Goal: Task Accomplishment & Management: Manage account settings

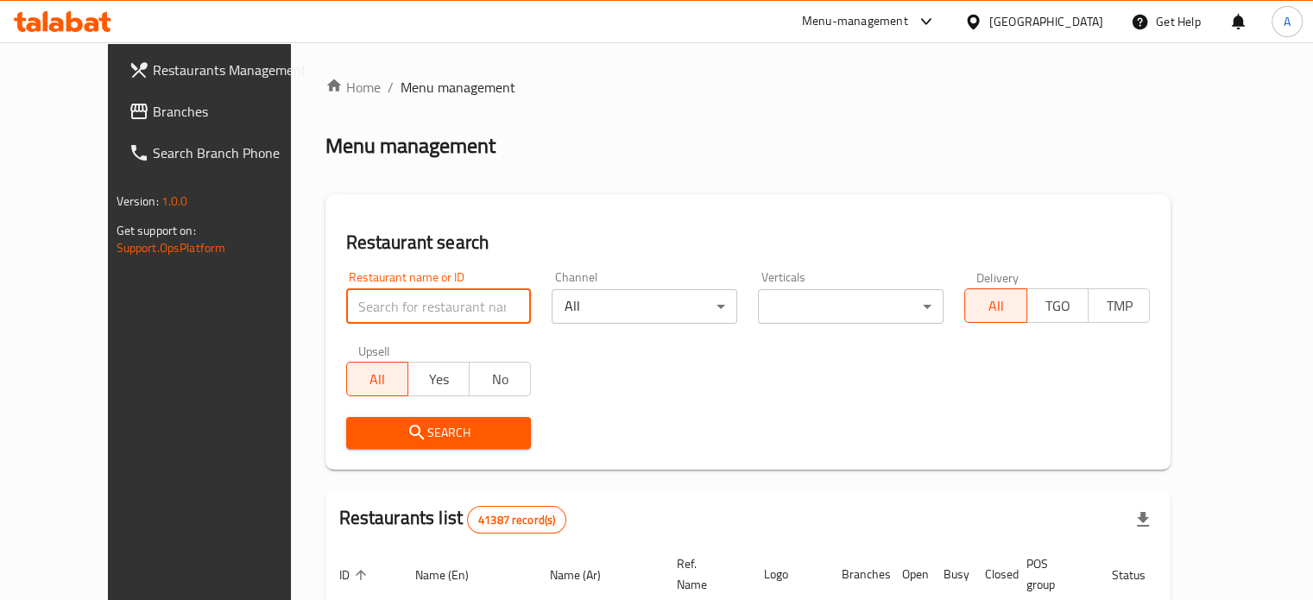
click at [382, 313] on input "search" at bounding box center [439, 306] width 186 height 35
type input "picups coffee"
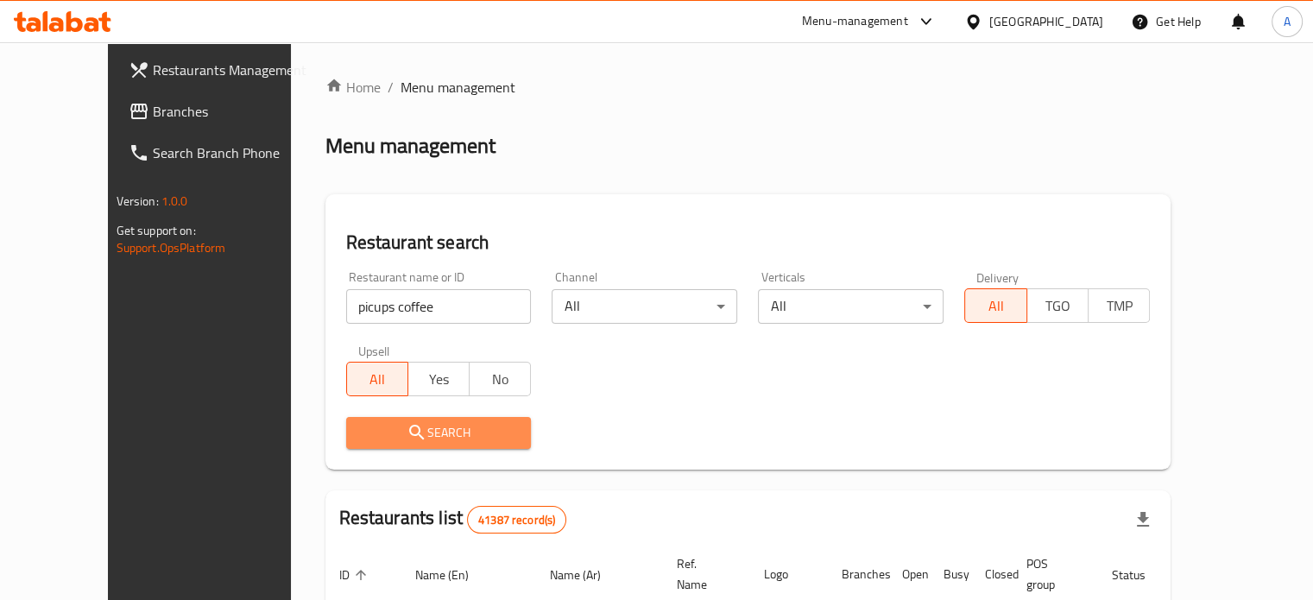
click at [390, 438] on span "Search" at bounding box center [439, 433] width 158 height 22
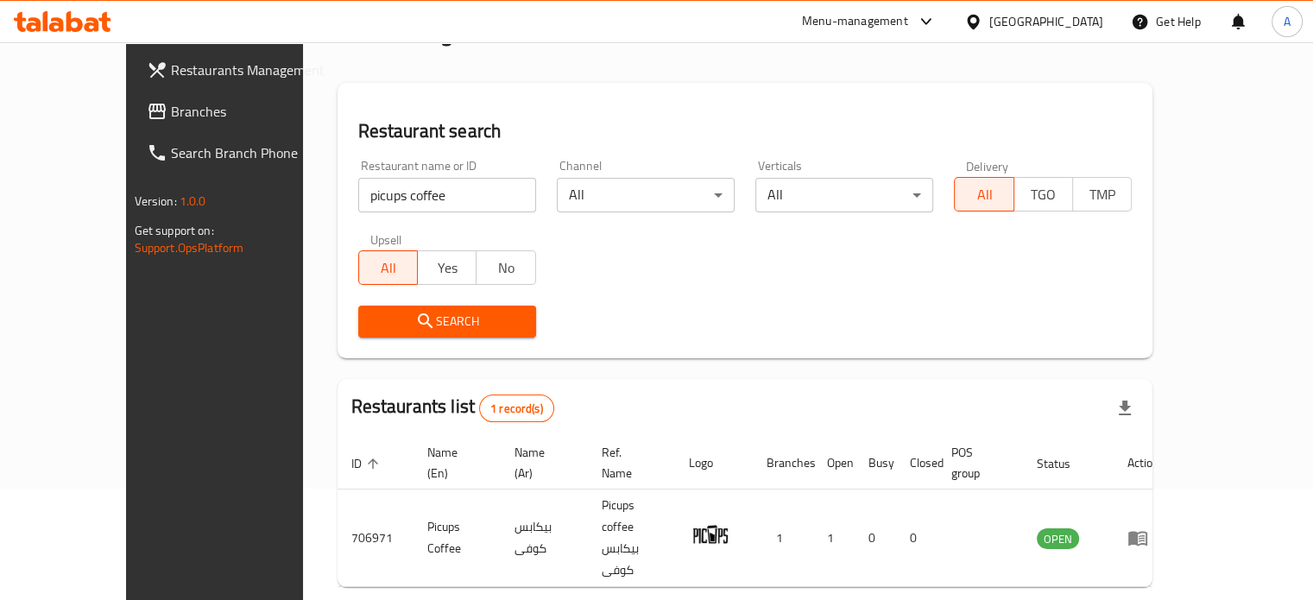
scroll to position [135, 0]
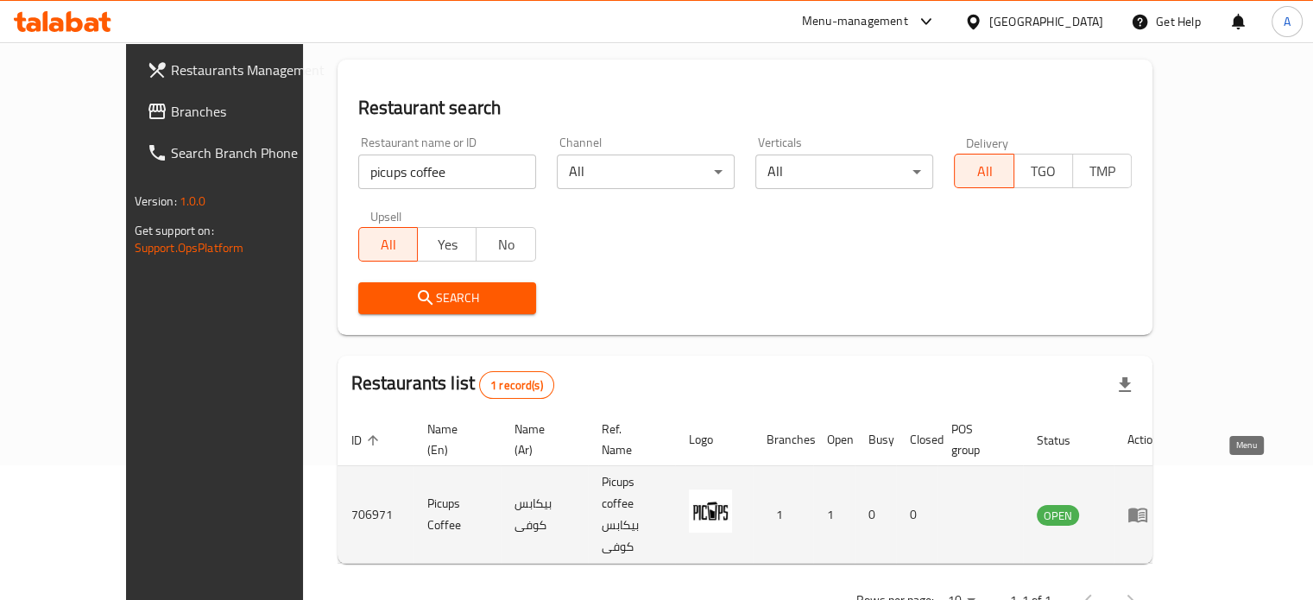
click at [1148, 509] on icon "enhanced table" at bounding box center [1138, 516] width 19 height 15
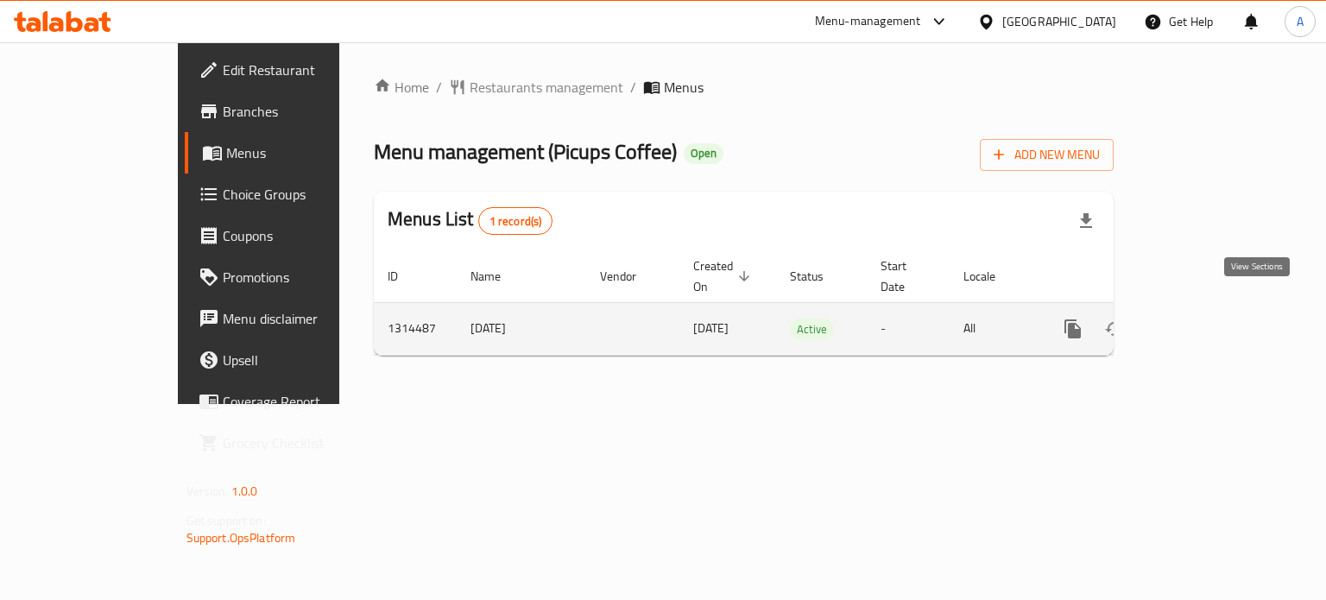
click at [1208, 319] on icon "enhanced table" at bounding box center [1197, 329] width 21 height 21
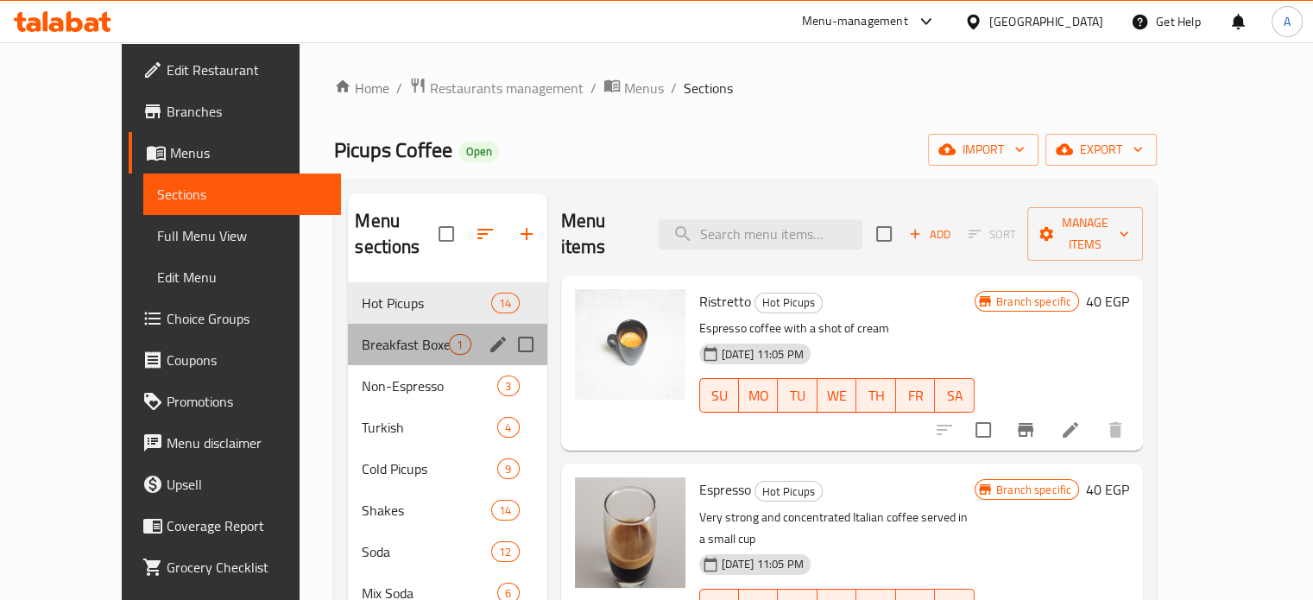
click at [392, 329] on div "Breakfast Boxes 1" at bounding box center [447, 344] width 199 height 41
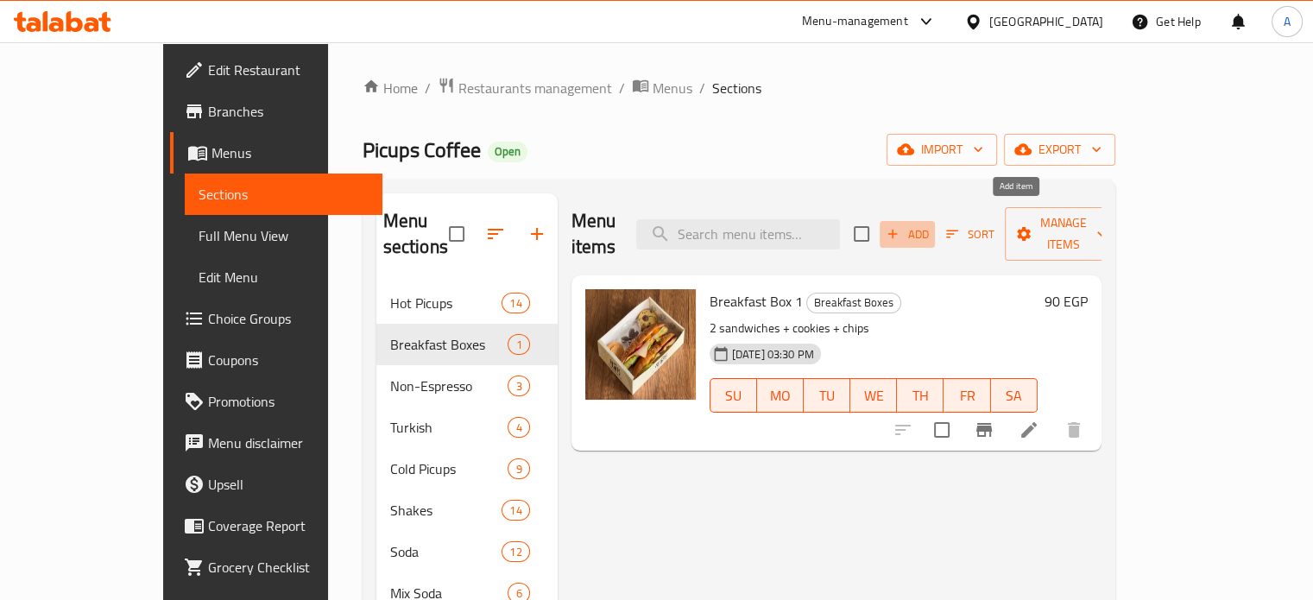
click at [931, 224] on span "Add" at bounding box center [907, 234] width 47 height 20
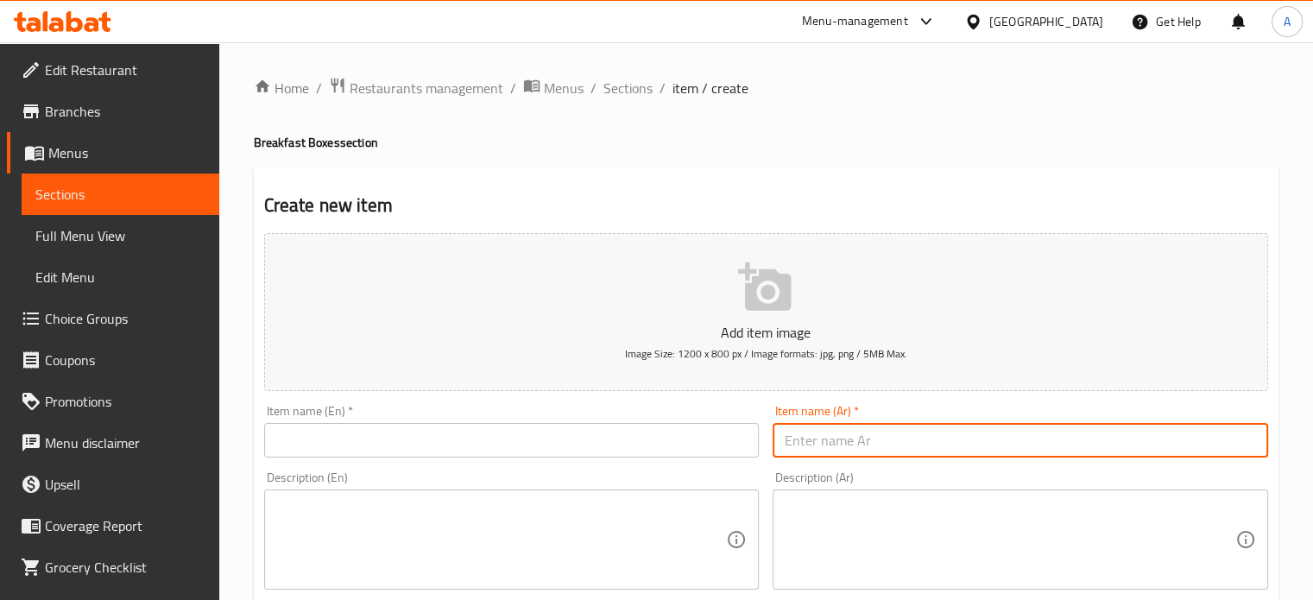
click at [815, 450] on input "text" at bounding box center [1021, 440] width 496 height 35
paste input "بوكس الفطار 2"
type input "بوكس الفطار 2"
click at [876, 506] on textarea at bounding box center [1010, 540] width 451 height 82
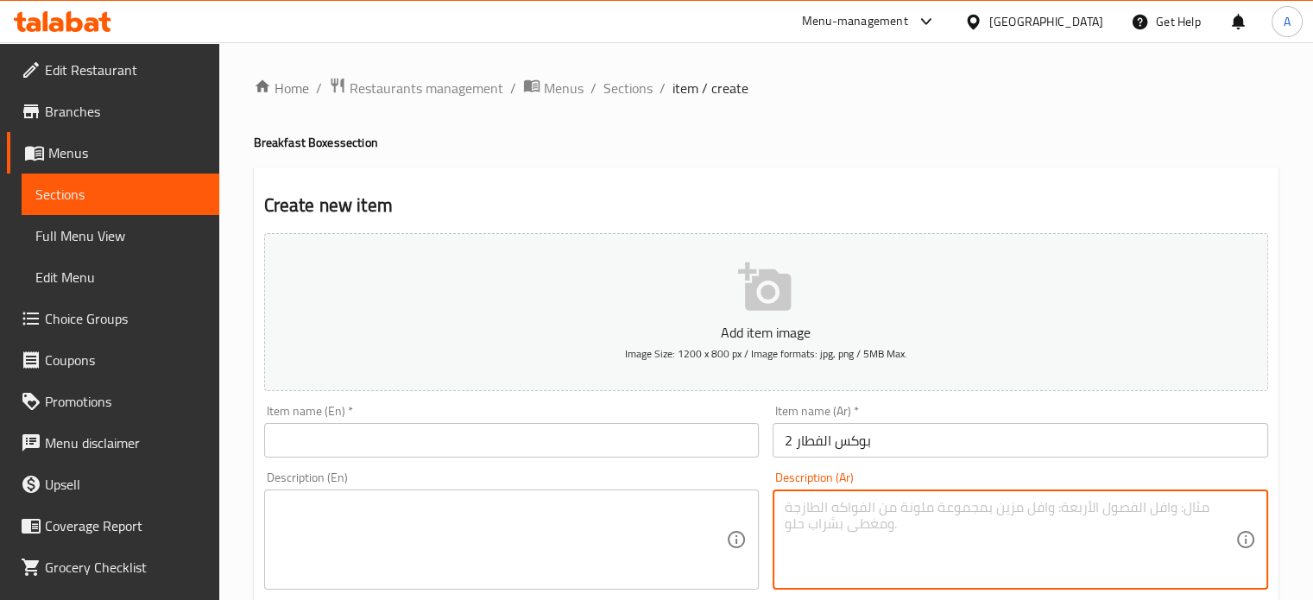
paste textarea "الوصف : 2 ساندوتش + كوكيز + شيبس + شاي"
drag, startPoint x: 991, startPoint y: 510, endPoint x: 1109, endPoint y: 509, distance: 117.4
click at [1109, 509] on textarea "الوصف : 2 ساندوتش + كوكيز + شيبس + شاي" at bounding box center [1010, 540] width 451 height 82
click at [1047, 512] on textarea "الوصف : 2 ساندوتش + كوكيز + شيبس + شاي" at bounding box center [1010, 540] width 451 height 82
drag, startPoint x: 1043, startPoint y: 509, endPoint x: 992, endPoint y: 511, distance: 51.0
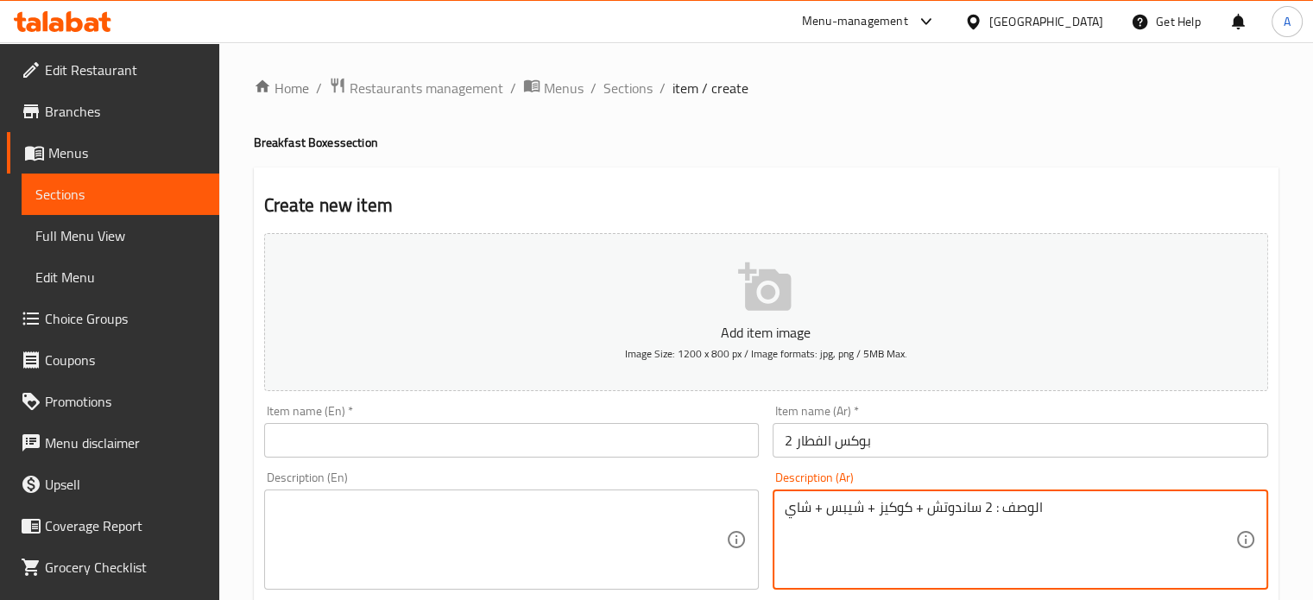
click at [992, 511] on textarea "الوصف : 2 ساندوتش + كوكيز + شيبس + شاي" at bounding box center [1010, 540] width 451 height 82
click at [895, 507] on textarea "2 ساندوتش + كوكيز + شيبس + شاي" at bounding box center [1010, 540] width 451 height 82
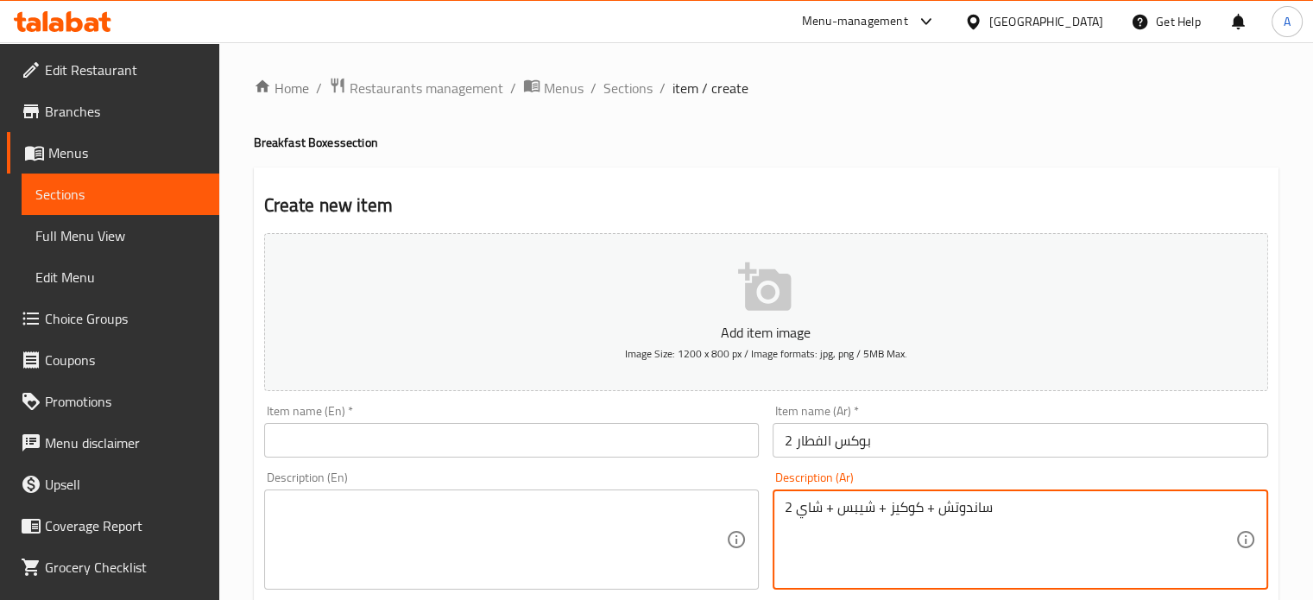
type textarea "2 ساندوتش + كوكيز + شيبس + شاي"
click at [466, 522] on textarea at bounding box center [501, 540] width 451 height 82
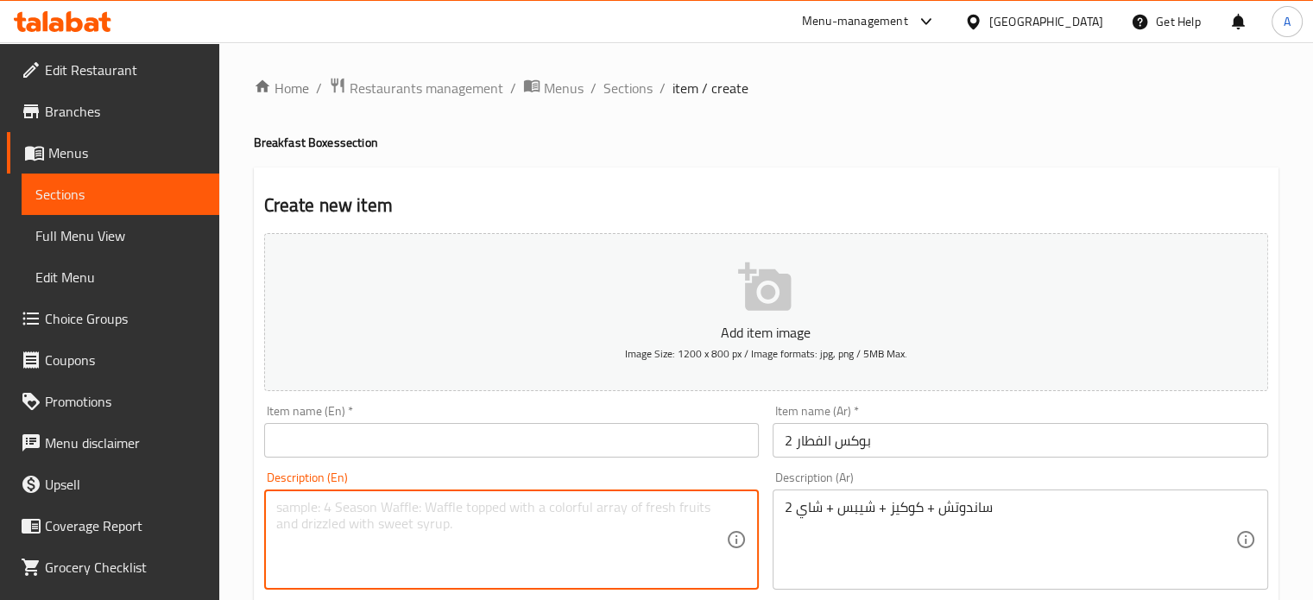
paste textarea "2 sandwiches + cookies + chips + tea"
type textarea "2 sandwiches + cookies + chips + tea"
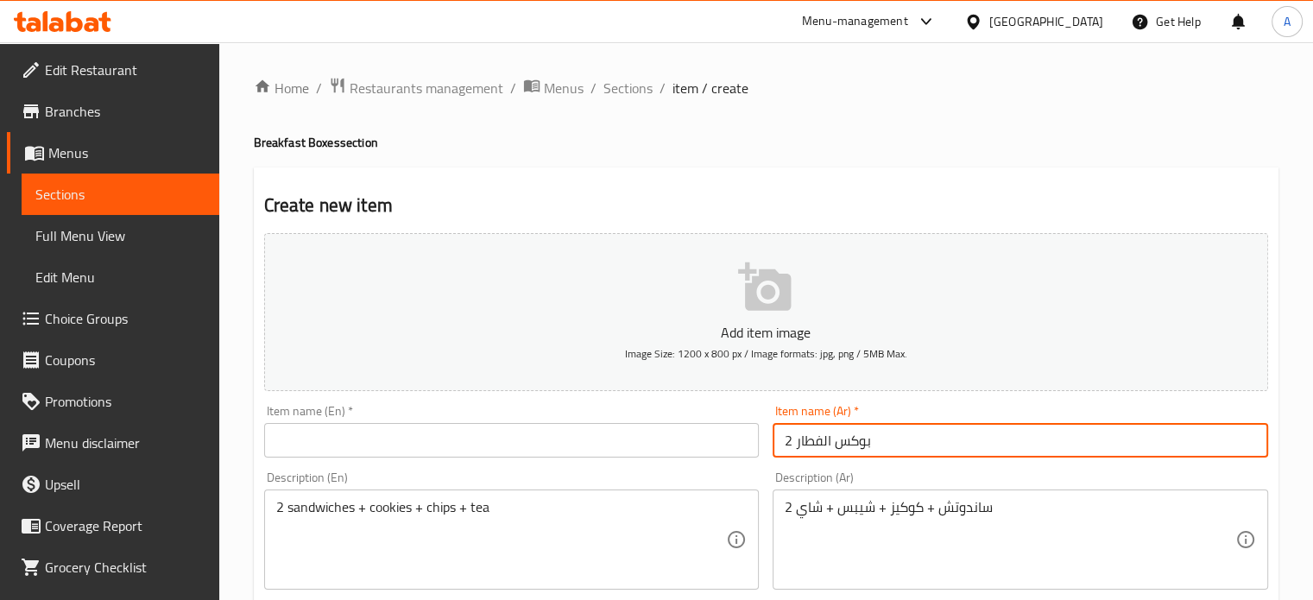
click at [803, 443] on input "بوكس الفطار 2" at bounding box center [1021, 440] width 496 height 35
click at [322, 435] on input "text" at bounding box center [512, 440] width 496 height 35
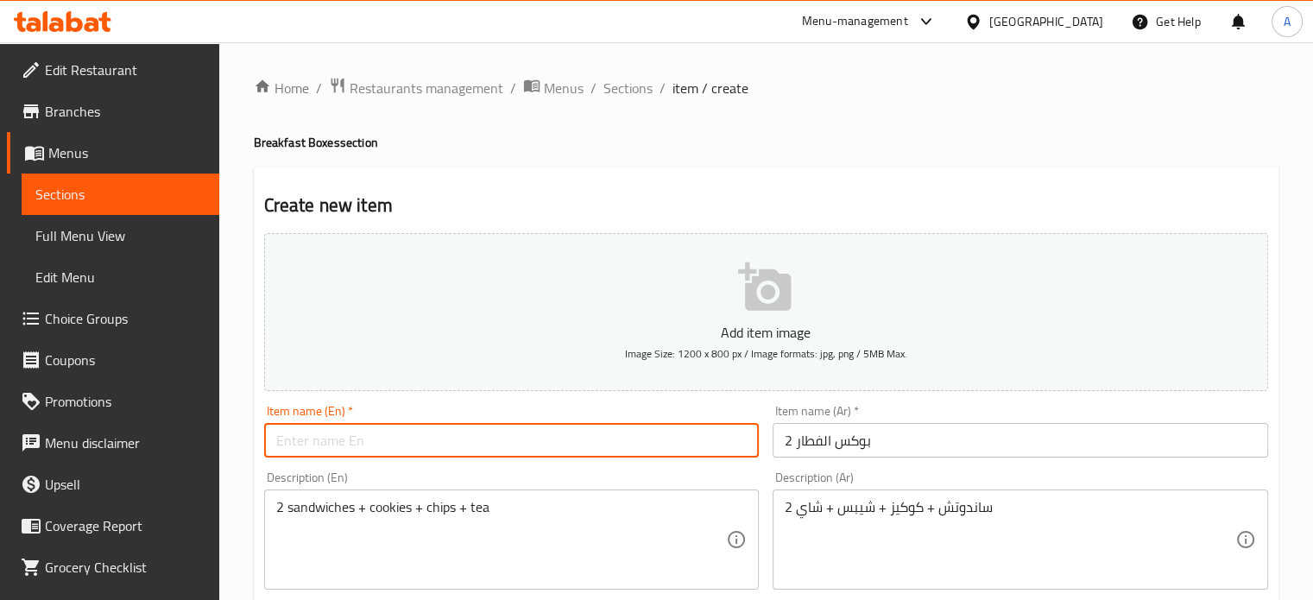
paste input "Breakfast Box 2"
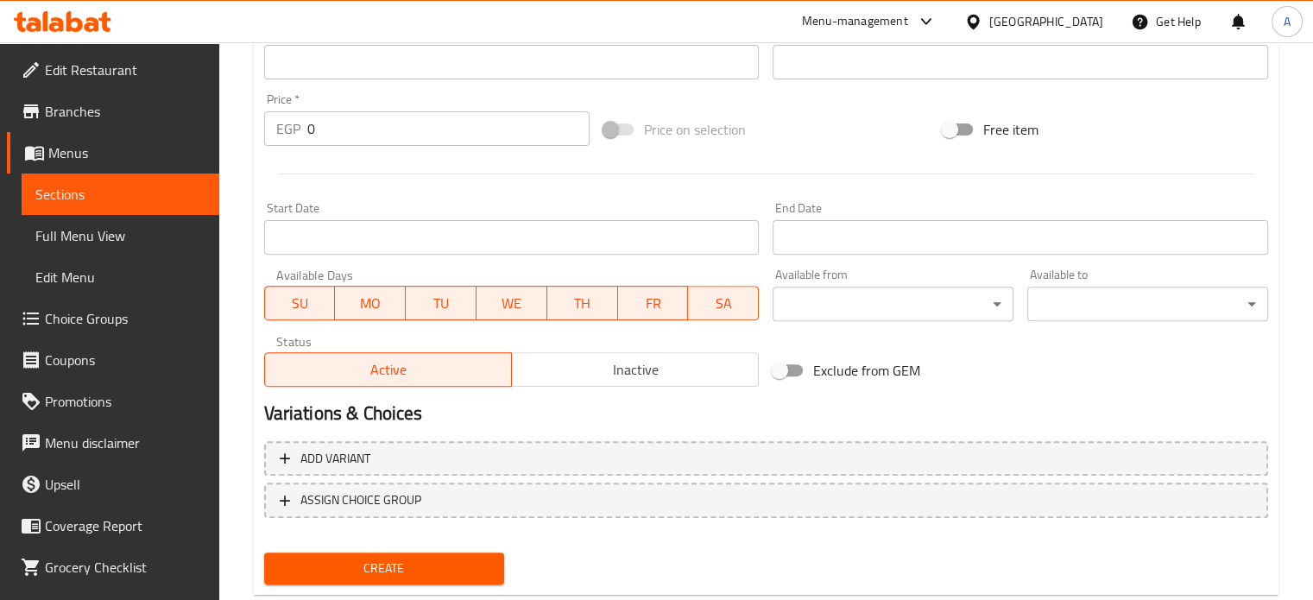
scroll to position [619, 0]
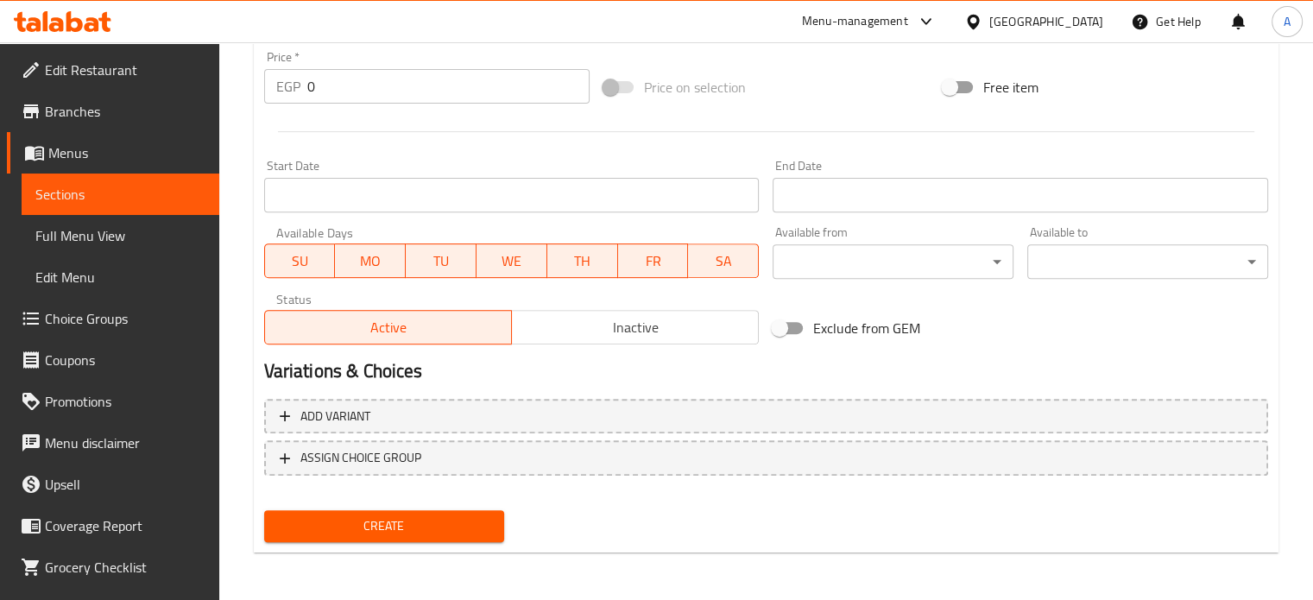
type input "Breakfast Box 2"
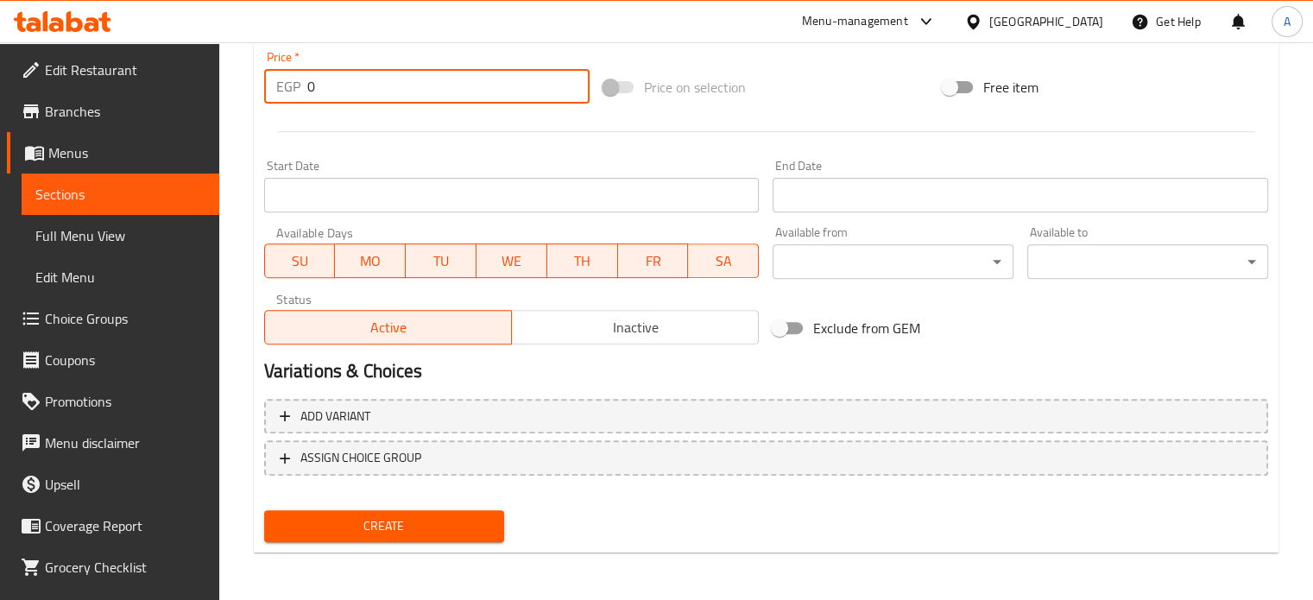
drag, startPoint x: 318, startPoint y: 92, endPoint x: 216, endPoint y: 104, distance: 102.5
click at [216, 104] on div "Edit Restaurant Branches Menus Sections Full Menu View Edit Menu Choice Groups …" at bounding box center [656, 12] width 1313 height 1178
type input "110"
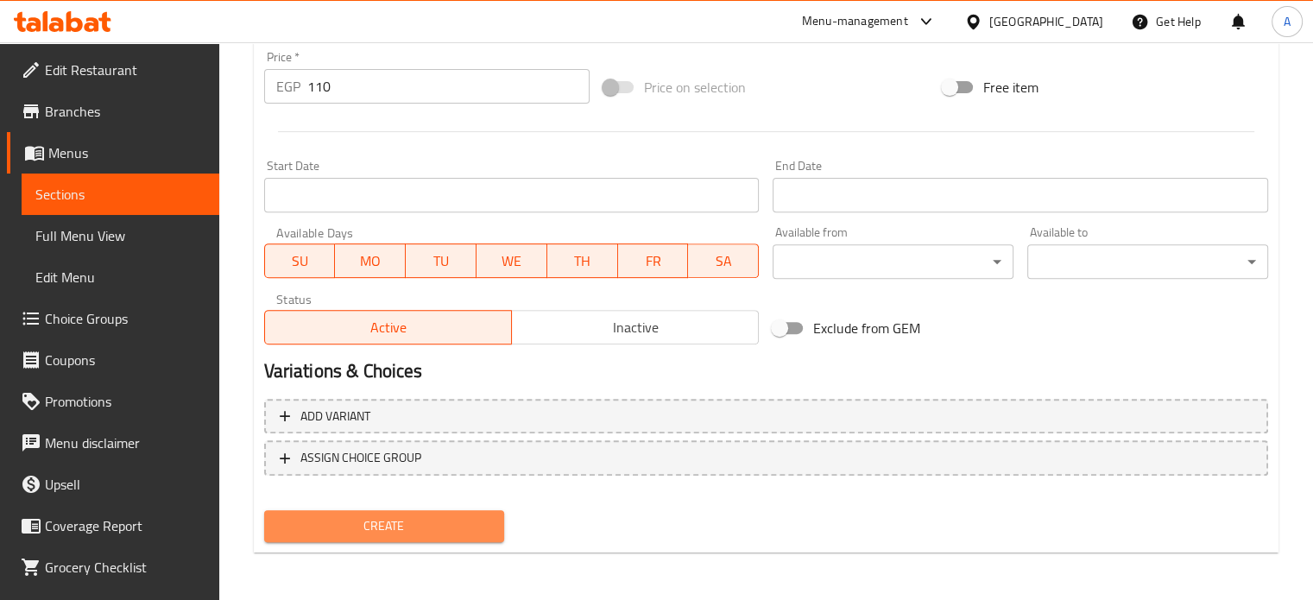
click at [356, 539] on button "Create" at bounding box center [384, 526] width 241 height 32
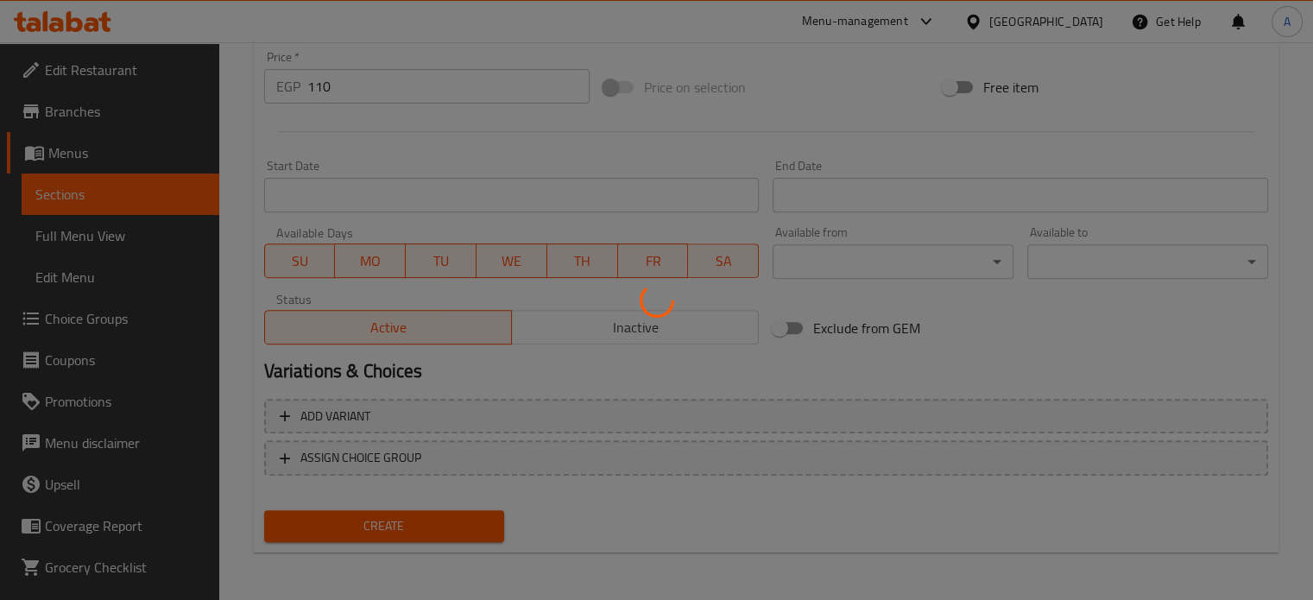
type input "0"
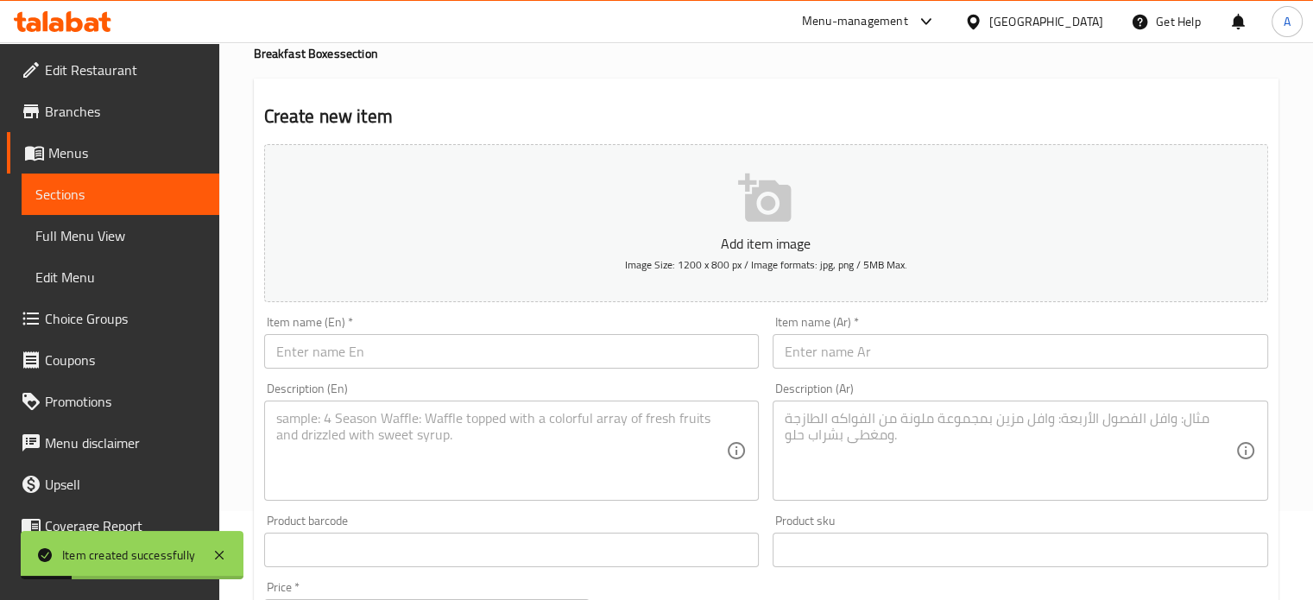
scroll to position [0, 0]
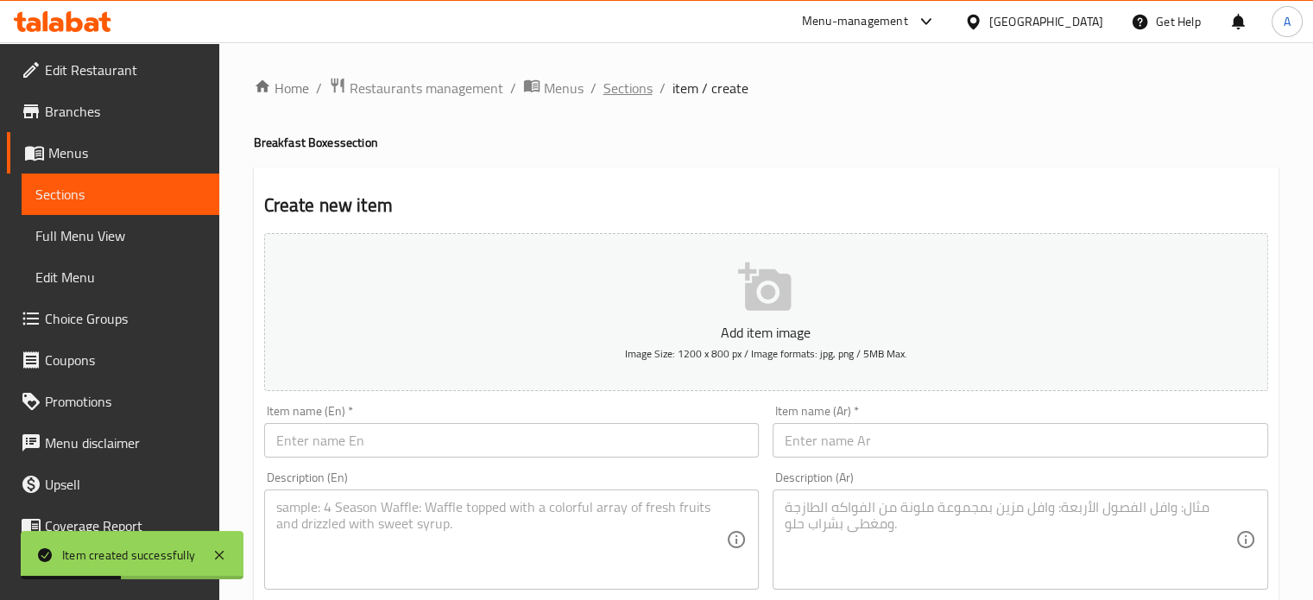
click at [626, 92] on span "Sections" at bounding box center [628, 88] width 49 height 21
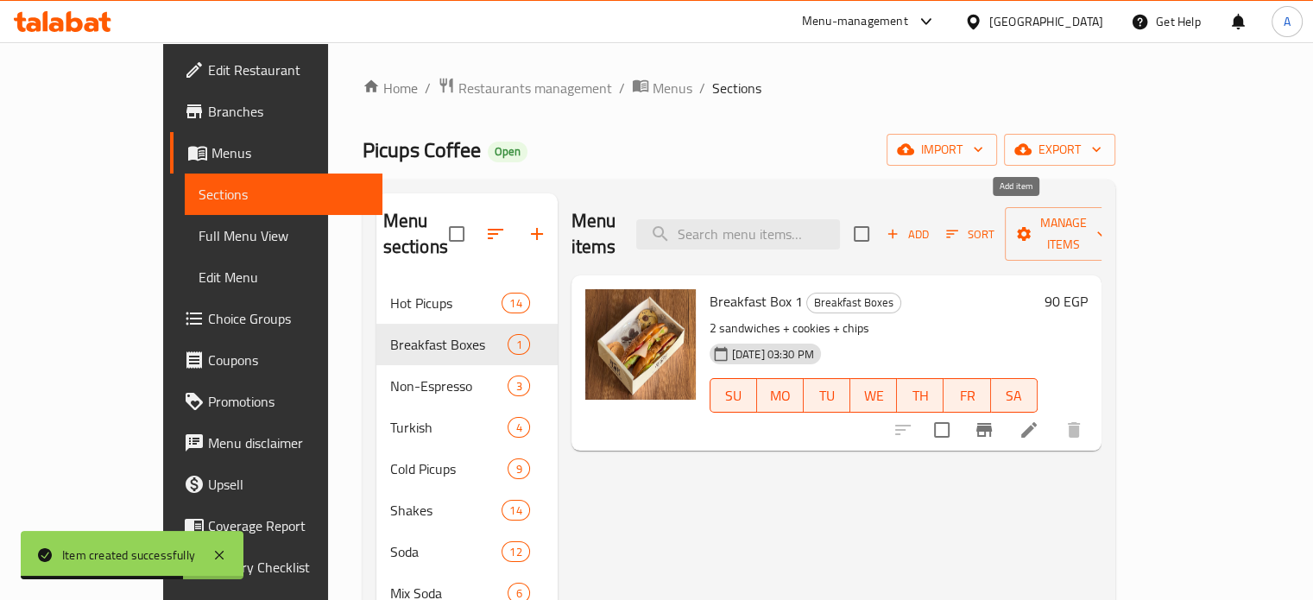
click at [931, 224] on span "Add" at bounding box center [907, 234] width 47 height 20
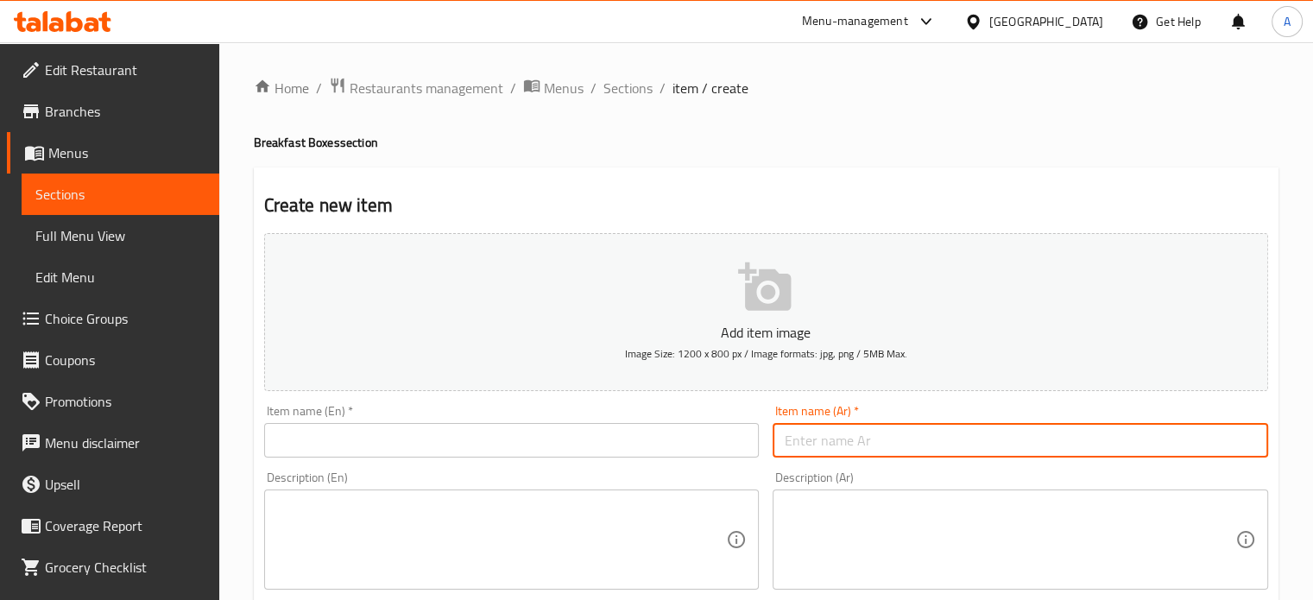
click at [804, 455] on input "text" at bounding box center [1021, 440] width 496 height 35
paste input "بوكس الفطار 3"
type input "بوكس الفطار 3"
click at [560, 458] on div "Item name (En)   * Item name (En) *" at bounding box center [511, 431] width 509 height 66
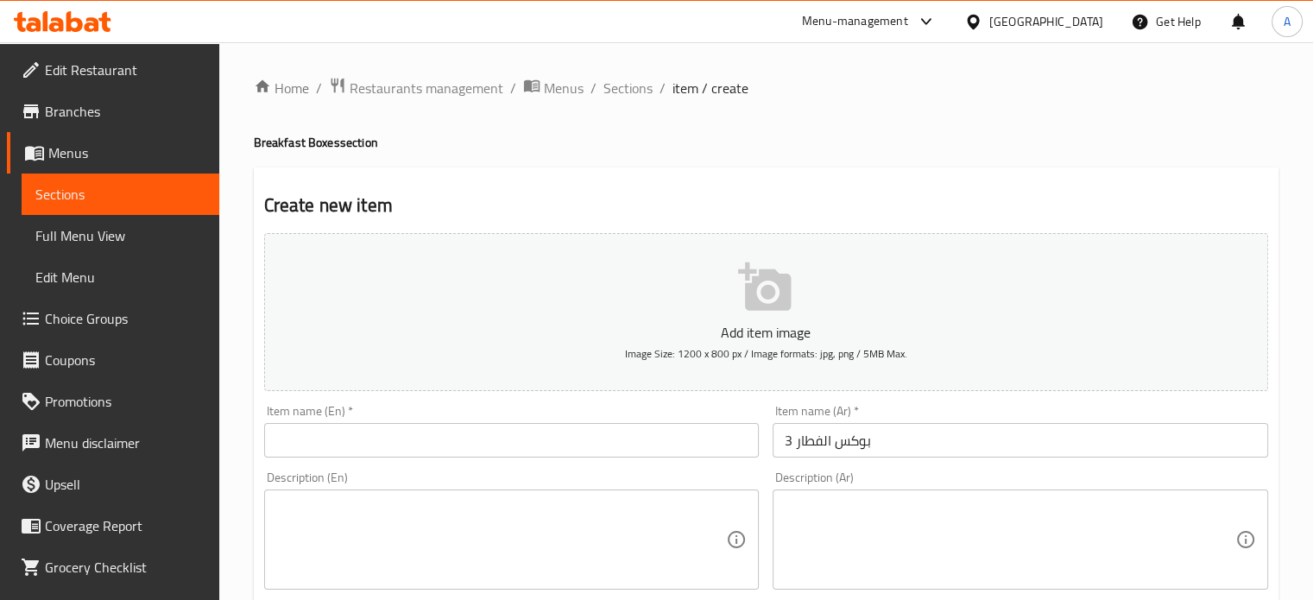
click at [554, 452] on input "text" at bounding box center [512, 440] width 496 height 35
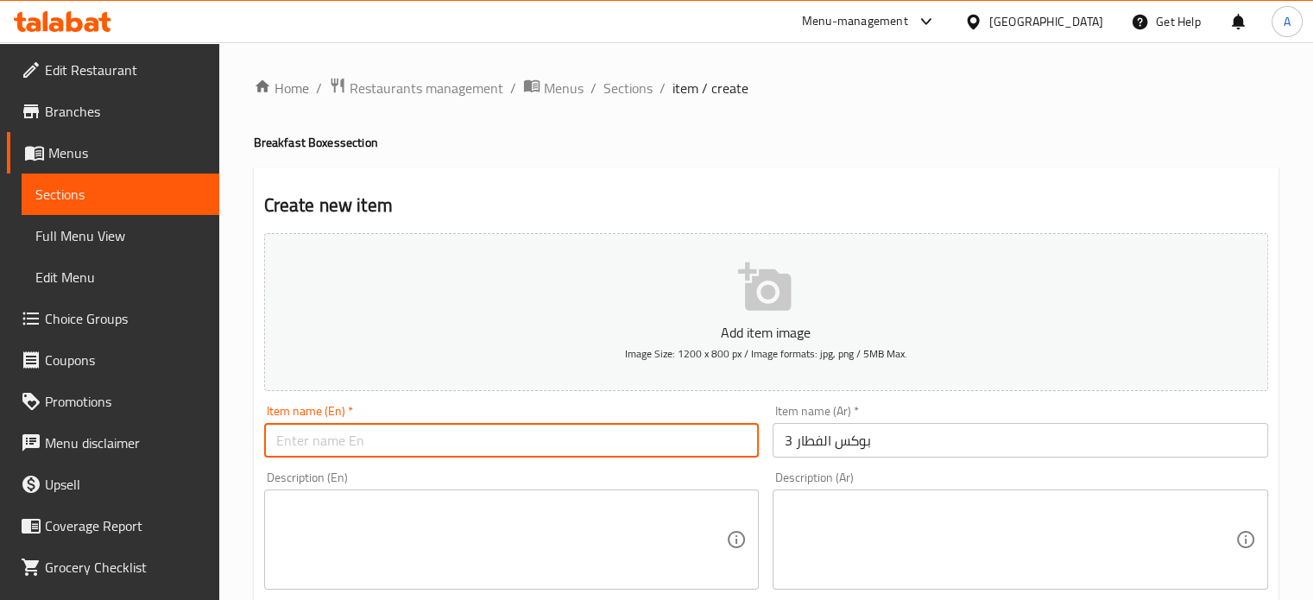
paste input "Breakfast Box 3"
type input "Breakfast Box 3"
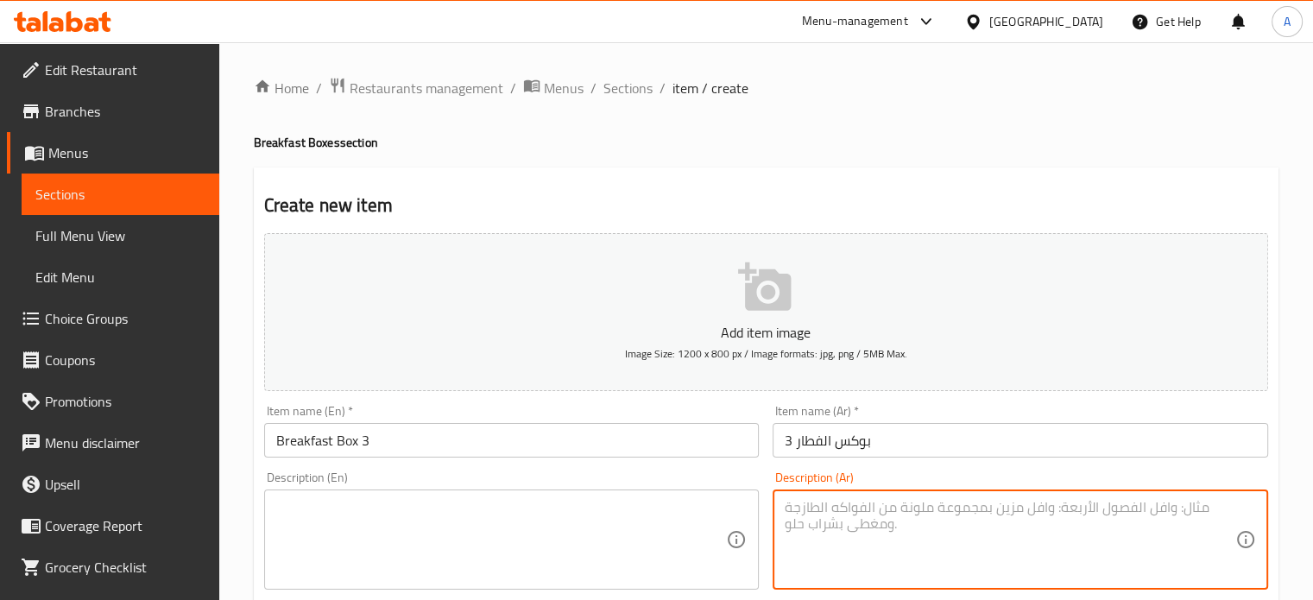
click at [838, 528] on textarea at bounding box center [1010, 540] width 451 height 82
paste textarea "2 ساندوتش + كوكيز + شيبس + قهوة تركي"
type textarea "2 ساندوتش + كوكيز + شيبس + قهوة تركي"
click at [595, 521] on textarea at bounding box center [501, 540] width 451 height 82
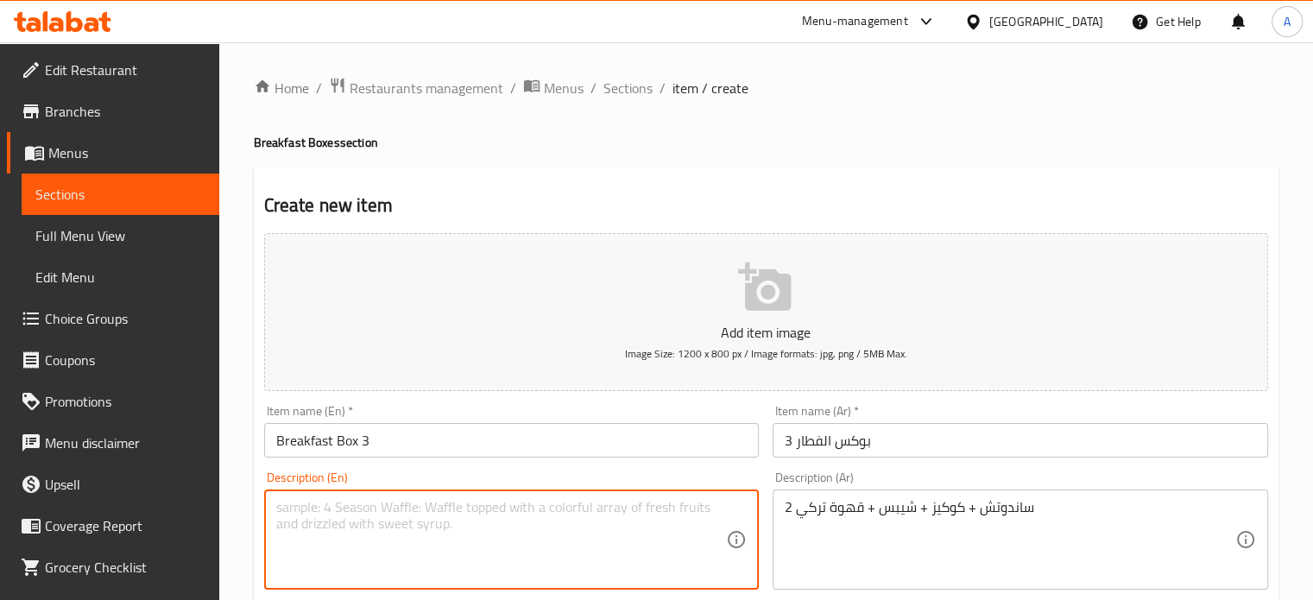
paste textarea "2 sandwiches + cookies + chips + Turkish coffee"
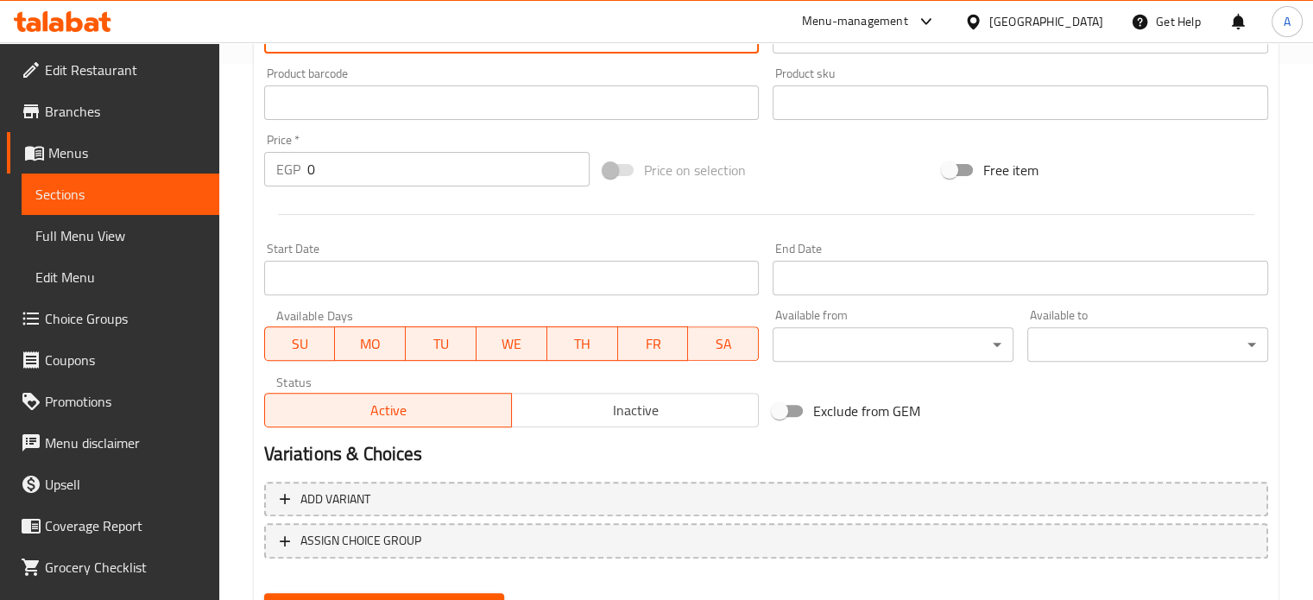
scroll to position [544, 0]
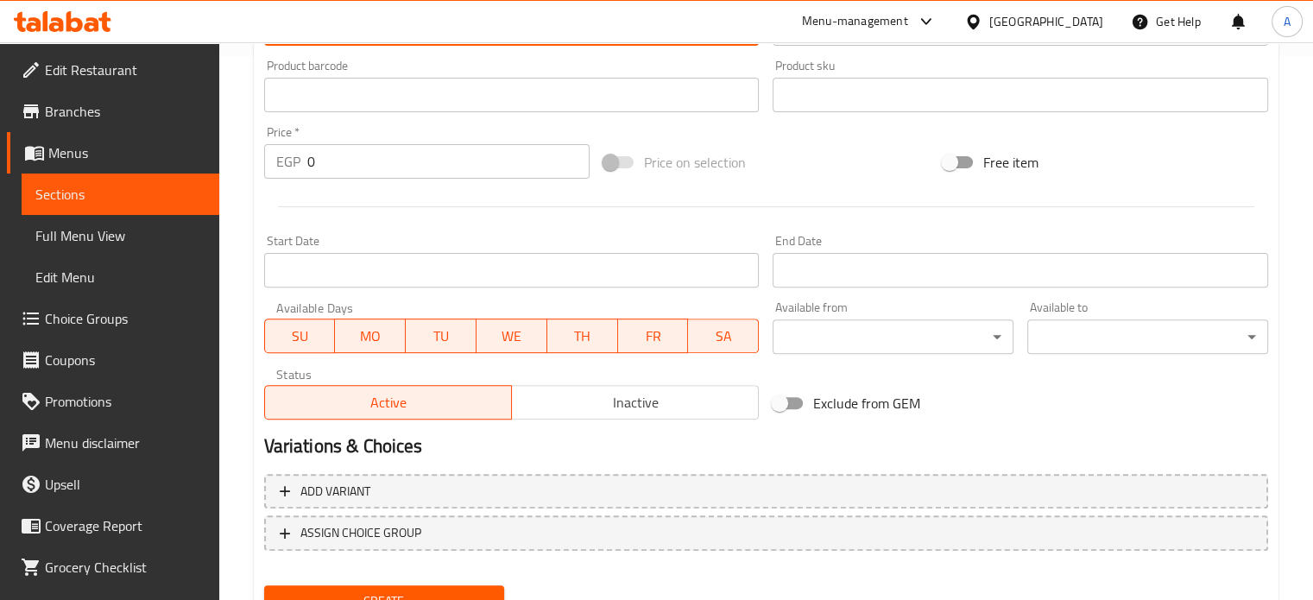
type textarea "2 sandwiches + cookies + chips + Turkish coffee"
drag, startPoint x: 318, startPoint y: 153, endPoint x: 224, endPoint y: 168, distance: 94.5
click at [224, 168] on div "Home / Restaurants management / Menus / Sections / item / create Breakfast Boxe…" at bounding box center [766, 87] width 1094 height 1178
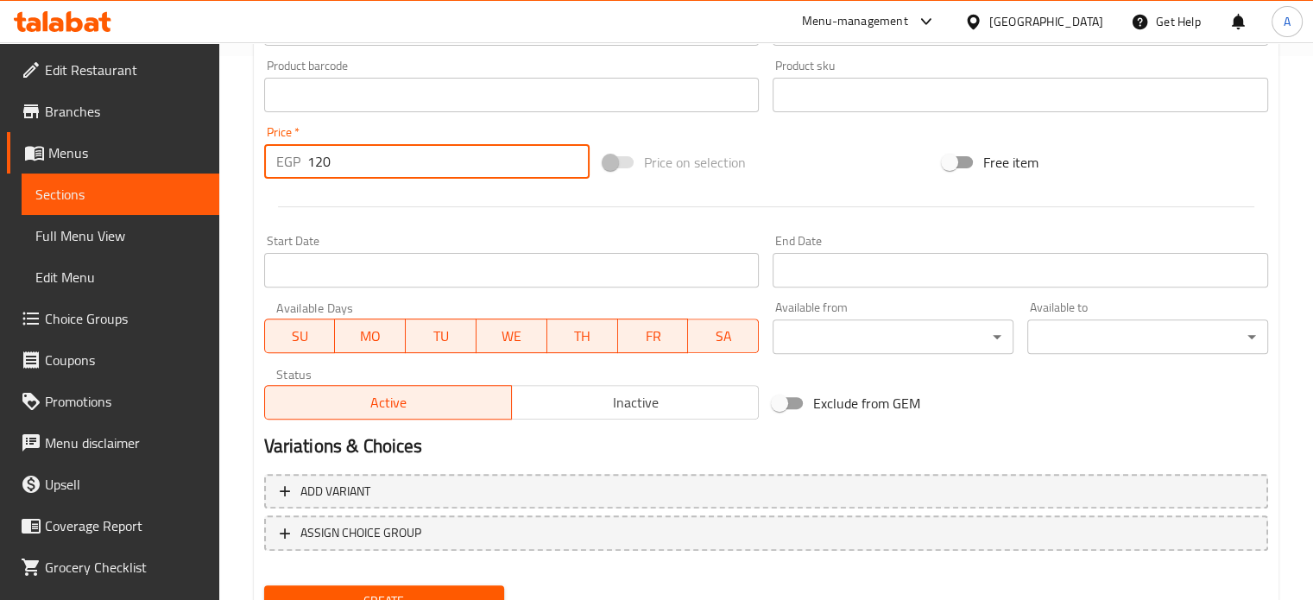
type input "120"
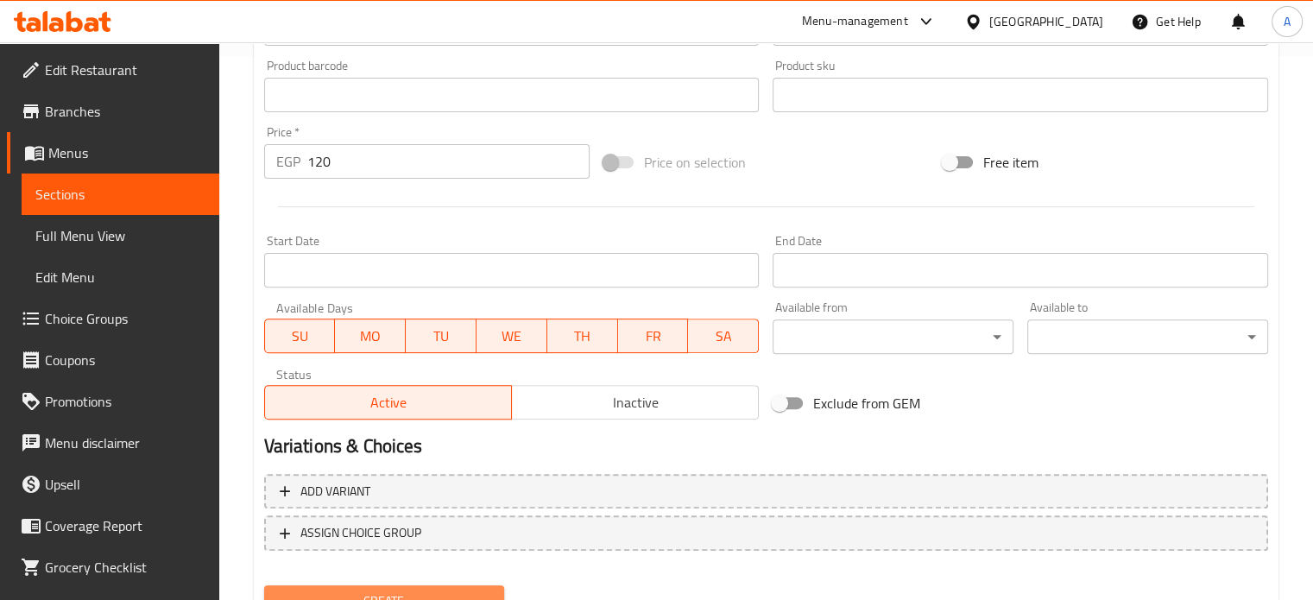
click at [313, 596] on span "Create" at bounding box center [384, 602] width 213 height 22
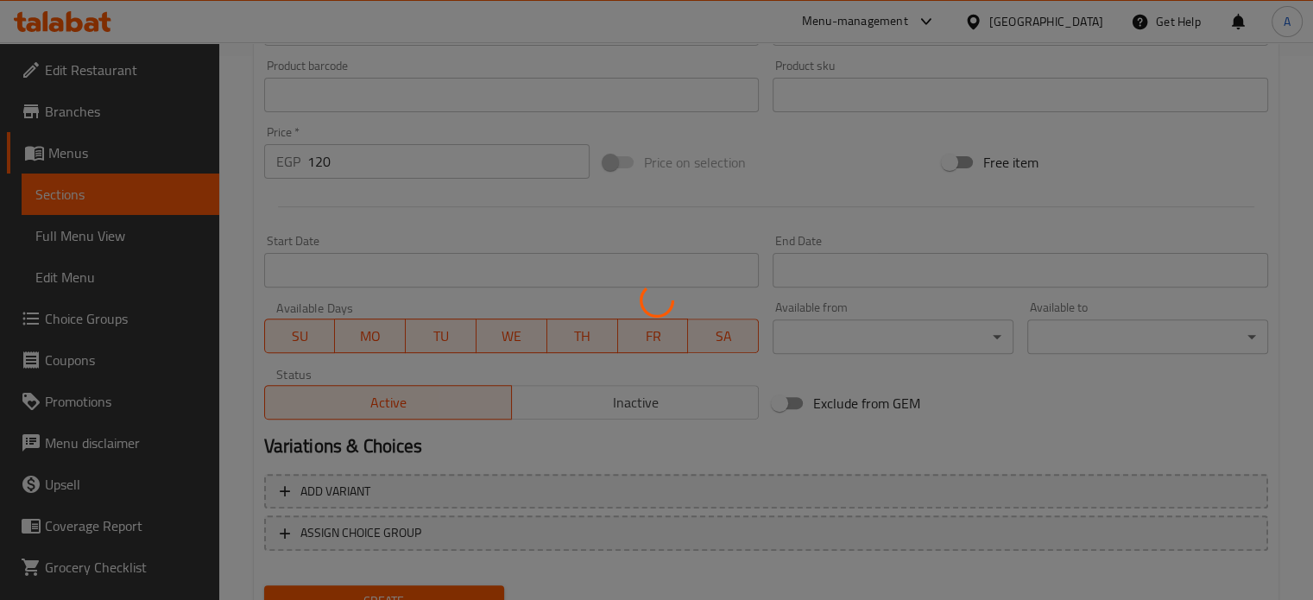
type input "0"
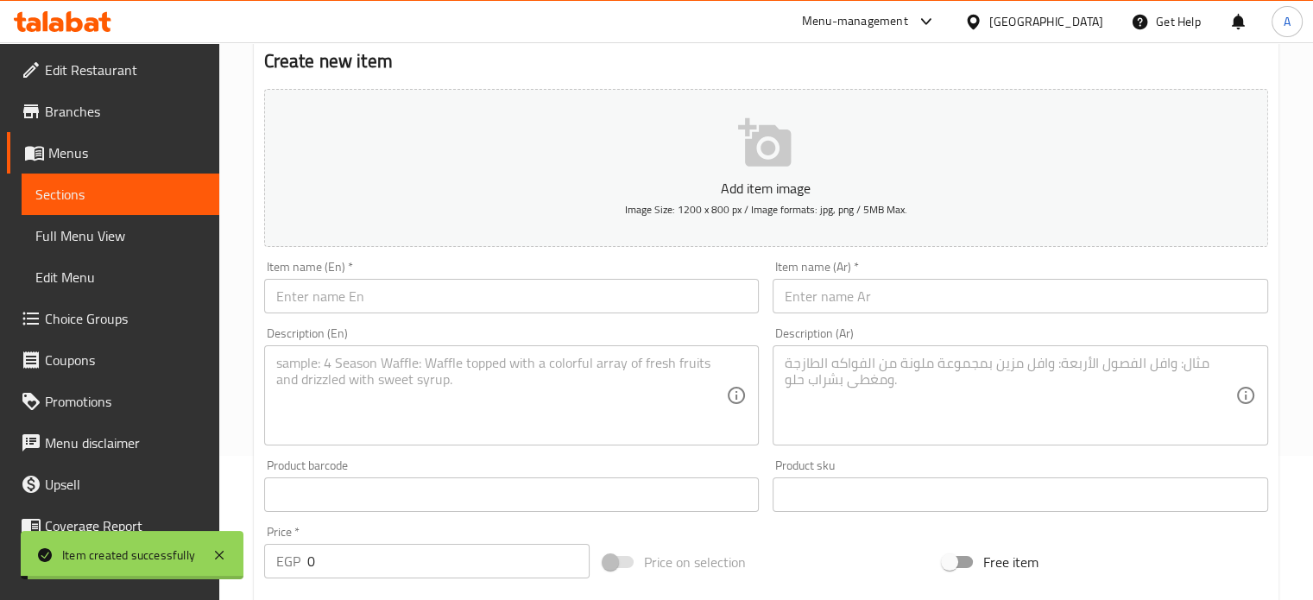
scroll to position [111, 0]
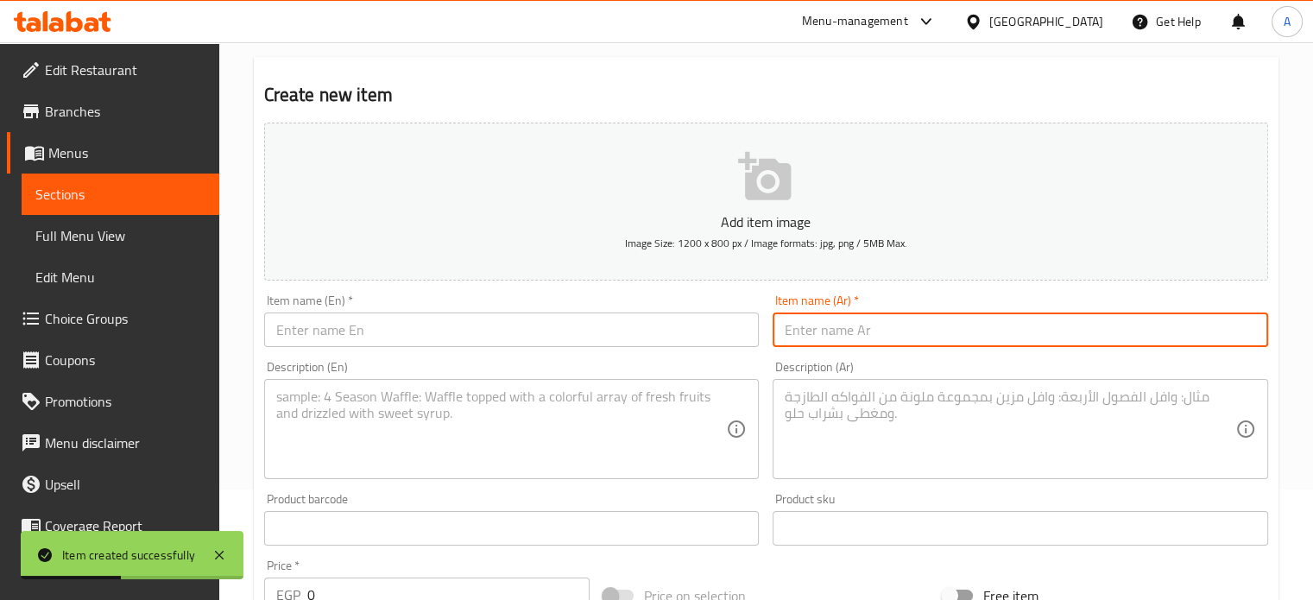
click at [846, 345] on input "text" at bounding box center [1021, 330] width 496 height 35
paste input "بوكس الفطار 4"
type input "بوكس الفطار 4"
click at [421, 334] on input "text" at bounding box center [512, 330] width 496 height 35
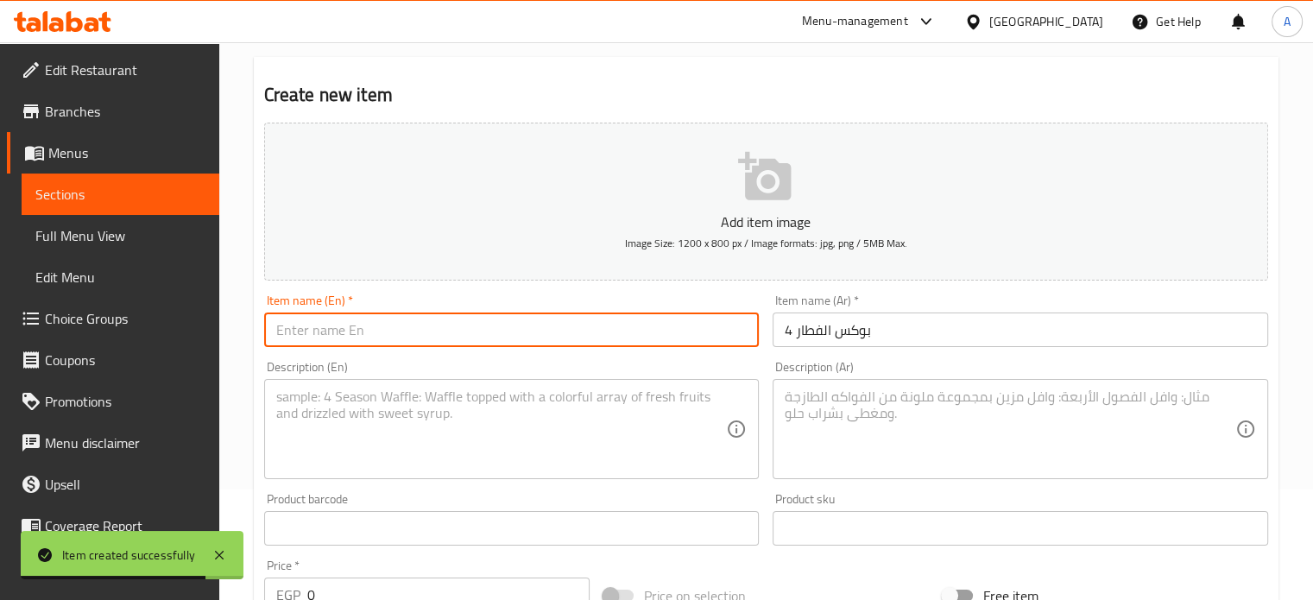
paste input "Breakfast Box 4"
type input "Breakfast Box 4"
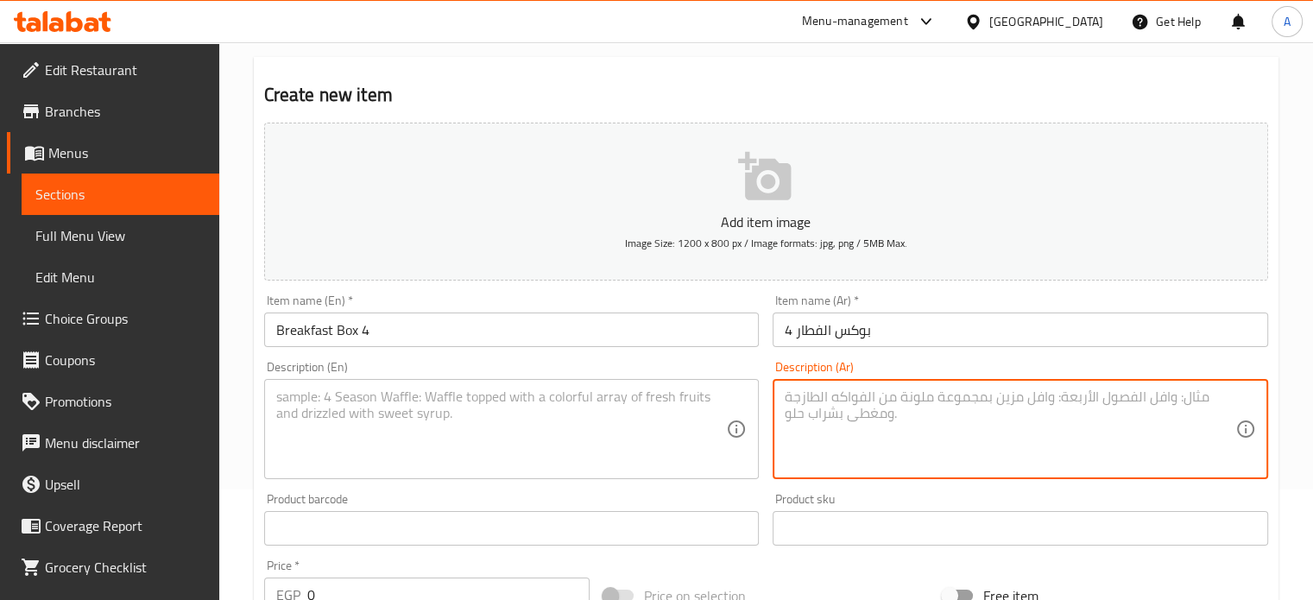
click at [850, 409] on textarea at bounding box center [1010, 430] width 451 height 82
paste textarea "2 ساندوتش + كوكيز + شيبس + عصير فريش"
type textarea "2 ساندوتش + كوكيز + شيبس + عصير فريش"
click at [509, 402] on textarea at bounding box center [501, 430] width 451 height 82
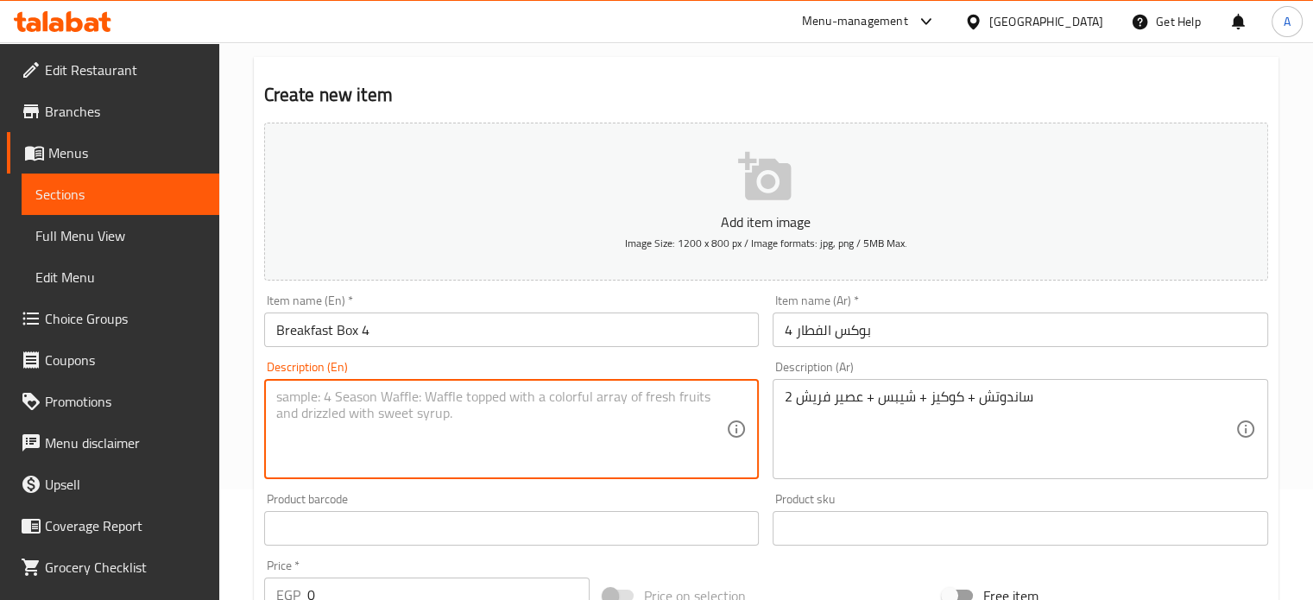
paste textarea "2 sandwiches + cookies + chips + fresh juice"
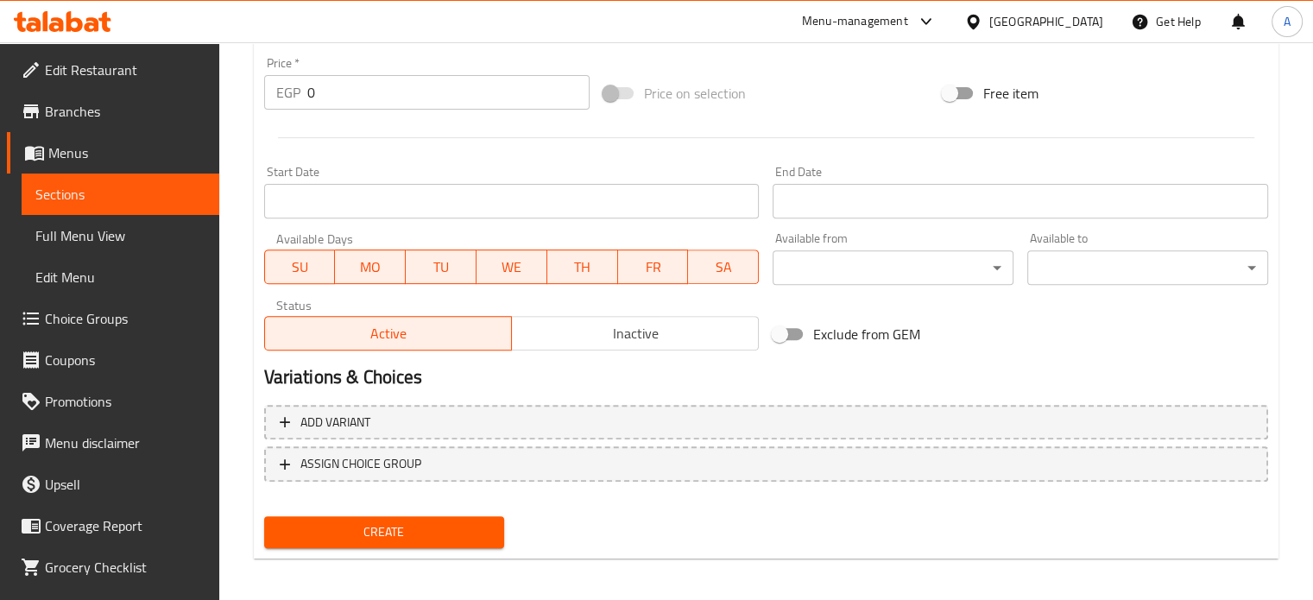
scroll to position [617, 0]
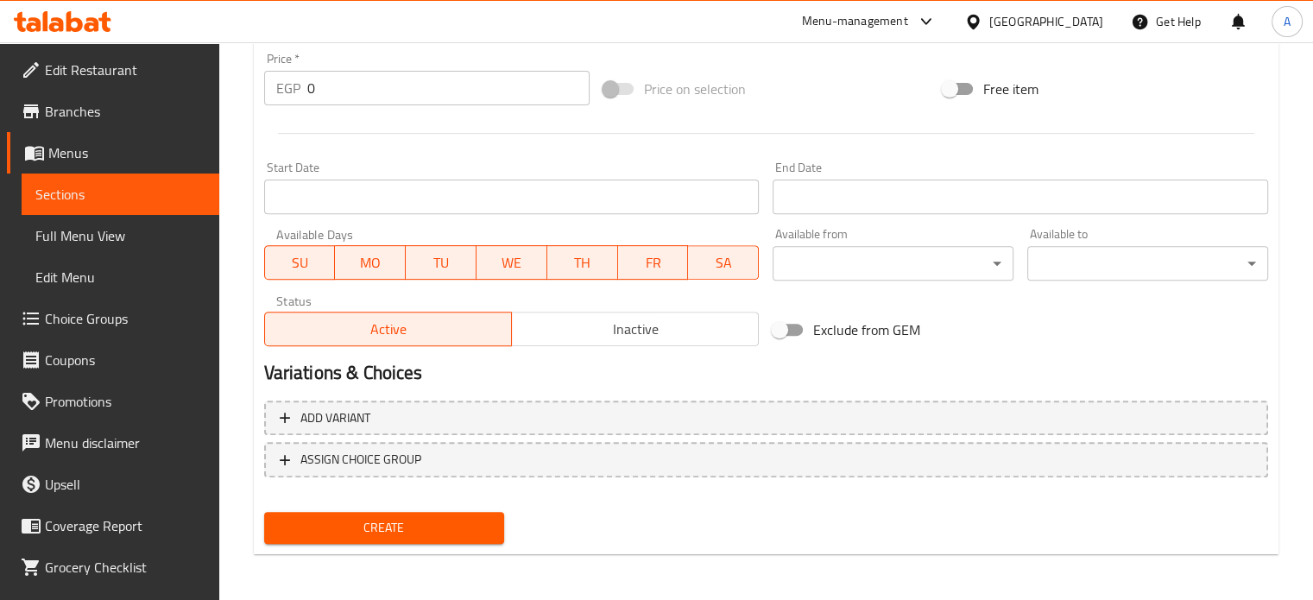
type textarea "2 sandwiches + cookies + chips + fresh juice"
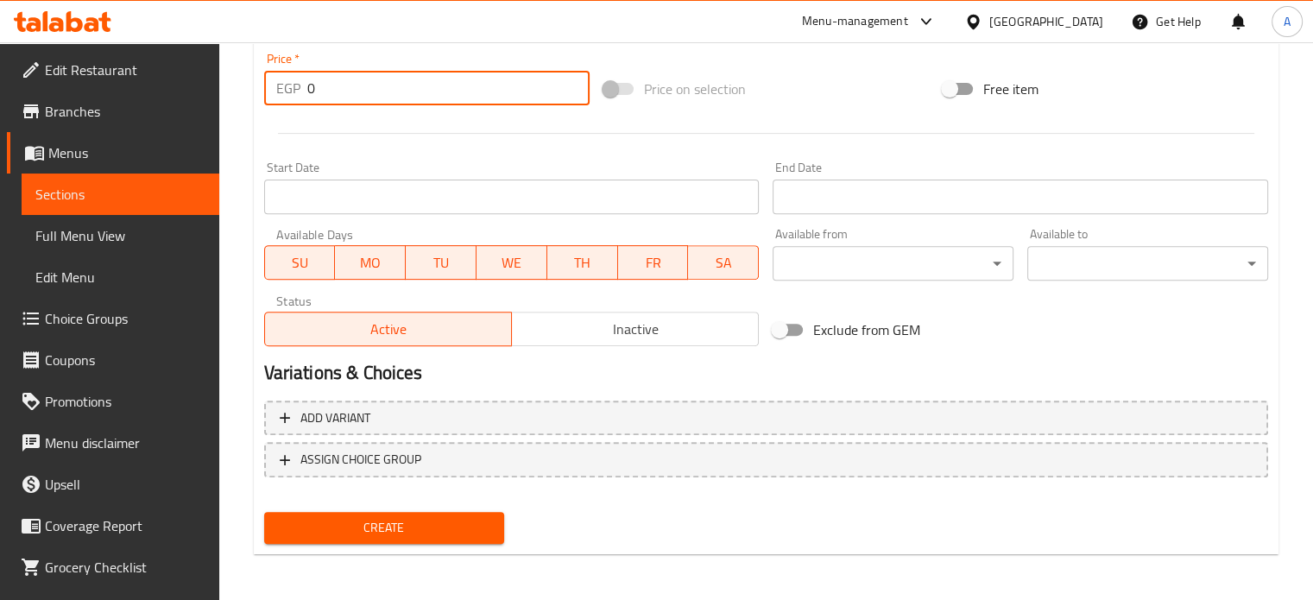
drag, startPoint x: 329, startPoint y: 87, endPoint x: 256, endPoint y: 104, distance: 74.4
click at [257, 104] on div "Price   * EGP 0 Price *" at bounding box center [426, 79] width 339 height 66
type input "140"
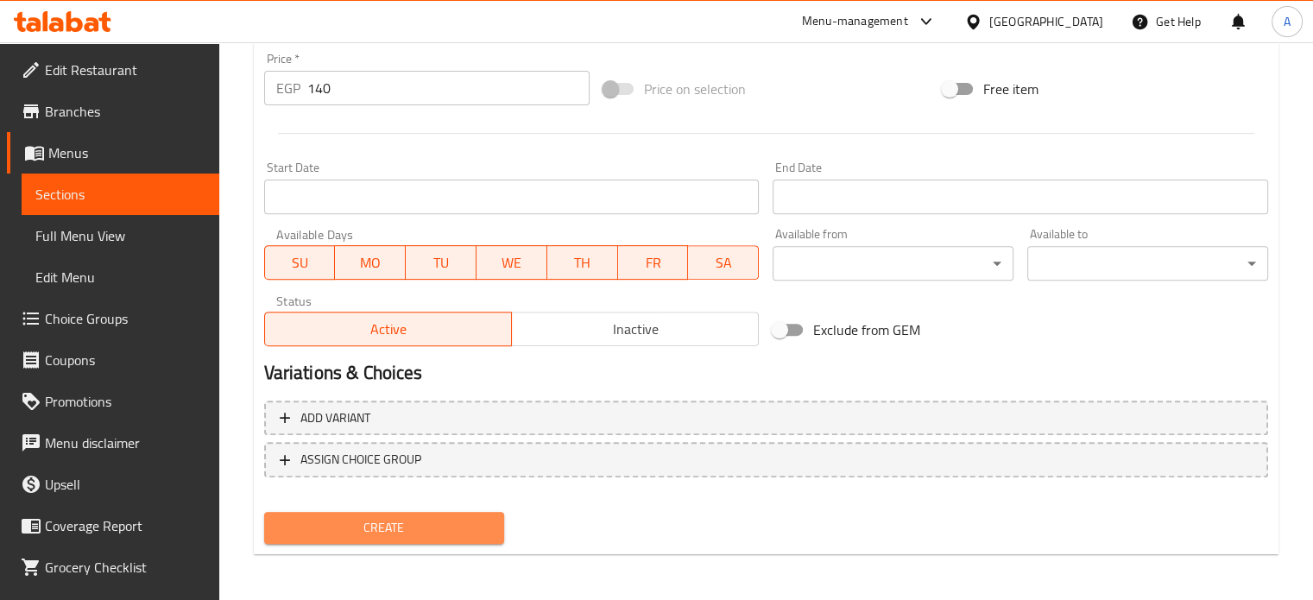
click at [347, 522] on span "Create" at bounding box center [384, 528] width 213 height 22
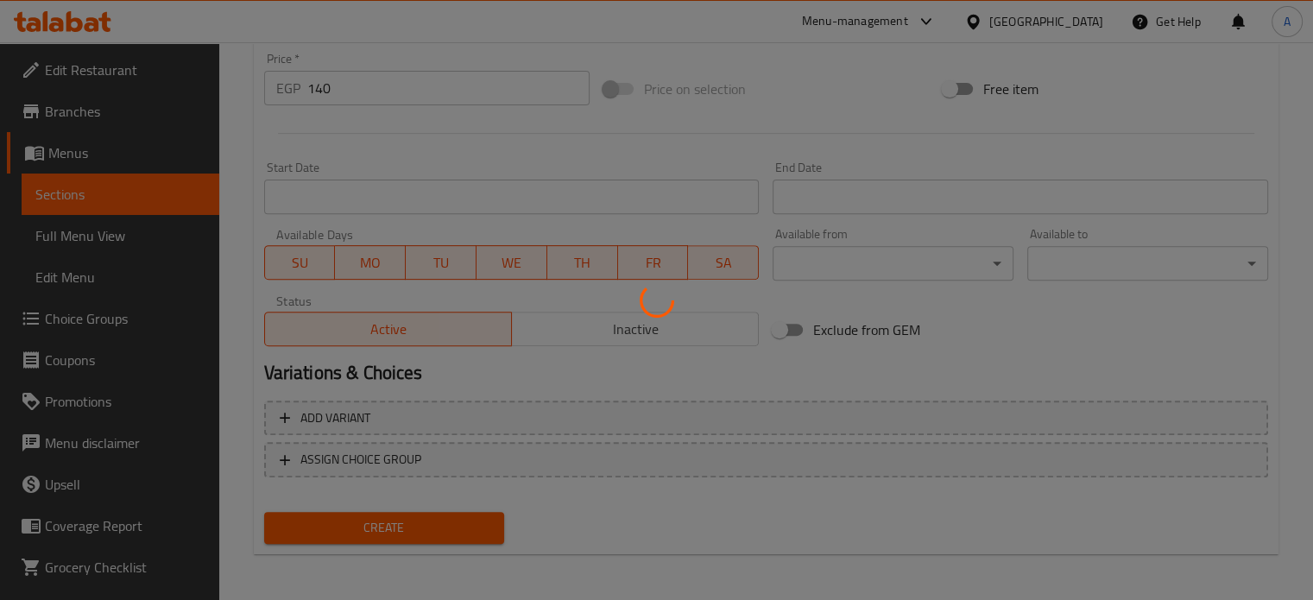
type input "0"
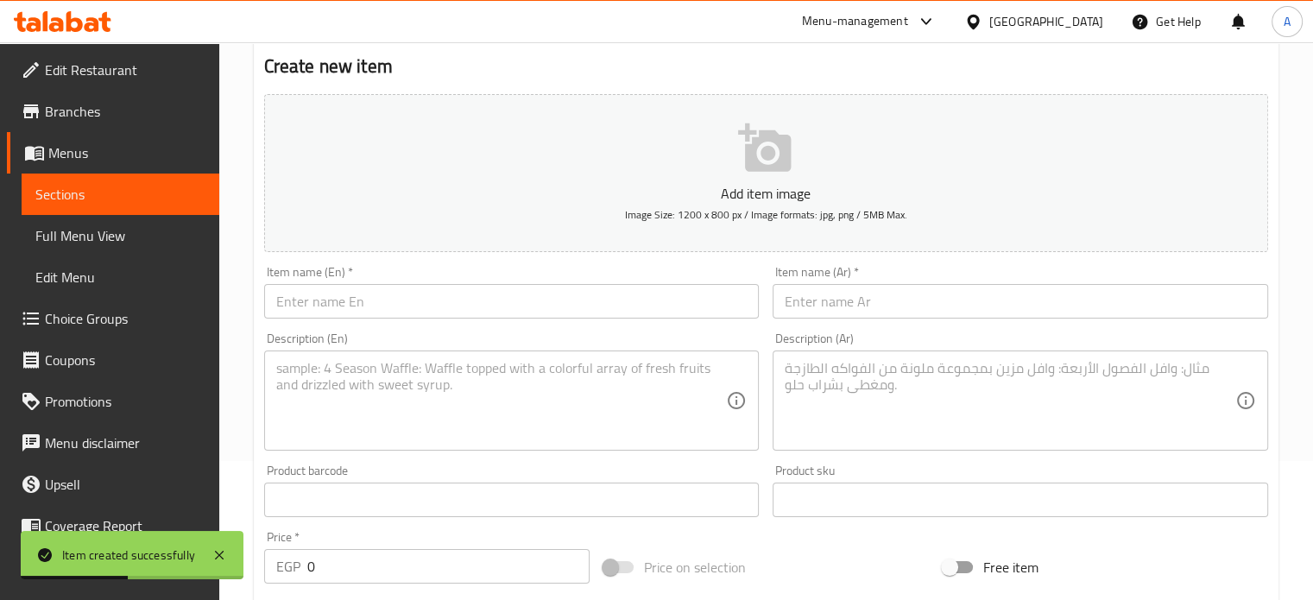
scroll to position [136, 0]
click at [776, 161] on icon "button" at bounding box center [765, 151] width 55 height 55
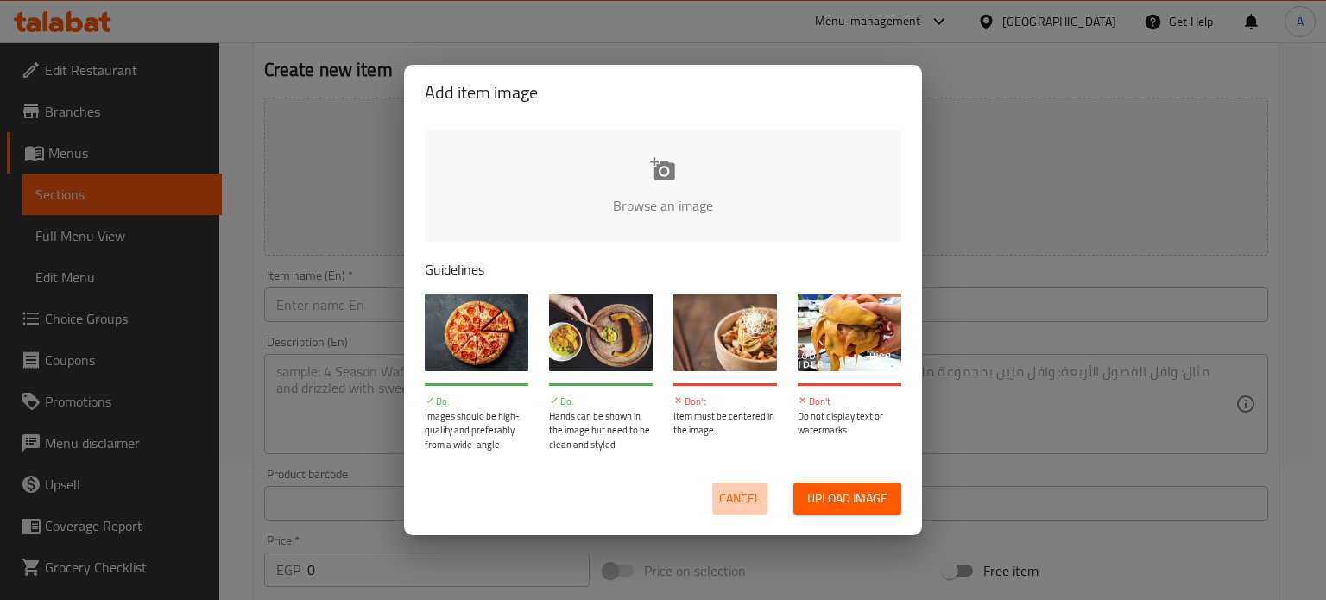
click at [735, 500] on span "Cancel" at bounding box center [739, 499] width 41 height 22
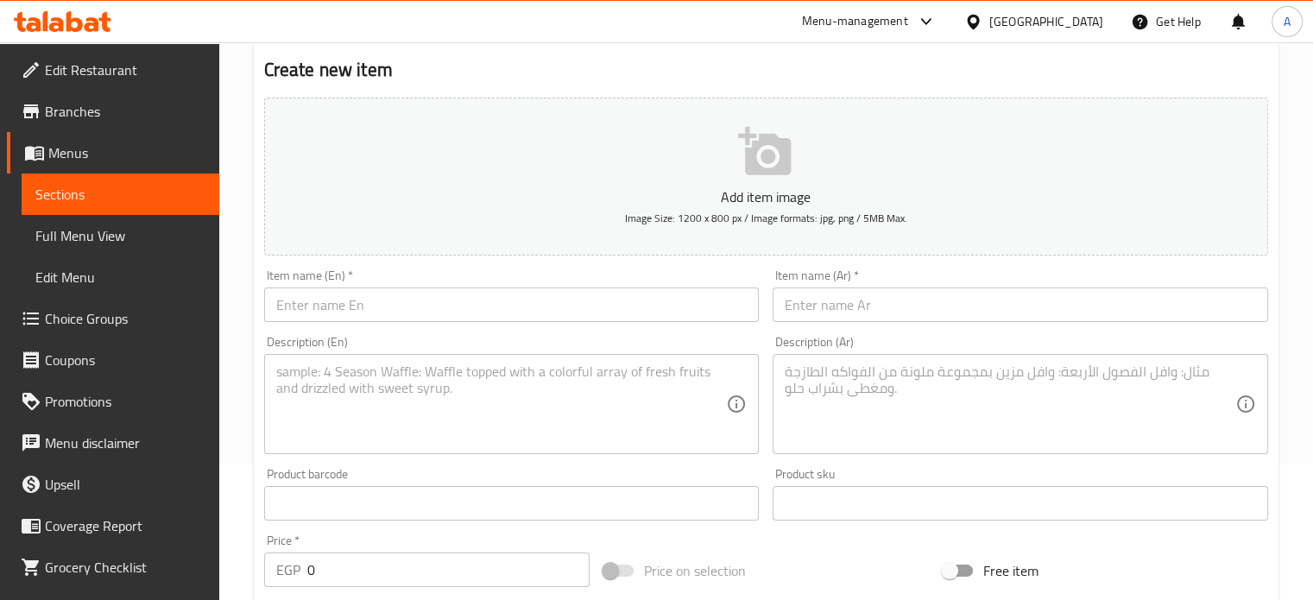
click at [837, 319] on input "text" at bounding box center [1021, 305] width 496 height 35
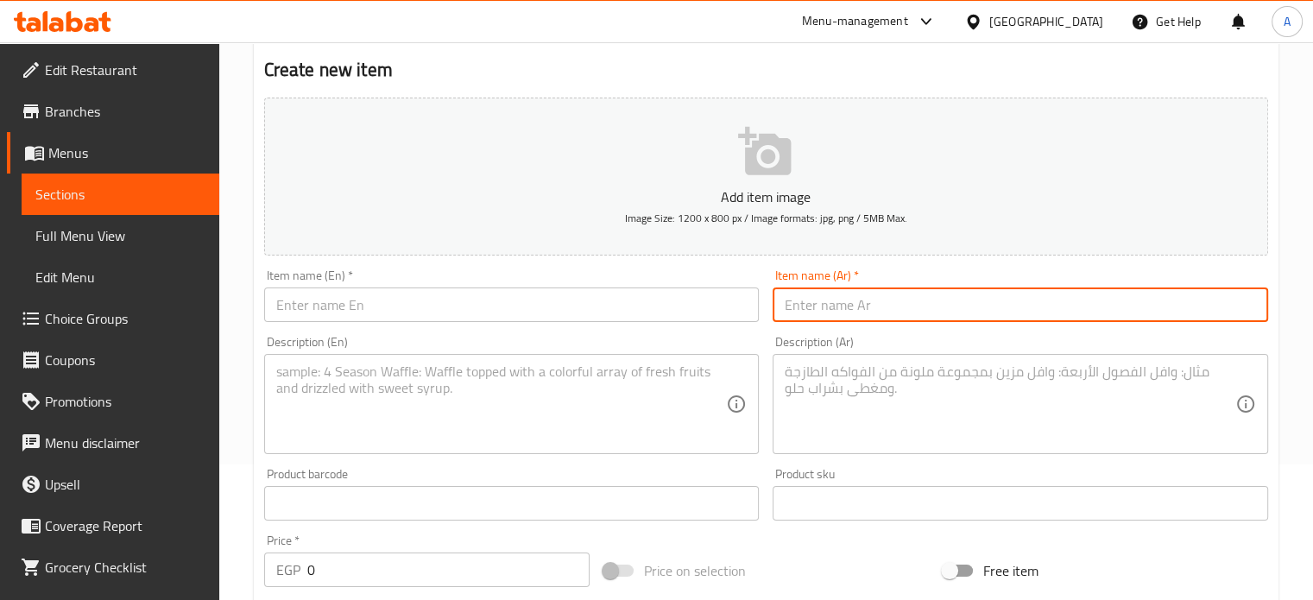
paste input "بوكس الفطار 5"
type input "بوكس الفطار 5"
click at [592, 304] on input "text" at bounding box center [512, 305] width 496 height 35
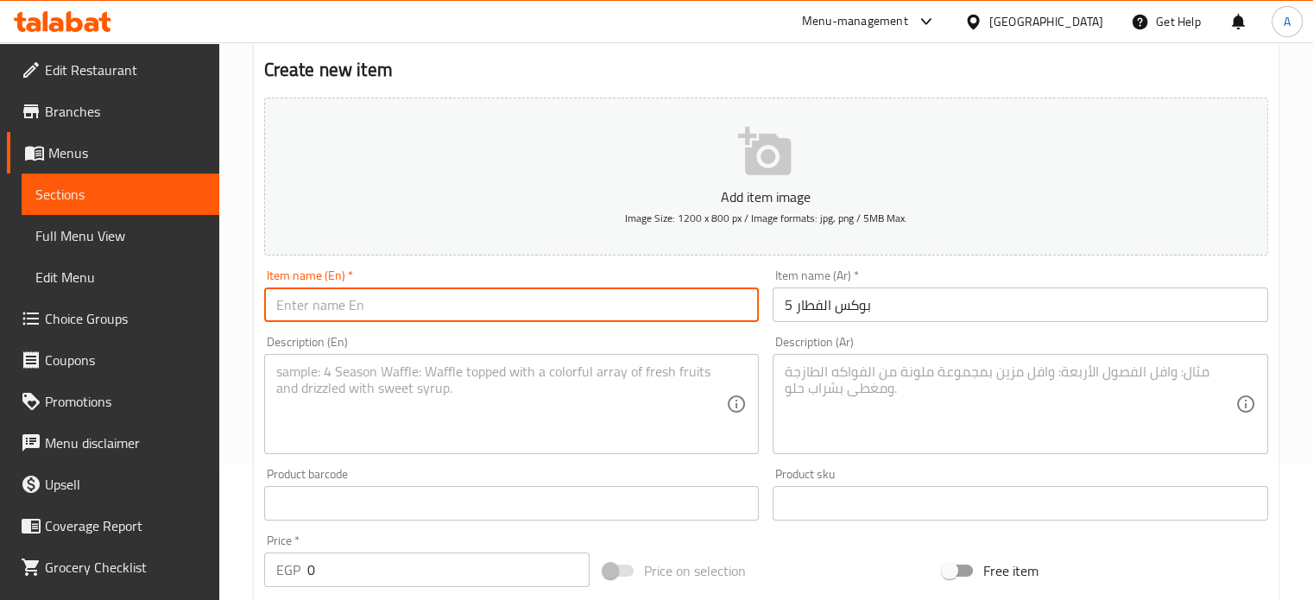
paste input "Breakfast Box 5"
type input "Breakfast Box 5"
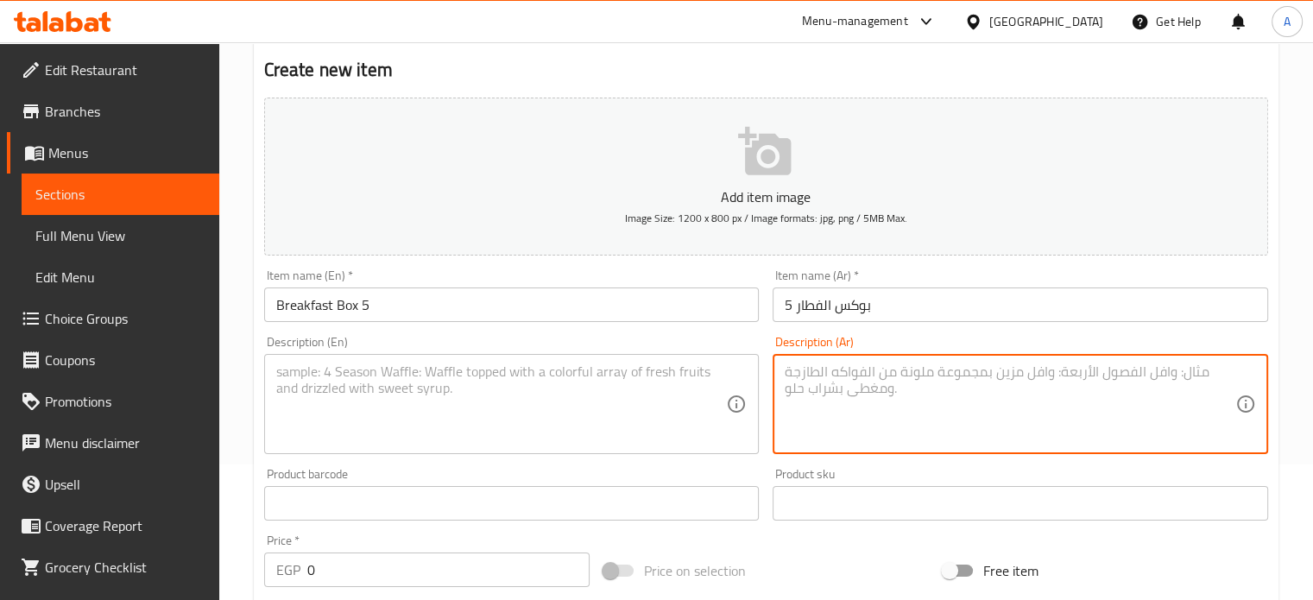
click at [822, 393] on textarea at bounding box center [1010, 405] width 451 height 82
paste textarea "2 ساندوتش + كوكيز + شيبس + لاتيه او كابوتشينو"
type textarea "2 ساندوتش + كوكيز + شيبس + لاتيه او كابوتشينو"
click at [419, 409] on textarea at bounding box center [501, 405] width 451 height 82
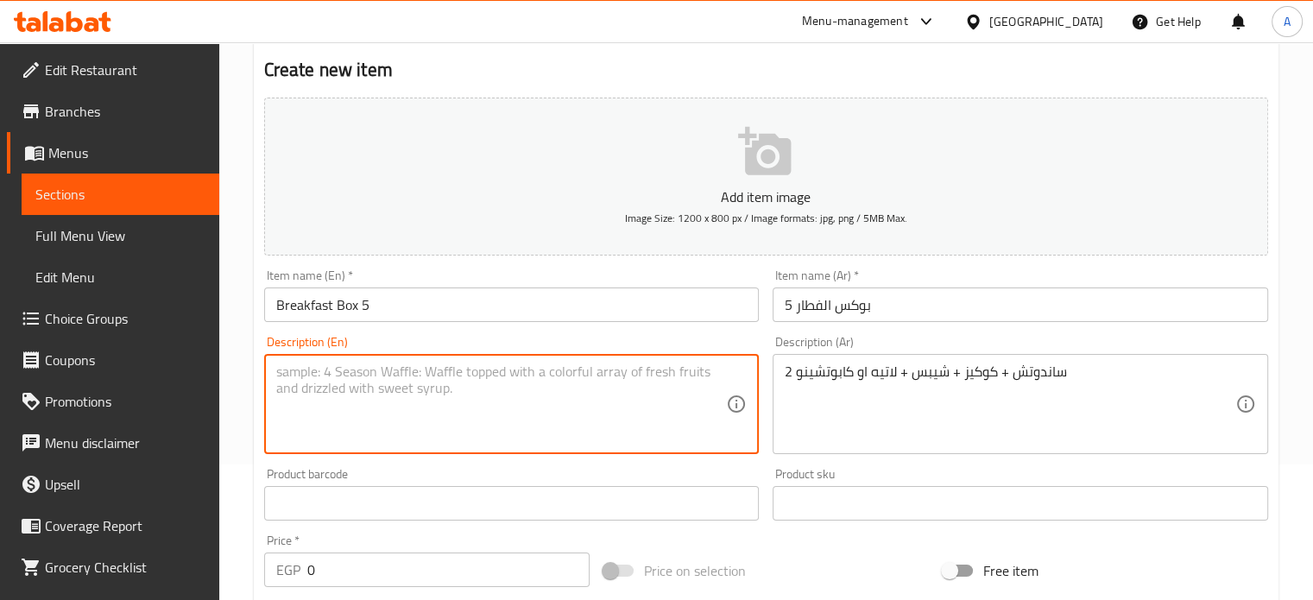
paste textarea "2 sandwiches + cookies + chips + latte or cappuccino"
type textarea "2 sandwiches + cookies + chips + latte or cappuccino"
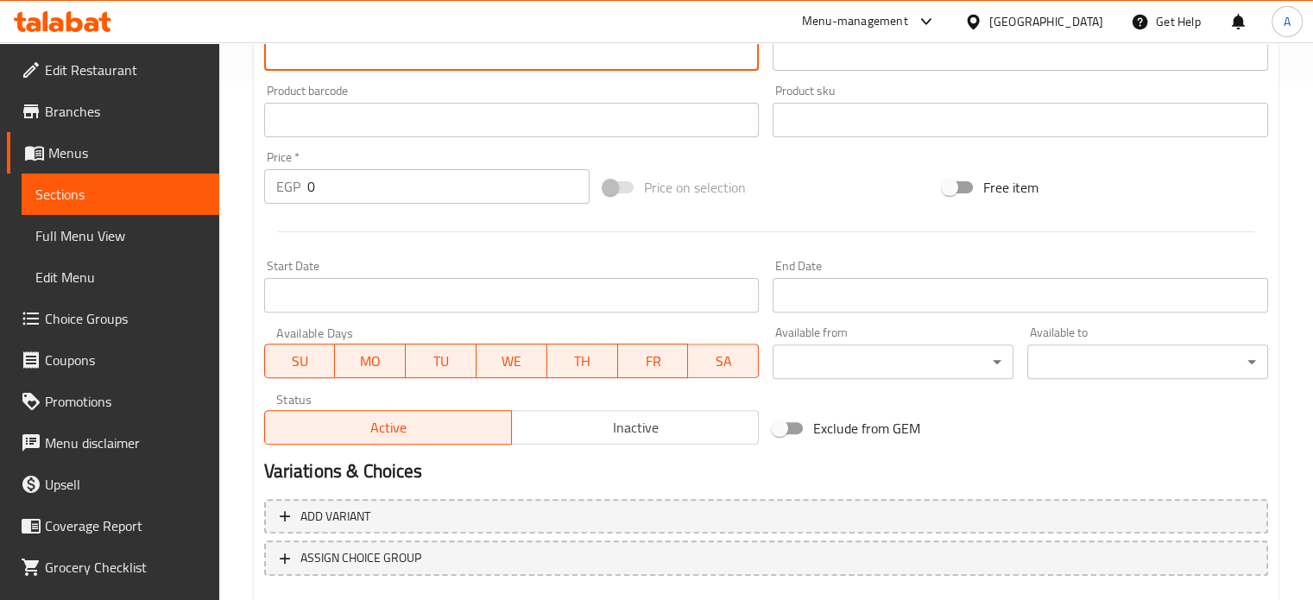
scroll to position [566, 0]
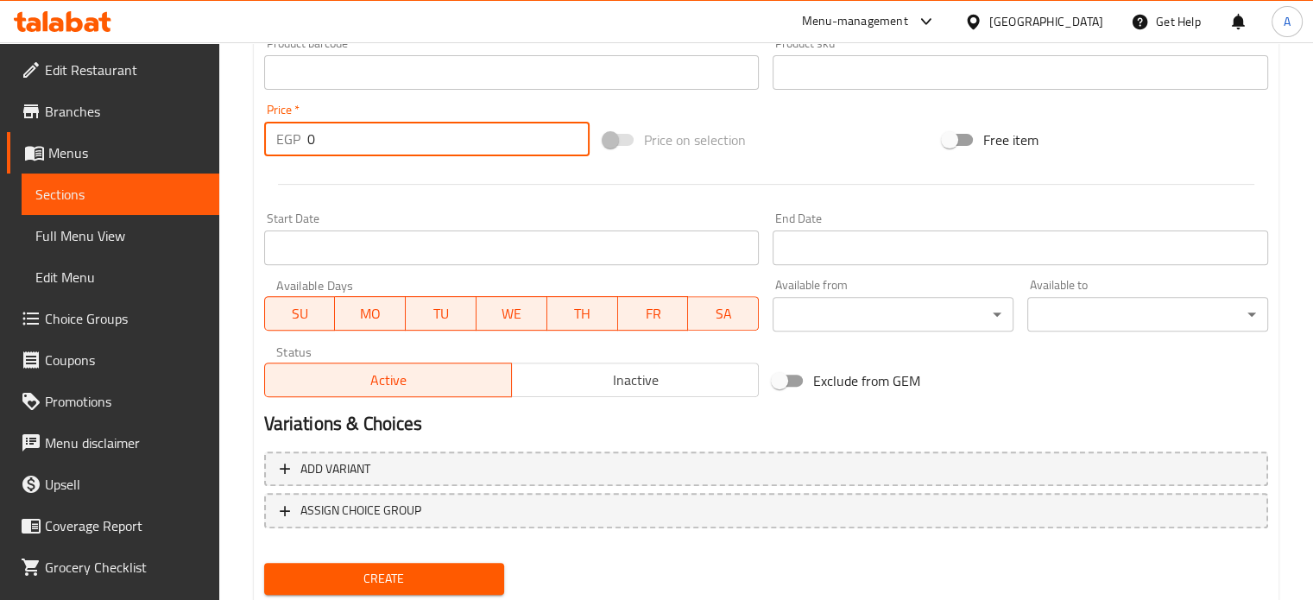
drag, startPoint x: 318, startPoint y: 144, endPoint x: 200, endPoint y: 230, distance: 145.2
click at [200, 230] on div "Edit Restaurant Branches Menus Sections Full Menu View Edit Menu Choice Groups …" at bounding box center [656, 65] width 1313 height 1178
type input "140"
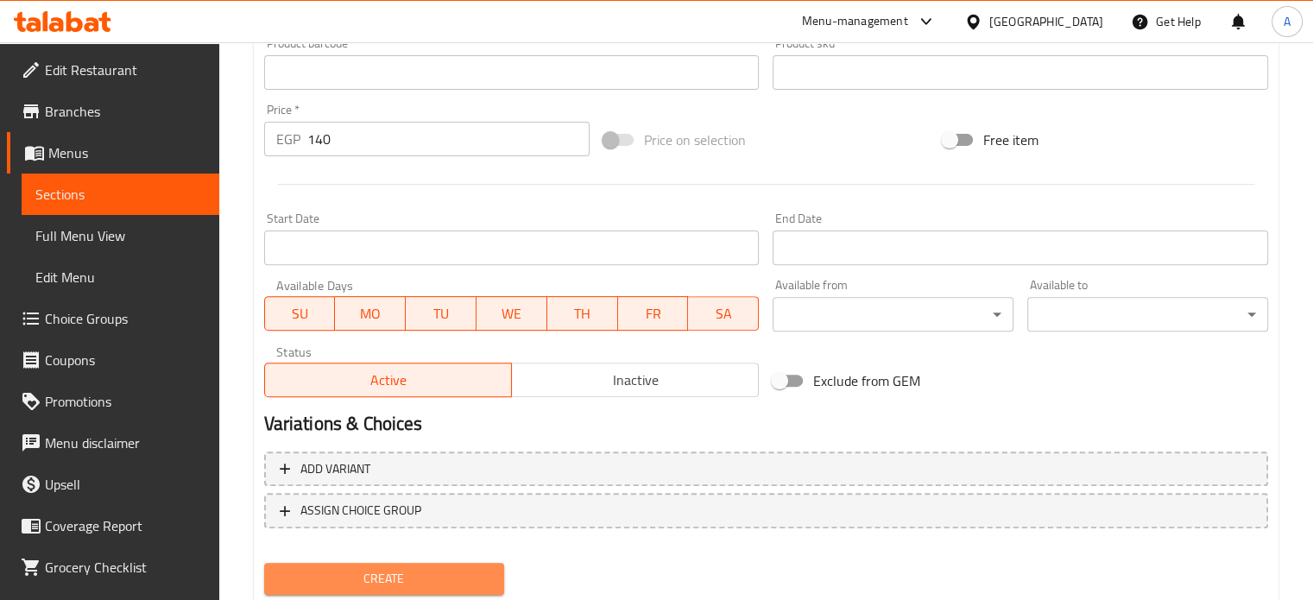
click at [353, 578] on span "Create" at bounding box center [384, 579] width 213 height 22
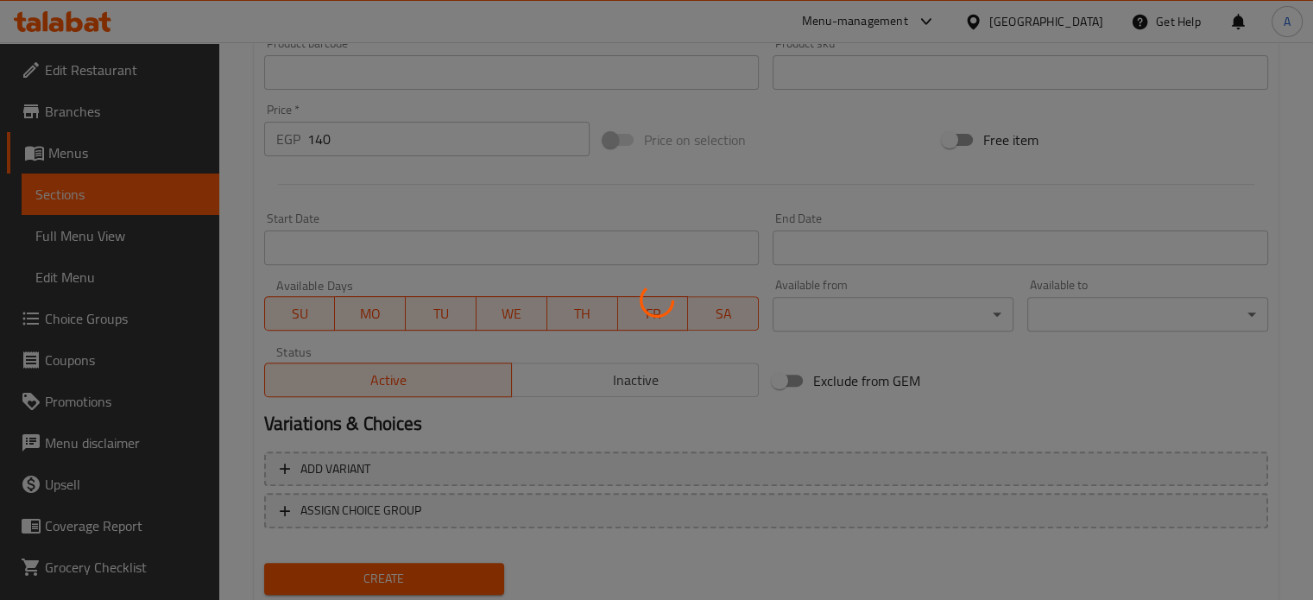
type input "0"
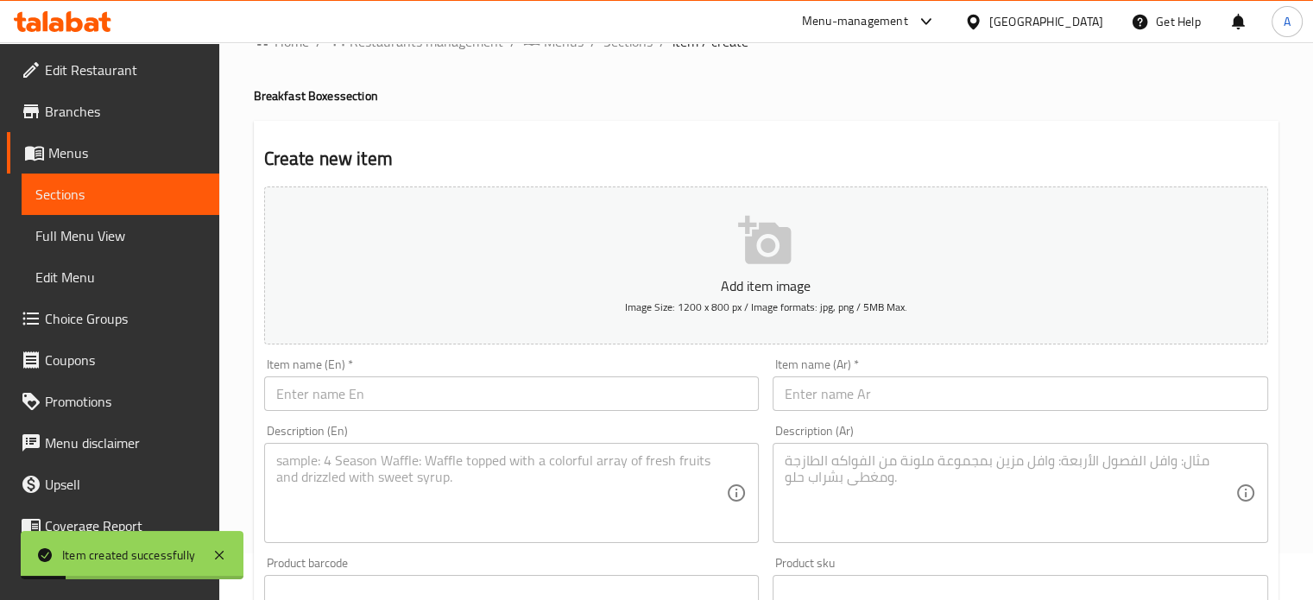
scroll to position [0, 0]
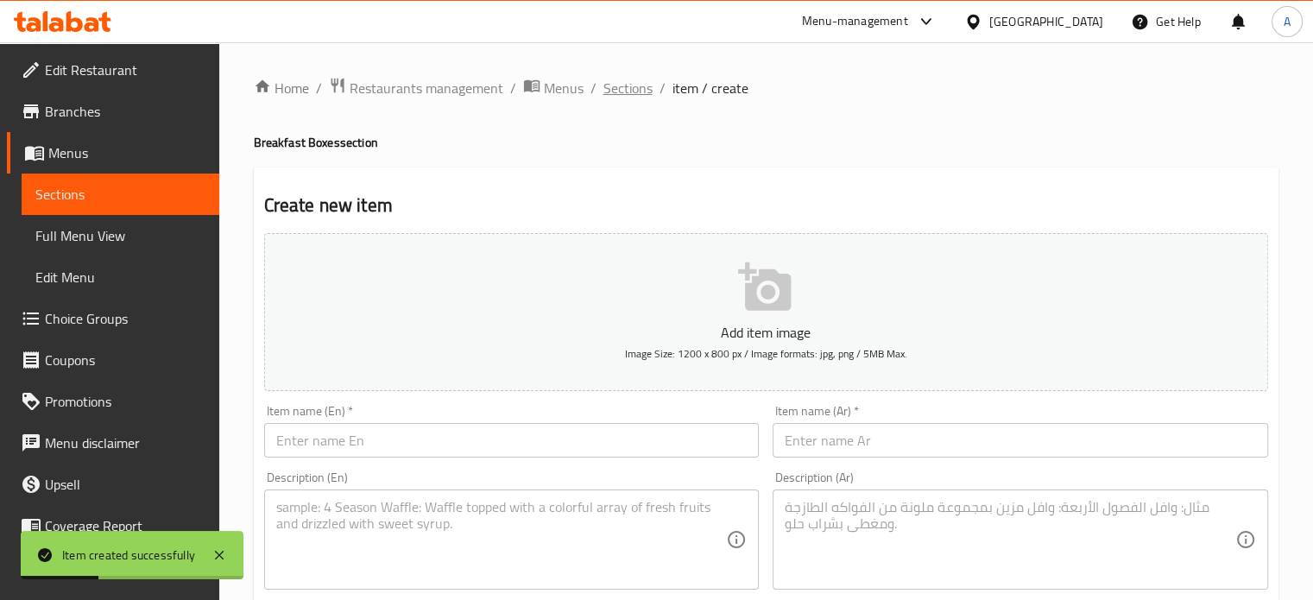
click at [614, 83] on span "Sections" at bounding box center [628, 88] width 49 height 21
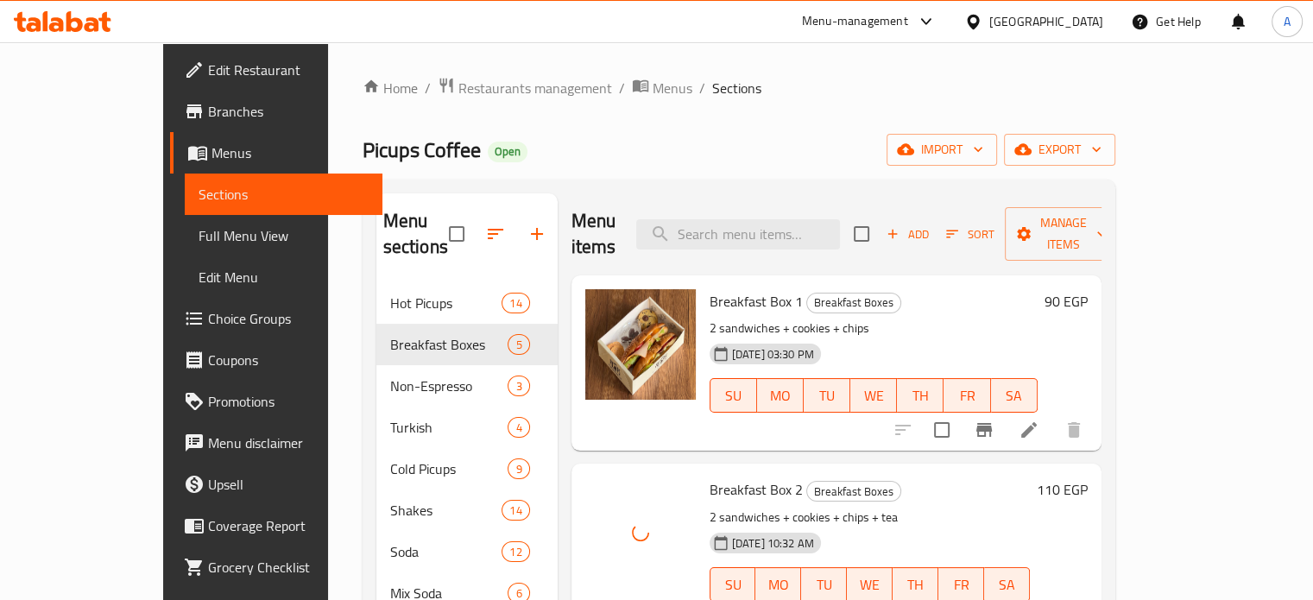
click at [670, 152] on div "Picups Coffee Open import export" at bounding box center [739, 150] width 753 height 32
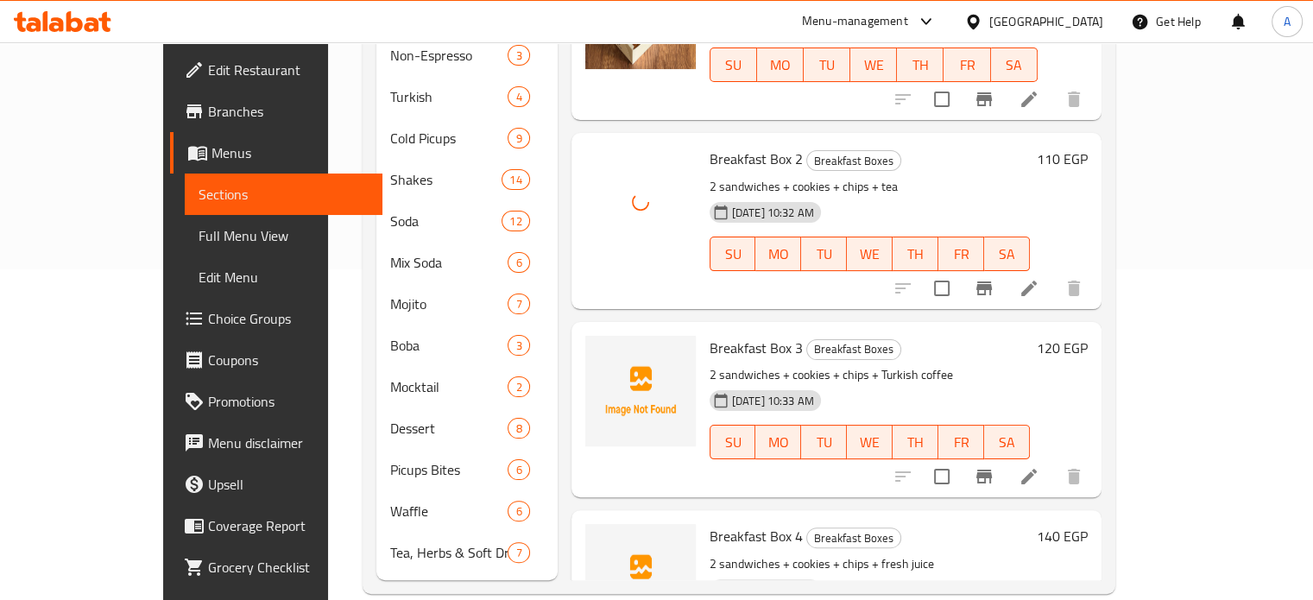
scroll to position [332, 0]
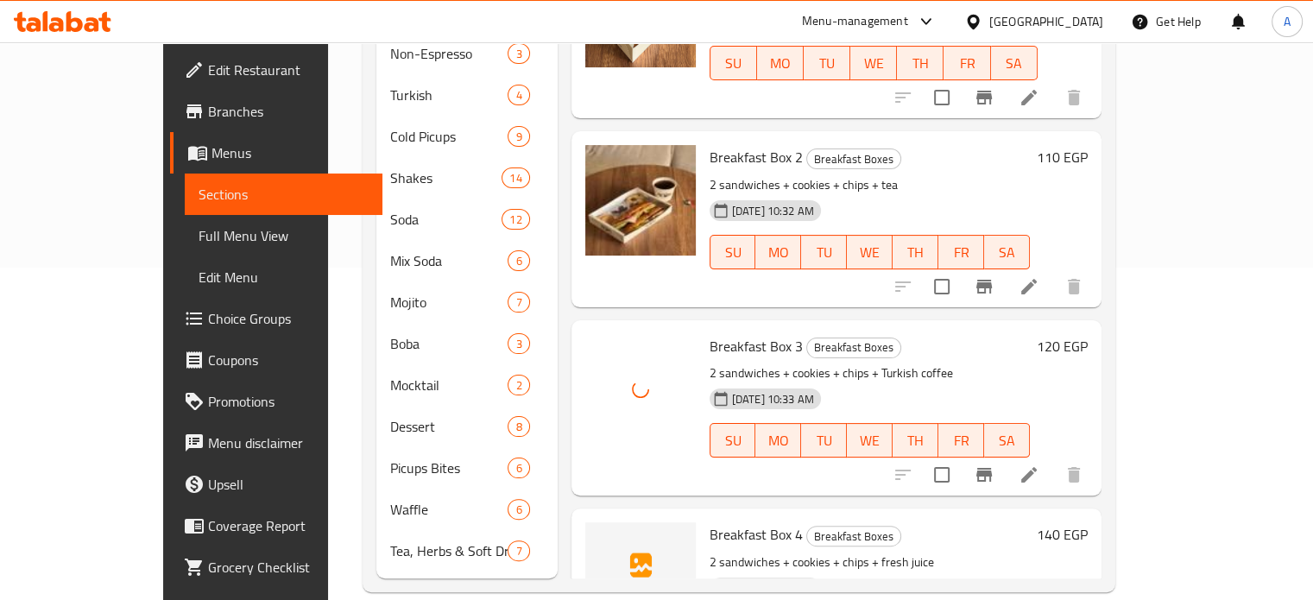
click at [918, 363] on p "2 sandwiches + cookies + chips + Turkish coffee" at bounding box center [870, 374] width 320 height 22
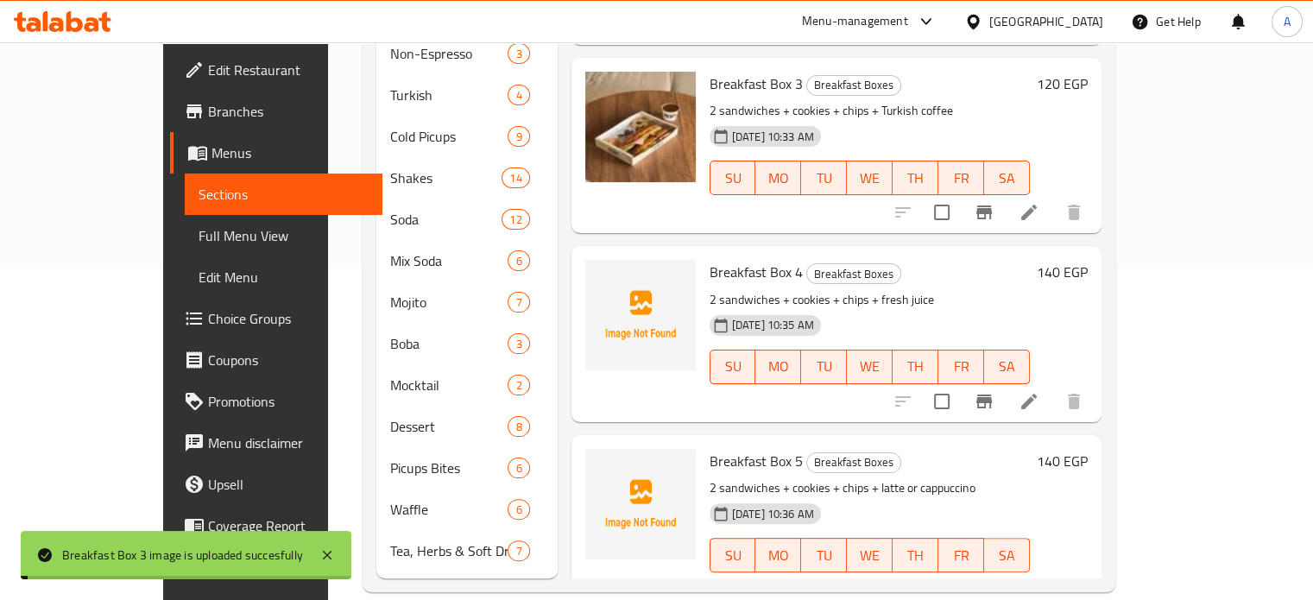
scroll to position [269, 0]
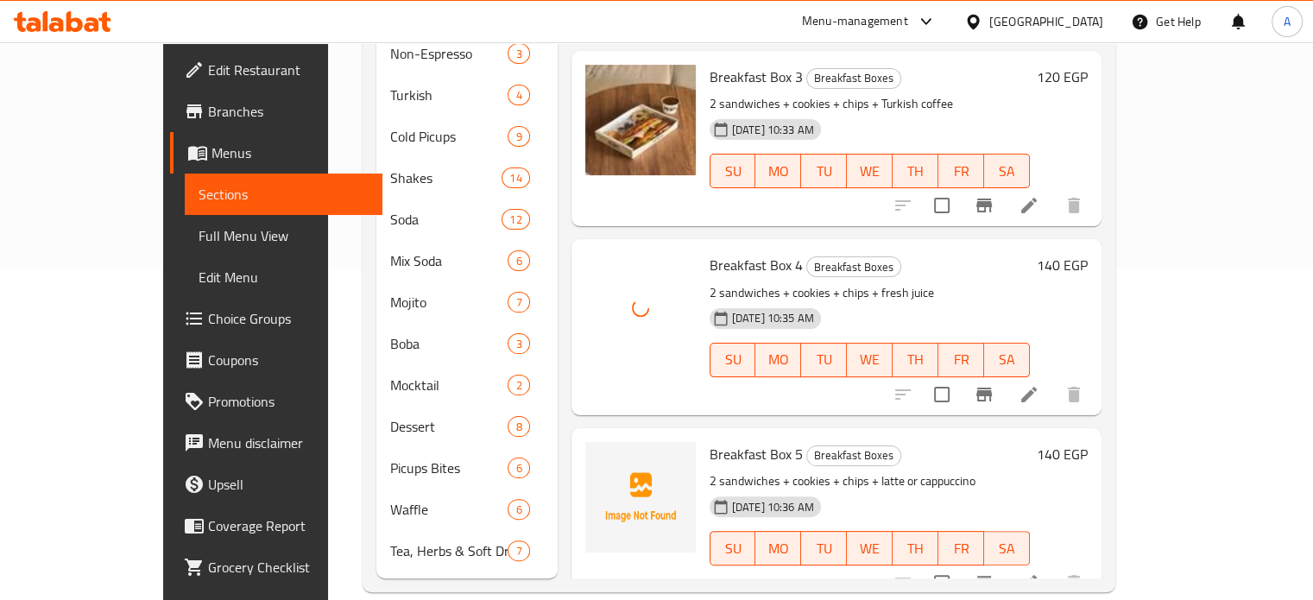
click at [901, 253] on h6 "Breakfast Box 4 Breakfast Boxes" at bounding box center [870, 265] width 320 height 24
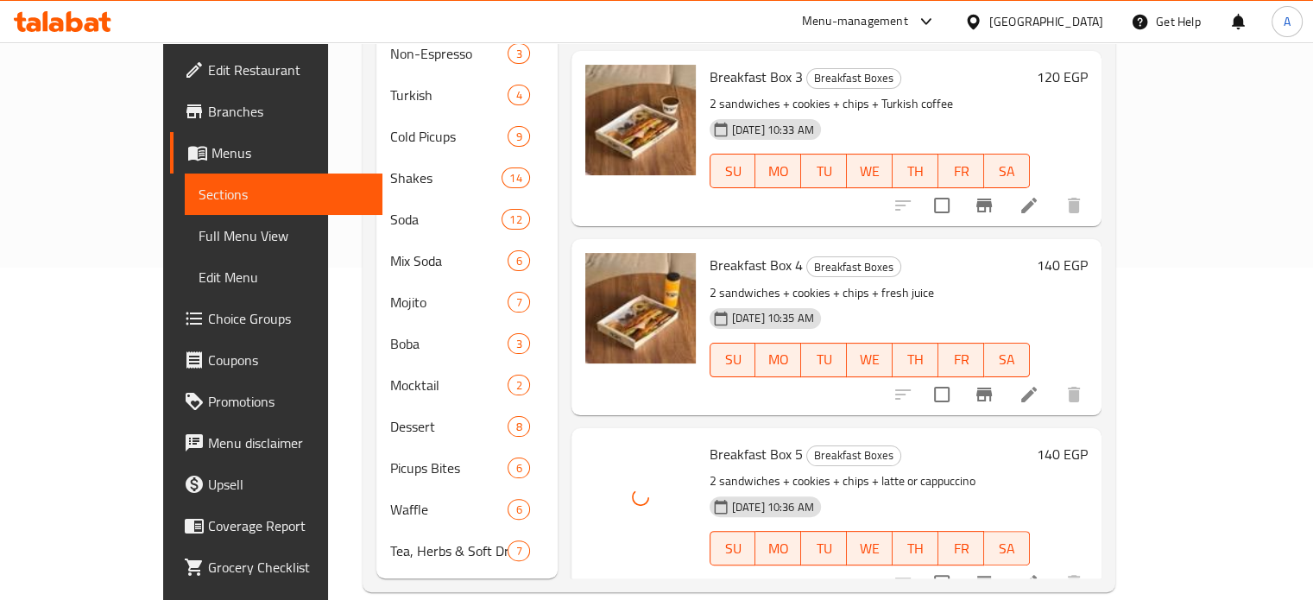
click at [997, 471] on p "2 sandwiches + cookies + chips + latte or cappuccino" at bounding box center [870, 482] width 320 height 22
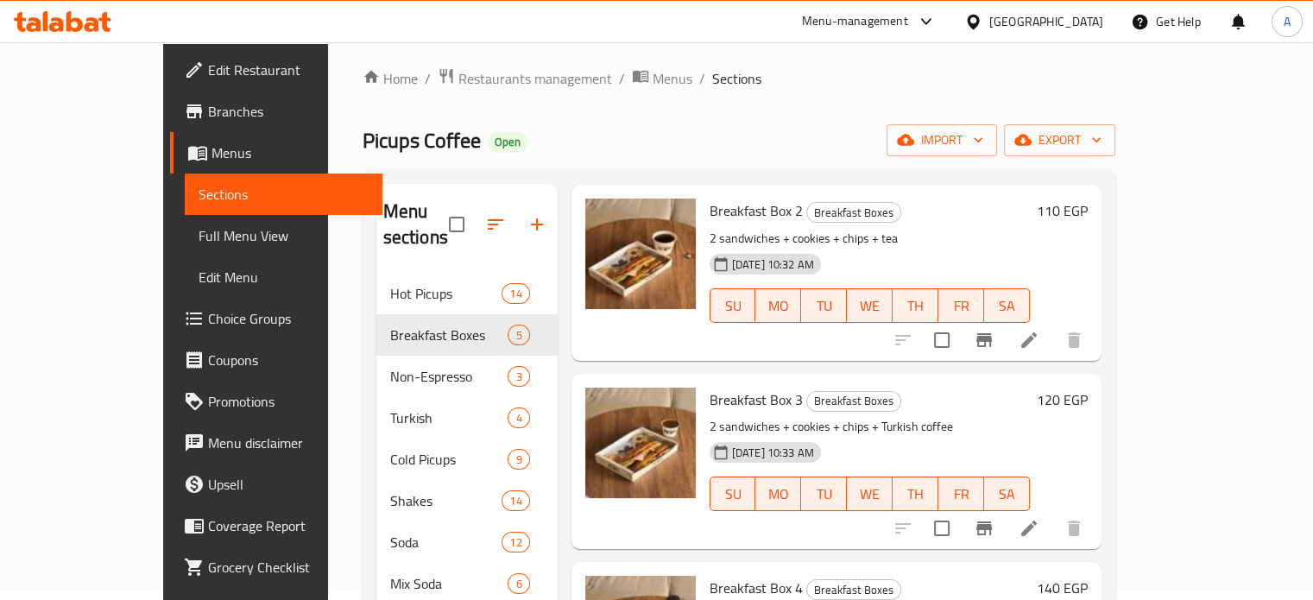
scroll to position [0, 0]
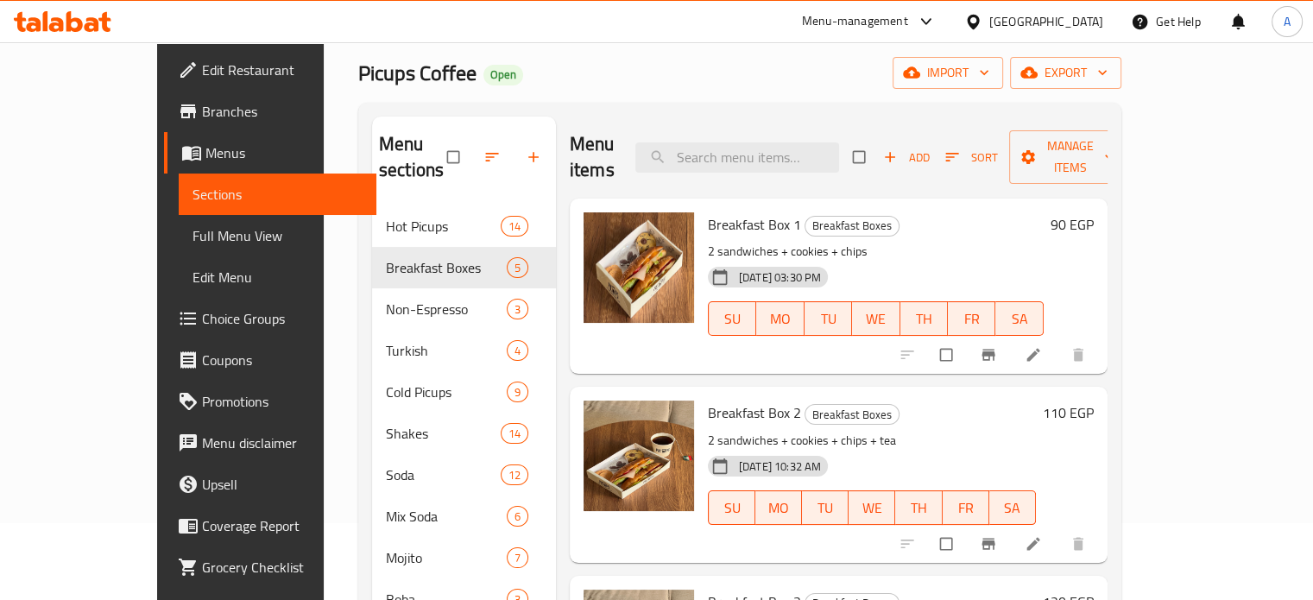
scroll to position [68, 0]
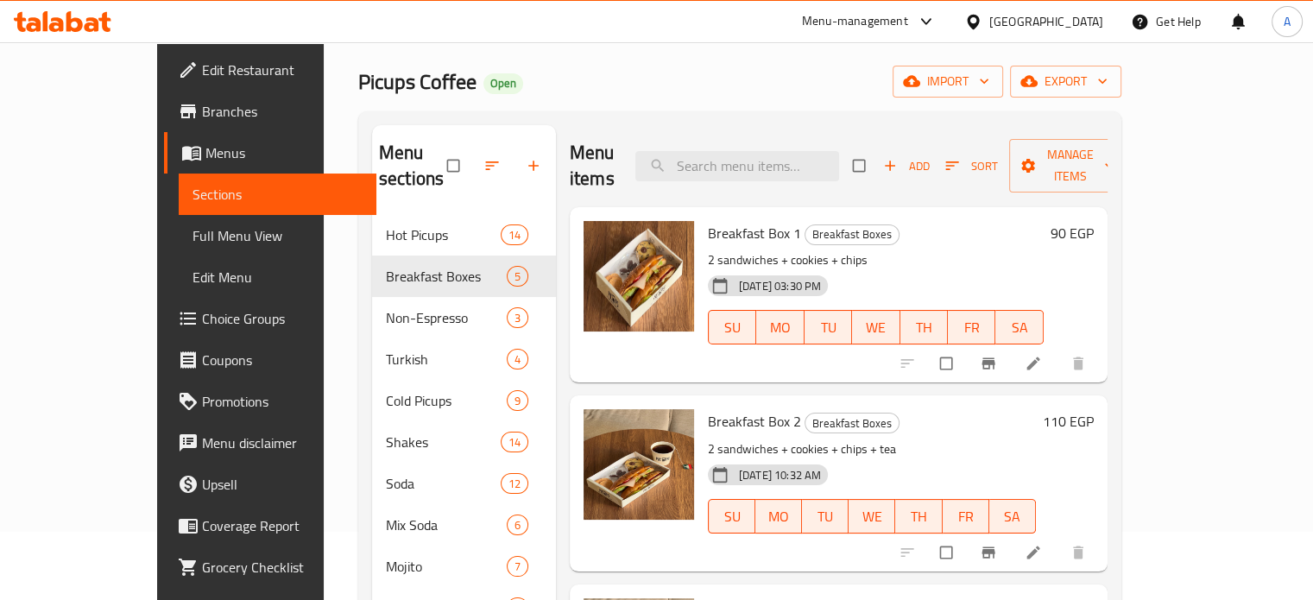
click at [202, 314] on span "Choice Groups" at bounding box center [282, 318] width 161 height 21
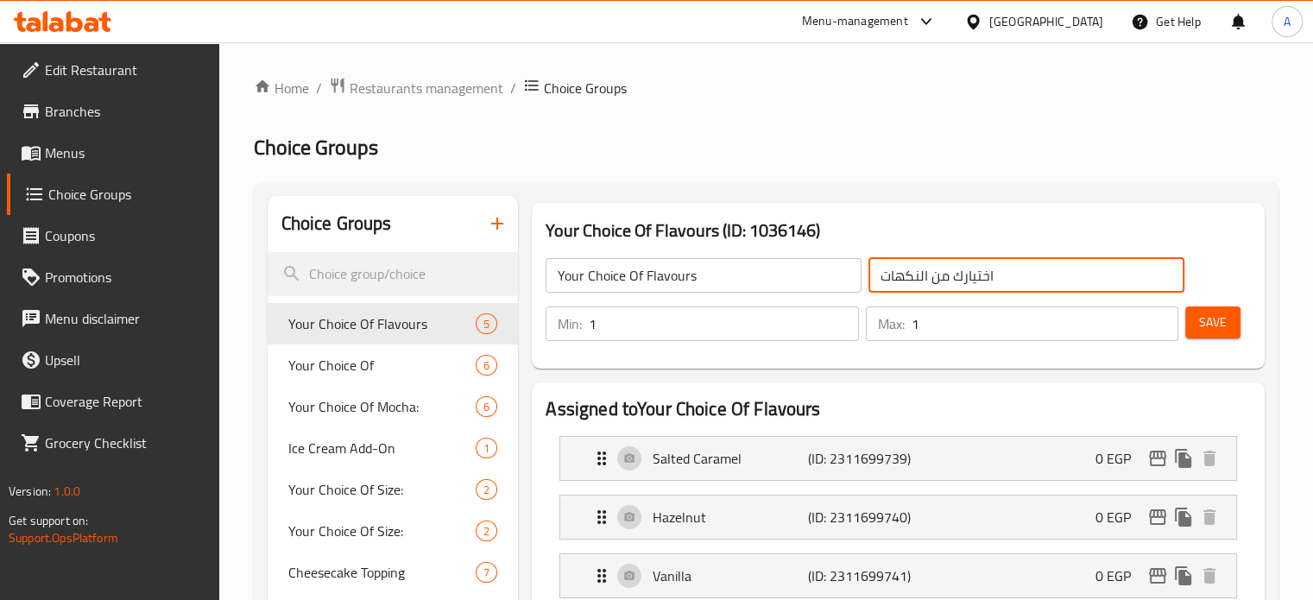
drag, startPoint x: 928, startPoint y: 276, endPoint x: 857, endPoint y: 288, distance: 72.5
click at [857, 288] on div "Your Choice Of Flavours ​ اختيارك من النكهات ​" at bounding box center [864, 275] width 659 height 55
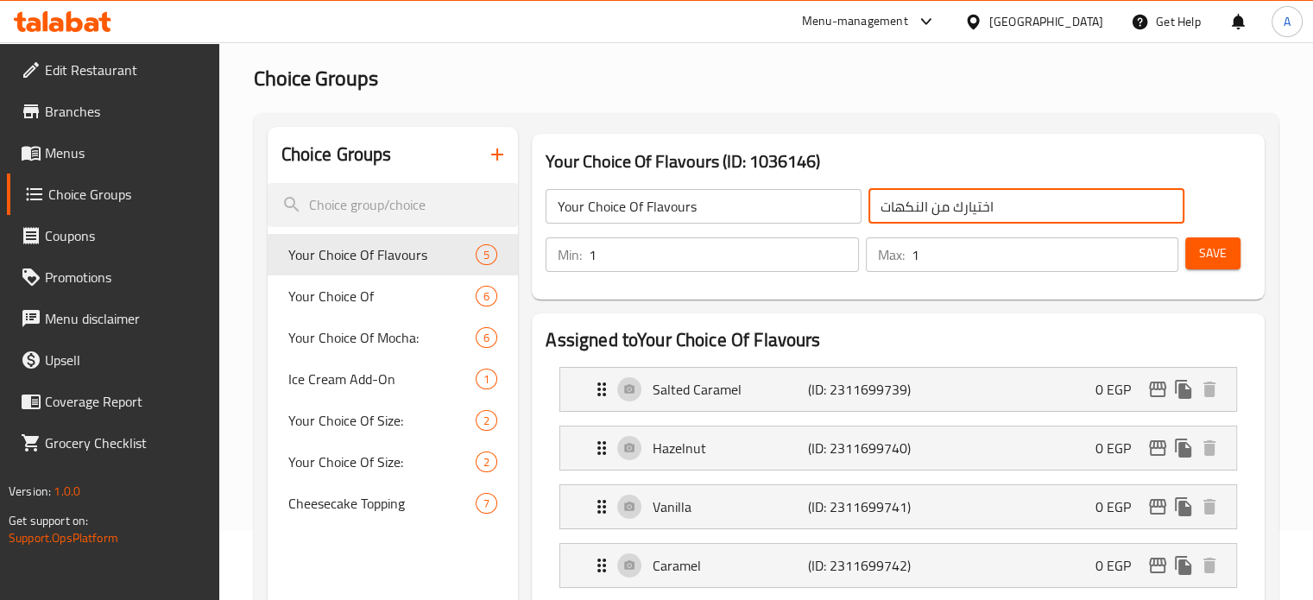
scroll to position [70, 0]
type input "اختيارك من الساندوتش"
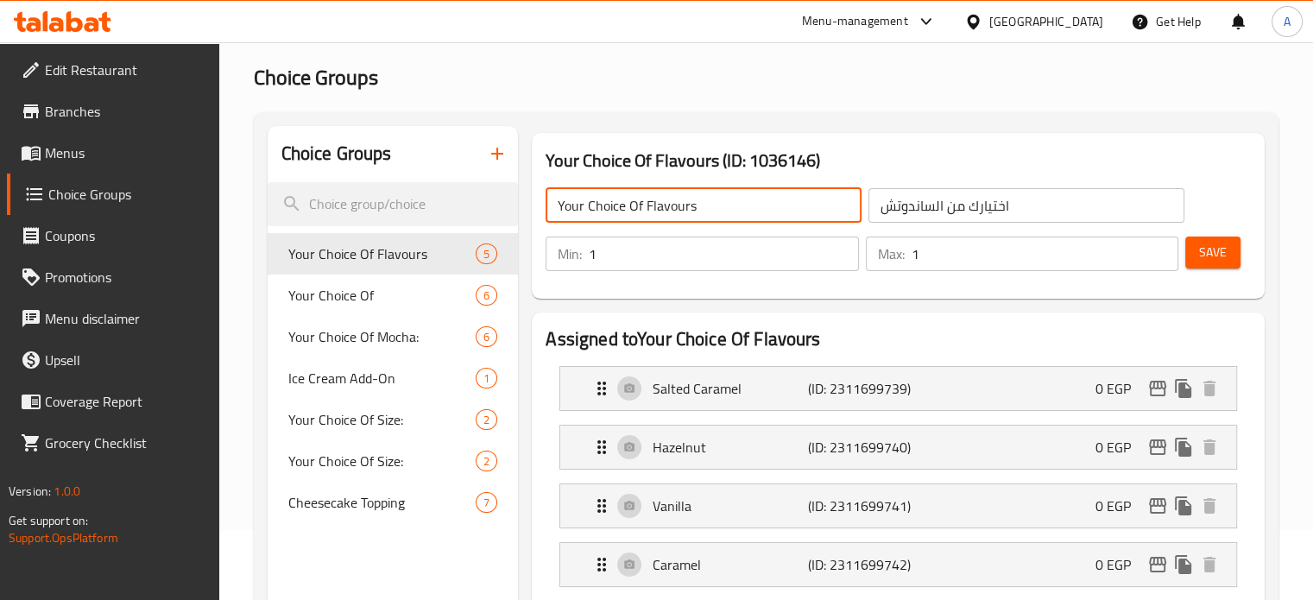
drag, startPoint x: 647, startPoint y: 206, endPoint x: 761, endPoint y: 220, distance: 114.9
click at [761, 220] on input "Your Choice Of Flavours" at bounding box center [704, 205] width 316 height 35
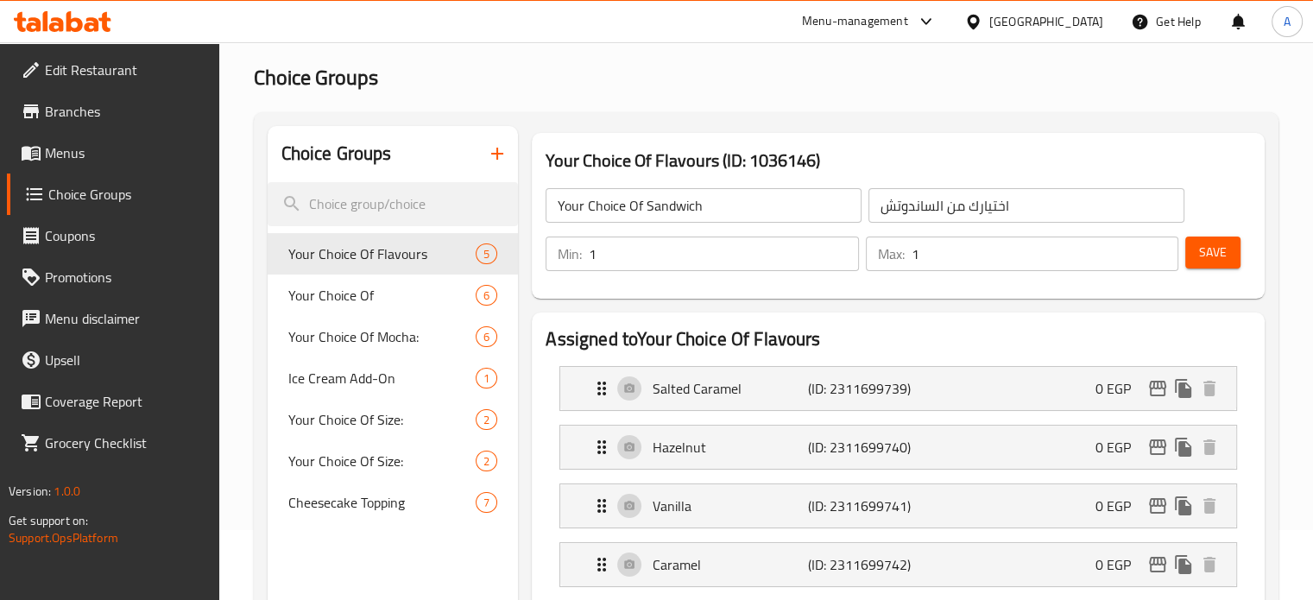
click at [895, 175] on div "Your Choice Of Sandwich ​ اختيارك من الساندوتش ​ Min: 1 ​ Max: 1 ​ Save" at bounding box center [898, 230] width 719 height 124
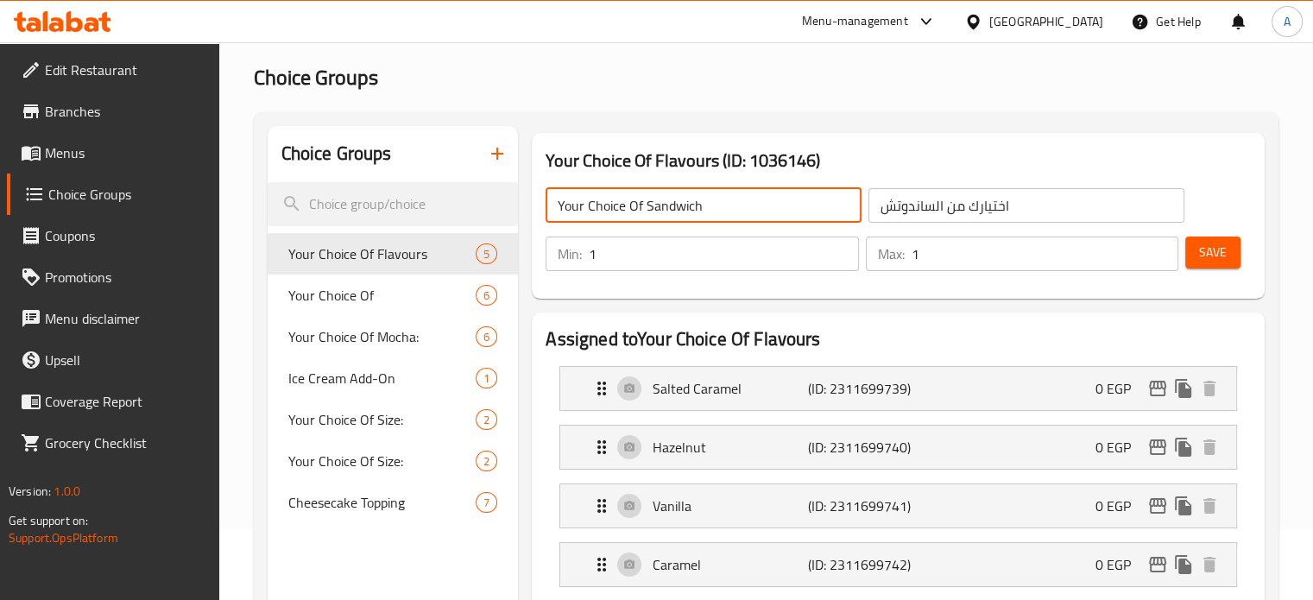
click at [711, 206] on input "Your Choice Of Sandwich" at bounding box center [704, 205] width 316 height 35
click at [943, 196] on input "اختيارك من الساندوتش" at bounding box center [1027, 205] width 316 height 35
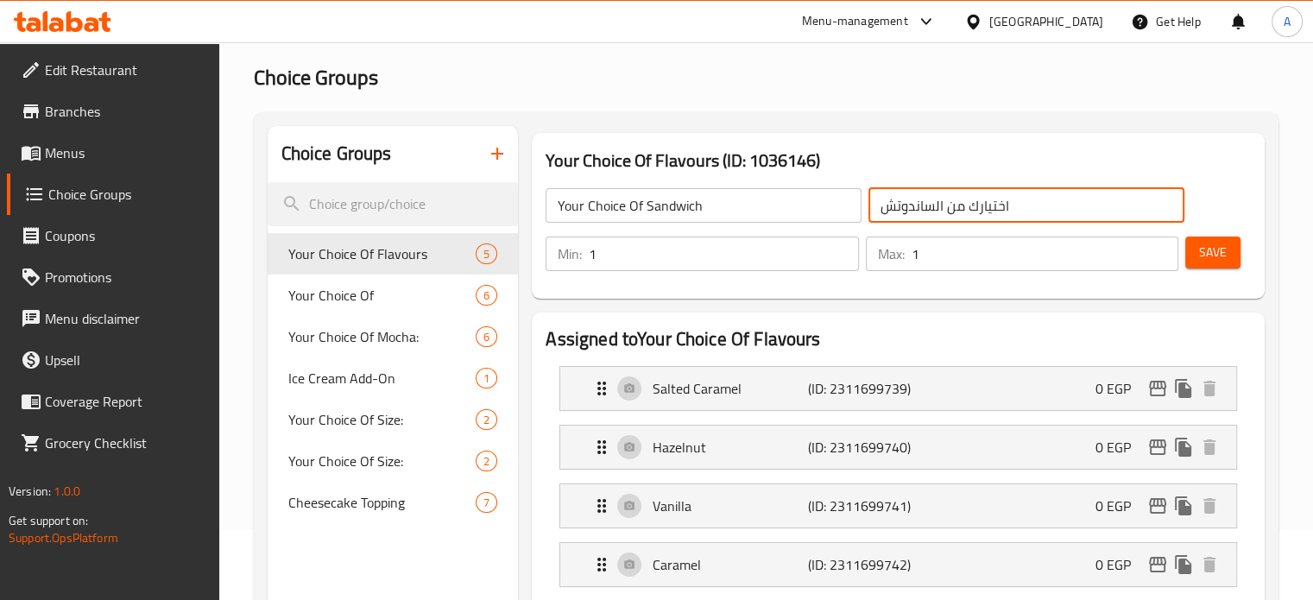
click at [943, 196] on input "اختيارك من الساندوتش" at bounding box center [1027, 205] width 316 height 35
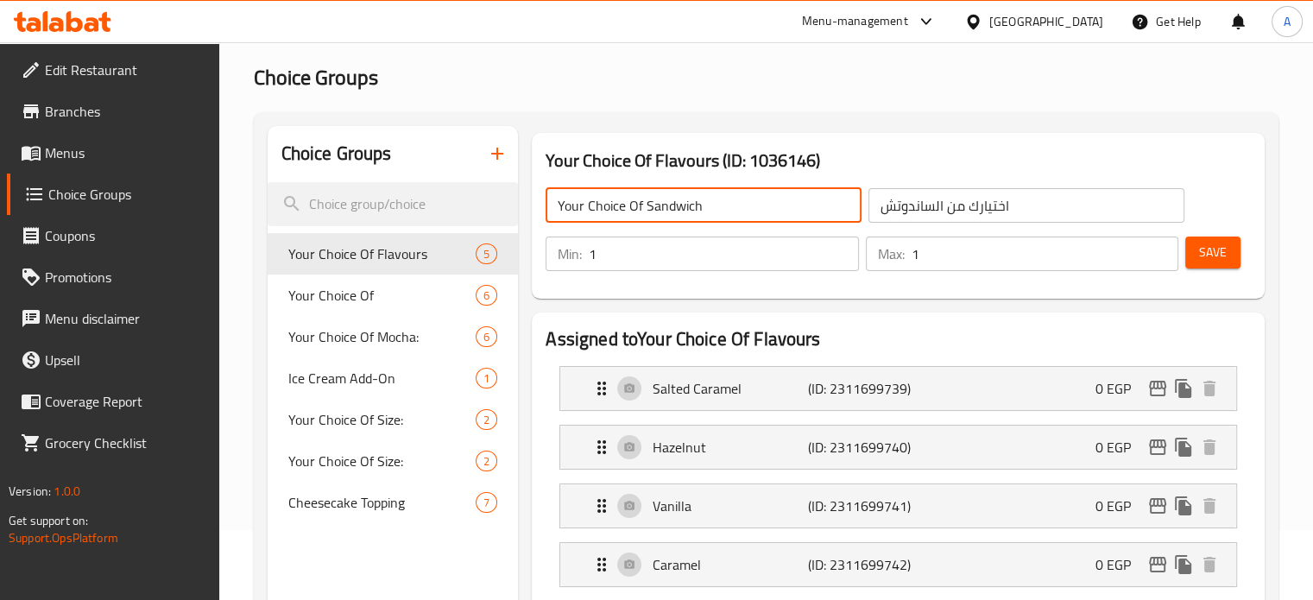
click at [594, 215] on input "Your Choice Of Sandwich" at bounding box center [704, 205] width 316 height 35
paste input "choice of sandwich"
type input "Your choice of sandwich"
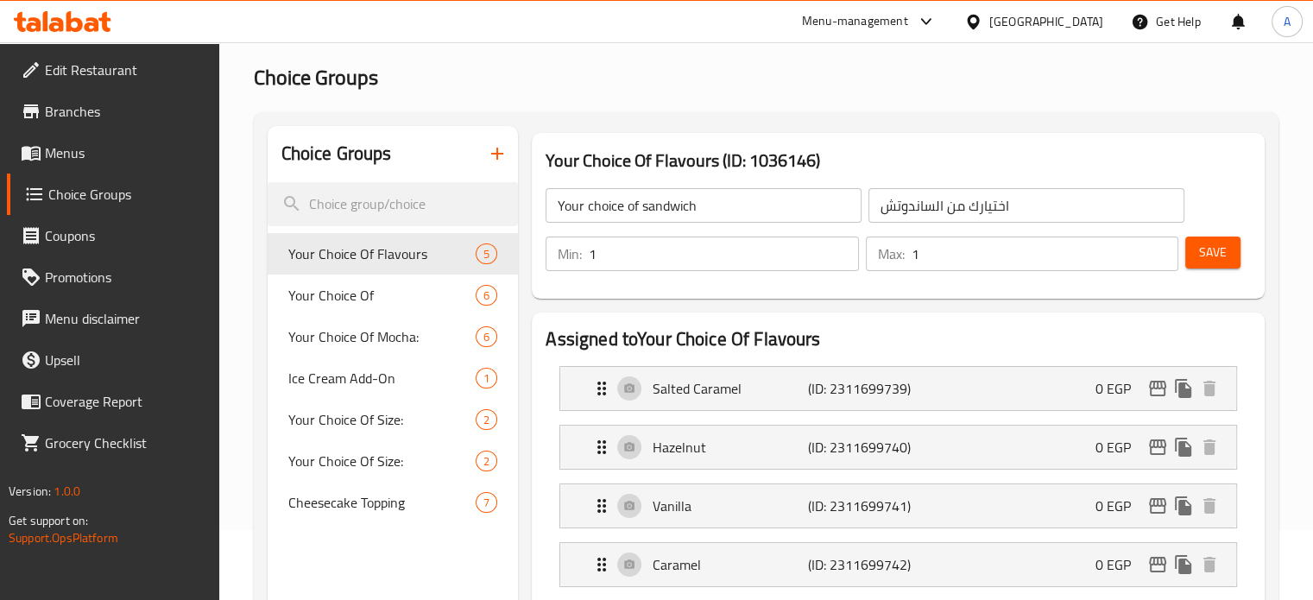
click at [840, 263] on input "0" at bounding box center [723, 254] width 269 height 35
click at [841, 245] on input "1" at bounding box center [723, 254] width 269 height 35
type input "2"
click at [841, 245] on input "2" at bounding box center [723, 254] width 269 height 35
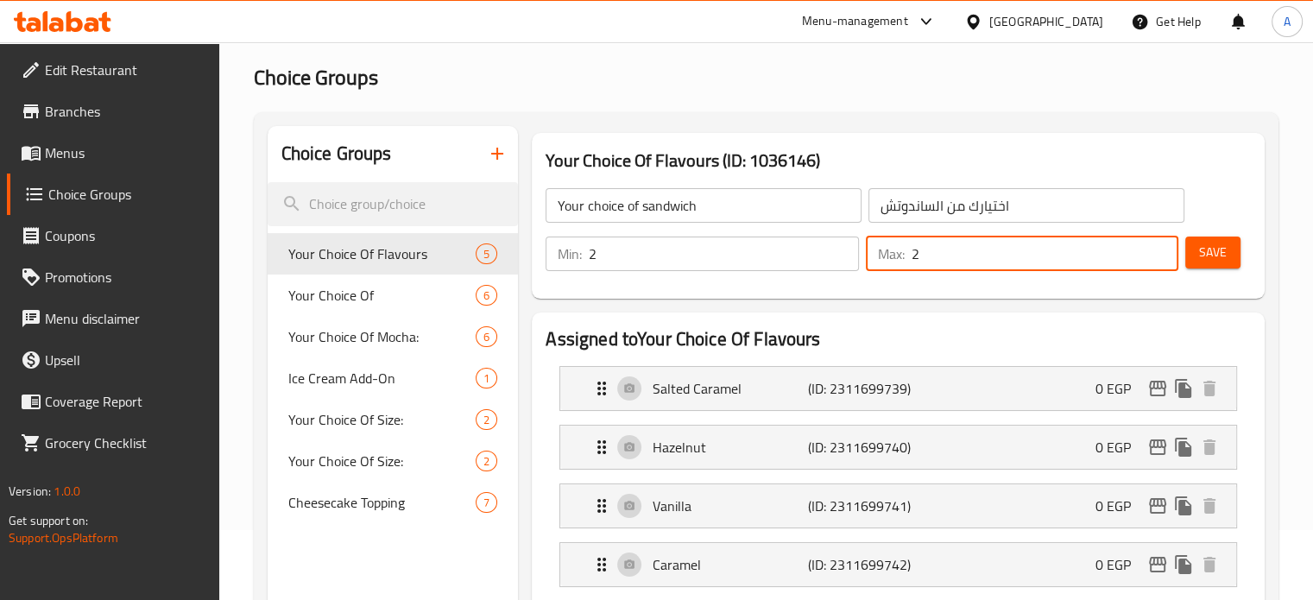
type input "2"
click at [1161, 248] on input "2" at bounding box center [1045, 254] width 267 height 35
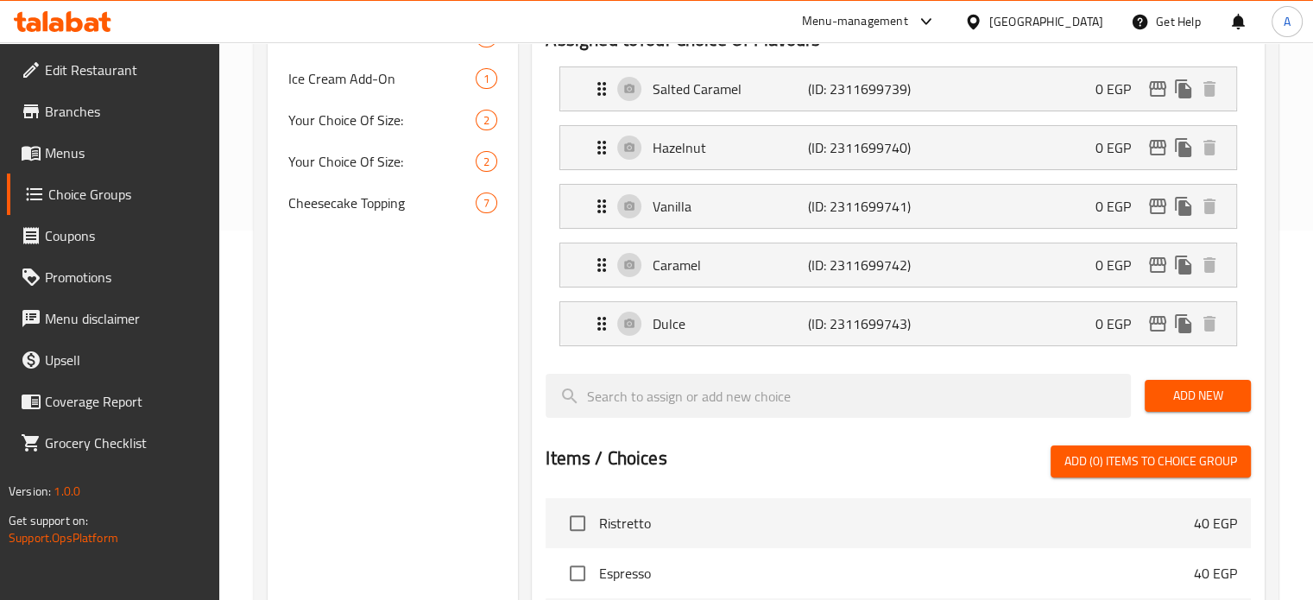
scroll to position [376, 0]
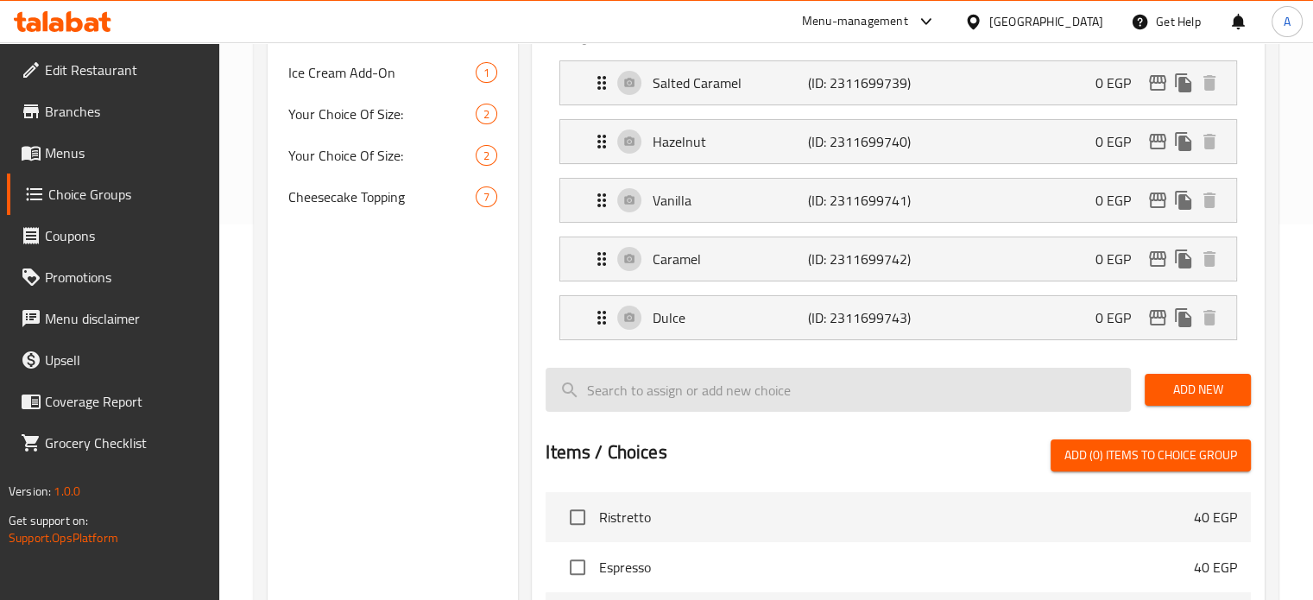
click at [1029, 402] on input "search" at bounding box center [838, 390] width 585 height 44
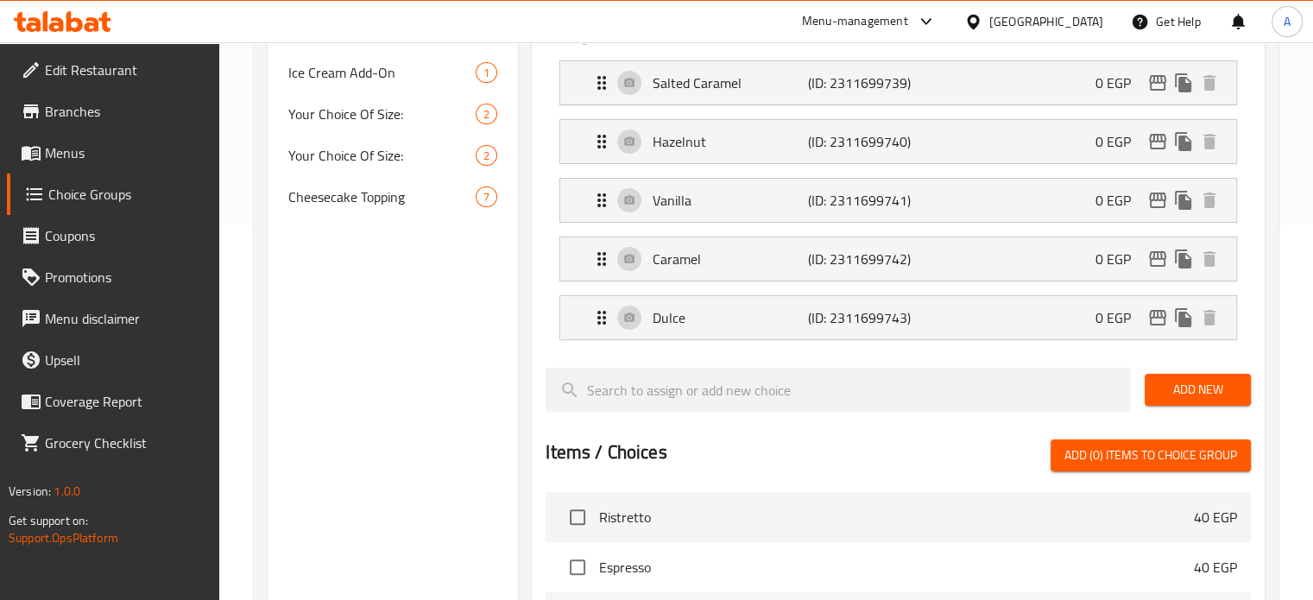
click at [1183, 389] on span "Add New" at bounding box center [1198, 390] width 79 height 22
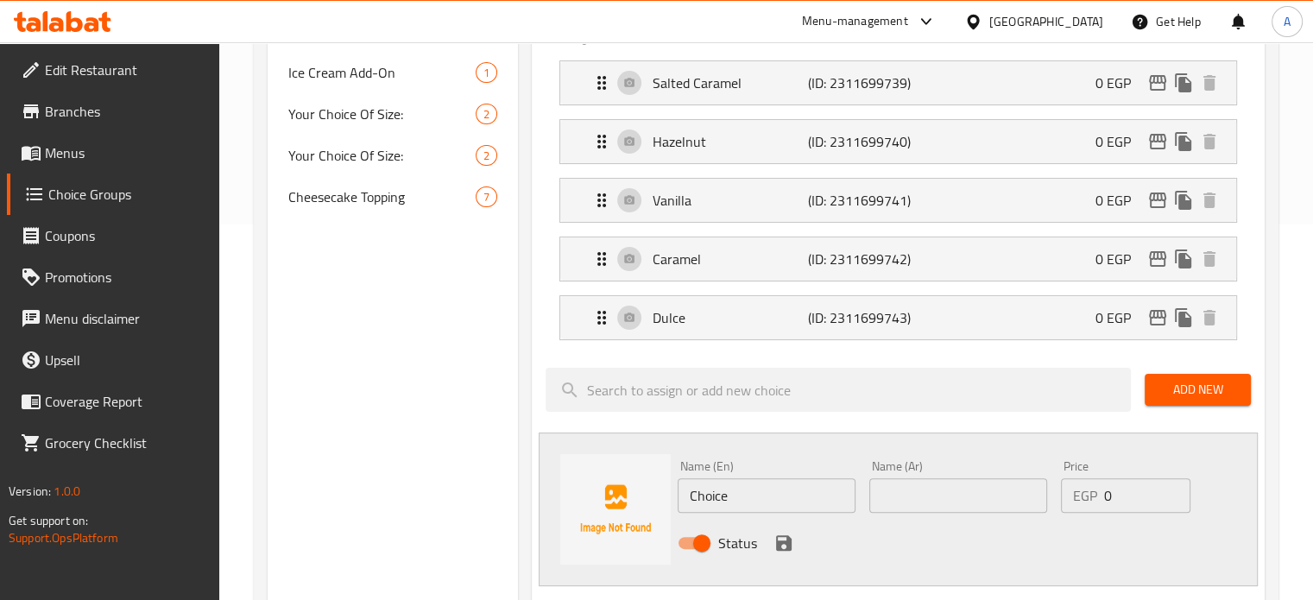
click at [917, 490] on input "text" at bounding box center [958, 495] width 178 height 35
paste input "بسطرمة"
type input "بسطرمة"
click at [755, 494] on input "Choice" at bounding box center [767, 495] width 178 height 35
paste input "Pastrami"
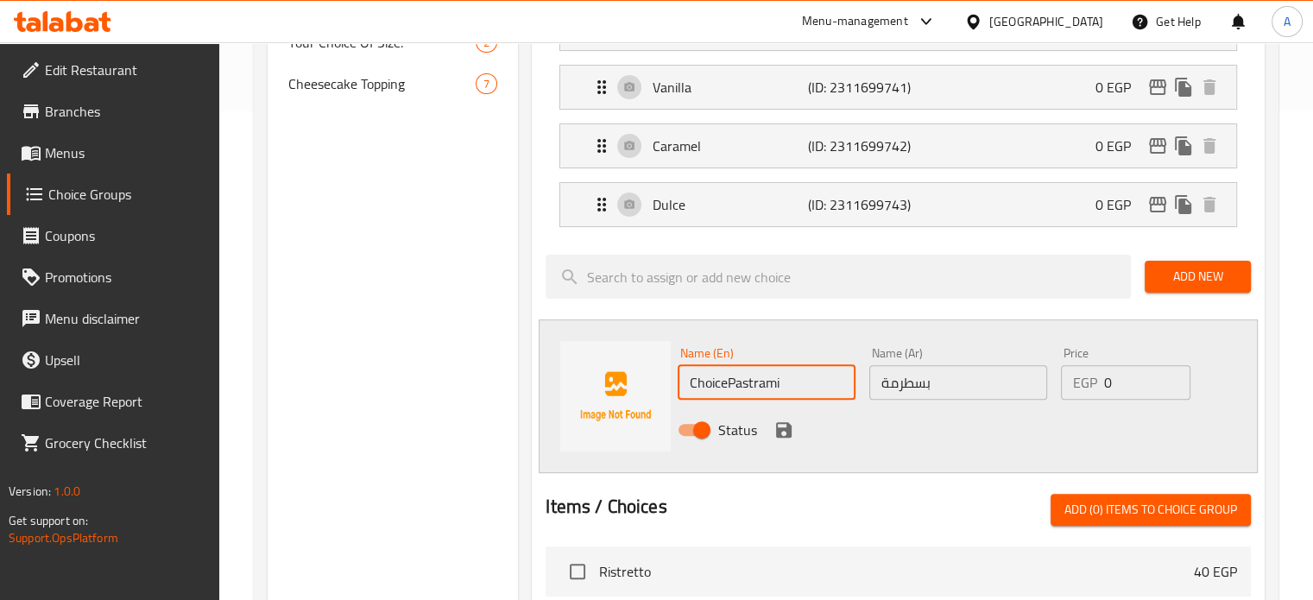
scroll to position [503, 0]
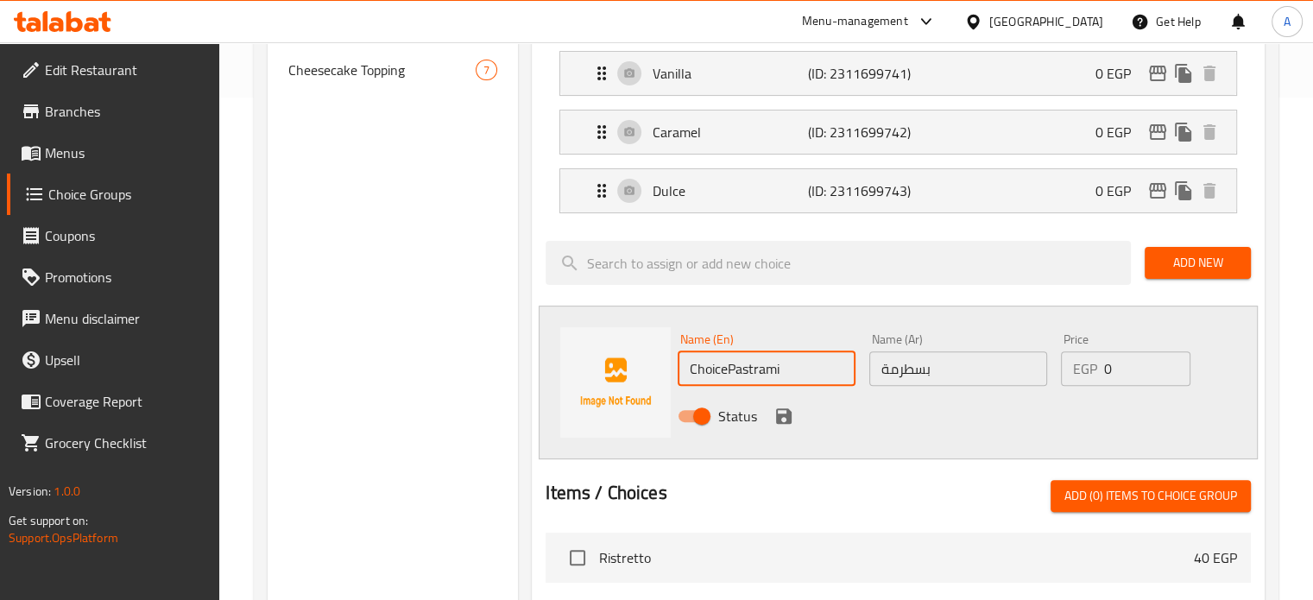
type input "ChoicePastrami"
click at [781, 418] on icon "save" at bounding box center [784, 416] width 16 height 16
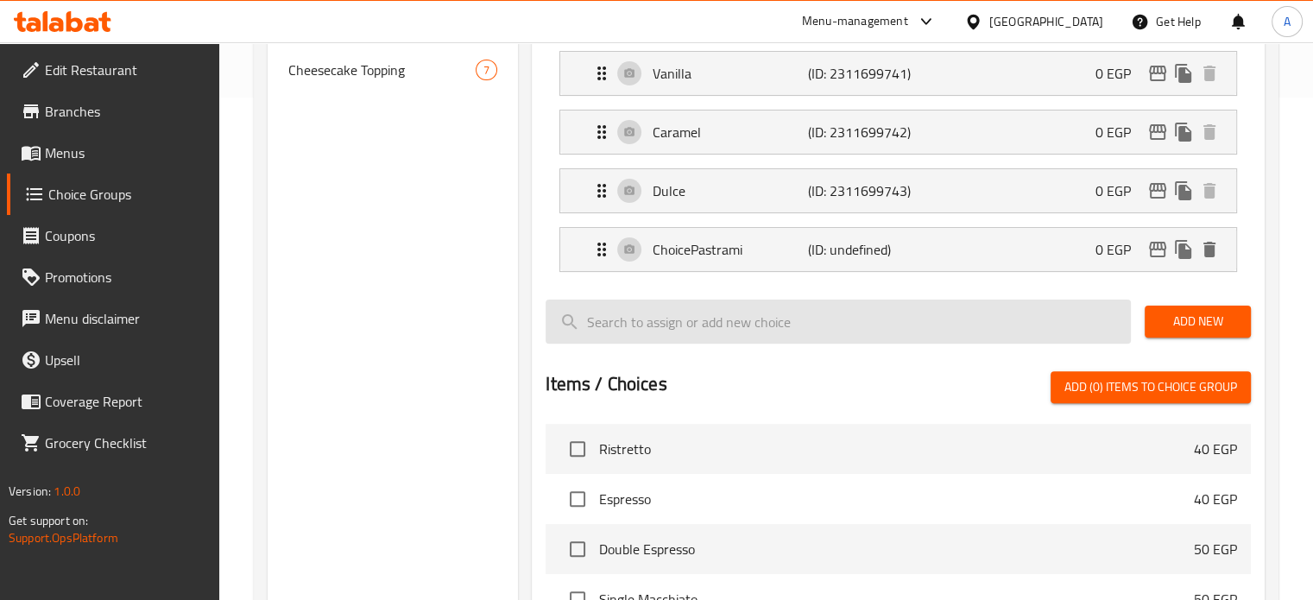
click at [724, 307] on input "search" at bounding box center [838, 322] width 585 height 44
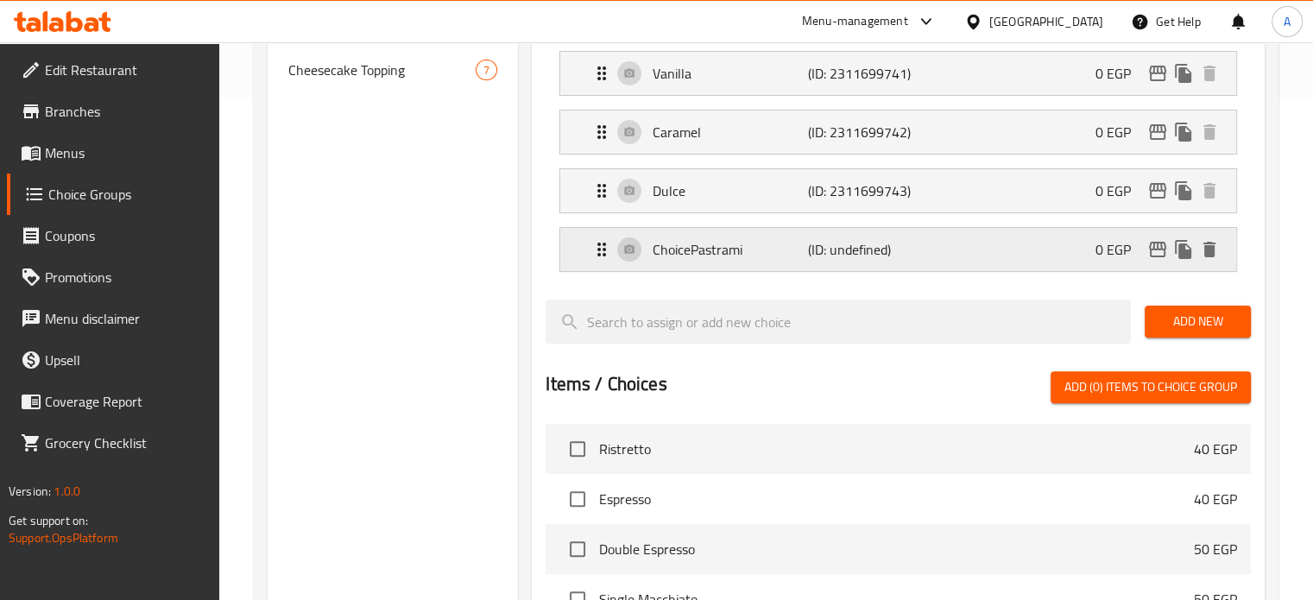
click at [598, 250] on icon "Expand" at bounding box center [601, 249] width 21 height 21
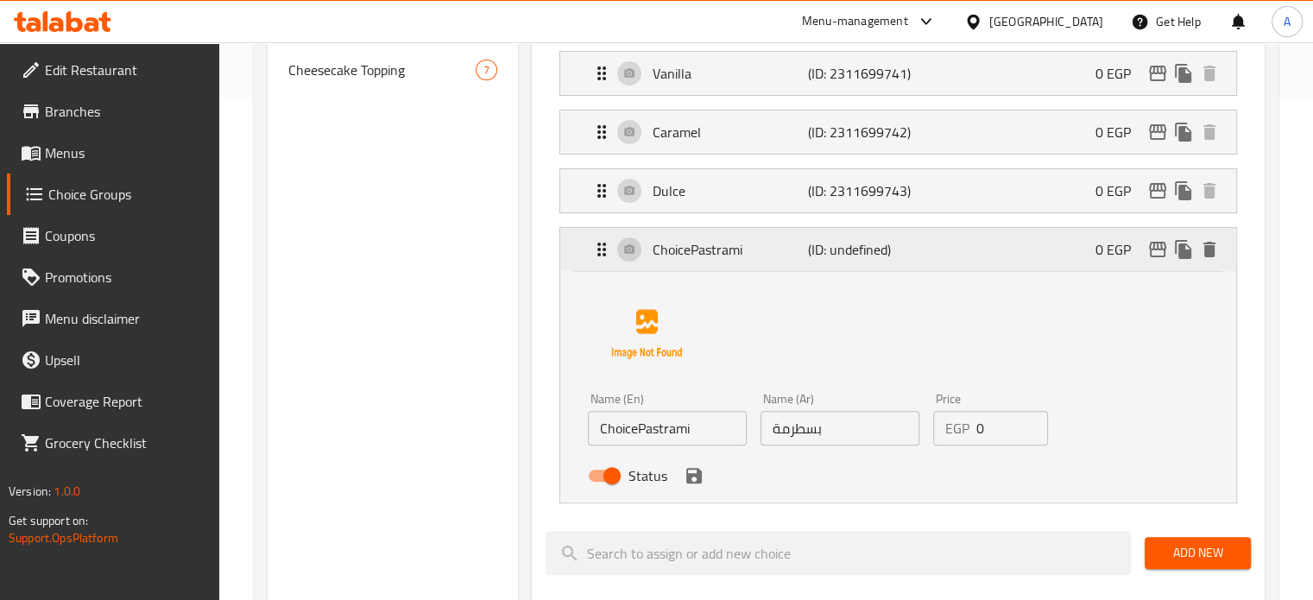
click at [598, 250] on icon "Expand" at bounding box center [601, 249] width 21 height 21
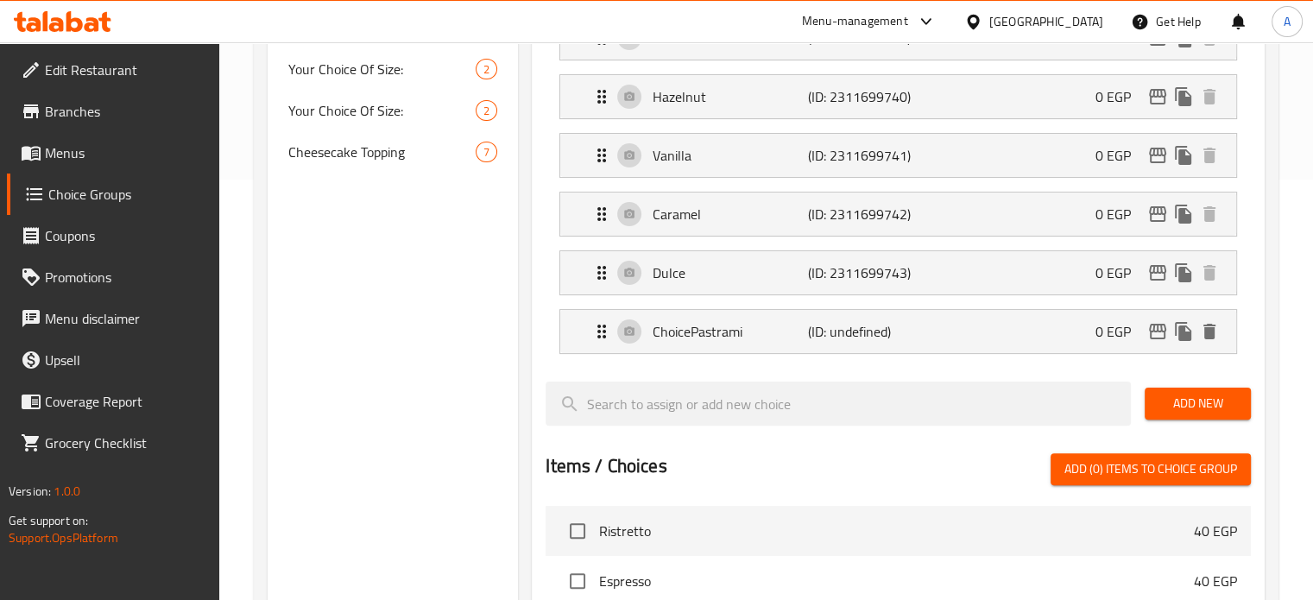
scroll to position [422, 0]
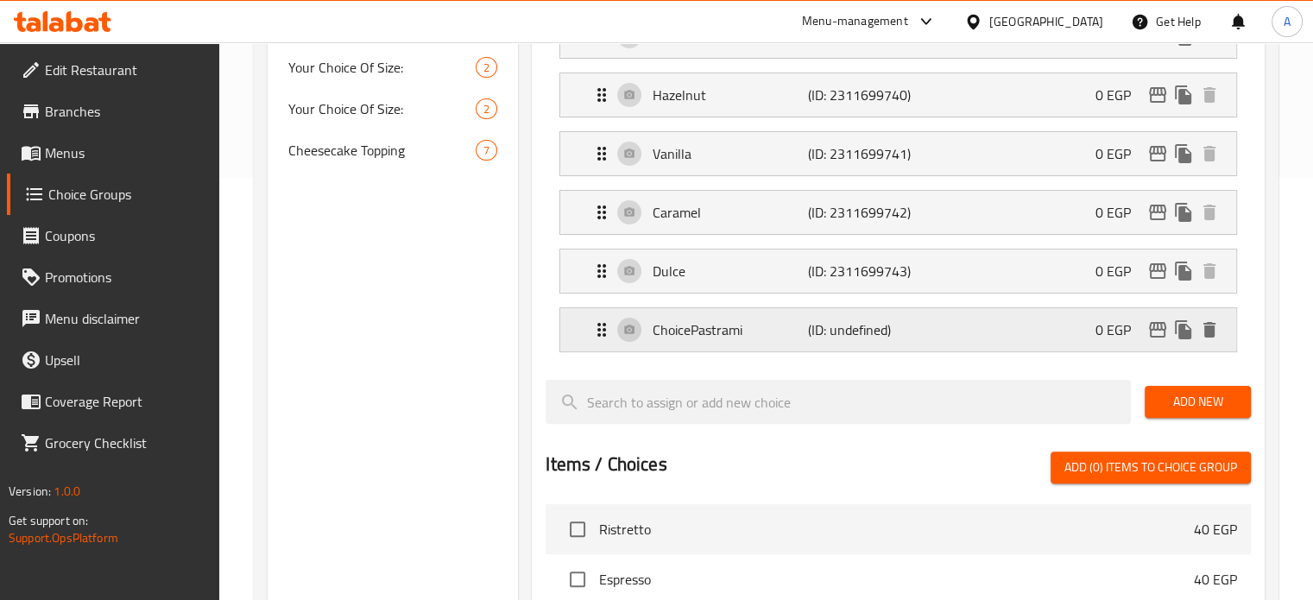
click at [691, 327] on p "ChoicePastrami" at bounding box center [730, 329] width 155 height 21
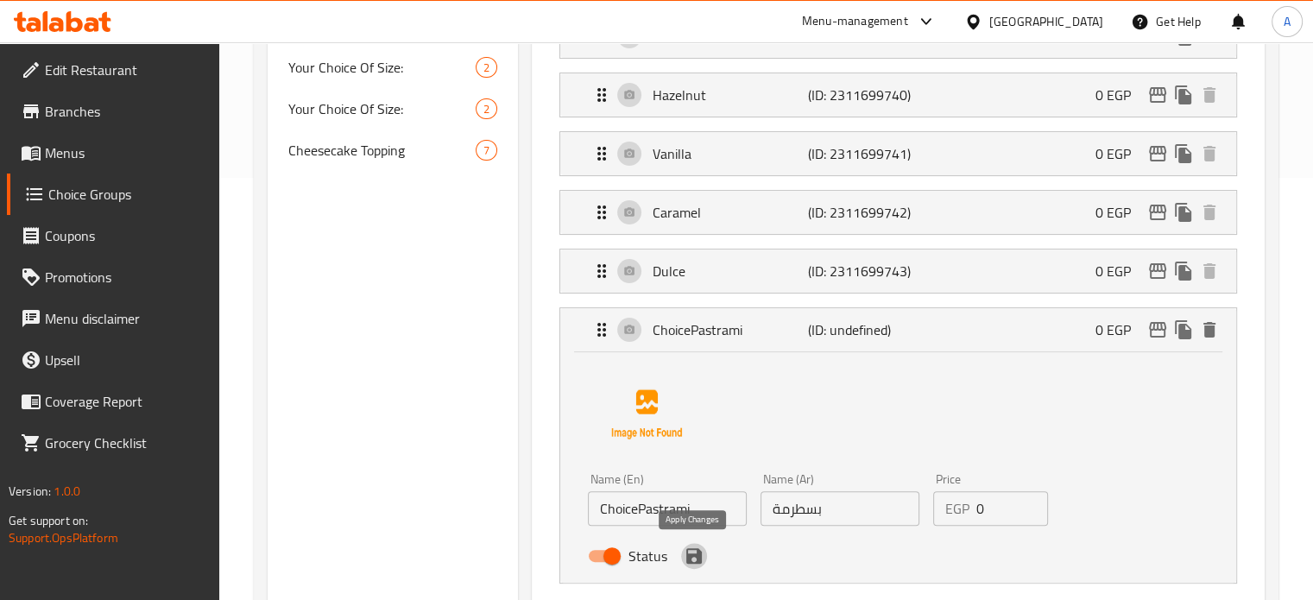
click at [701, 563] on icon "save" at bounding box center [694, 556] width 21 height 21
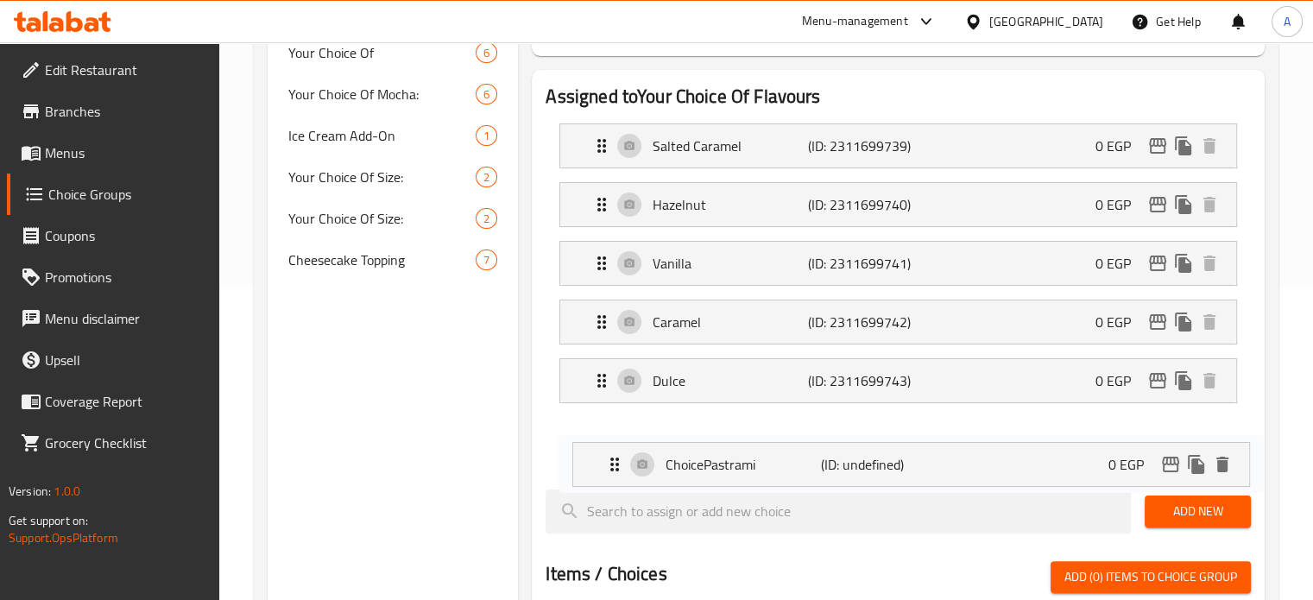
scroll to position [314, 0]
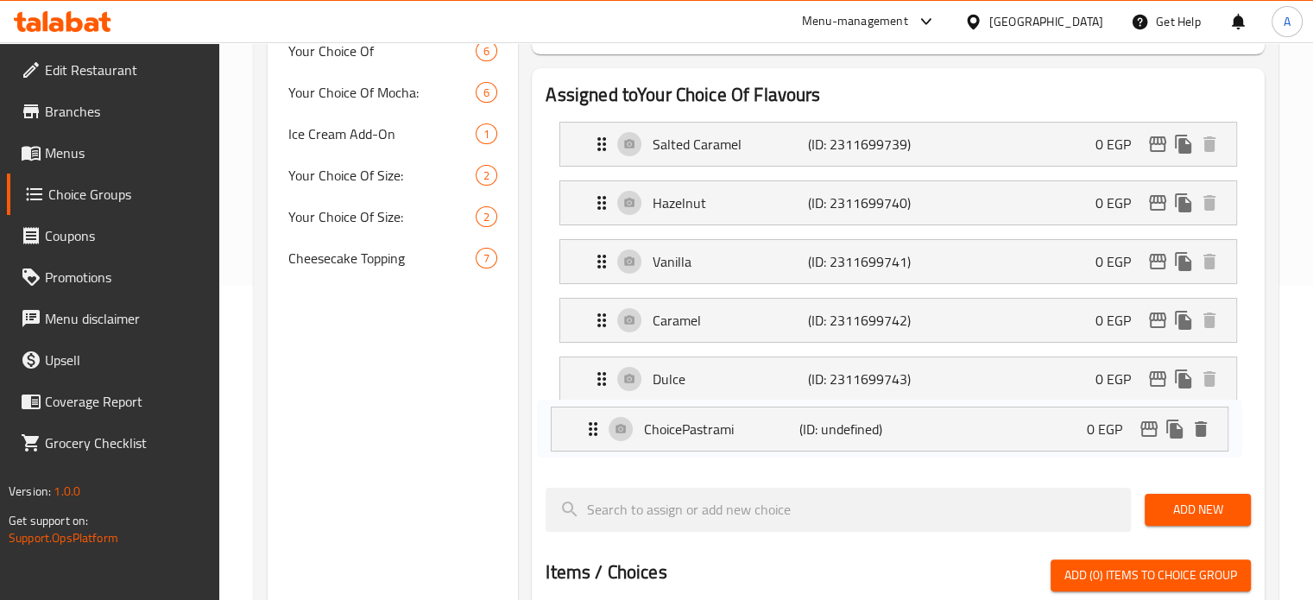
drag, startPoint x: 1015, startPoint y: 460, endPoint x: 1003, endPoint y: 407, distance: 54.7
click at [1003, 407] on nav "Salted Caramel (ID: 2311699739) 0 EGP Name (En) Salted Caramel Name (En) Name (…" at bounding box center [898, 291] width 705 height 366
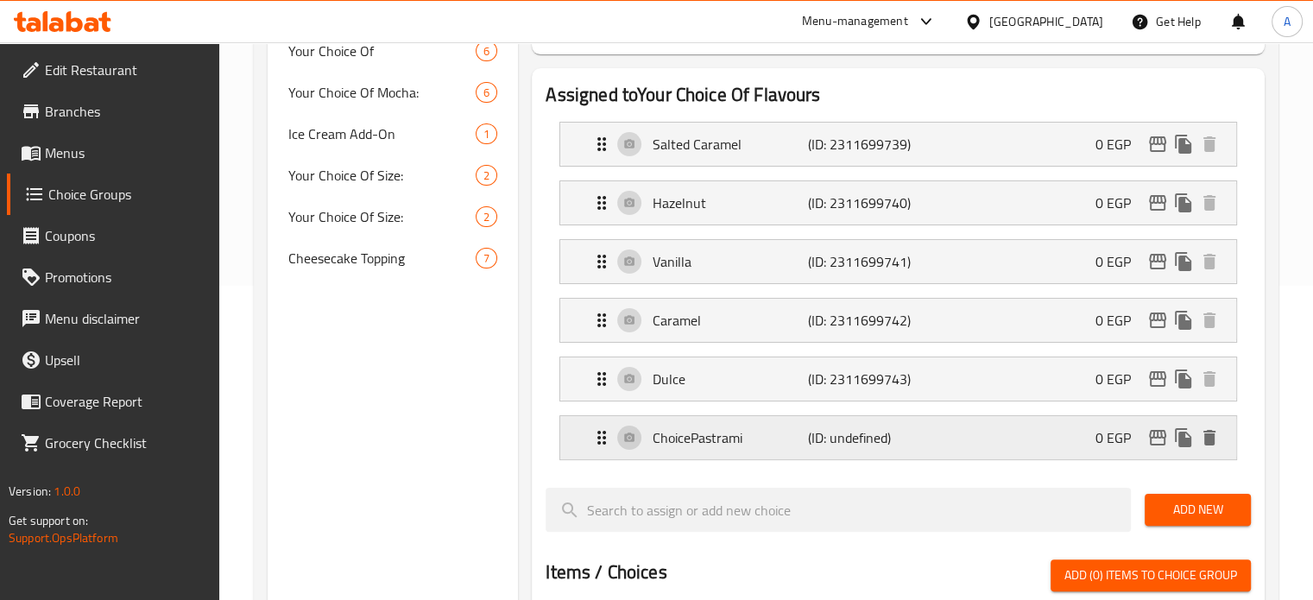
click at [996, 438] on div "ChoicePastrami (ID: undefined) 0 EGP" at bounding box center [903, 437] width 624 height 43
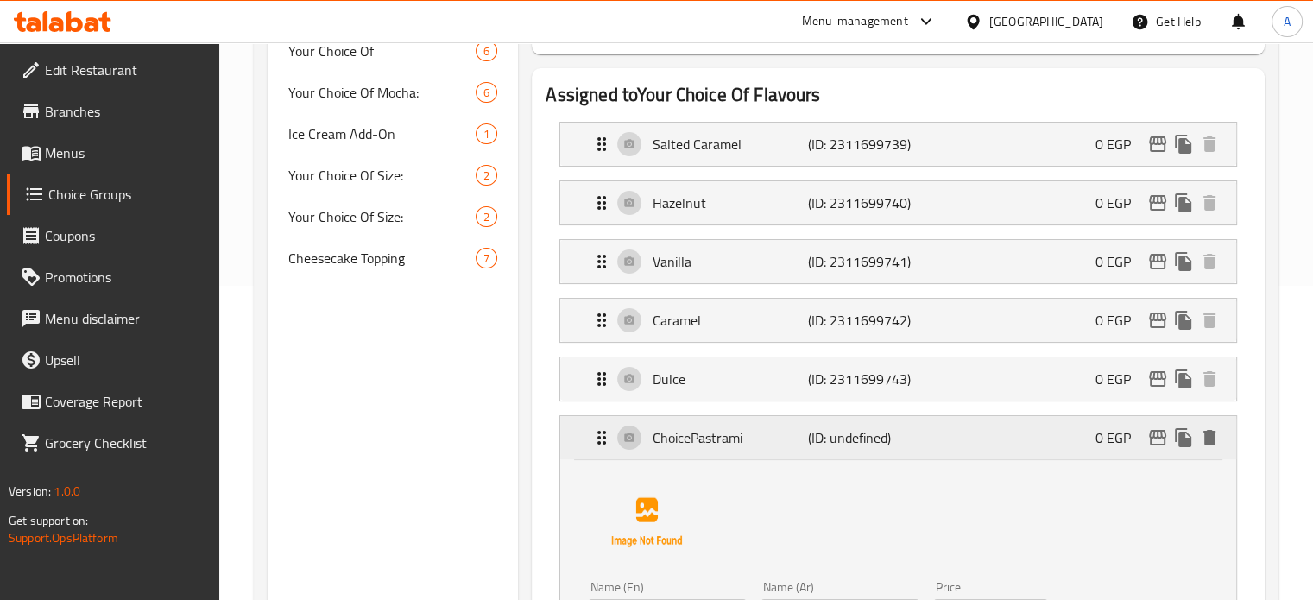
click at [996, 438] on div "ChoicePastrami (ID: undefined) 0 EGP" at bounding box center [903, 437] width 624 height 43
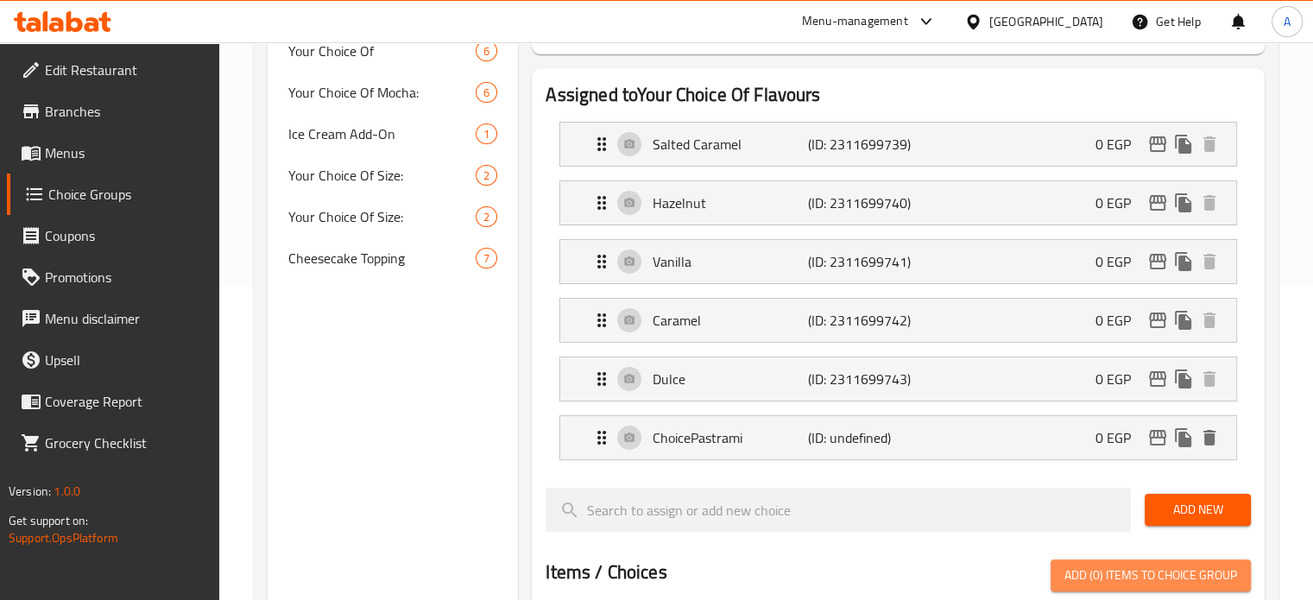
click at [1095, 566] on span "Add (0) items to choice group" at bounding box center [1151, 576] width 173 height 22
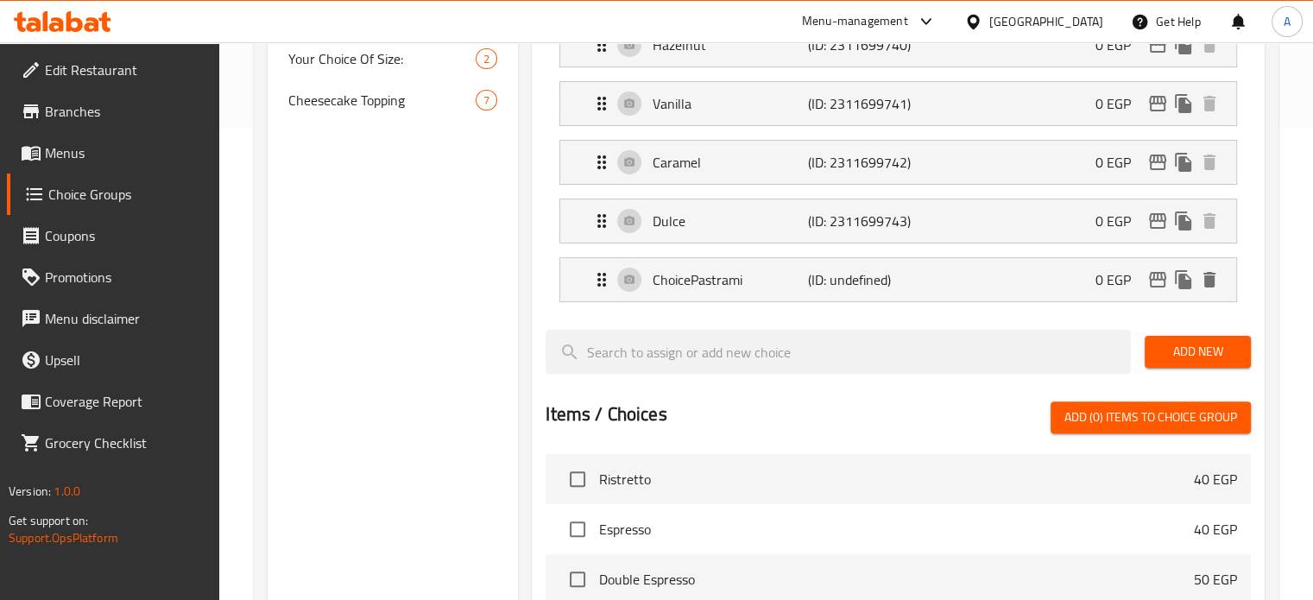
scroll to position [466, 0]
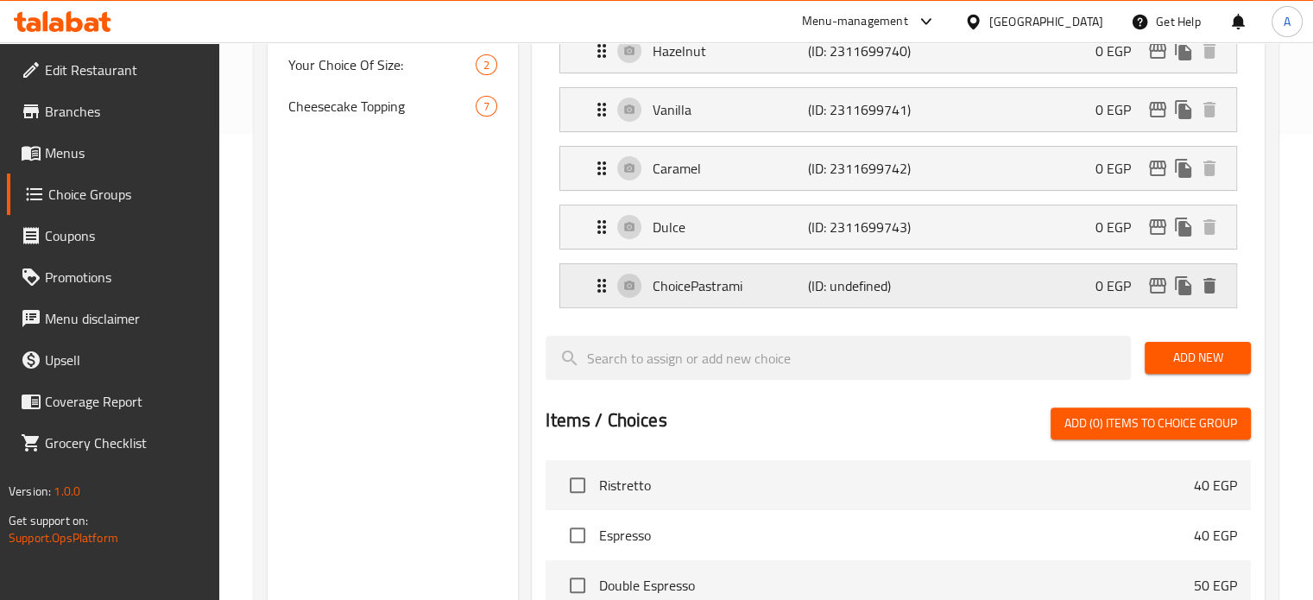
click at [1098, 279] on p "0 EGP" at bounding box center [1120, 285] width 49 height 21
click at [1030, 293] on div "ChoicePastrami (ID: undefined) 0 EGP" at bounding box center [903, 285] width 624 height 43
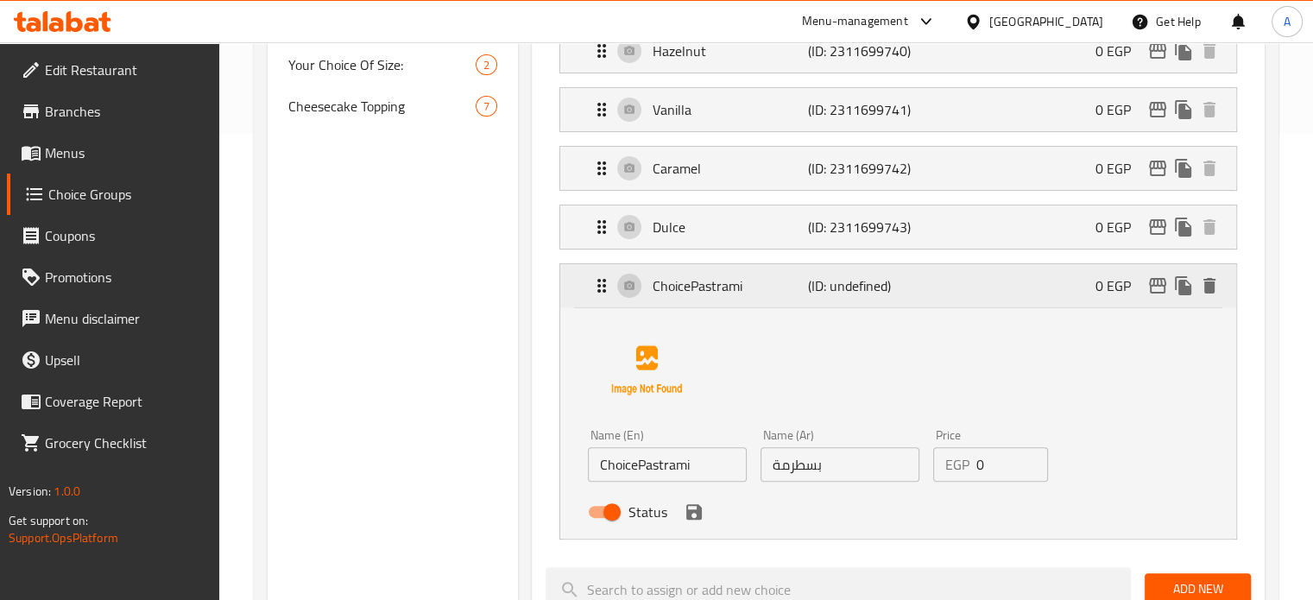
click at [1030, 293] on div "ChoicePastrami (ID: undefined) 0 EGP" at bounding box center [903, 285] width 624 height 43
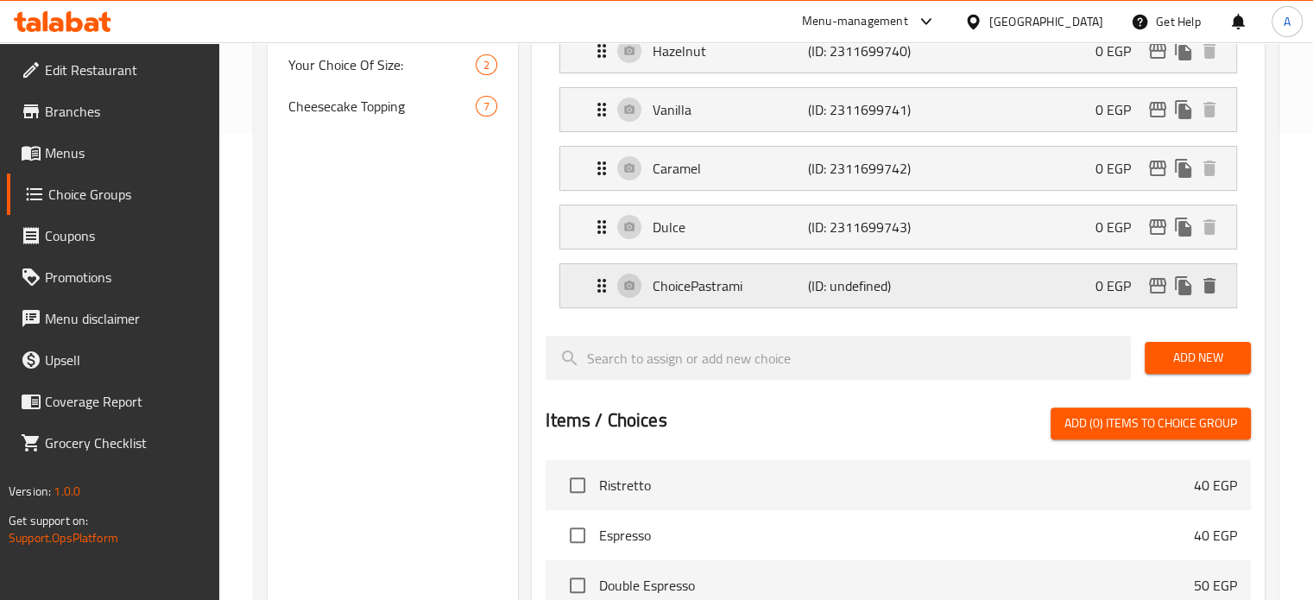
click at [1211, 289] on icon "delete" at bounding box center [1210, 286] width 12 height 16
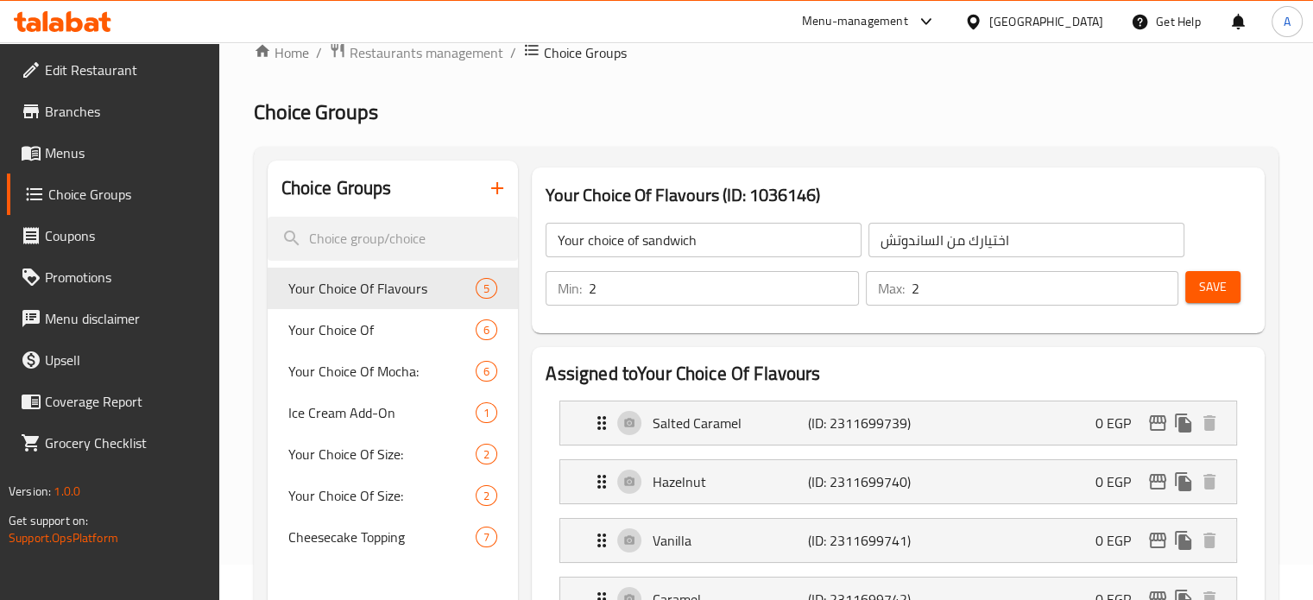
scroll to position [31, 0]
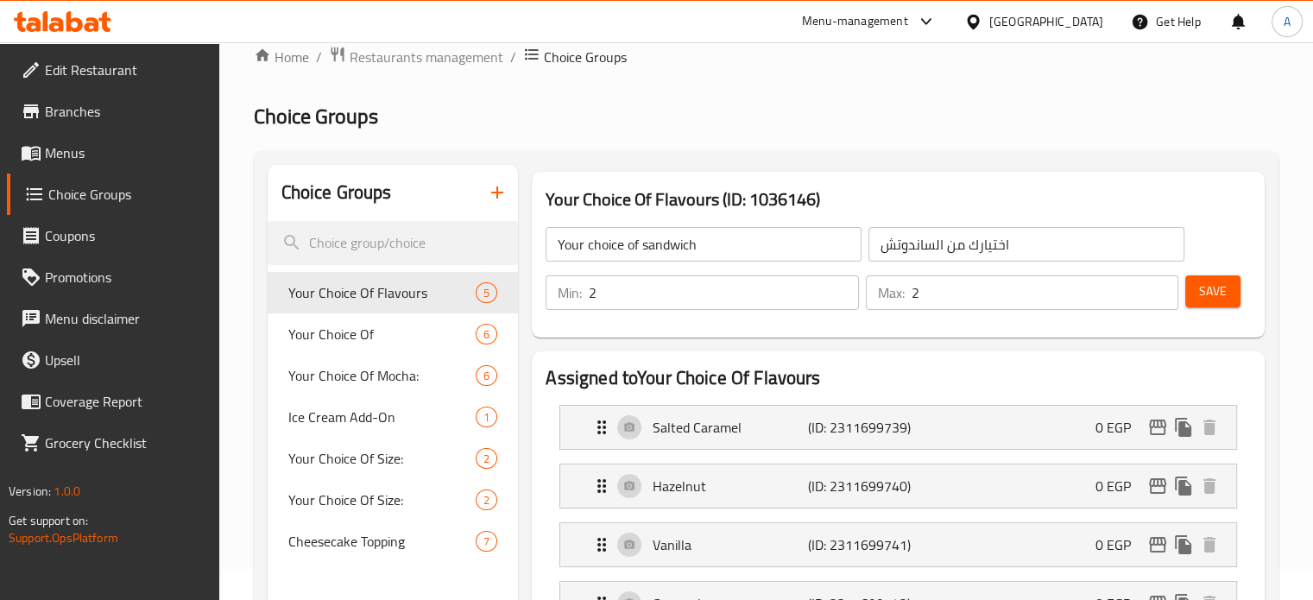
click at [493, 192] on icon "button" at bounding box center [497, 192] width 21 height 21
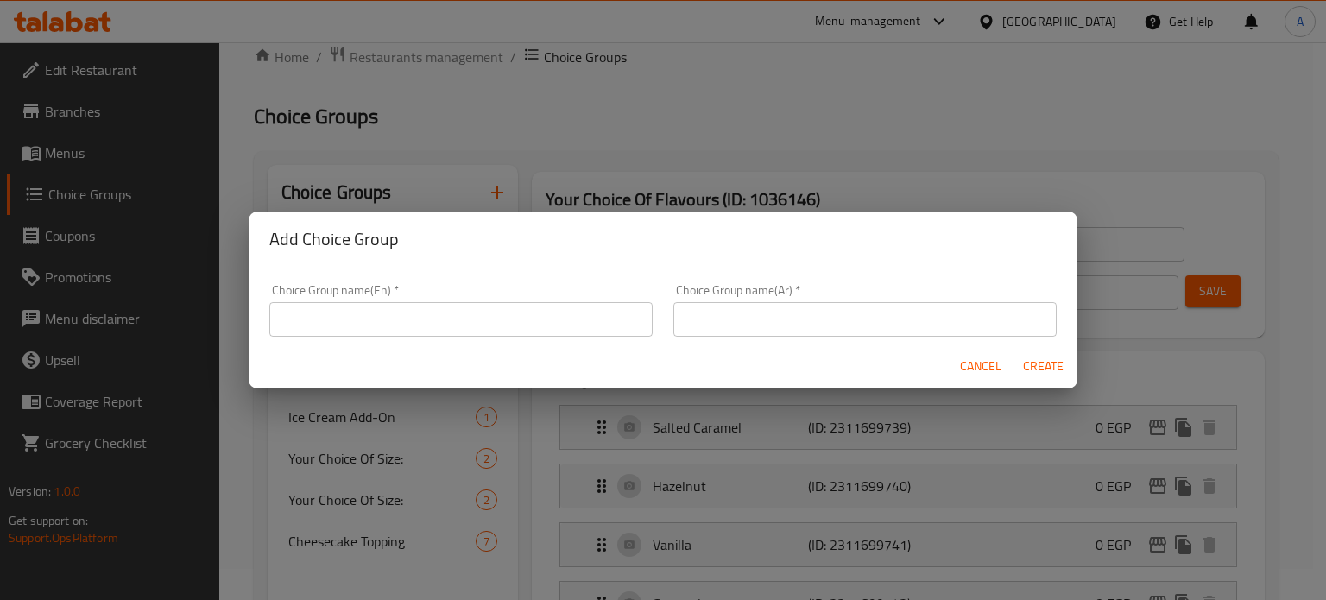
click at [744, 312] on input "text" at bounding box center [864, 319] width 383 height 35
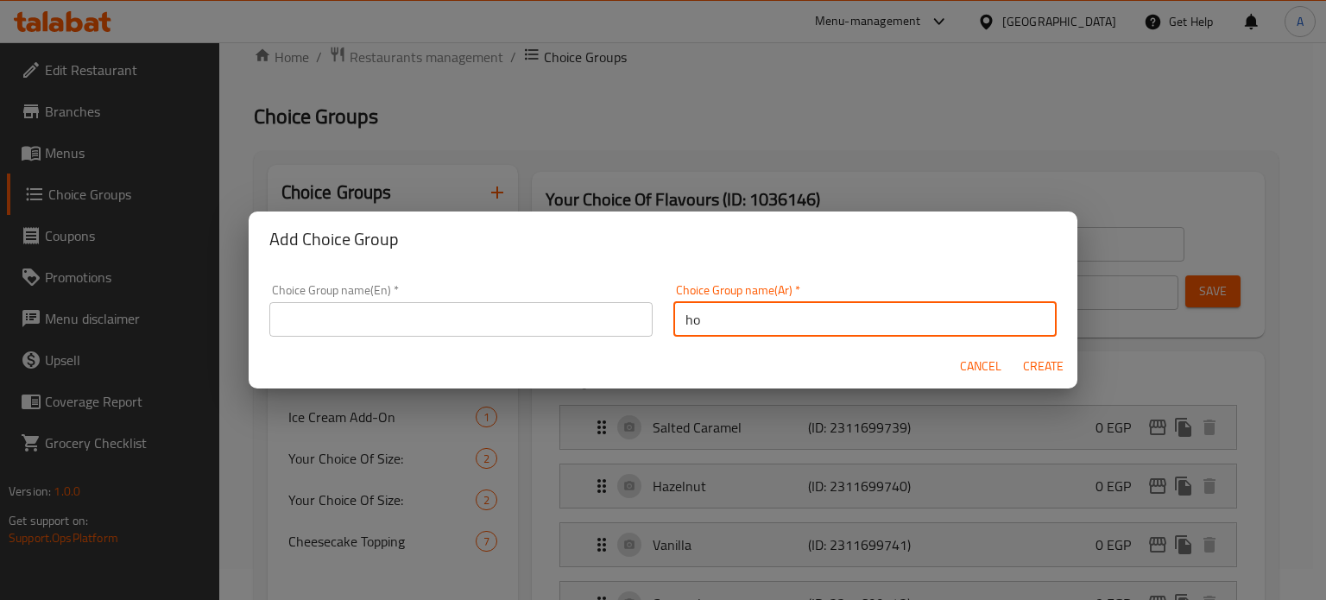
type input "h"
type input "اختيارك من الساندوتش"
click at [515, 311] on input "text" at bounding box center [460, 319] width 383 height 35
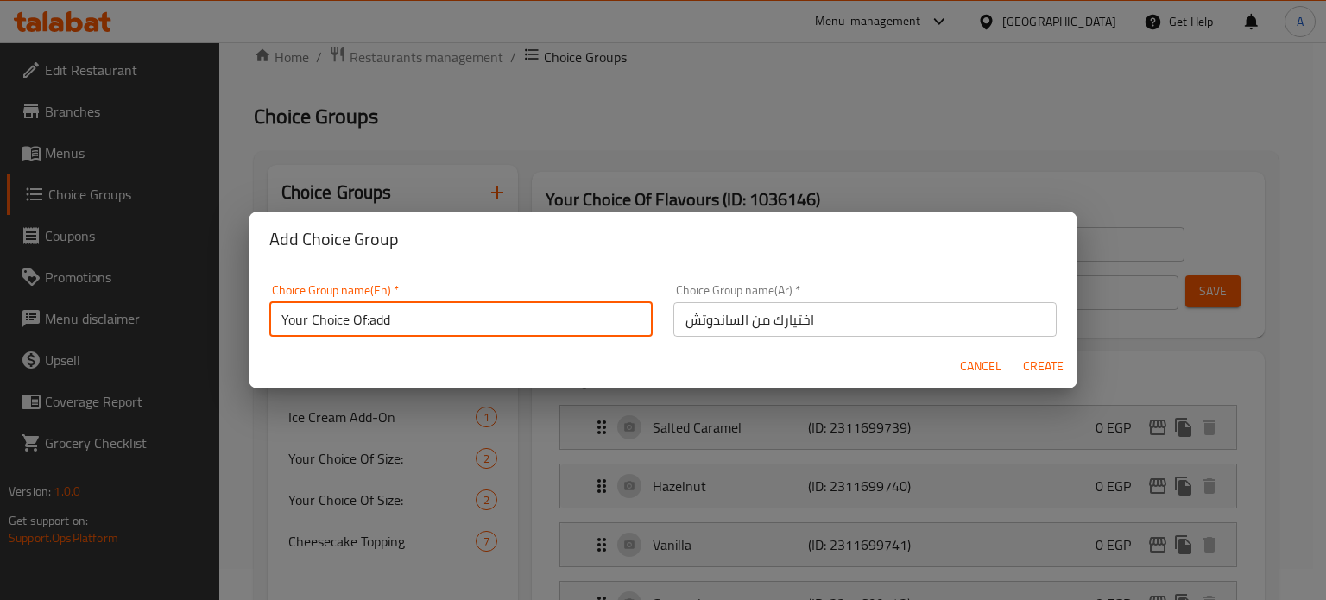
drag, startPoint x: 367, startPoint y: 319, endPoint x: 566, endPoint y: 317, distance: 198.6
click at [566, 317] on input "Your Choice Of:add" at bounding box center [460, 319] width 383 height 35
type input "Your choice of sandwich"
click at [1037, 369] on span "Create" at bounding box center [1042, 367] width 41 height 22
type input "Your choice of sandwich"
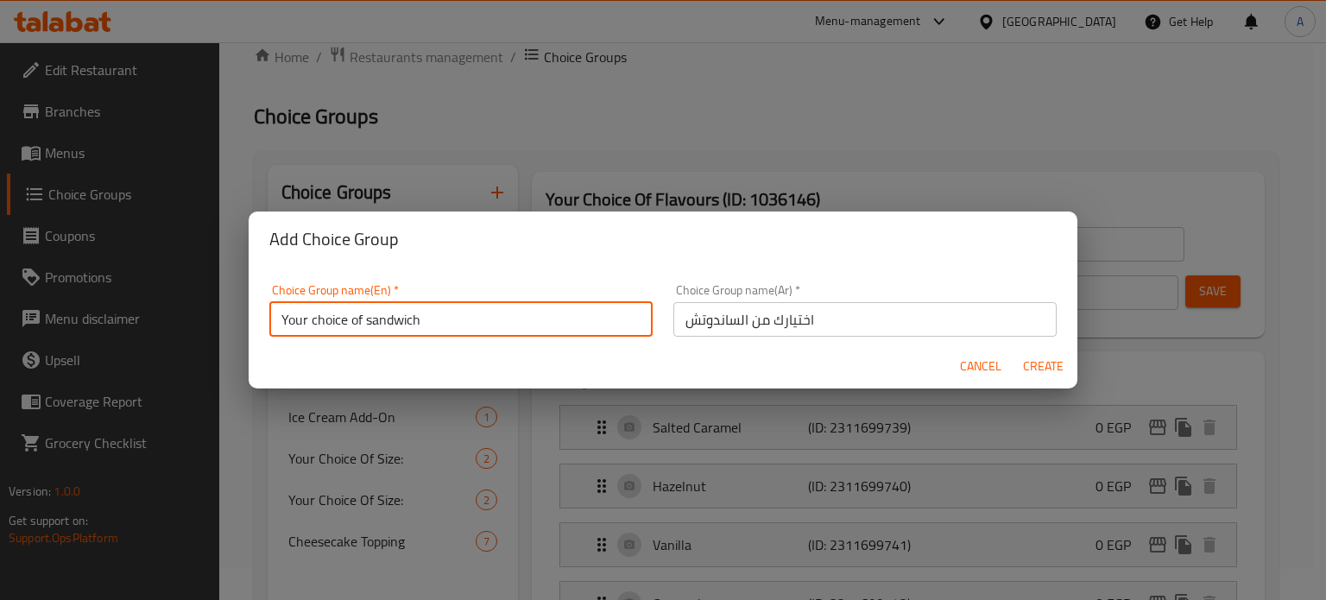
type input "0"
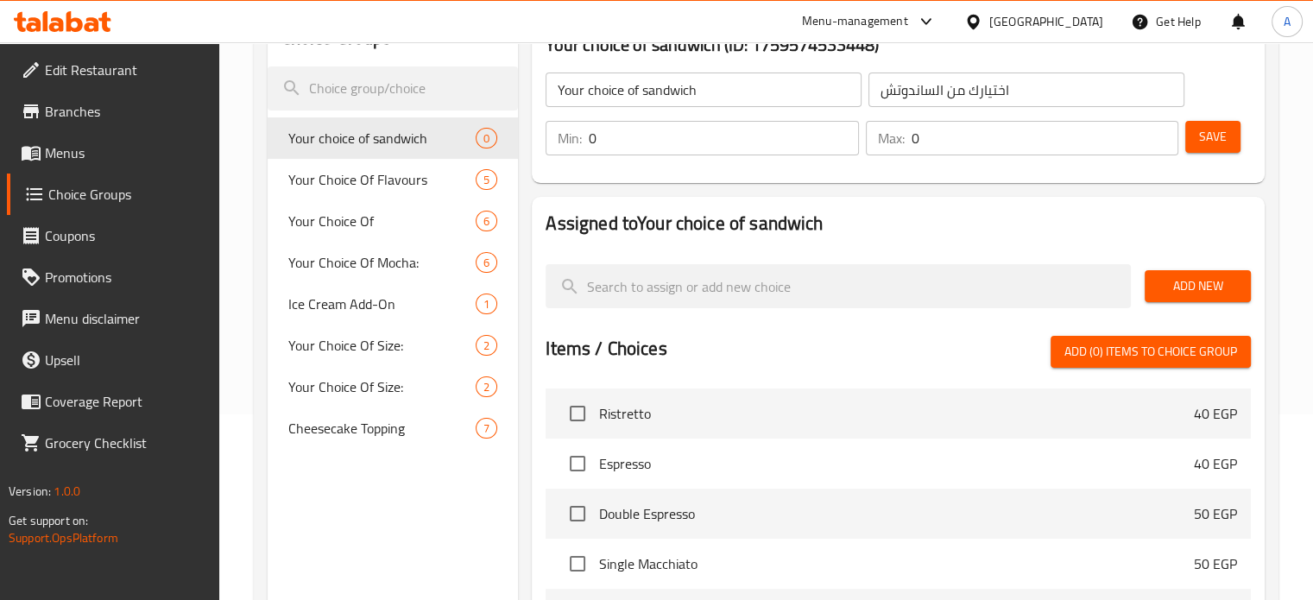
scroll to position [187, 0]
click at [1200, 270] on button "Add New" at bounding box center [1198, 285] width 106 height 32
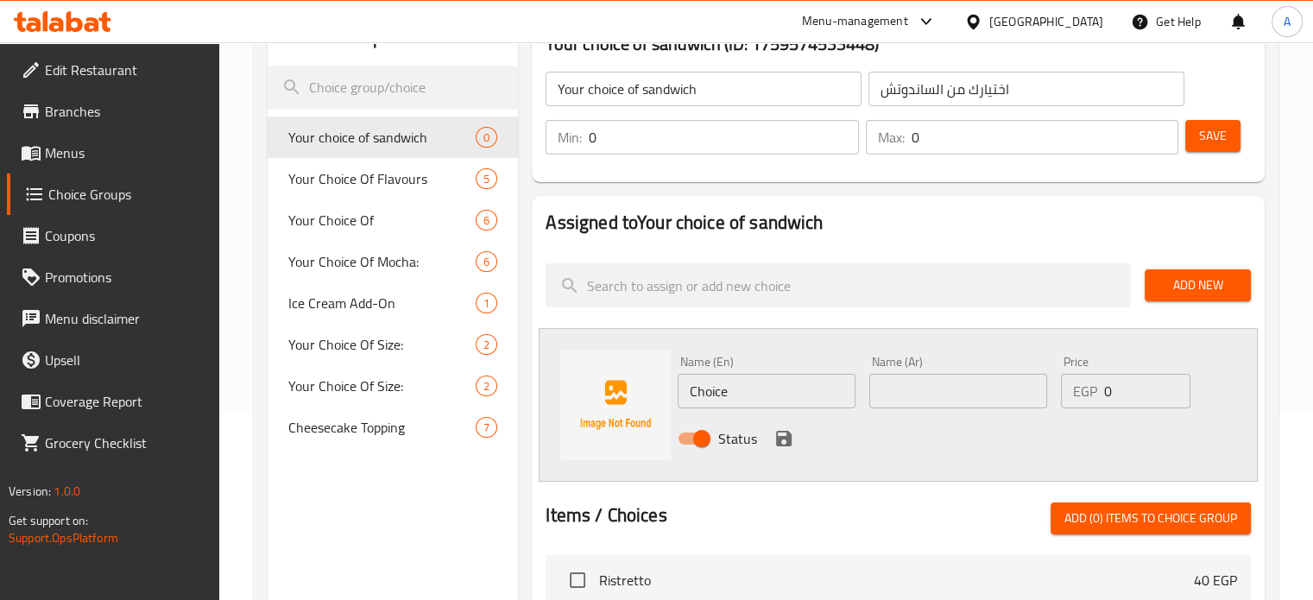
click at [960, 415] on div "Status" at bounding box center [958, 438] width 575 height 47
click at [940, 392] on input "text" at bounding box center [958, 391] width 178 height 35
paste input "بسطرمة"
type input "بسطرمة"
click at [733, 400] on input "Choice" at bounding box center [767, 391] width 178 height 35
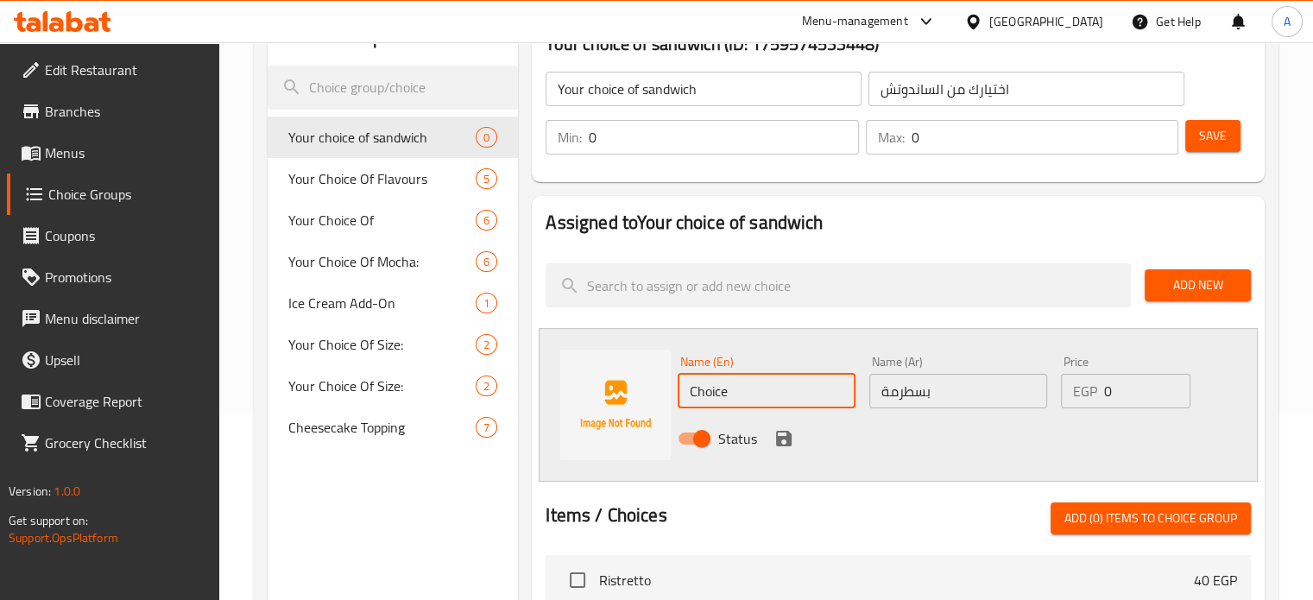
paste input "Pastrami"
drag, startPoint x: 725, startPoint y: 395, endPoint x: 584, endPoint y: 408, distance: 142.2
click at [584, 408] on div "Name (En) ChoicePastrami Name (En) Name (Ar) بسطرمة Name (Ar) Price EGP 0 Price…" at bounding box center [898, 405] width 719 height 154
type input "Pastrami"
click at [1193, 282] on span "Add New" at bounding box center [1198, 286] width 79 height 22
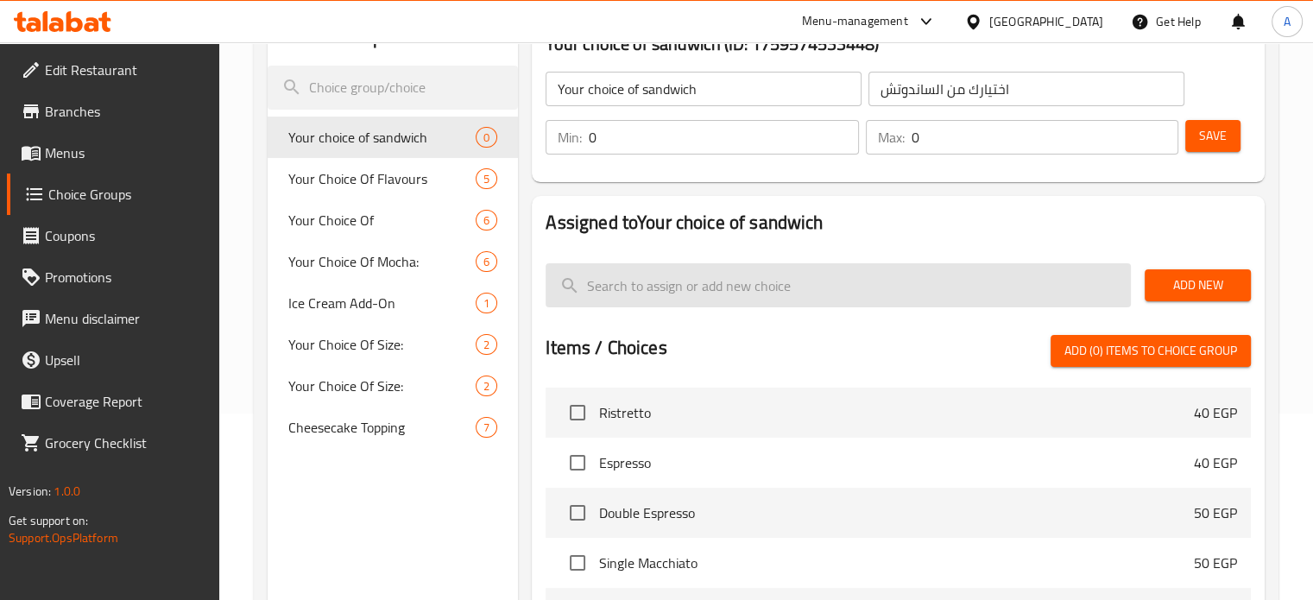
click at [916, 303] on input "search" at bounding box center [838, 285] width 585 height 44
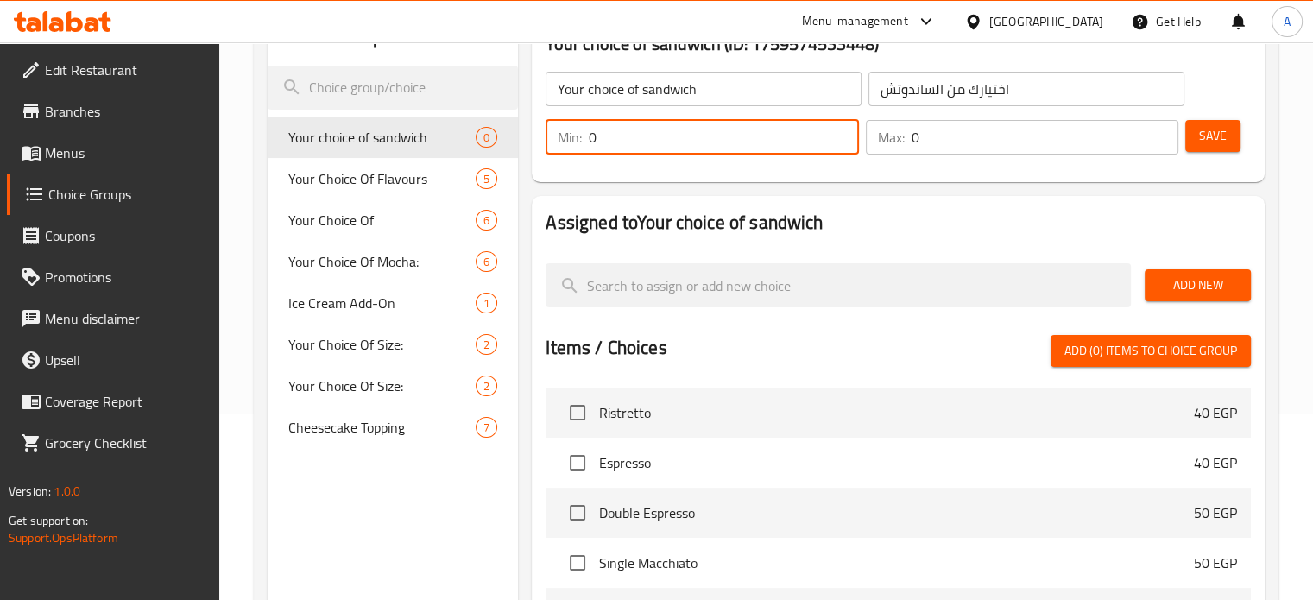
click at [748, 138] on input "0" at bounding box center [723, 137] width 269 height 35
click at [843, 130] on input "1" at bounding box center [723, 137] width 269 height 35
type input "2"
click at [843, 130] on input "2" at bounding box center [723, 137] width 269 height 35
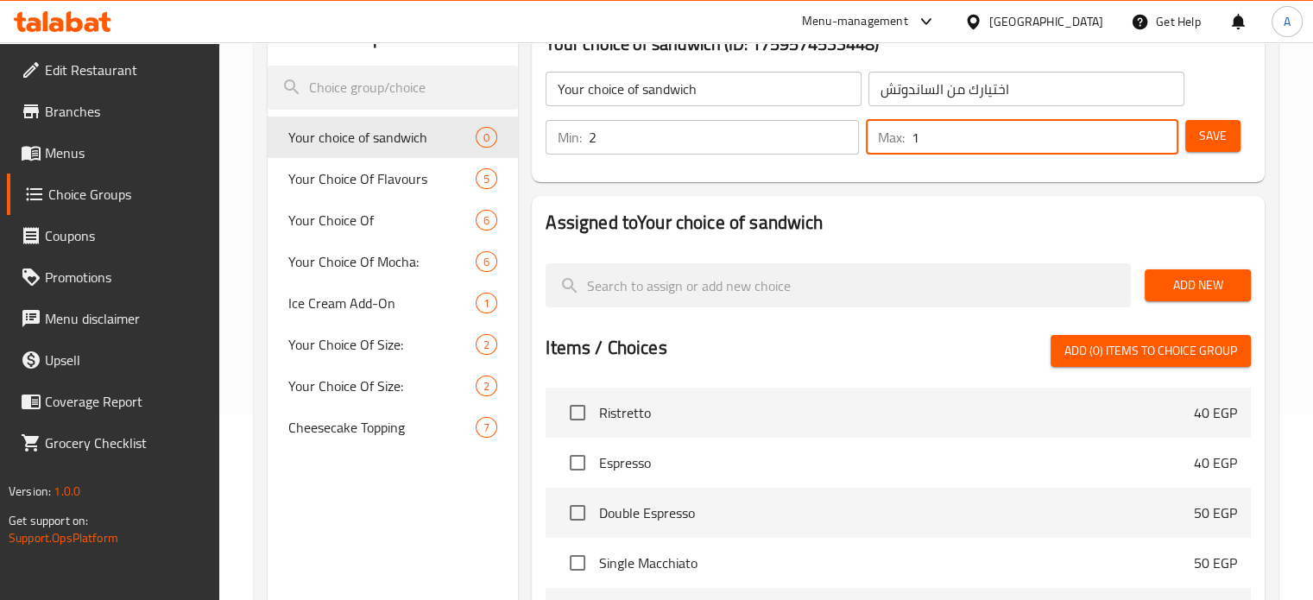
click at [1157, 125] on input "1" at bounding box center [1045, 137] width 267 height 35
click at [1157, 125] on input "2" at bounding box center [1045, 137] width 267 height 35
click at [1157, 125] on input "3" at bounding box center [1045, 137] width 267 height 35
type input "2"
click at [1158, 142] on input "2" at bounding box center [1045, 137] width 267 height 35
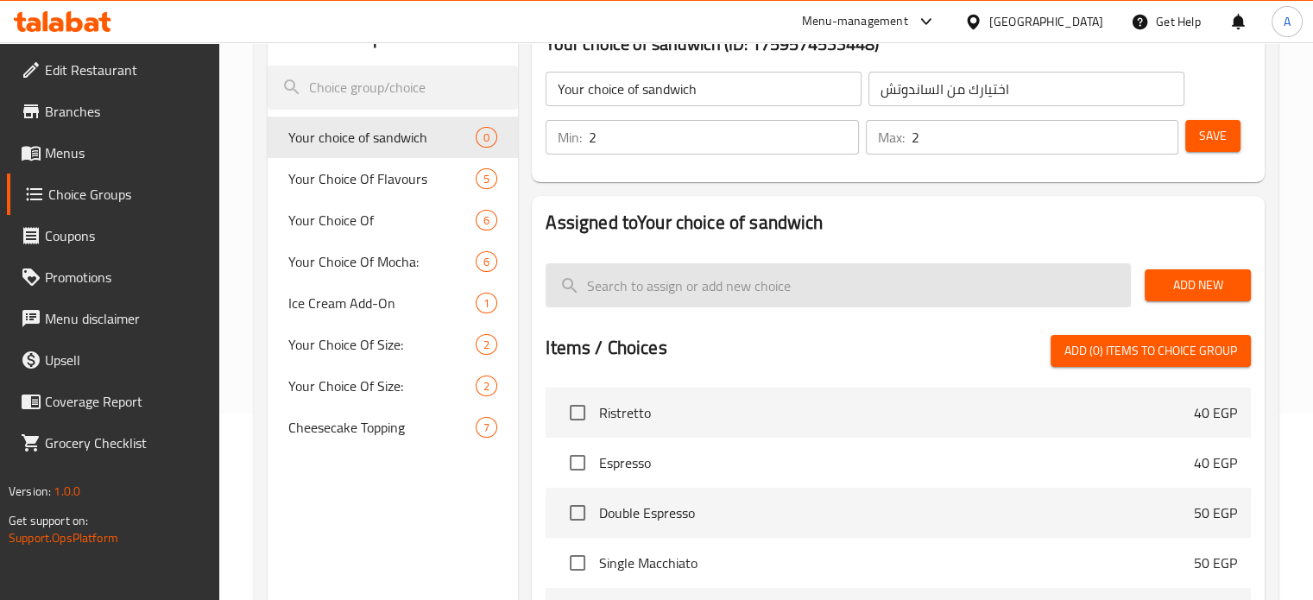
click at [1023, 299] on input "search" at bounding box center [838, 285] width 585 height 44
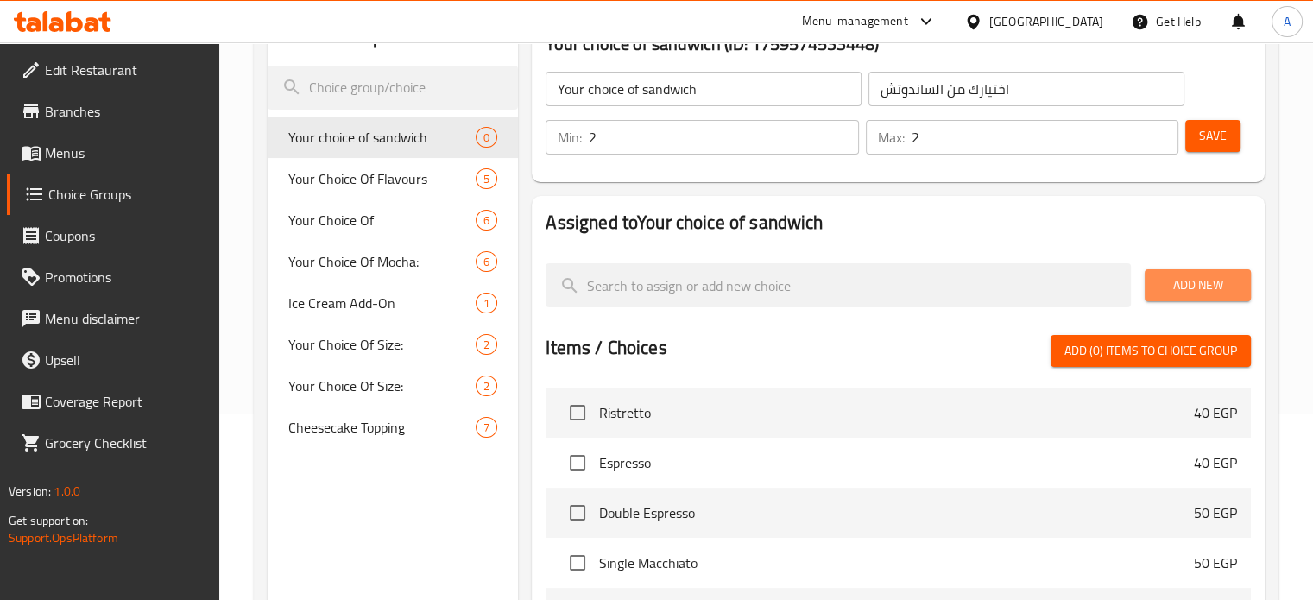
click at [1170, 284] on span "Add New" at bounding box center [1198, 286] width 79 height 22
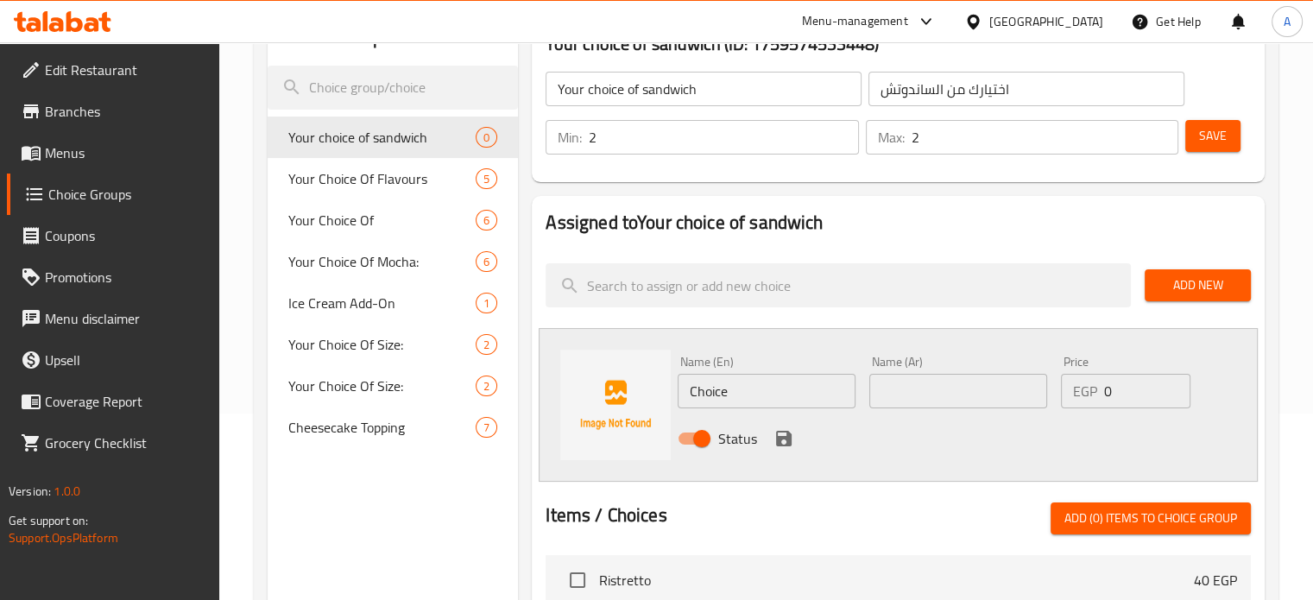
click at [785, 393] on input "Choice" at bounding box center [767, 391] width 178 height 35
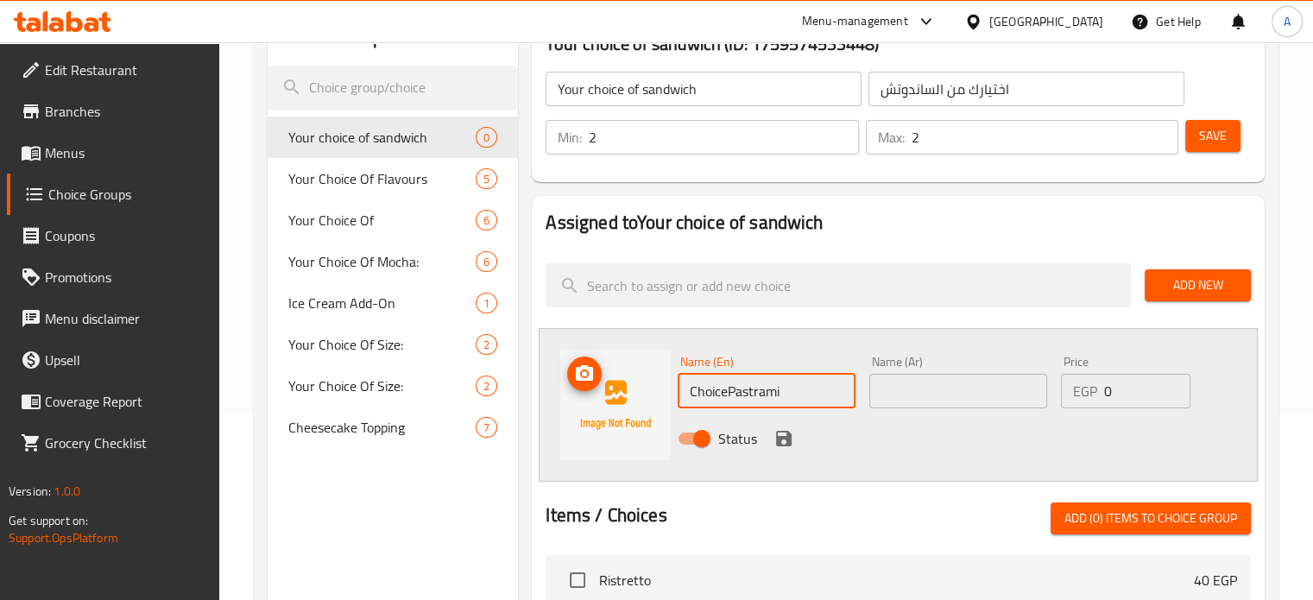
drag, startPoint x: 724, startPoint y: 397, endPoint x: 516, endPoint y: 383, distance: 208.6
click at [516, 383] on div "Choice Groups Your choice of sandwich 0 Your Choice Of Flavours 5 Your Choice O…" at bounding box center [770, 529] width 1004 height 1040
type input "Pastrami"
click at [904, 402] on input "text" at bounding box center [958, 391] width 178 height 35
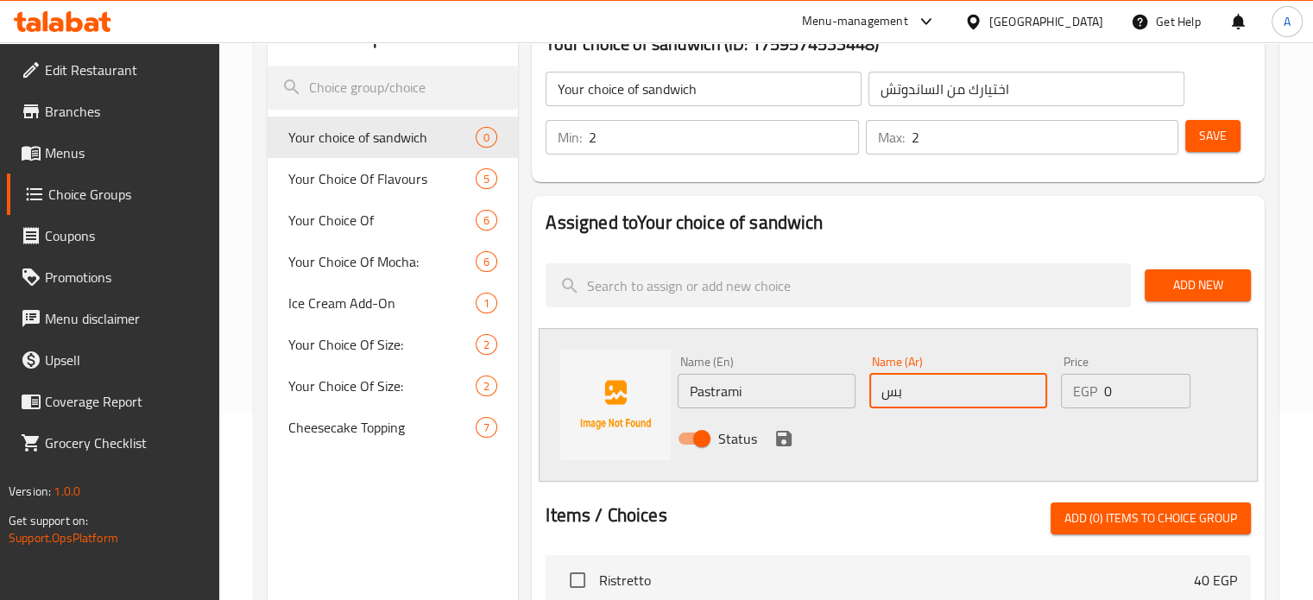
type input "بسطرمة"
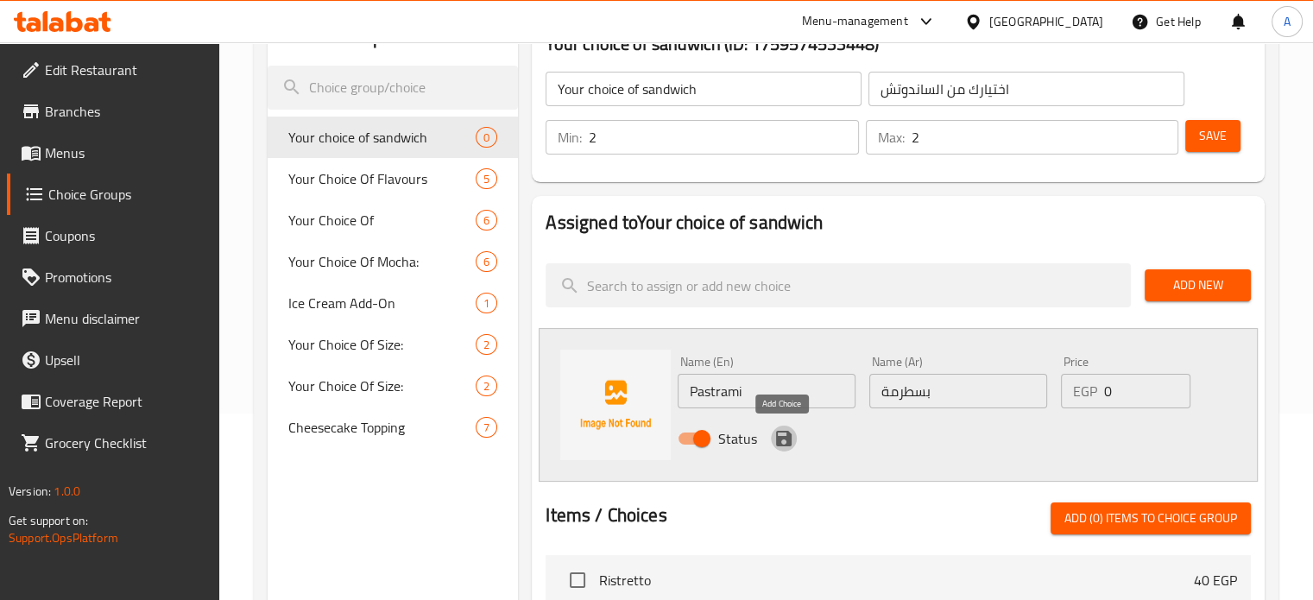
click at [777, 438] on icon "save" at bounding box center [784, 439] width 16 height 16
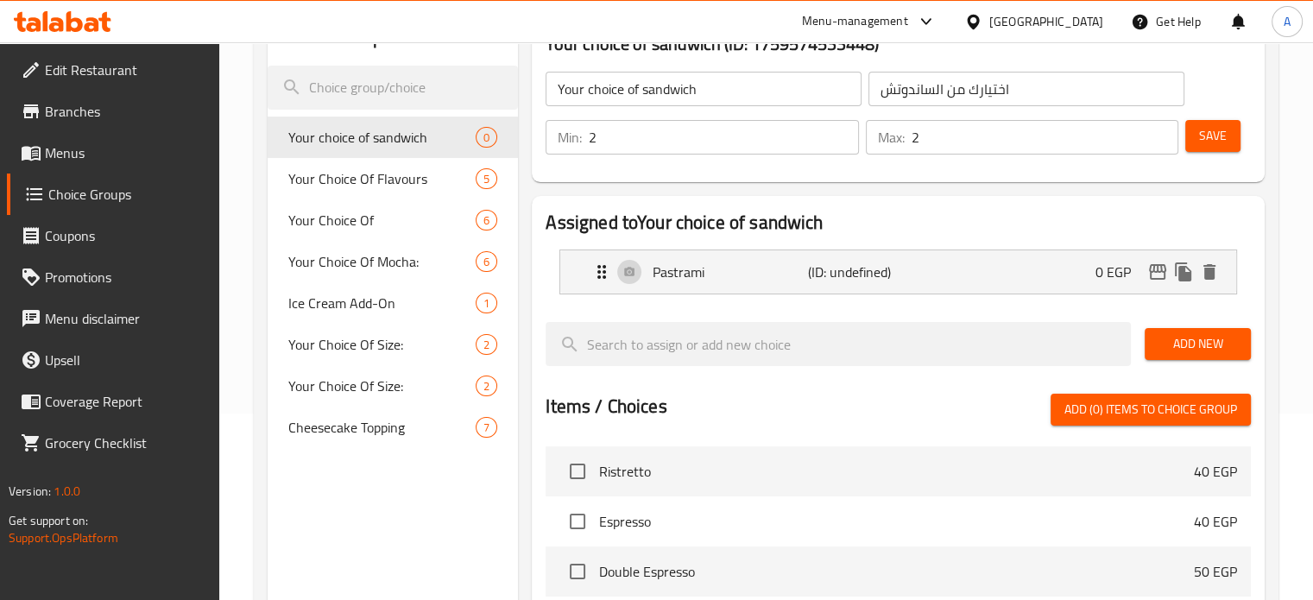
click at [1208, 352] on span "Add New" at bounding box center [1198, 344] width 79 height 22
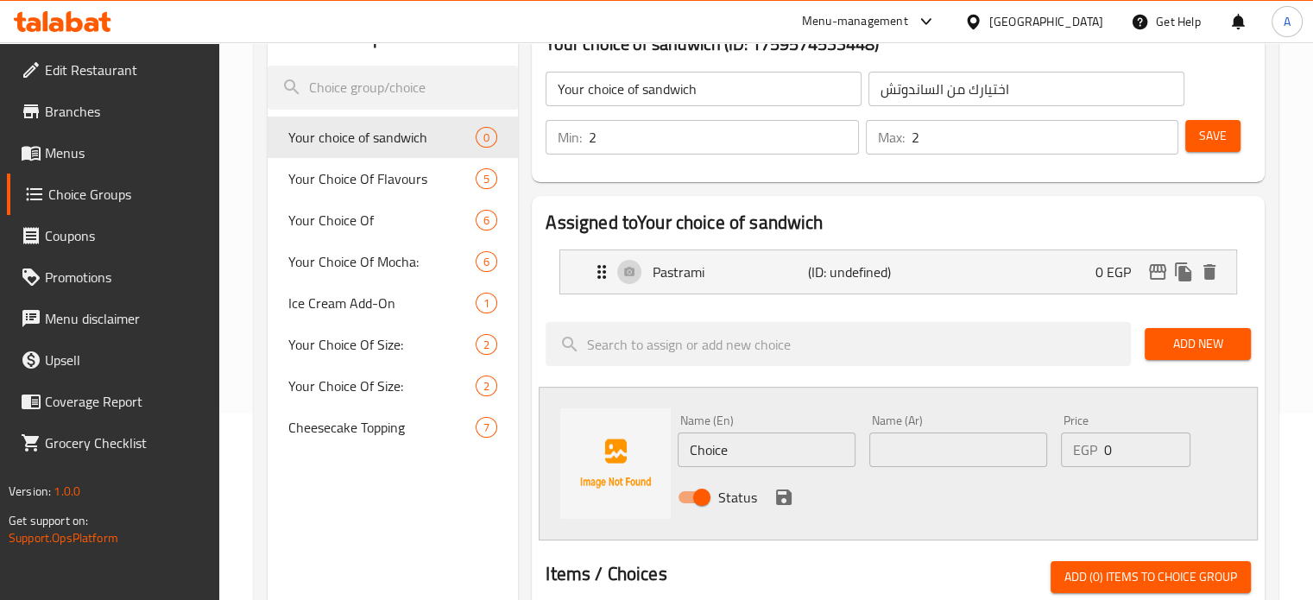
click at [903, 450] on input "text" at bounding box center [958, 450] width 178 height 35
paste input "تركي"
type input "تركي"
click at [722, 449] on input "Choice" at bounding box center [767, 450] width 178 height 35
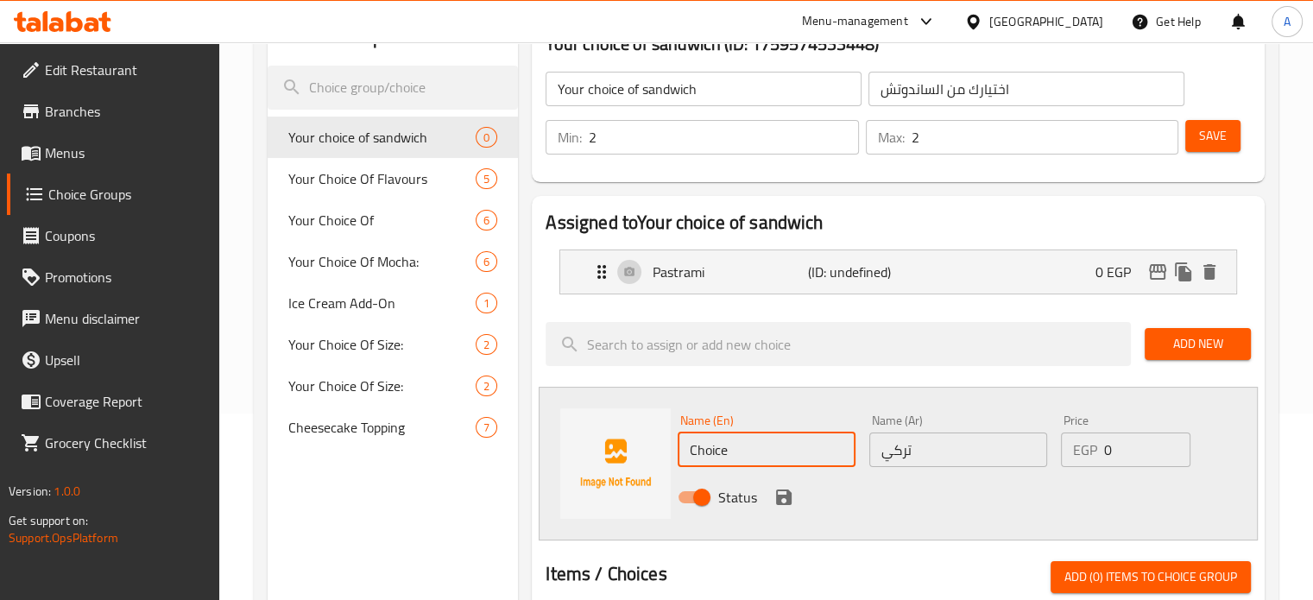
click at [722, 449] on input "Choice" at bounding box center [767, 450] width 178 height 35
paste input "Turkish"
type input "Turkish"
click at [780, 496] on icon "save" at bounding box center [784, 498] width 16 height 16
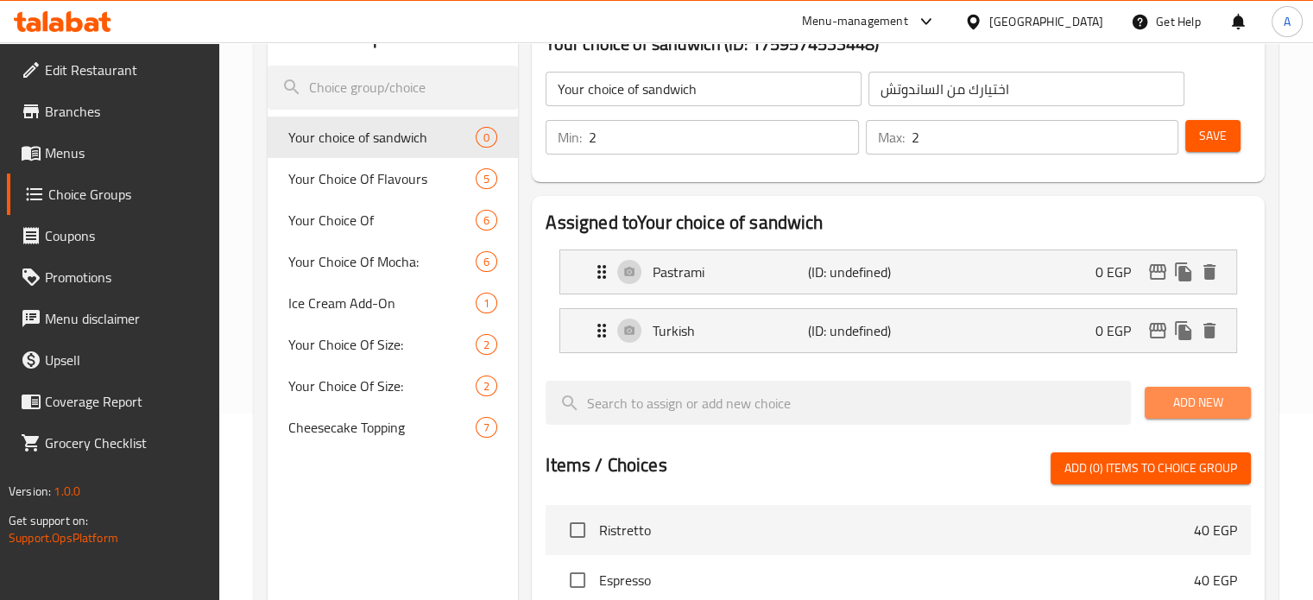
click at [1165, 388] on button "Add New" at bounding box center [1198, 403] width 106 height 32
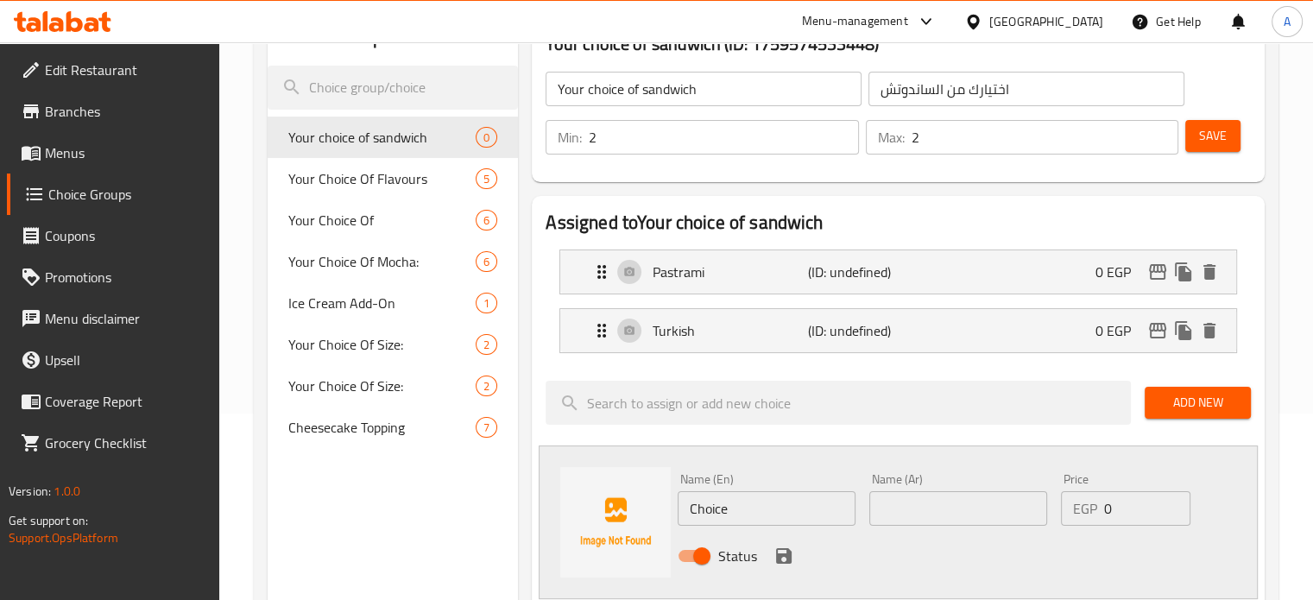
click at [943, 513] on input "text" at bounding box center [958, 508] width 178 height 35
paste input "لانشون روزبيف"
type input "لانشون روزبيف"
click at [743, 507] on input "Choice" at bounding box center [767, 508] width 178 height 35
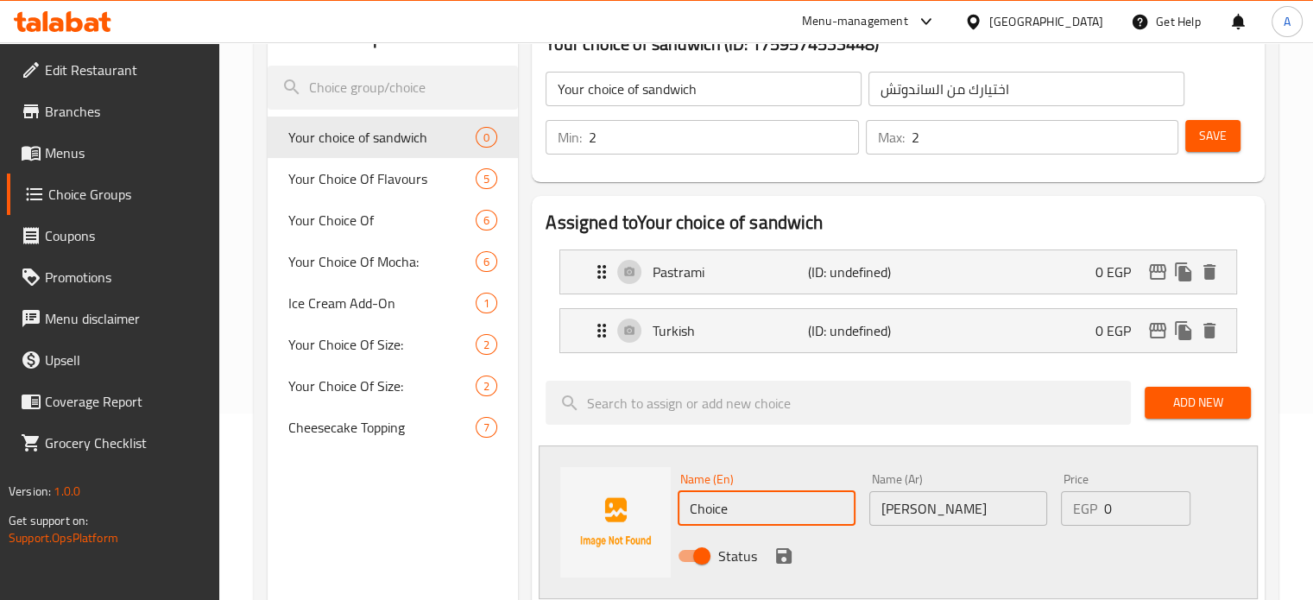
paste input "Roast beef luncheon meat"
type input "Roast beef luncheon meat"
click at [787, 549] on icon "save" at bounding box center [784, 556] width 16 height 16
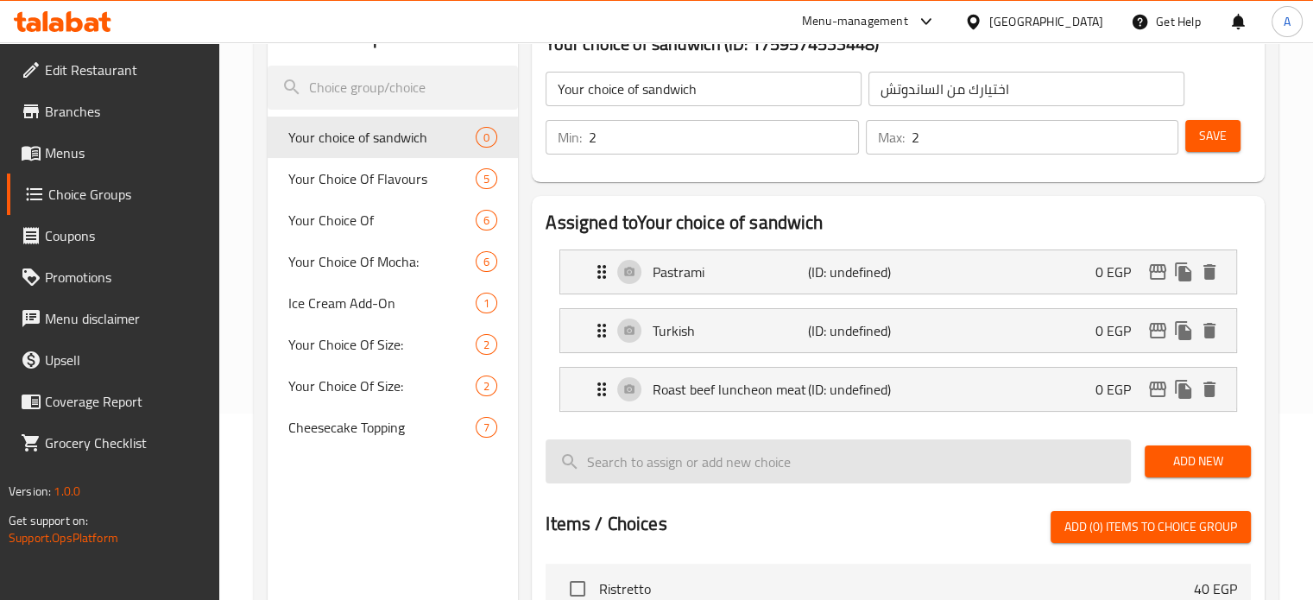
click at [878, 458] on input "search" at bounding box center [838, 461] width 585 height 44
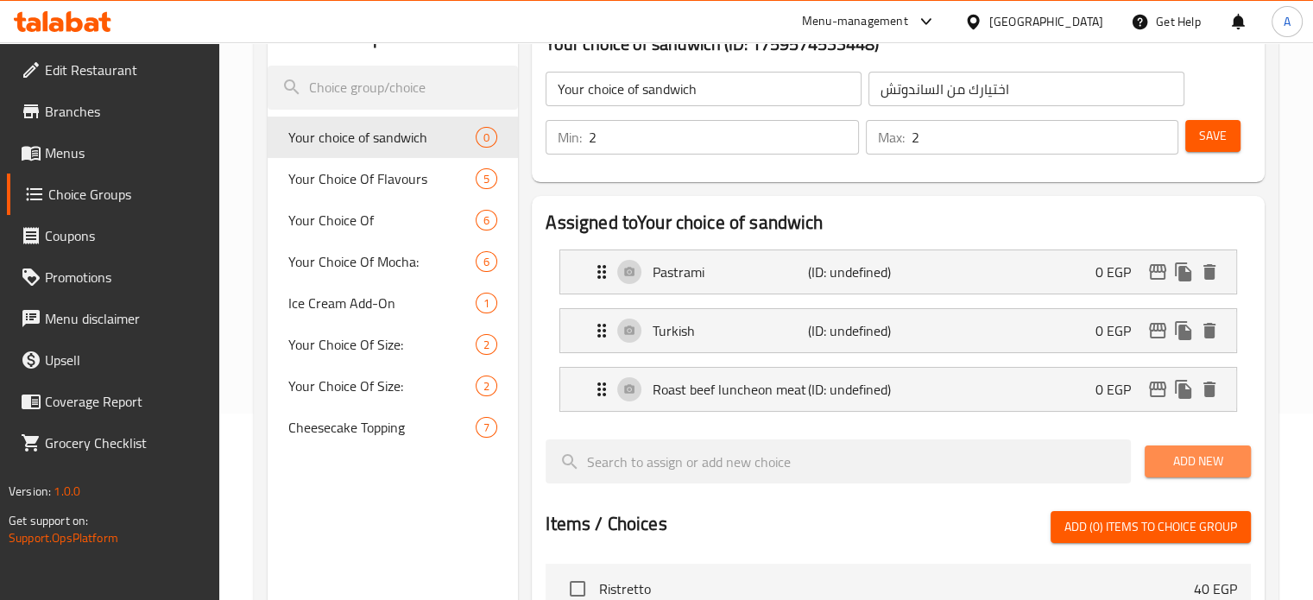
click at [1216, 462] on span "Add New" at bounding box center [1198, 462] width 79 height 22
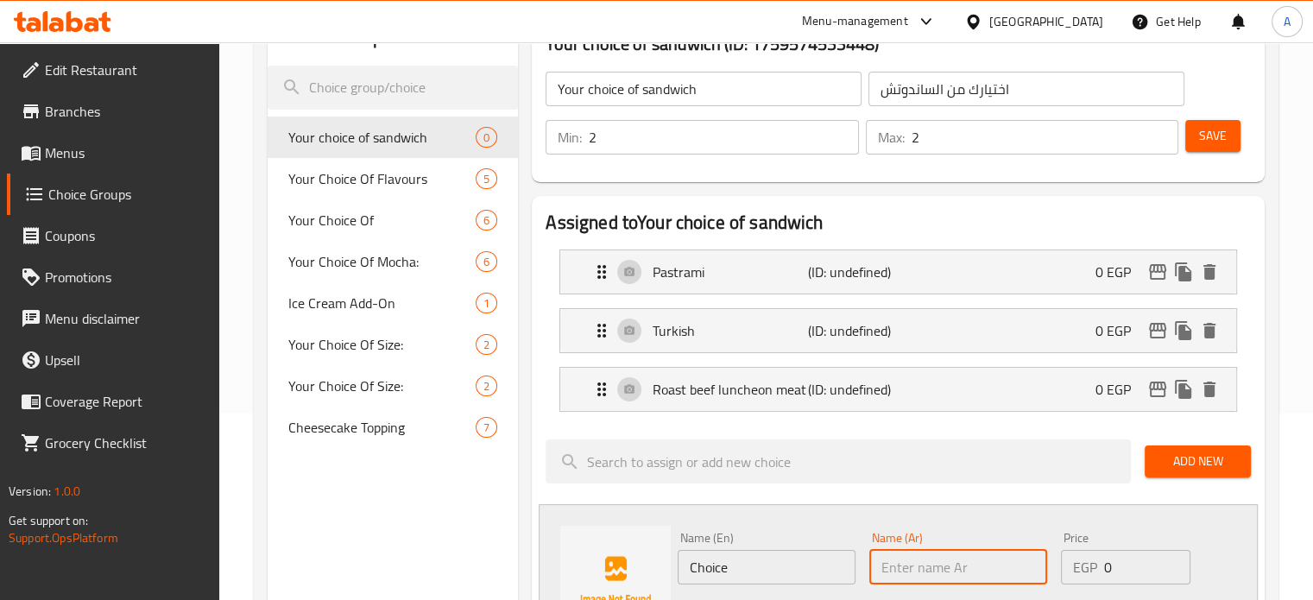
click at [941, 563] on input "text" at bounding box center [958, 567] width 178 height 35
paste input "مكس تشيز"
type input "مكس تشيز"
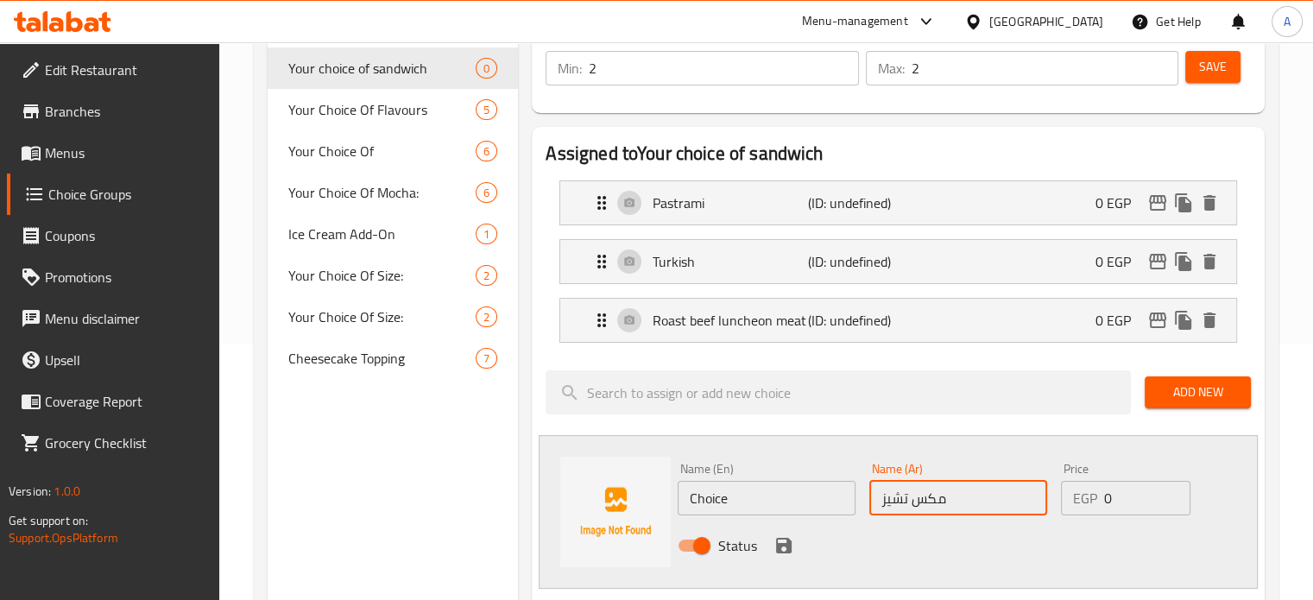
scroll to position [262, 0]
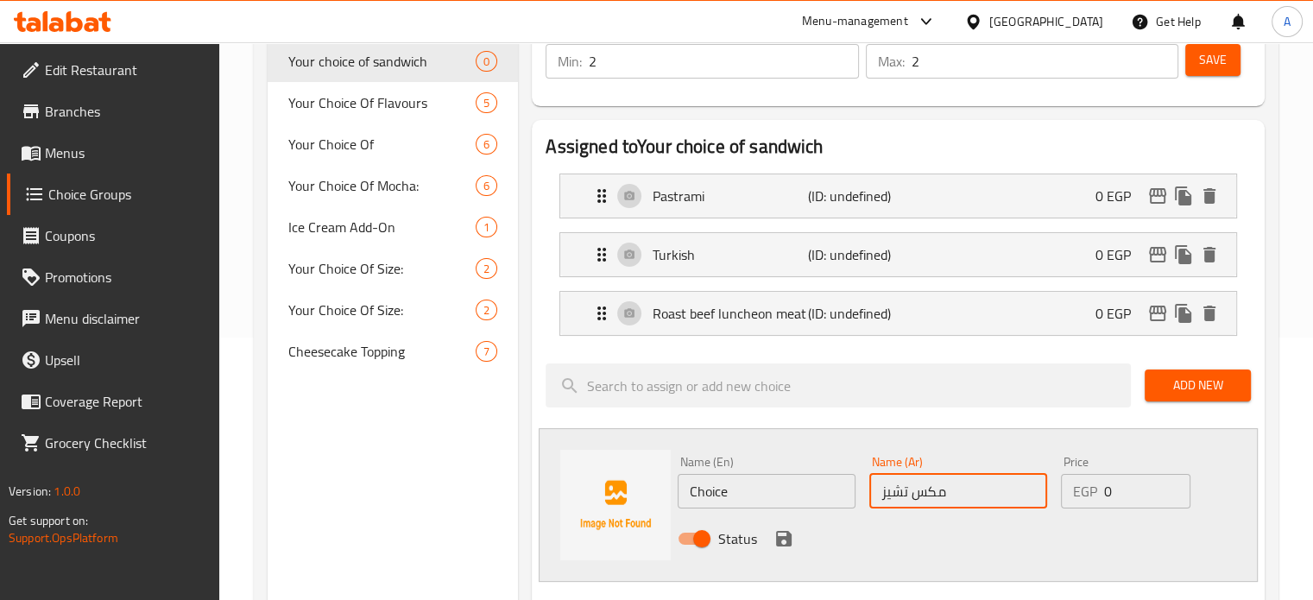
click at [758, 486] on input "Choice" at bounding box center [767, 491] width 178 height 35
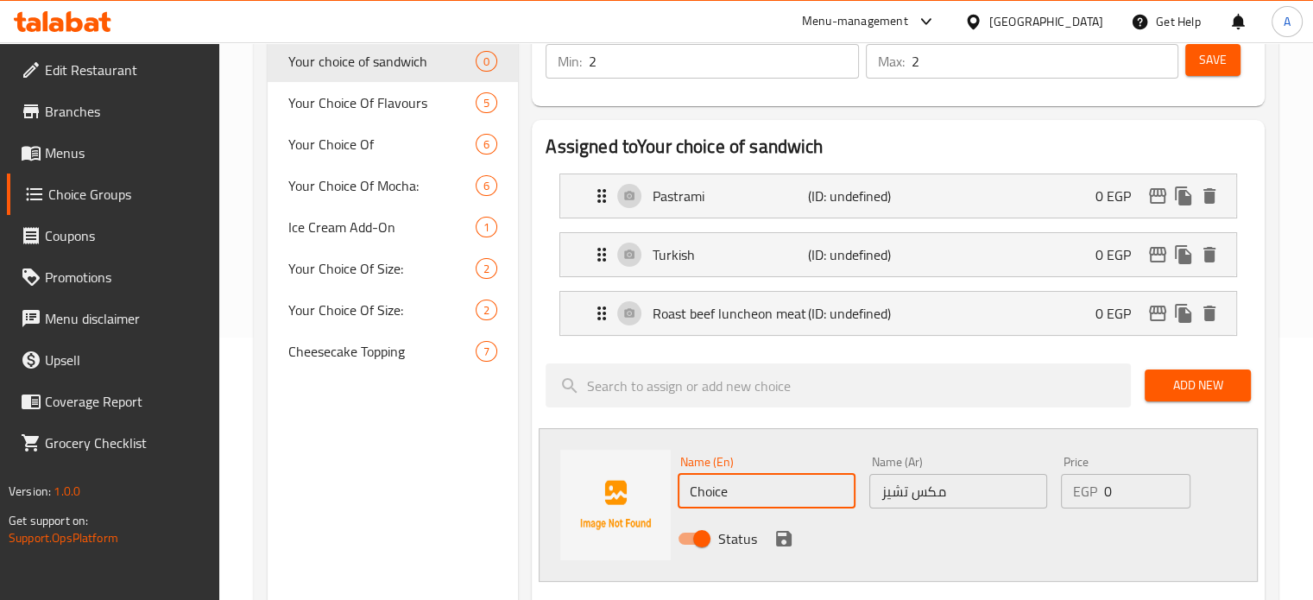
paste input "Mix cheese"
drag, startPoint x: 726, startPoint y: 494, endPoint x: 546, endPoint y: 517, distance: 182.0
click at [546, 517] on div "Name (En) ChoiceMix cheese Name (En) Name (Ar) مكس تشيز Name (Ar) Price EGP 0 P…" at bounding box center [898, 505] width 719 height 154
type input "Mix cheese"
click at [784, 531] on icon "save" at bounding box center [784, 539] width 16 height 16
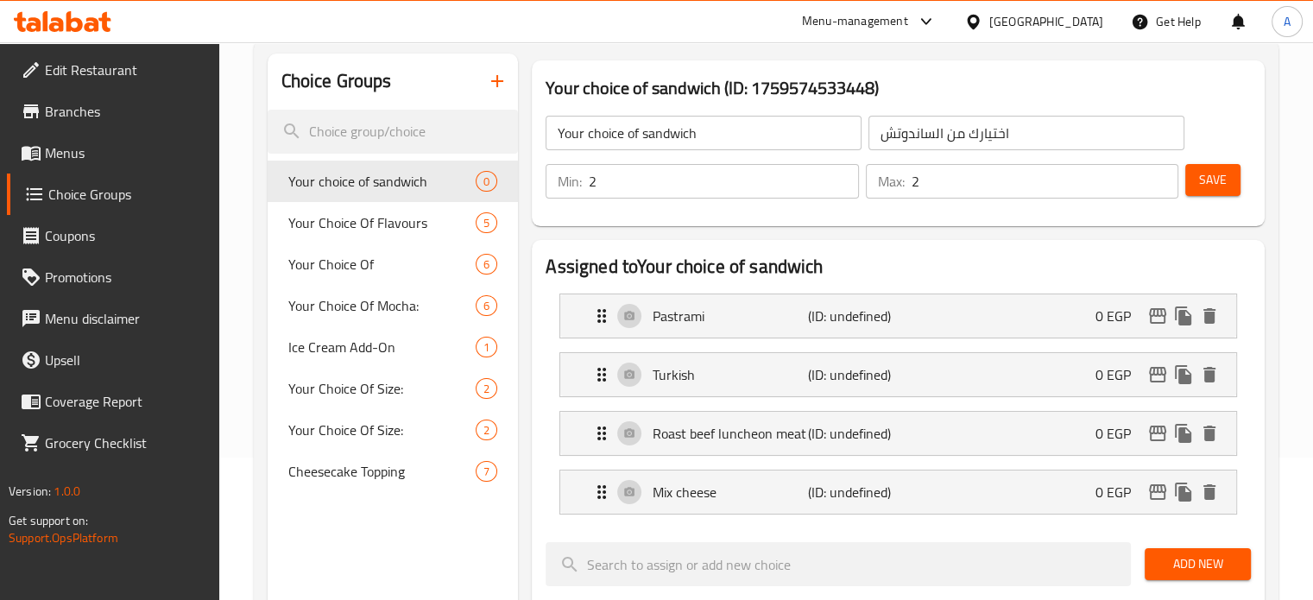
scroll to position [141, 0]
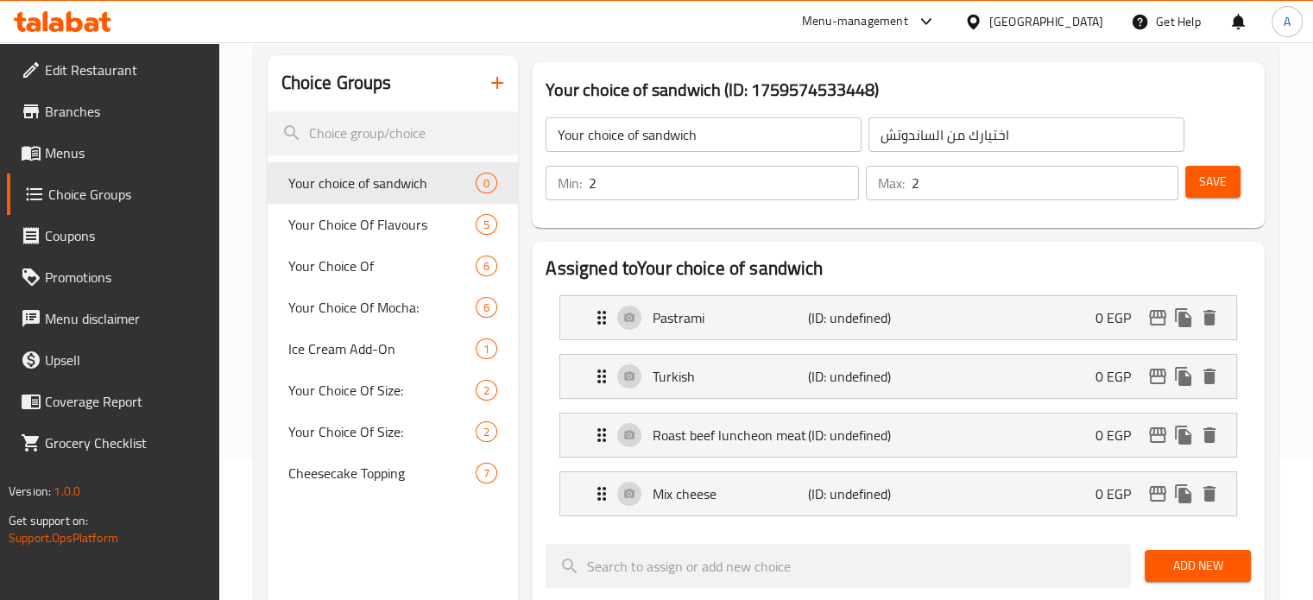
click at [1226, 182] on span "Save" at bounding box center [1213, 182] width 28 height 22
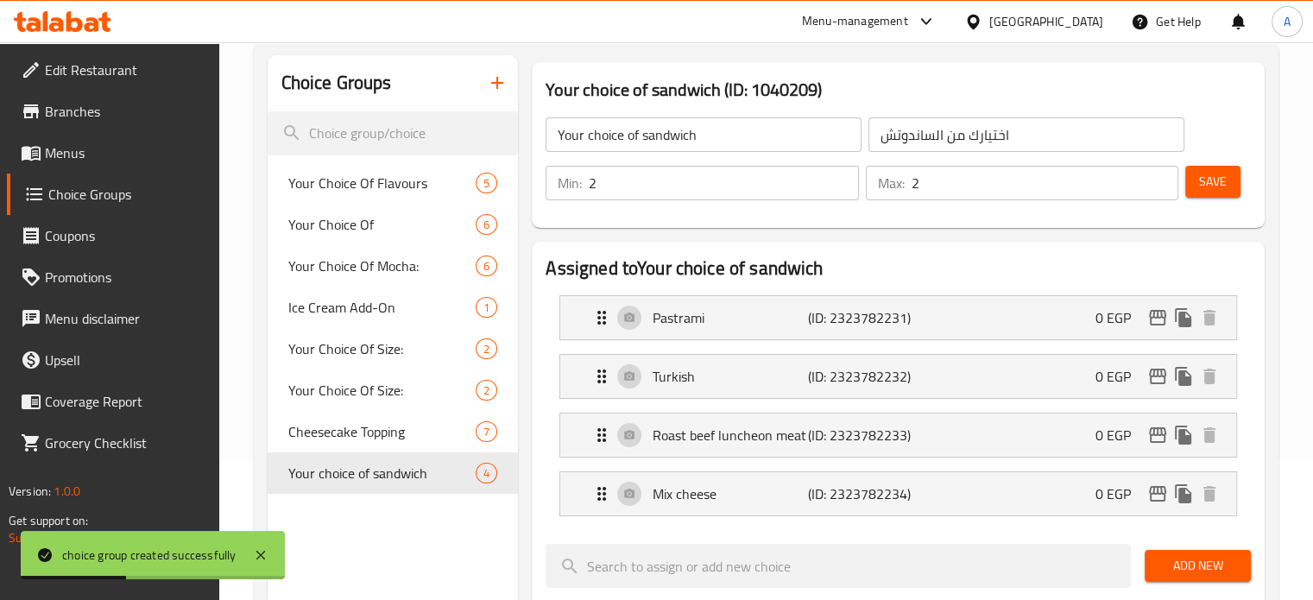
click at [69, 157] on span "Menus" at bounding box center [125, 152] width 161 height 21
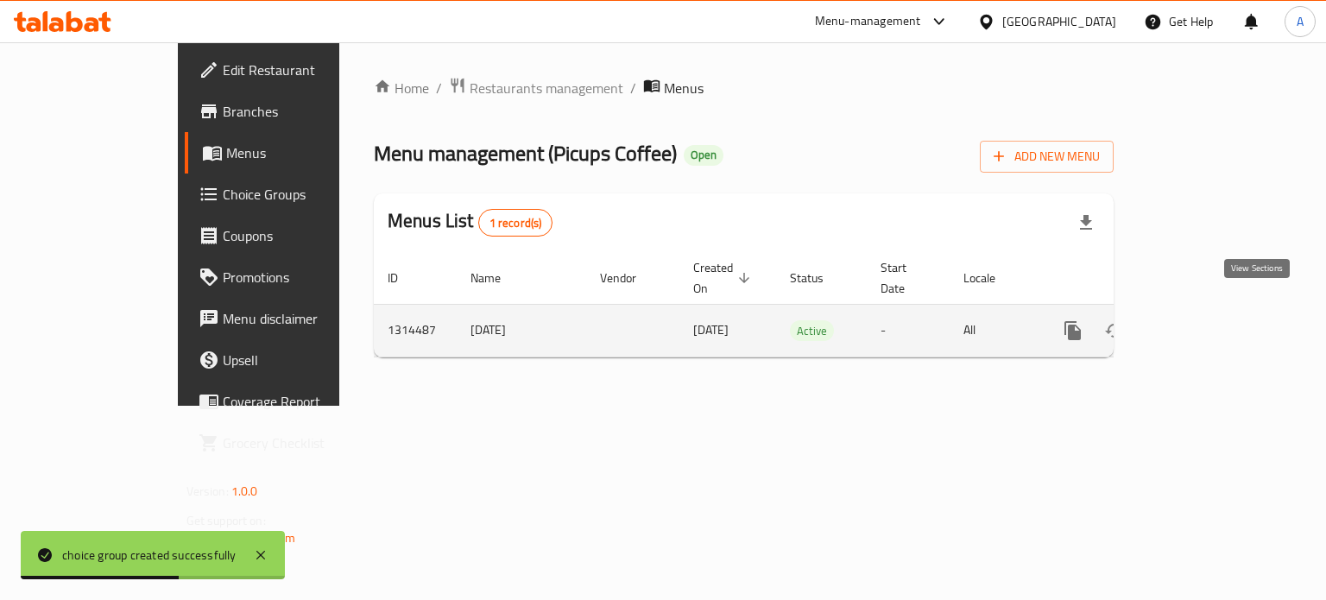
click at [1208, 320] on icon "enhanced table" at bounding box center [1197, 330] width 21 height 21
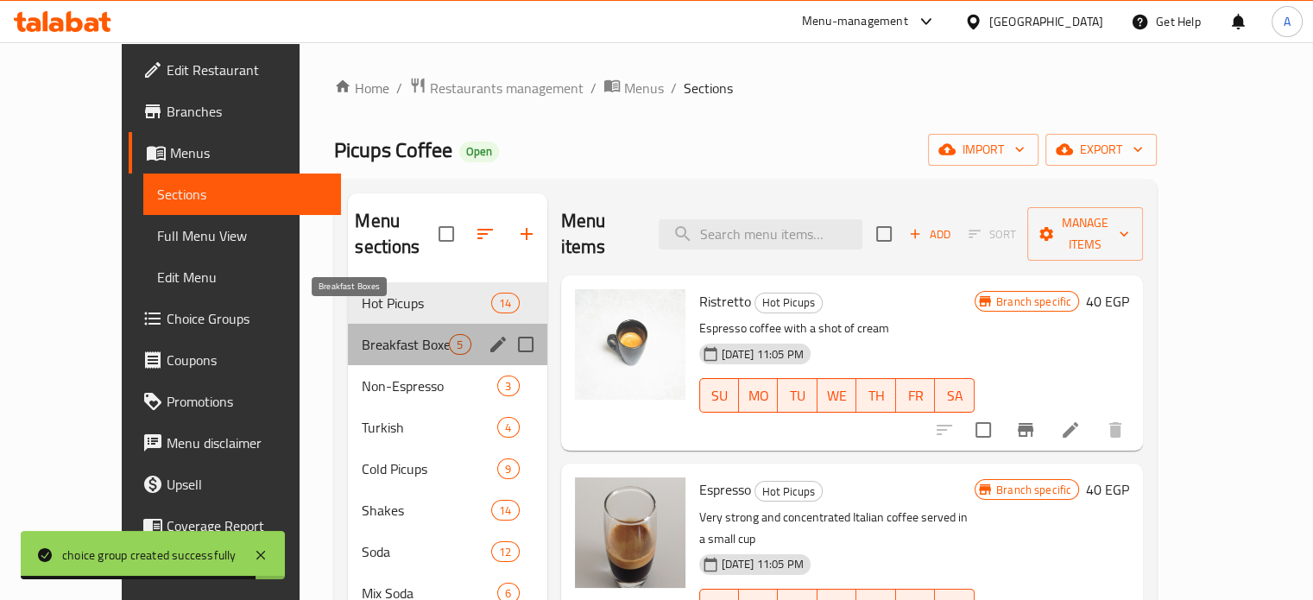
click at [365, 334] on span "Breakfast Boxes" at bounding box center [405, 344] width 87 height 21
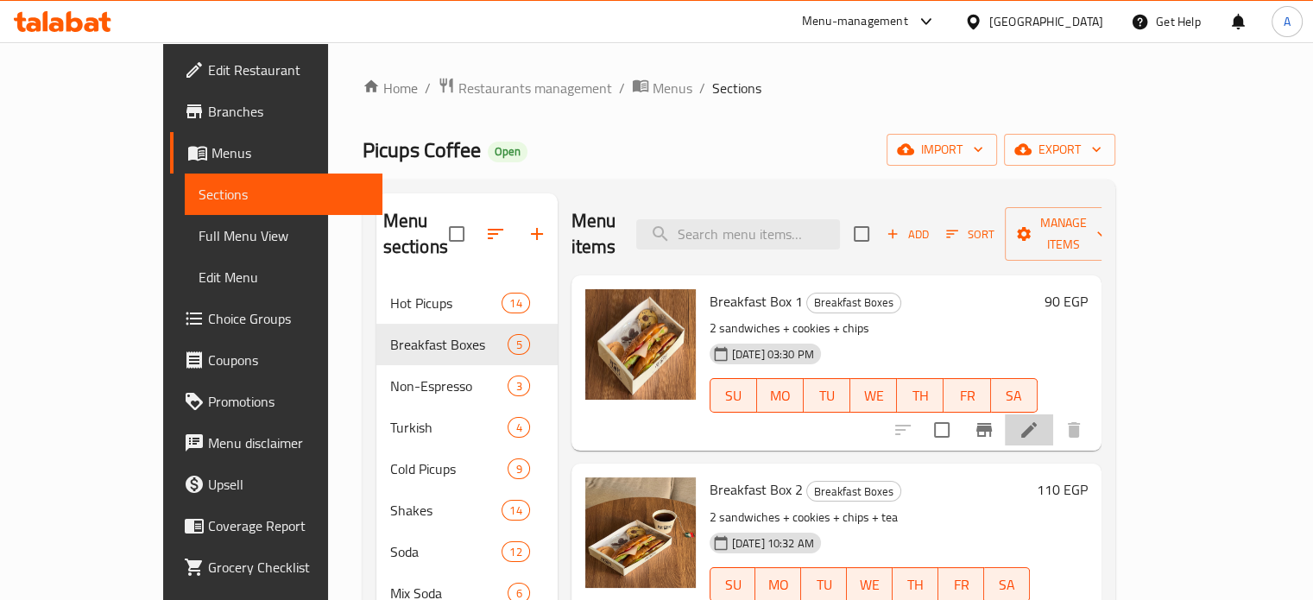
click at [1053, 416] on li at bounding box center [1029, 429] width 48 height 31
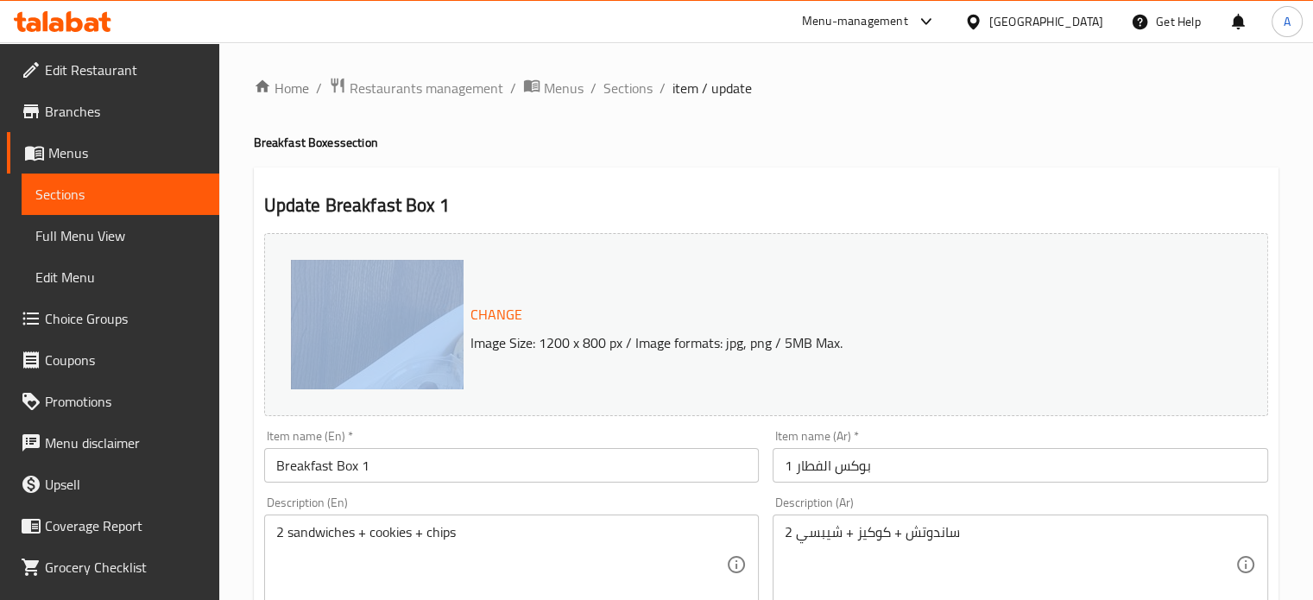
drag, startPoint x: 1309, startPoint y: 165, endPoint x: 1325, endPoint y: 329, distance: 164.9
click at [1313, 329] on html "​ Menu-management Egypt Get Help A Edit Restaurant Branches Menus Sections Full…" at bounding box center [656, 300] width 1313 height 600
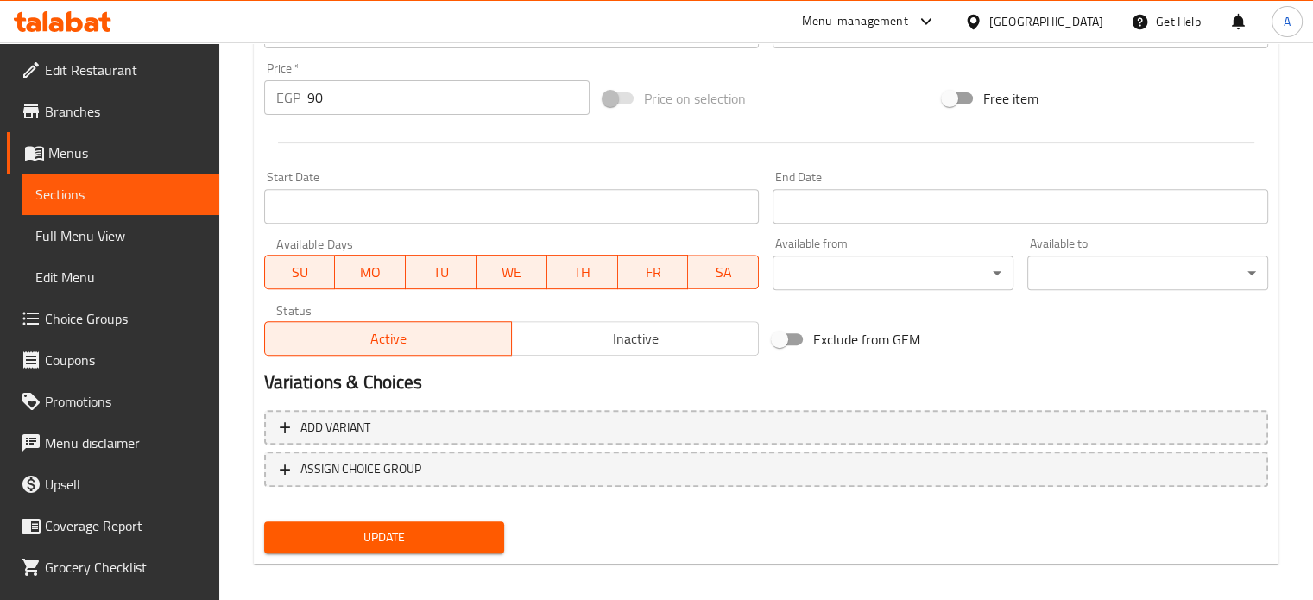
scroll to position [643, 0]
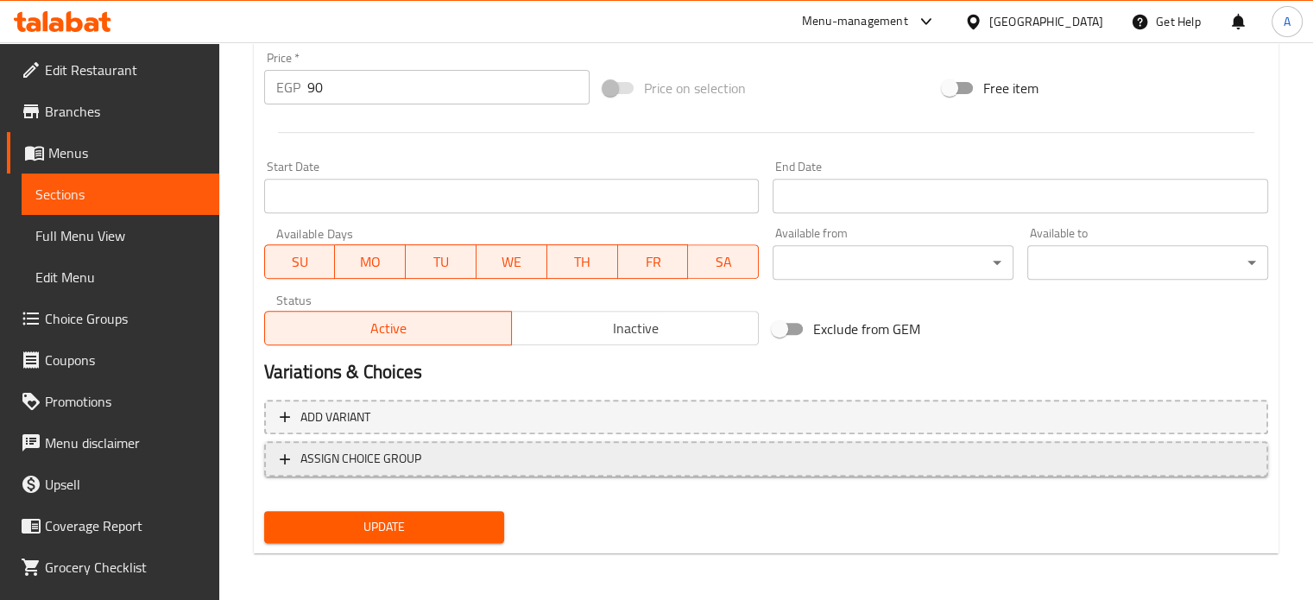
click at [680, 463] on span "ASSIGN CHOICE GROUP" at bounding box center [766, 459] width 973 height 22
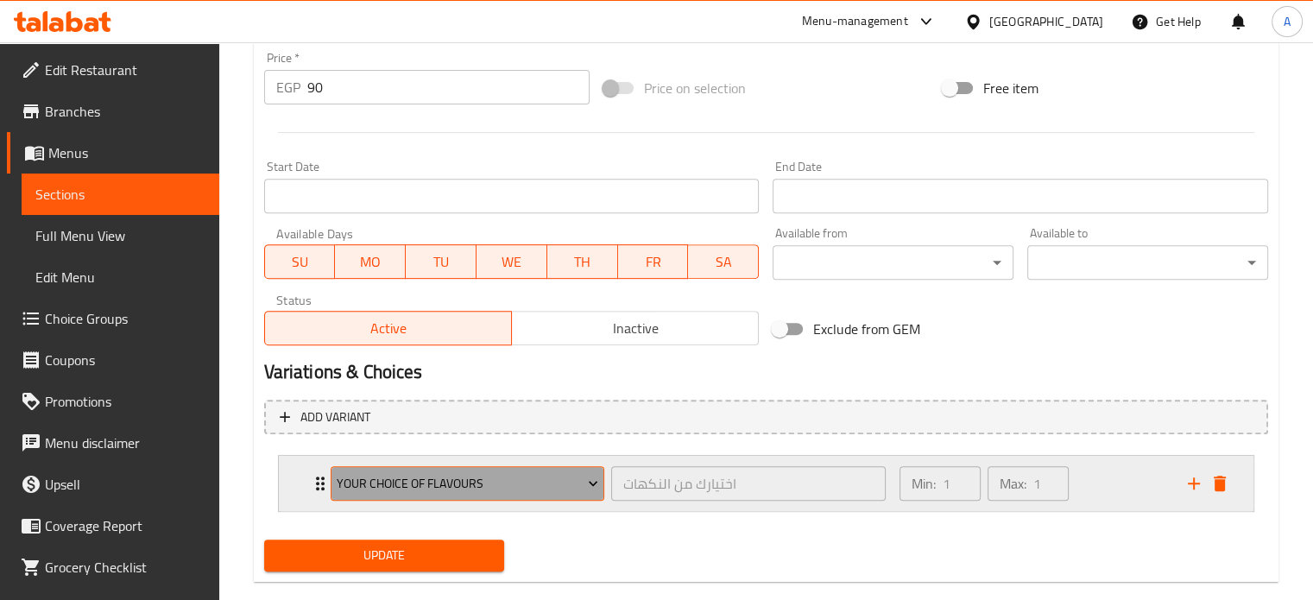
click at [487, 487] on span "Your Choice Of Flavours" at bounding box center [468, 484] width 262 height 22
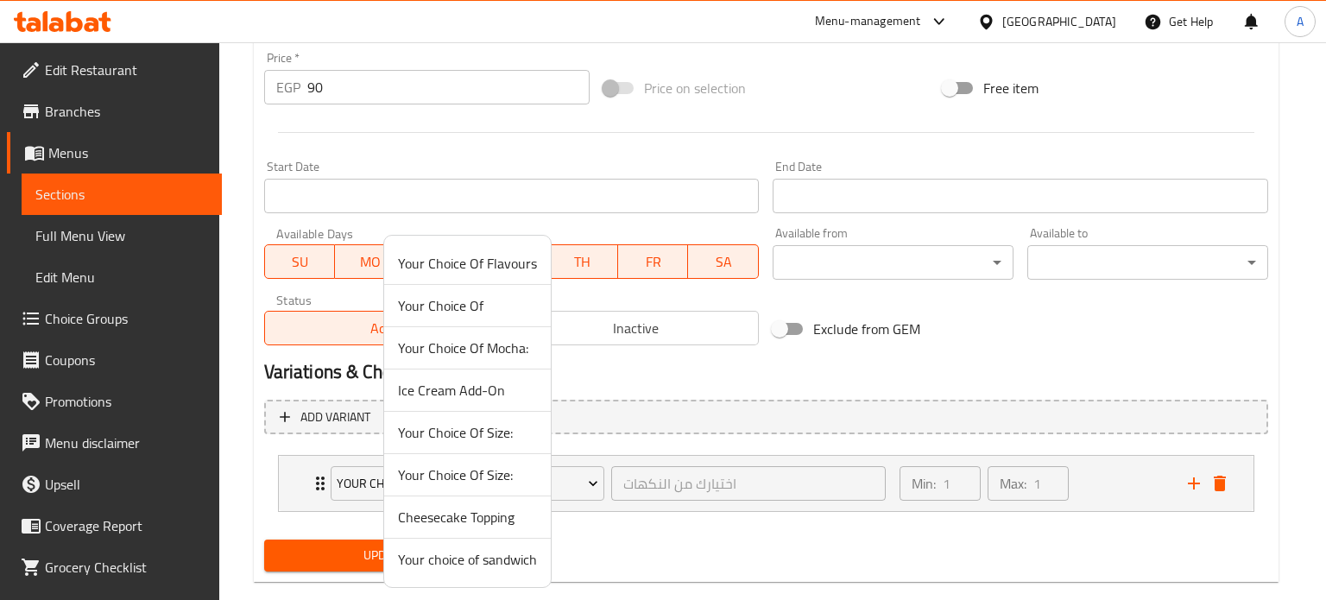
click at [471, 555] on span "Your choice of sandwich" at bounding box center [467, 559] width 139 height 21
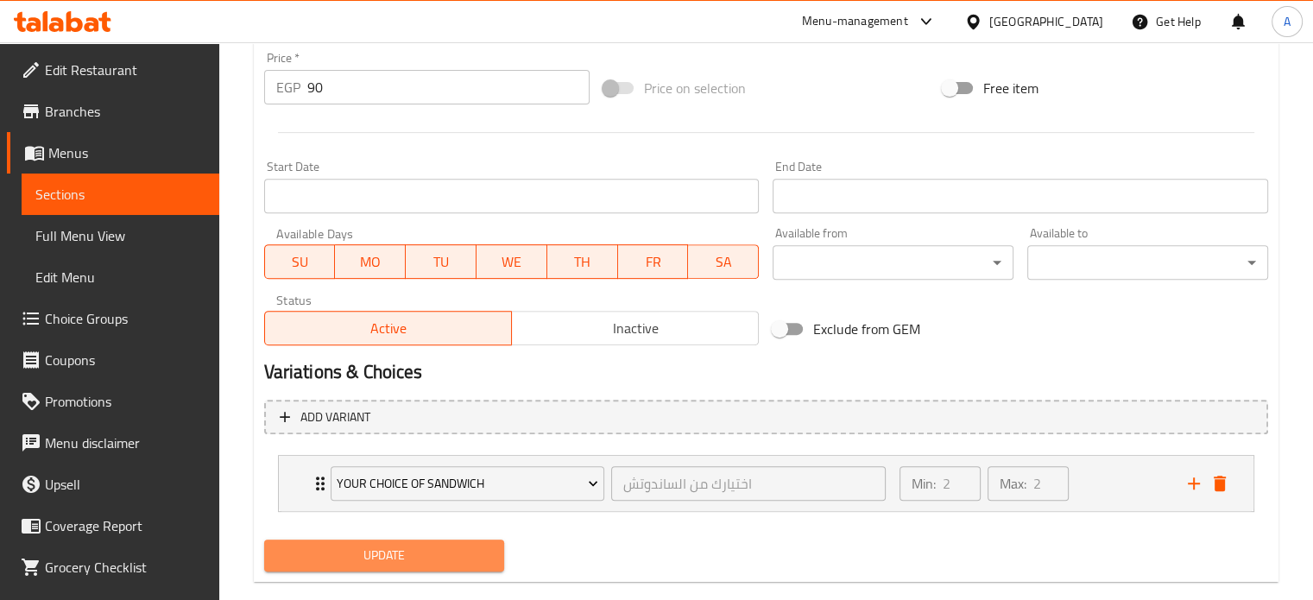
click at [433, 553] on span "Update" at bounding box center [384, 556] width 213 height 22
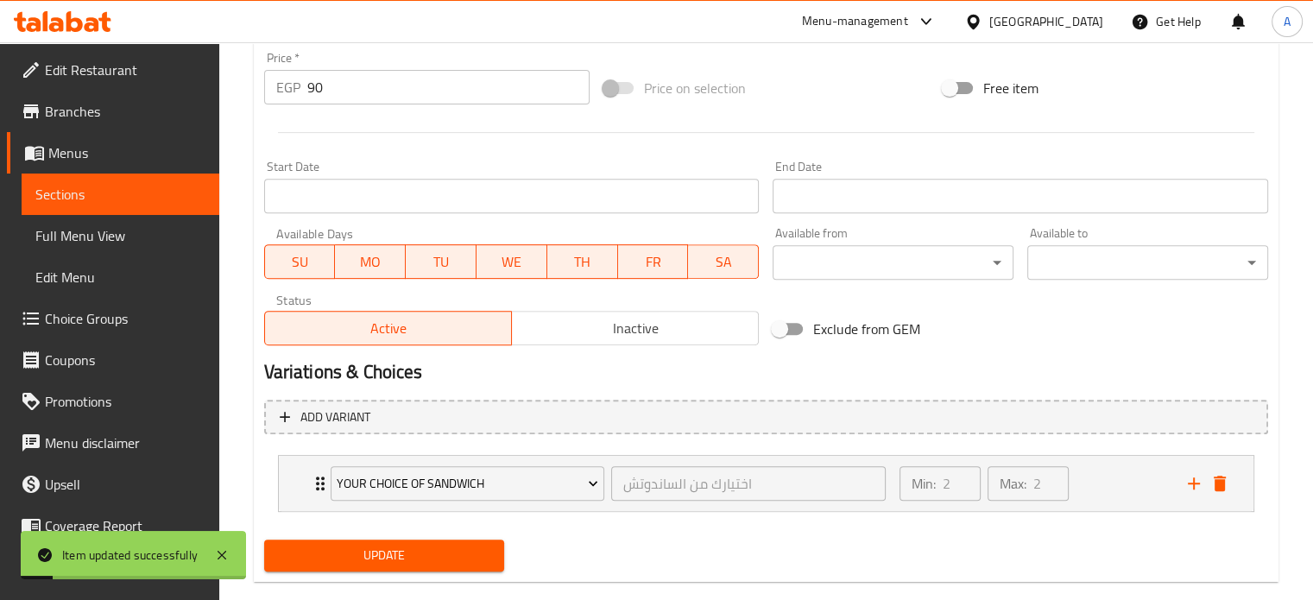
scroll to position [0, 0]
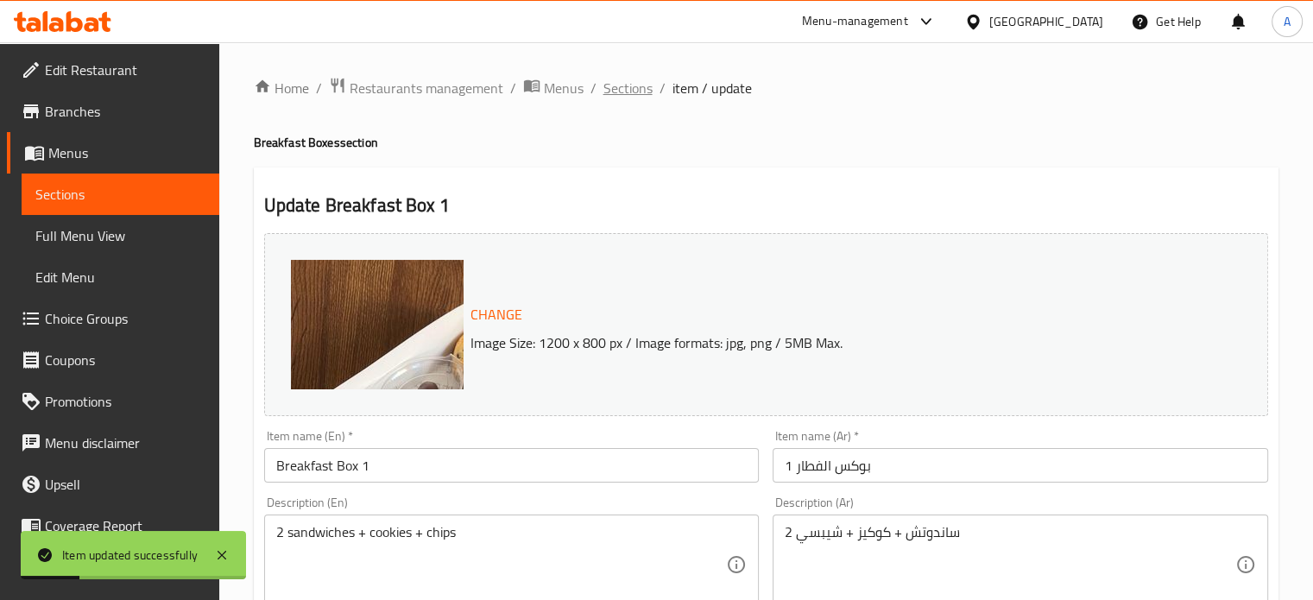
click at [606, 94] on span "Sections" at bounding box center [628, 88] width 49 height 21
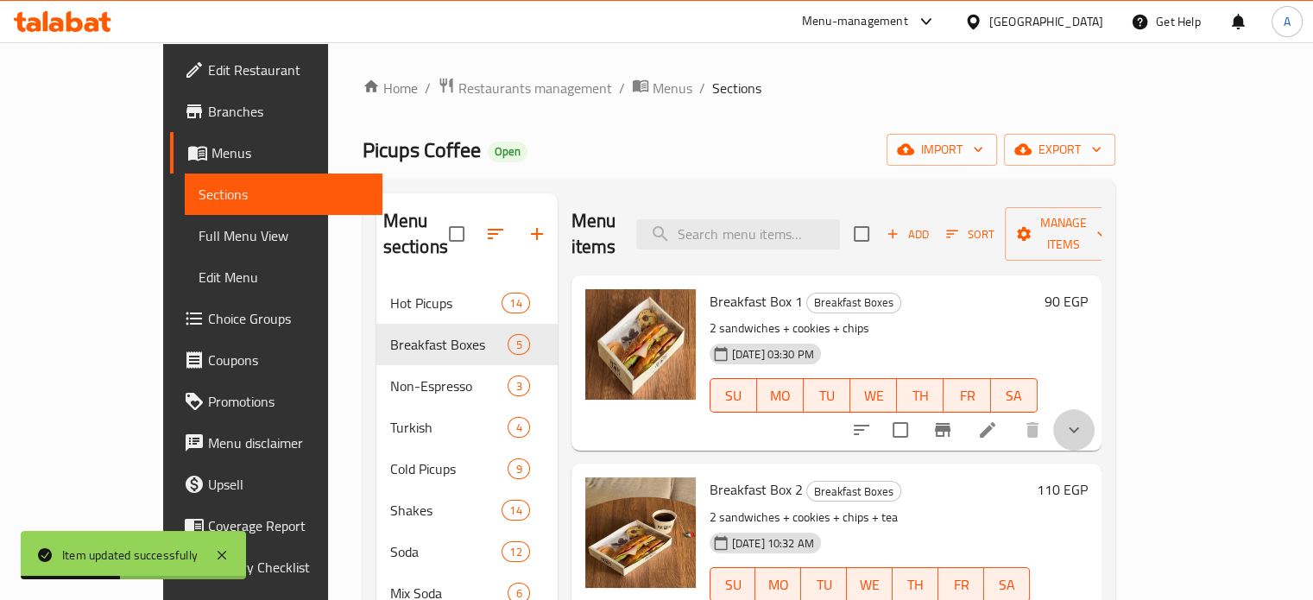
click at [1084, 420] on icon "show more" at bounding box center [1074, 430] width 21 height 21
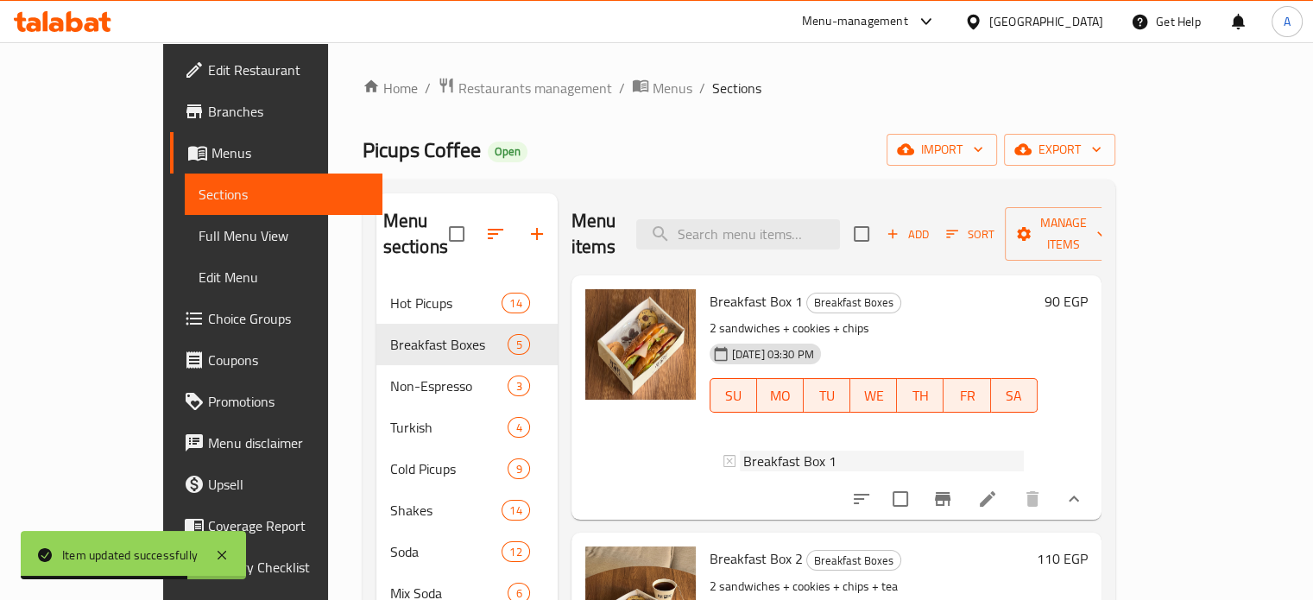
click at [1012, 451] on div "Breakfast Box 1" at bounding box center [883, 461] width 281 height 21
click at [974, 96] on ol "Home / Restaurants management / Menus / Sections" at bounding box center [739, 88] width 753 height 22
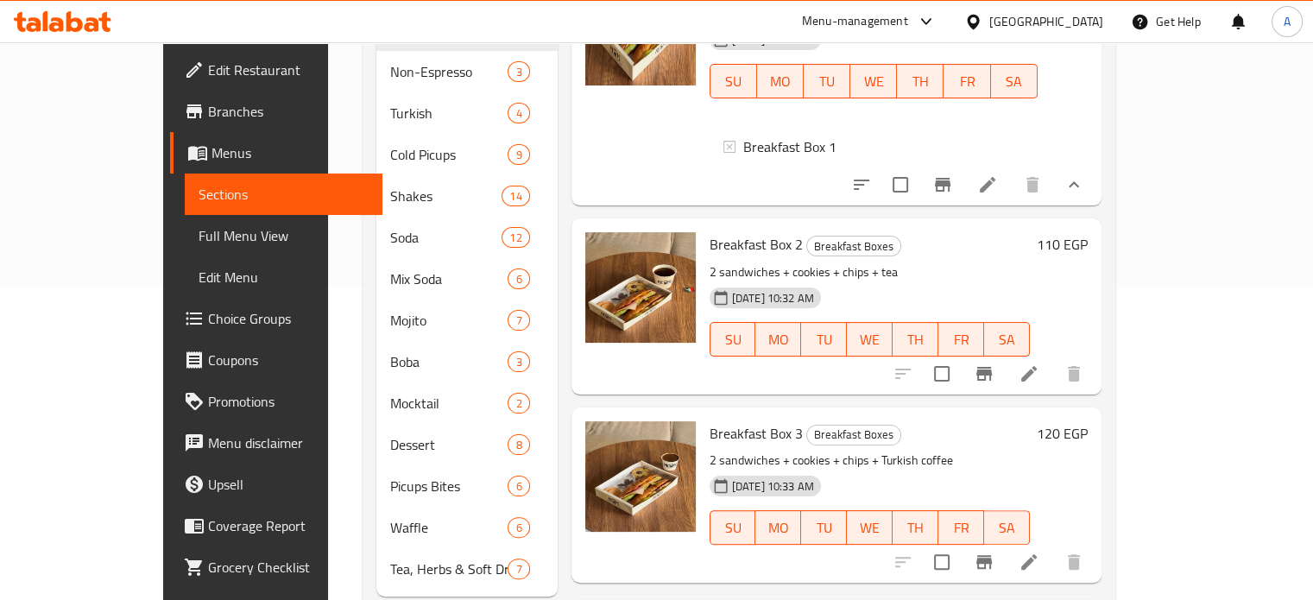
scroll to position [314, 0]
click at [1037, 366] on icon at bounding box center [1029, 374] width 16 height 16
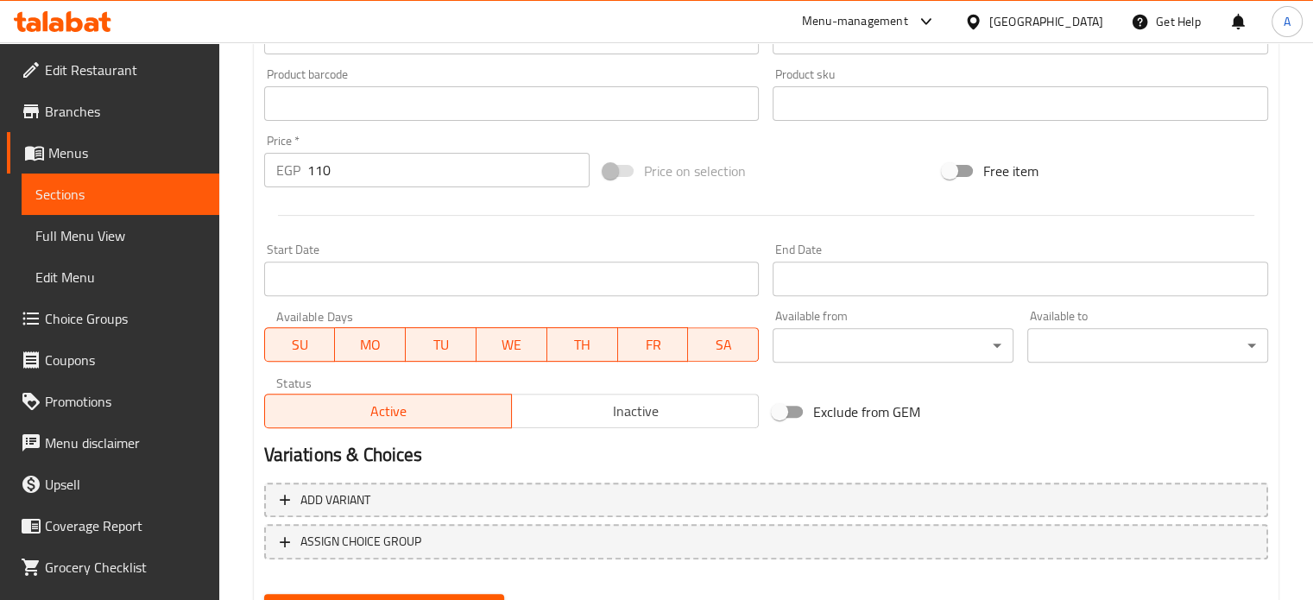
scroll to position [643, 0]
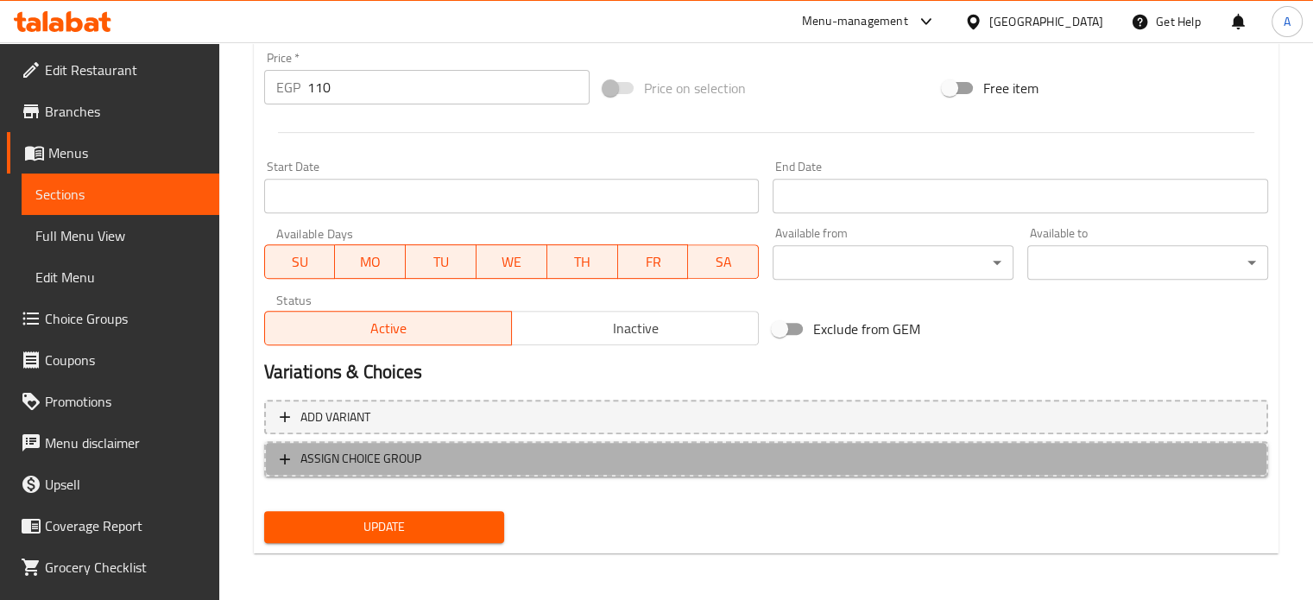
click at [817, 458] on span "ASSIGN CHOICE GROUP" at bounding box center [766, 459] width 973 height 22
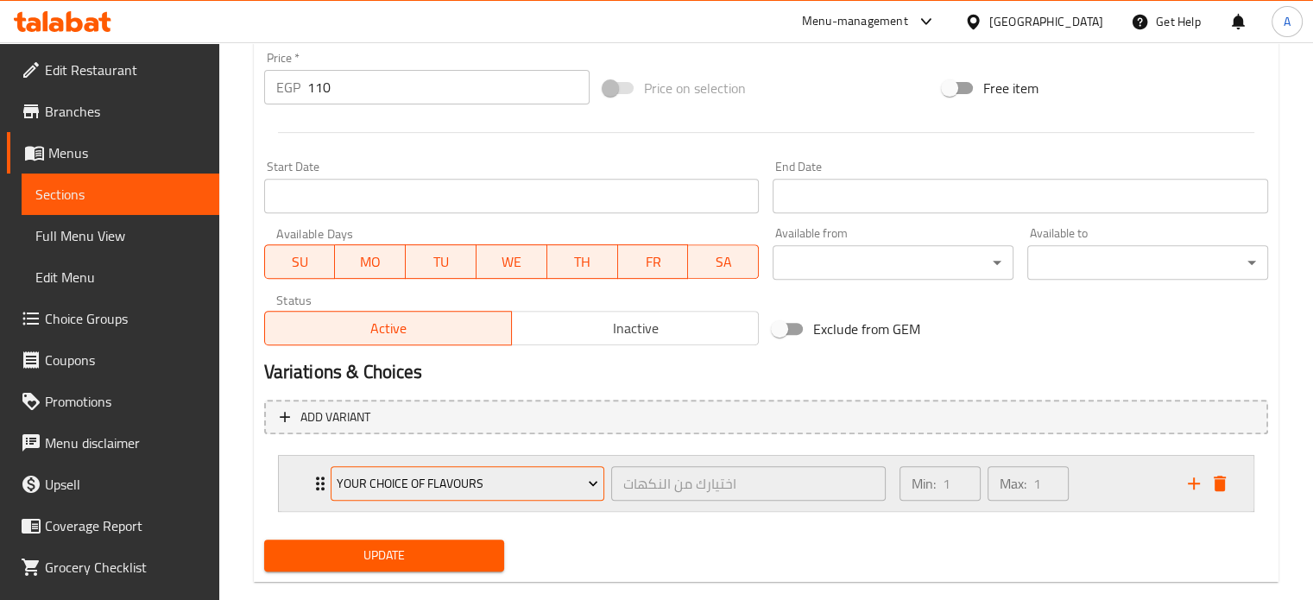
click at [597, 484] on icon "Expand" at bounding box center [593, 483] width 17 height 17
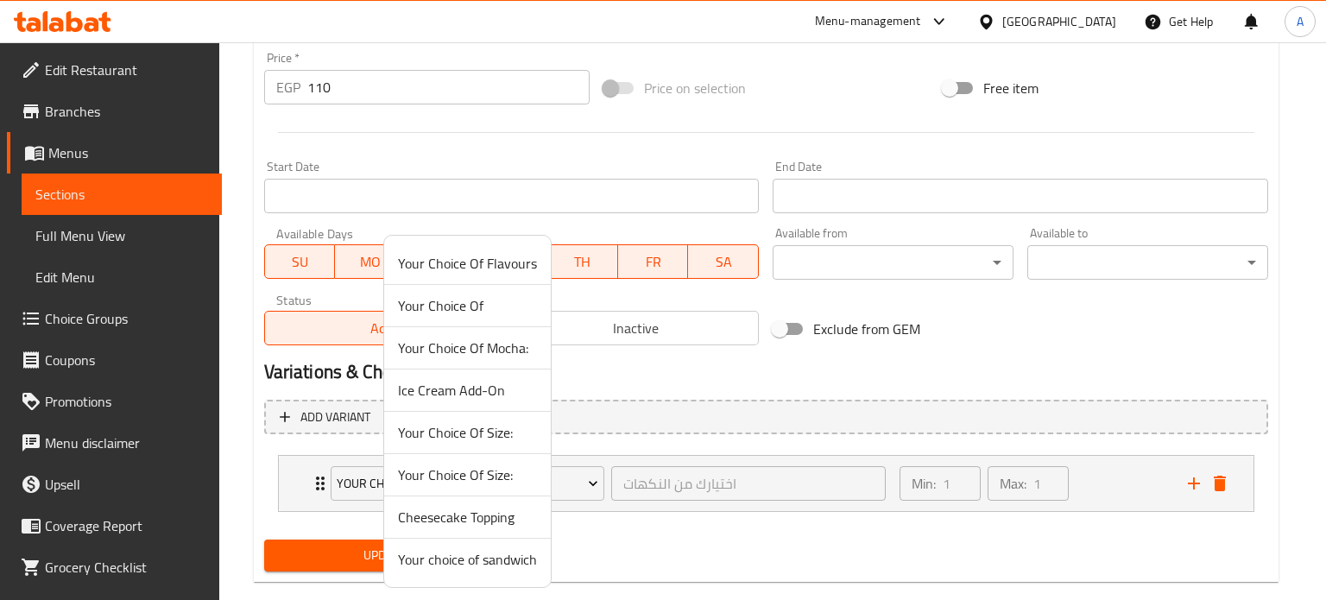
click at [471, 566] on span "Your choice of sandwich" at bounding box center [467, 559] width 139 height 21
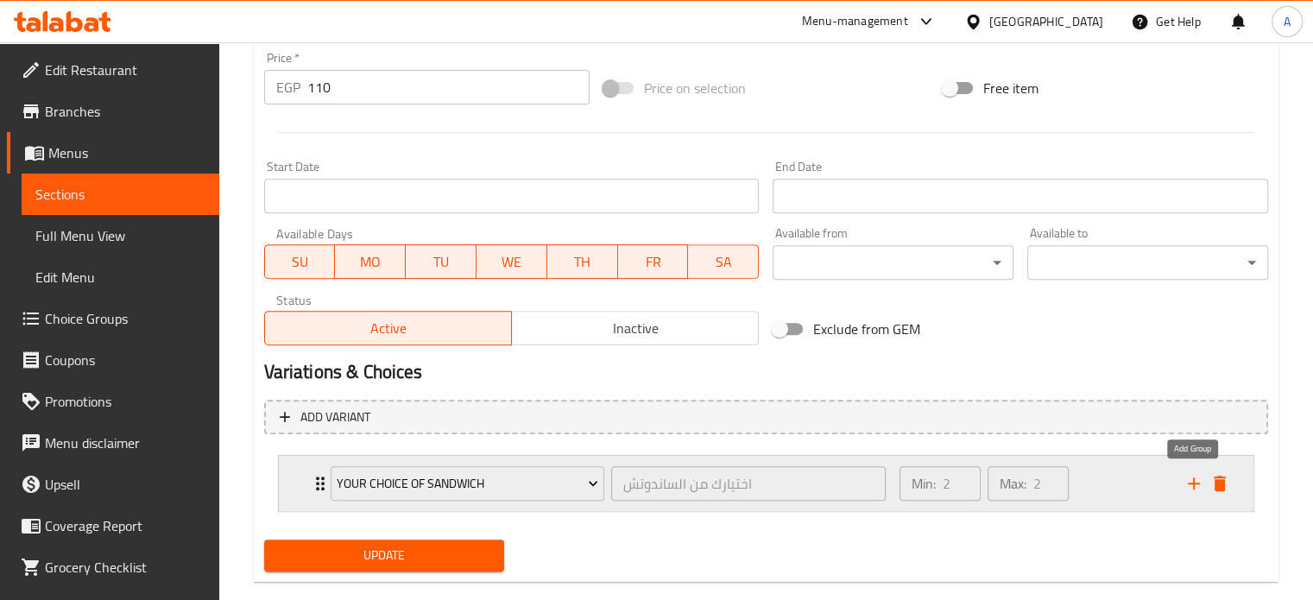
click at [1193, 479] on icon "add" at bounding box center [1194, 483] width 12 height 12
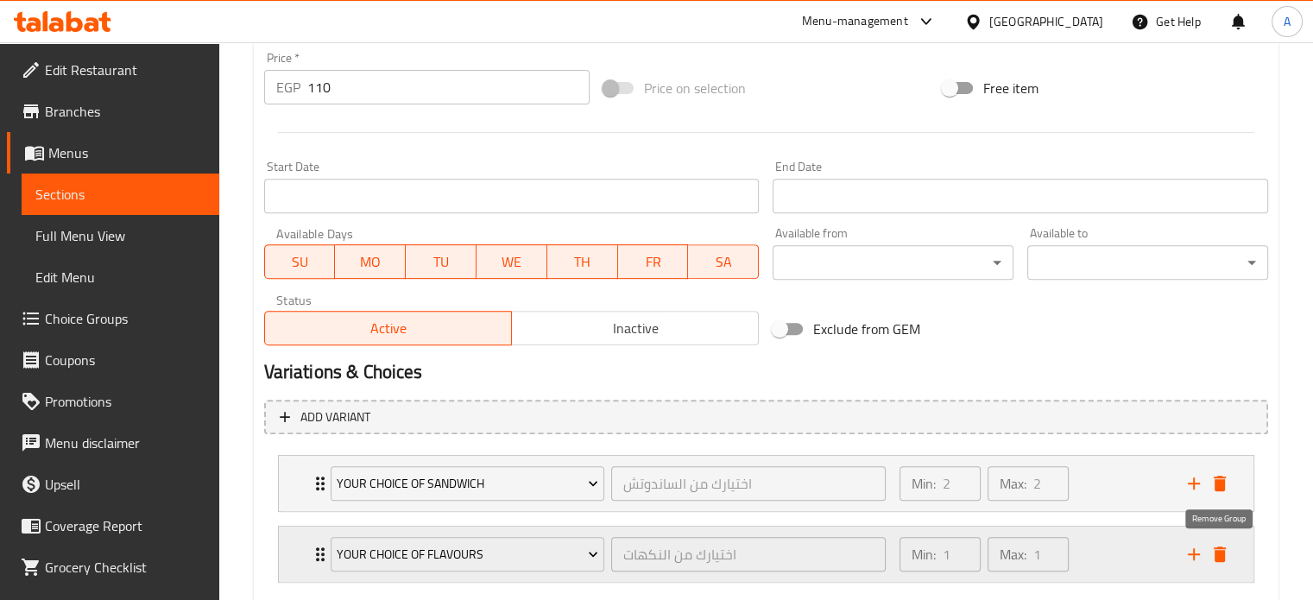
click at [1220, 555] on icon "delete" at bounding box center [1220, 555] width 12 height 16
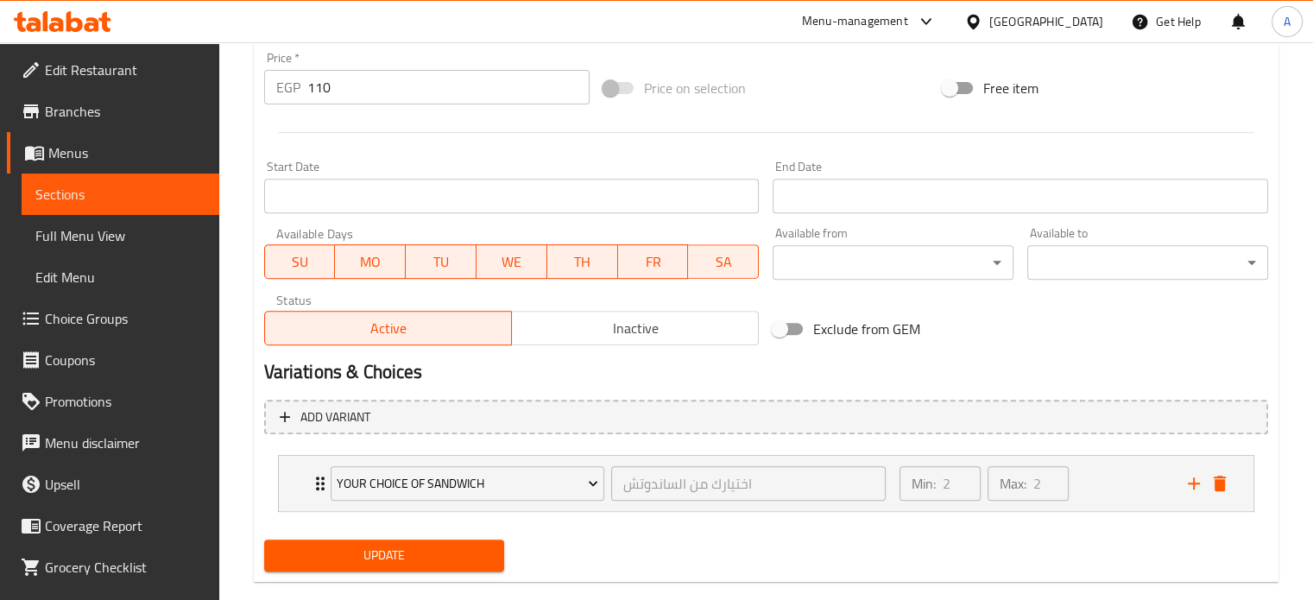
click at [444, 560] on span "Update" at bounding box center [384, 556] width 213 height 22
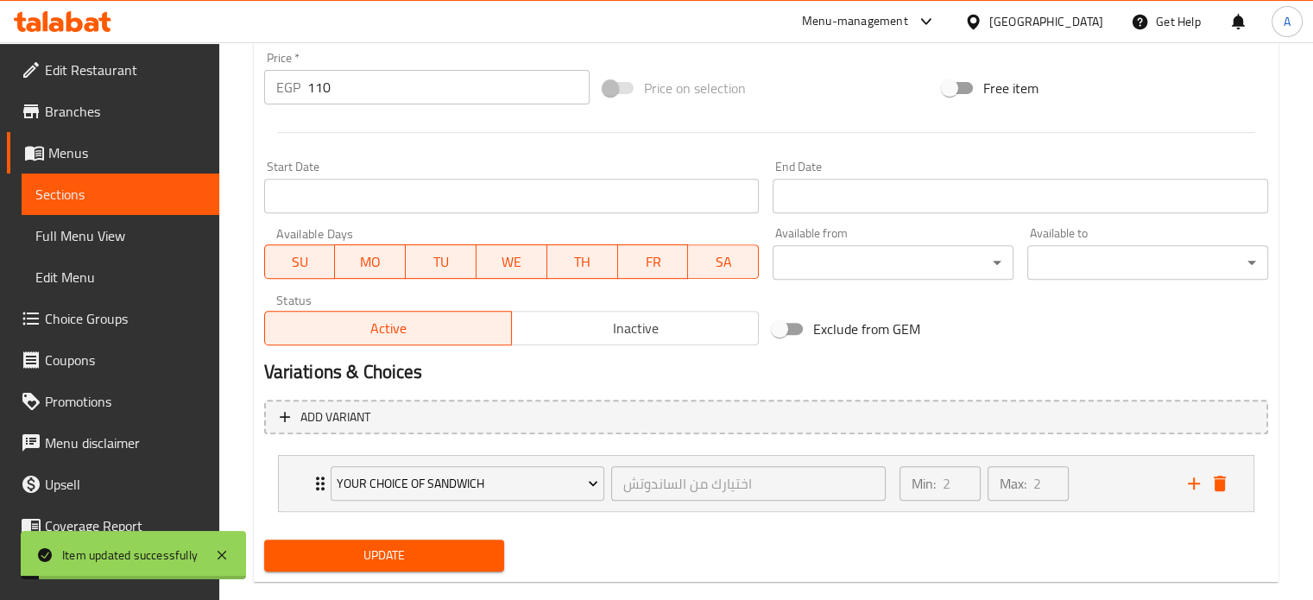
scroll to position [0, 0]
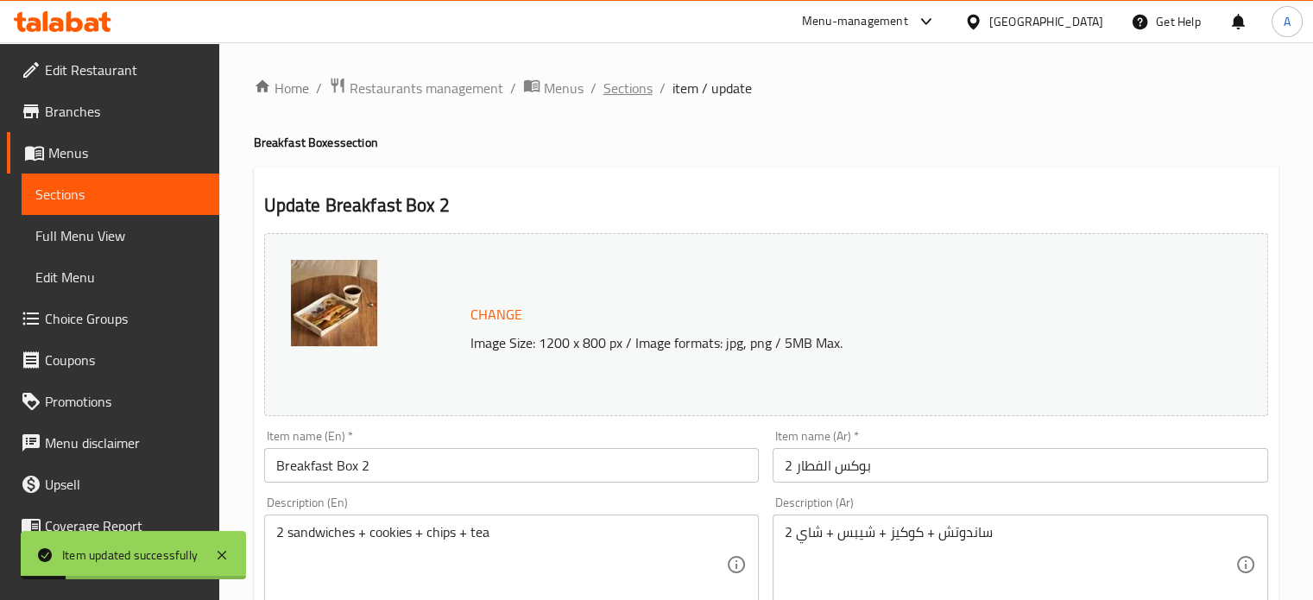
click at [629, 88] on span "Sections" at bounding box center [628, 88] width 49 height 21
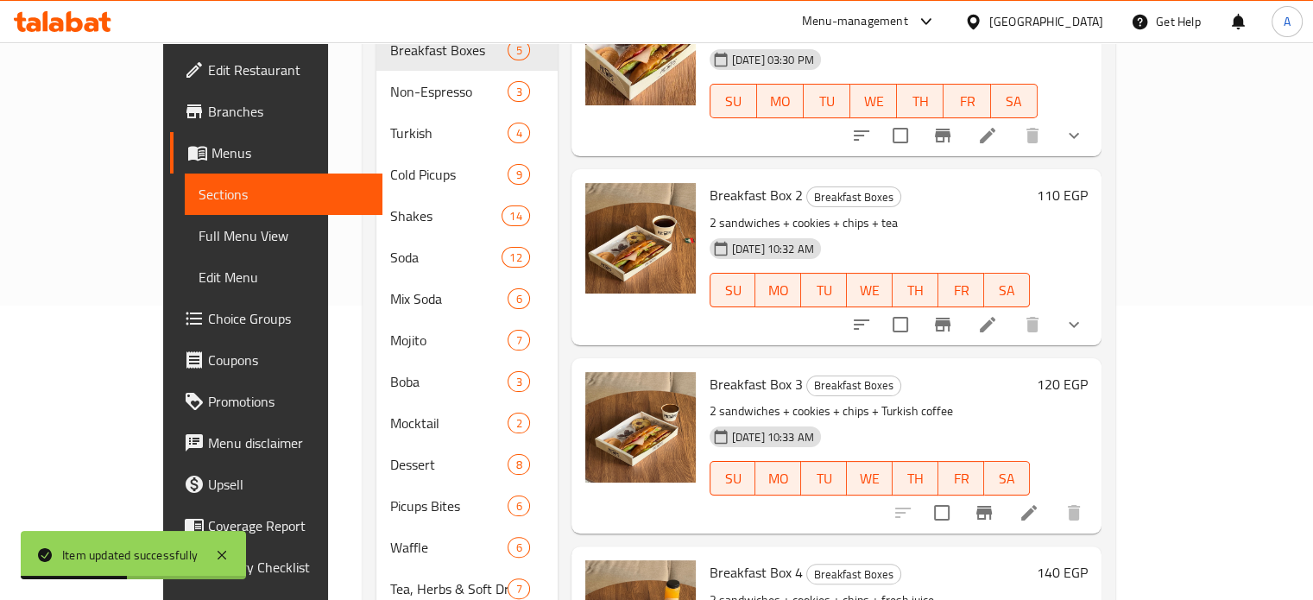
scroll to position [318, 0]
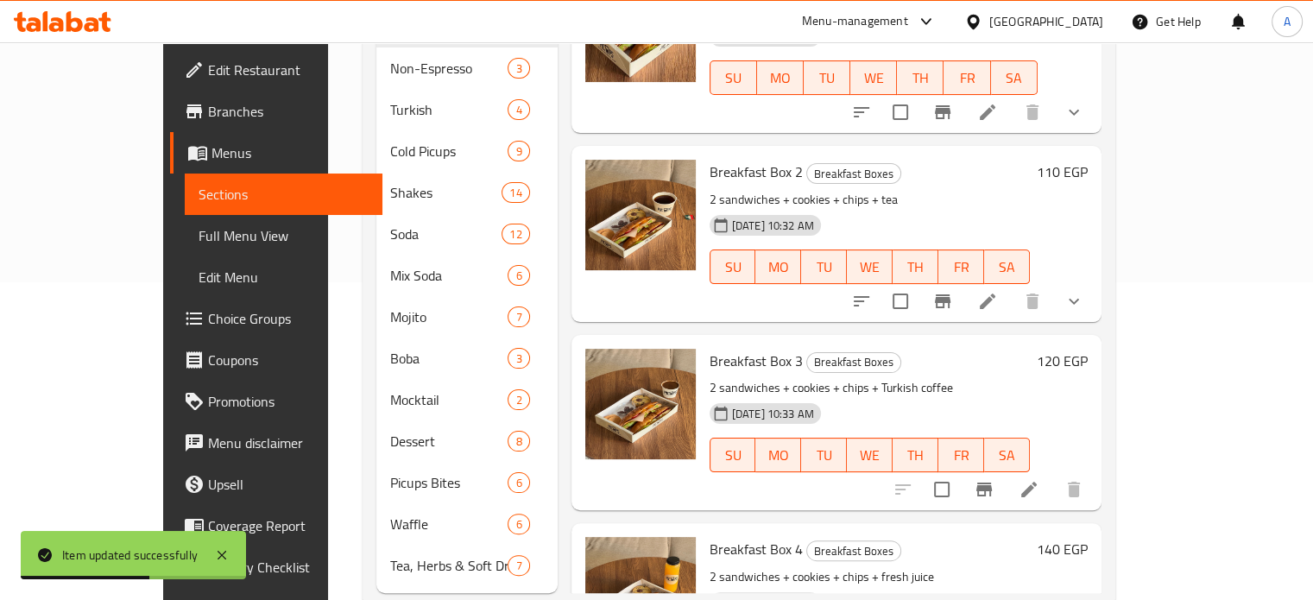
click at [1053, 474] on li at bounding box center [1029, 489] width 48 height 31
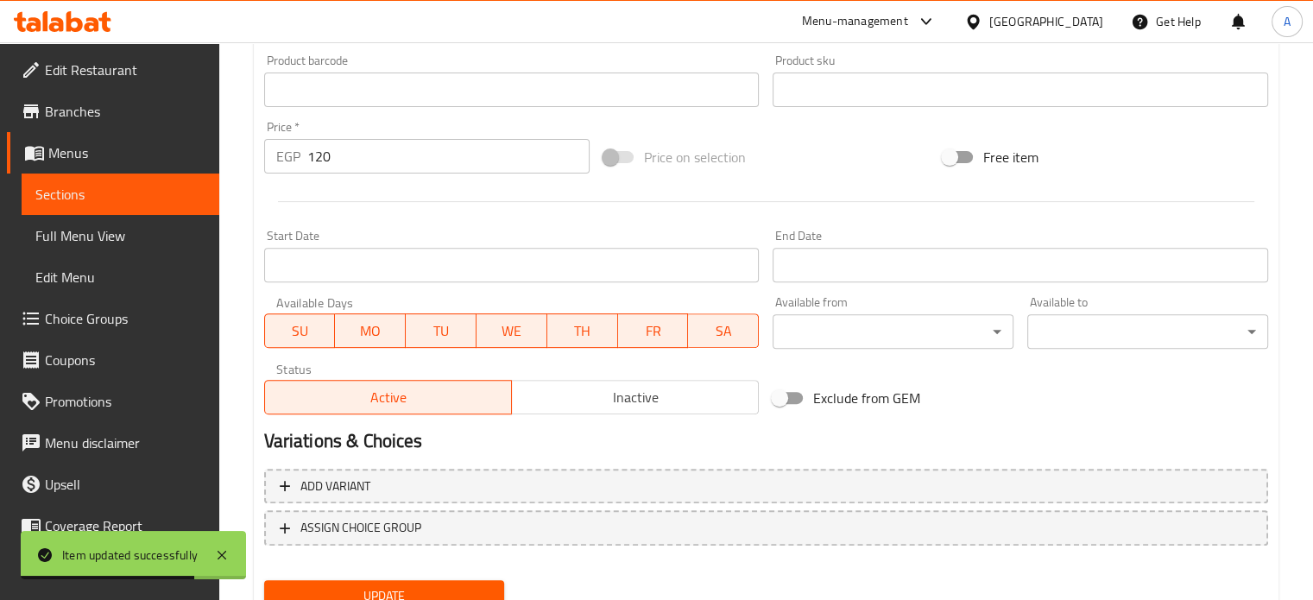
scroll to position [643, 0]
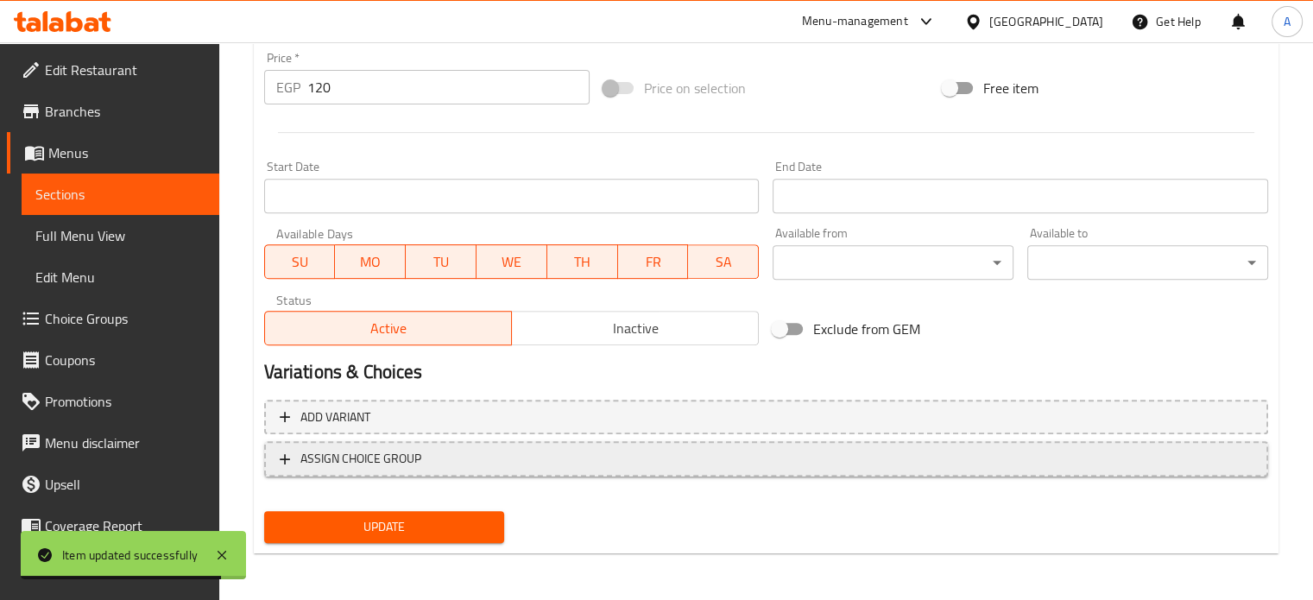
click at [702, 468] on span "ASSIGN CHOICE GROUP" at bounding box center [766, 459] width 973 height 22
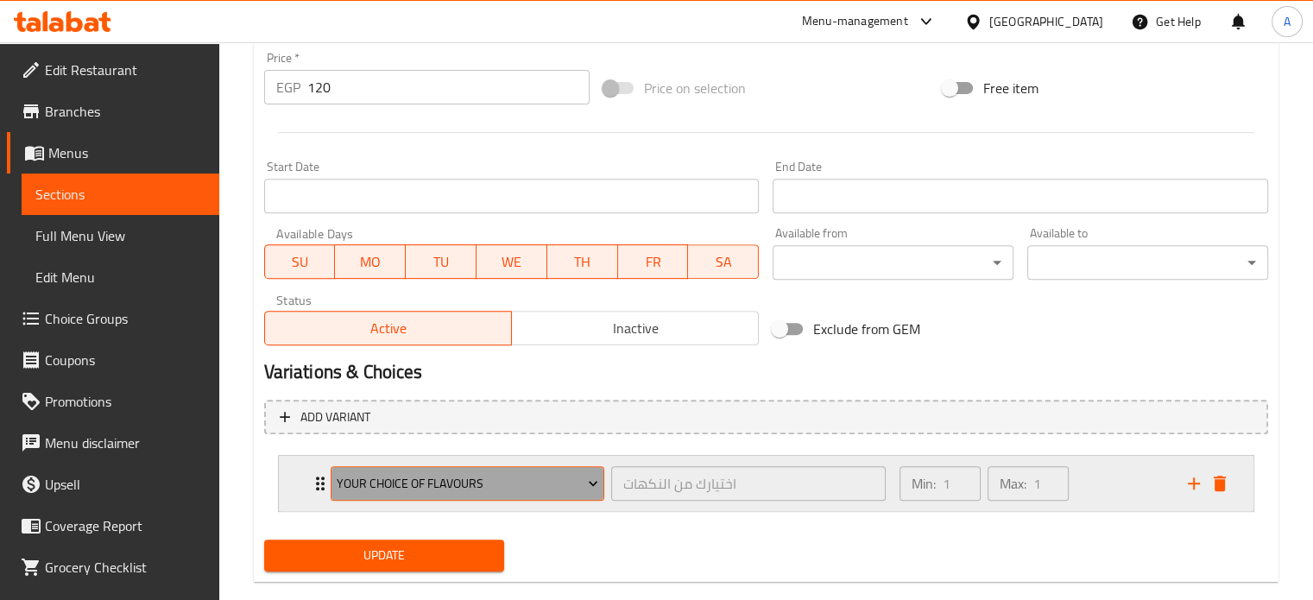
click at [459, 484] on span "Your Choice Of Flavours" at bounding box center [468, 484] width 262 height 22
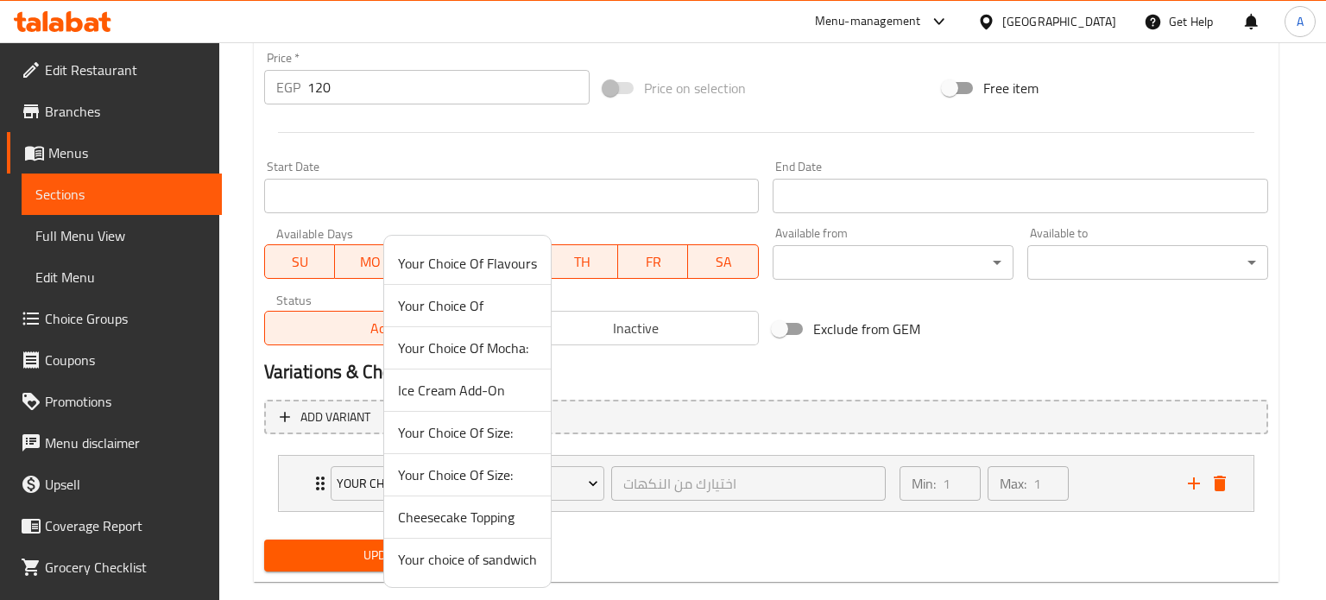
click at [460, 558] on span "Your choice of sandwich" at bounding box center [467, 559] width 139 height 21
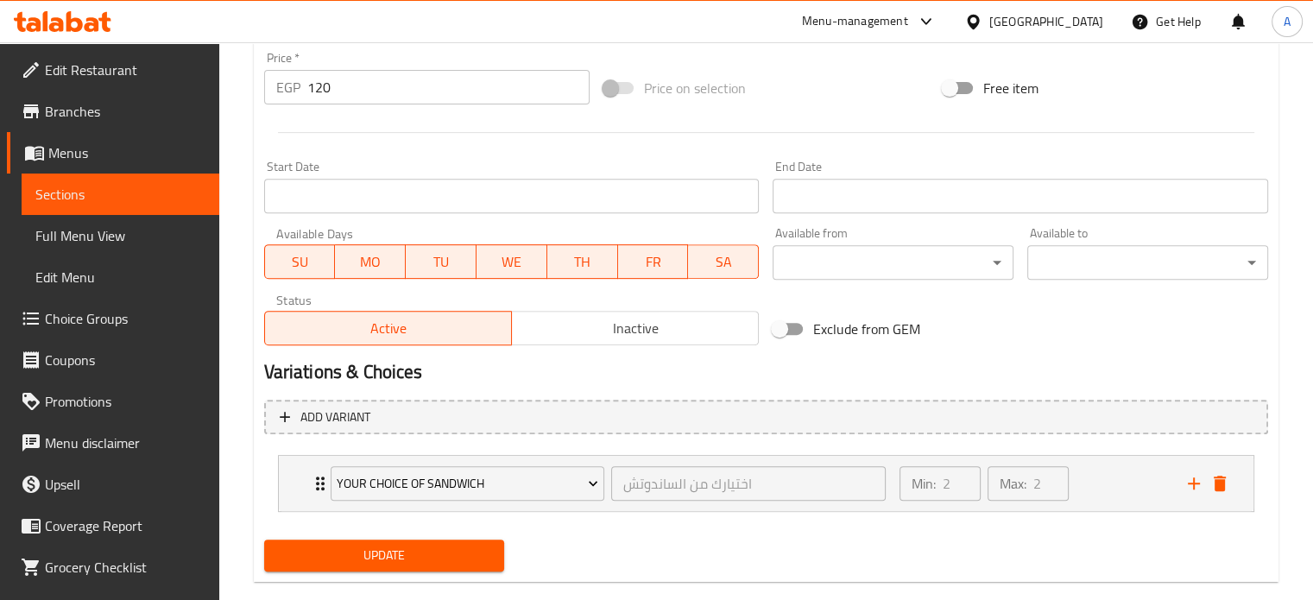
click at [402, 545] on span "Update" at bounding box center [384, 556] width 213 height 22
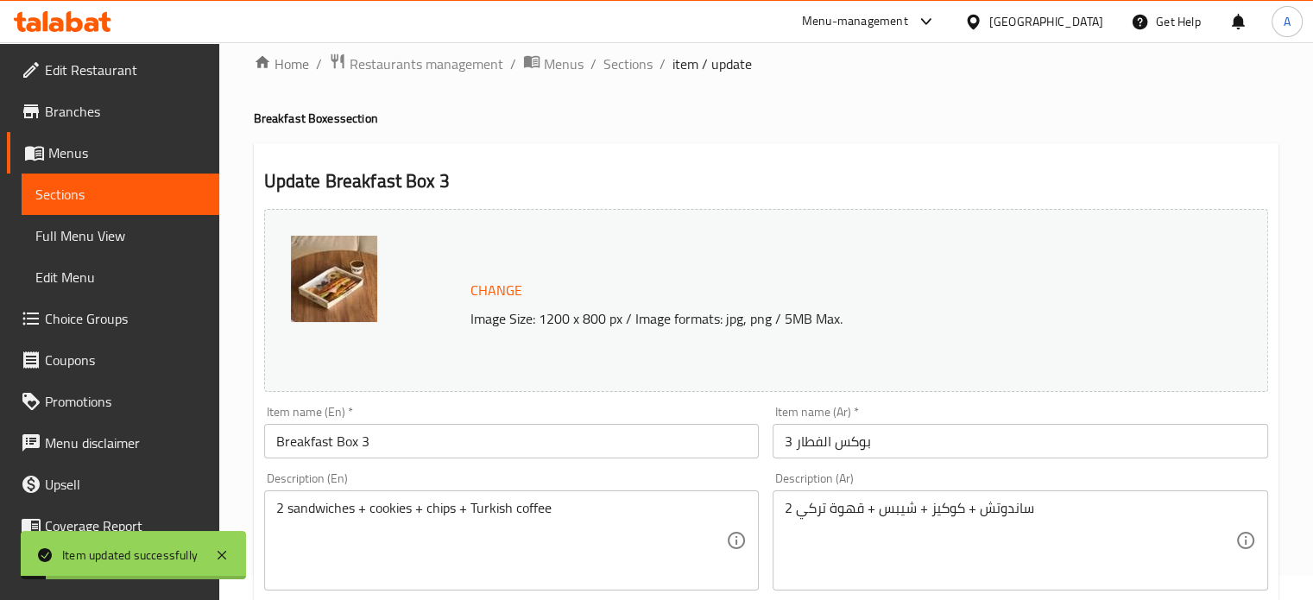
scroll to position [0, 0]
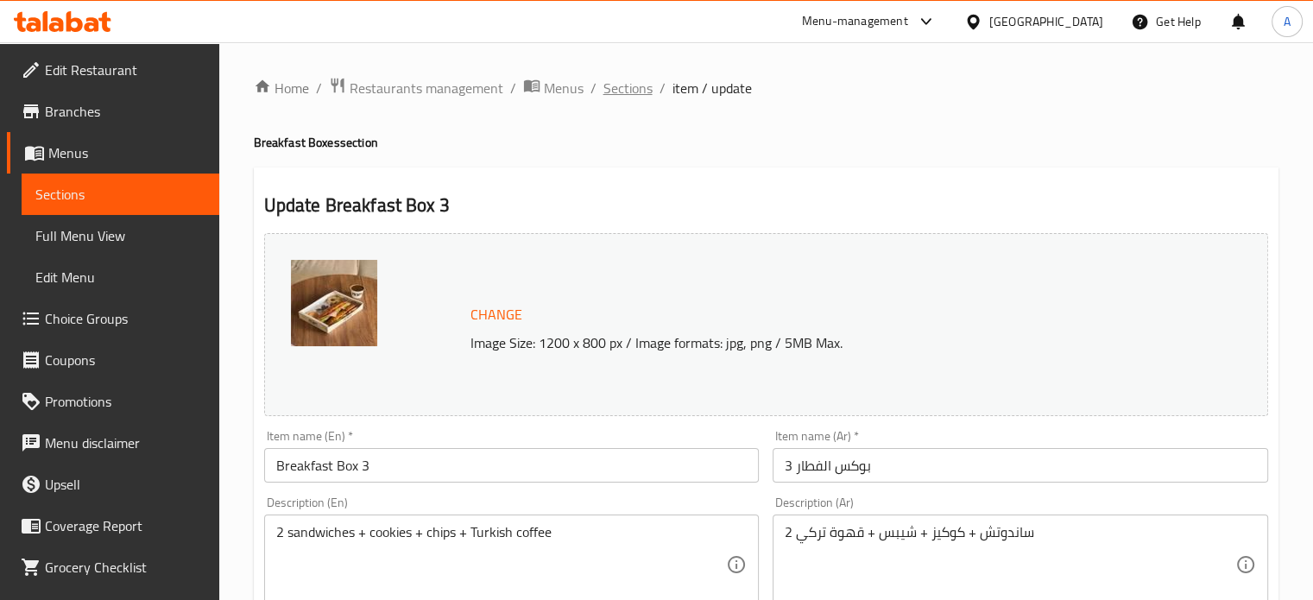
click at [611, 96] on span "Sections" at bounding box center [628, 88] width 49 height 21
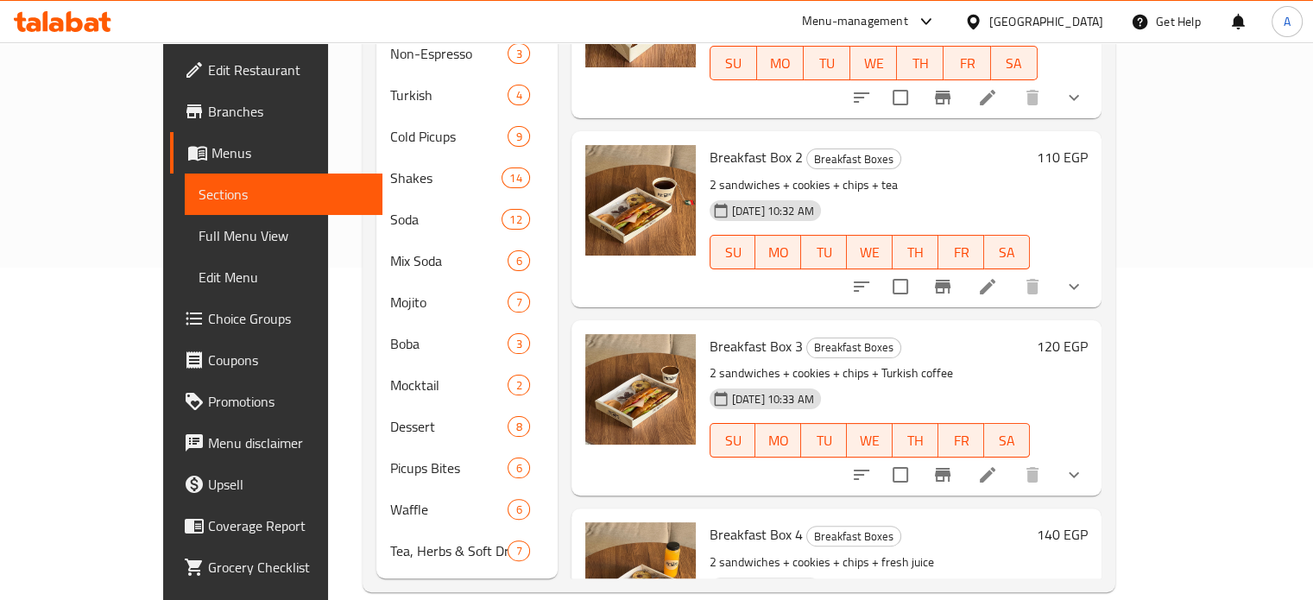
scroll to position [294, 0]
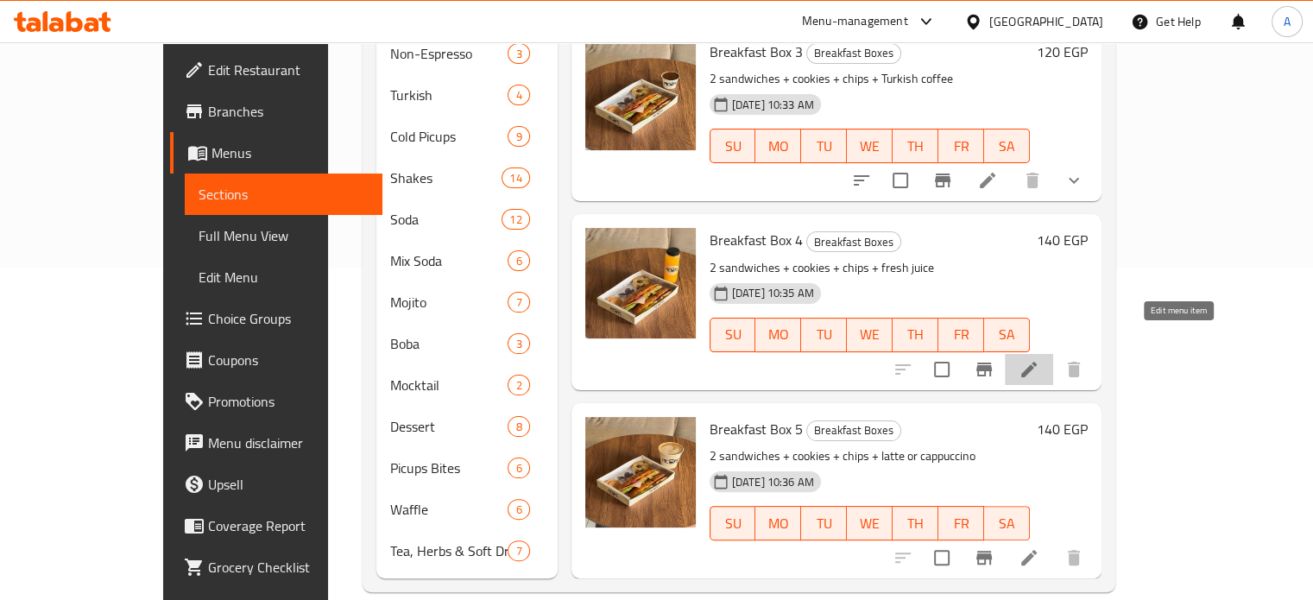
click at [1040, 359] on icon at bounding box center [1029, 369] width 21 height 21
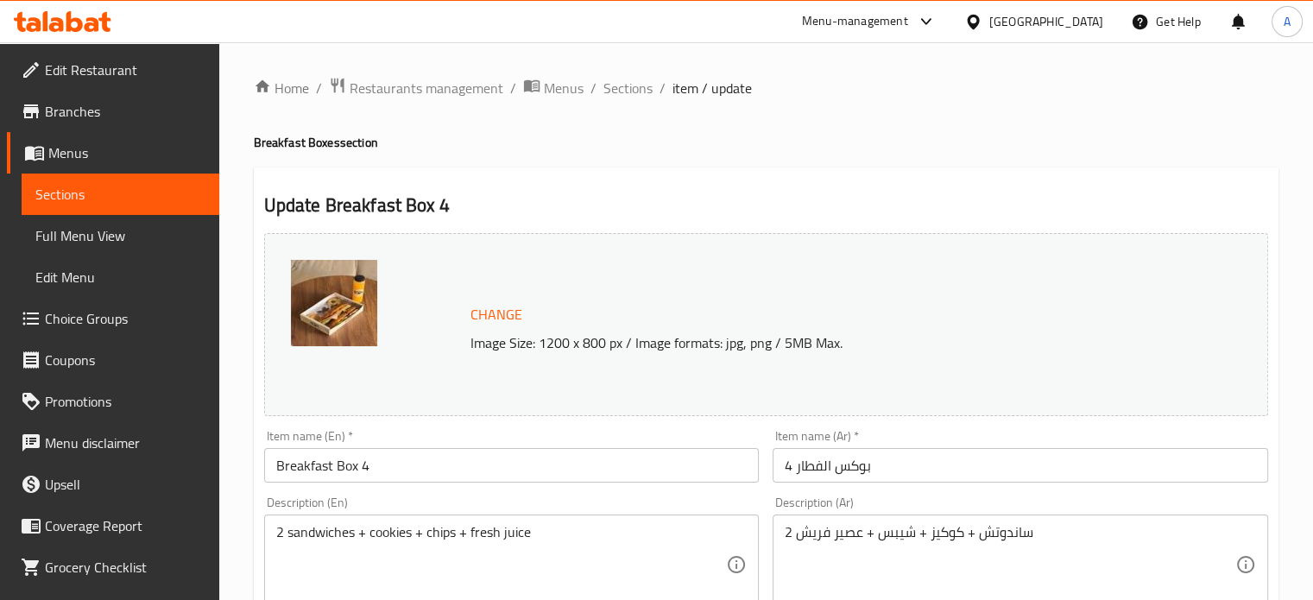
scroll to position [643, 0]
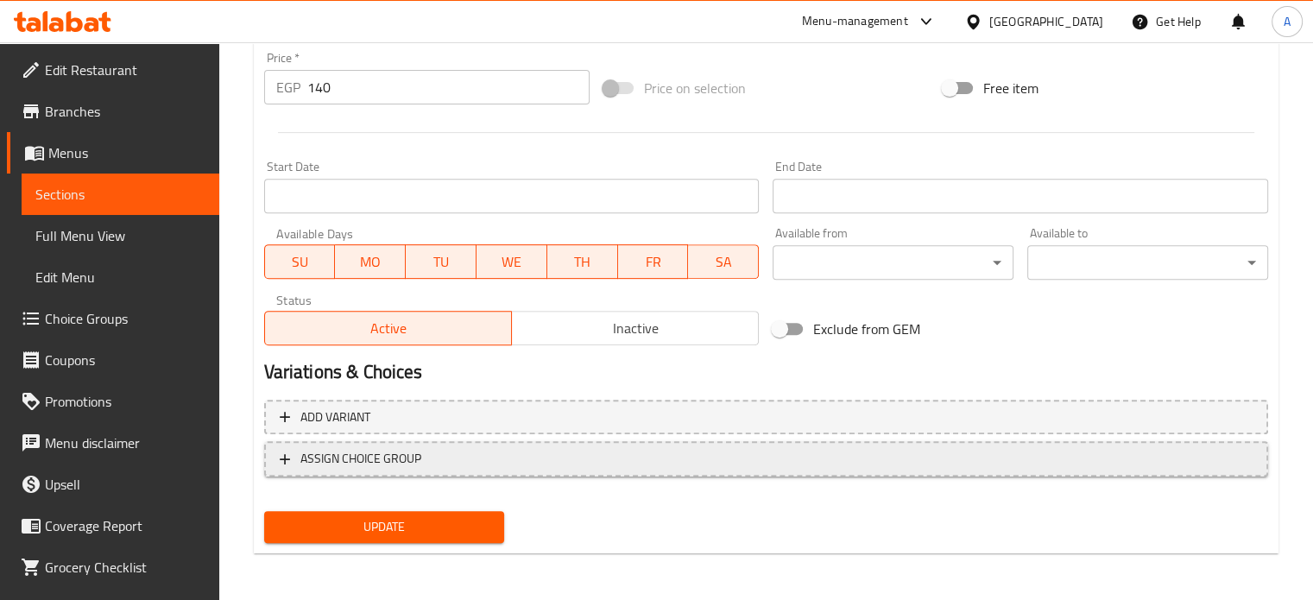
click at [864, 458] on span "ASSIGN CHOICE GROUP" at bounding box center [766, 459] width 973 height 22
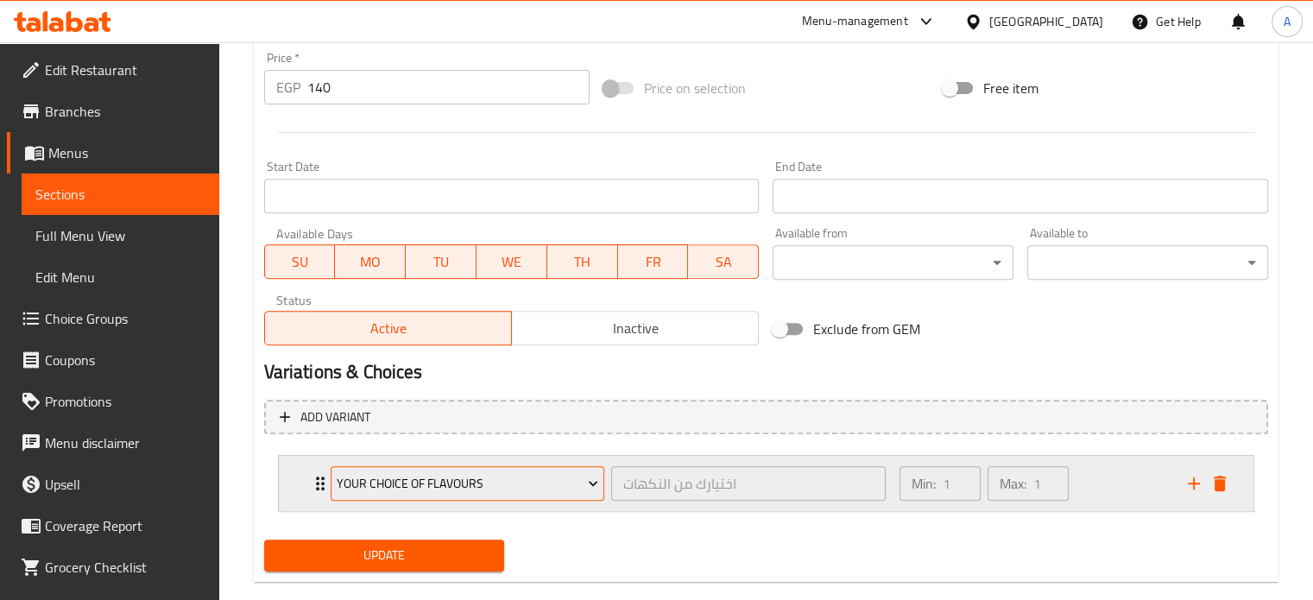
click at [467, 490] on span "Your Choice Of Flavours" at bounding box center [468, 484] width 262 height 22
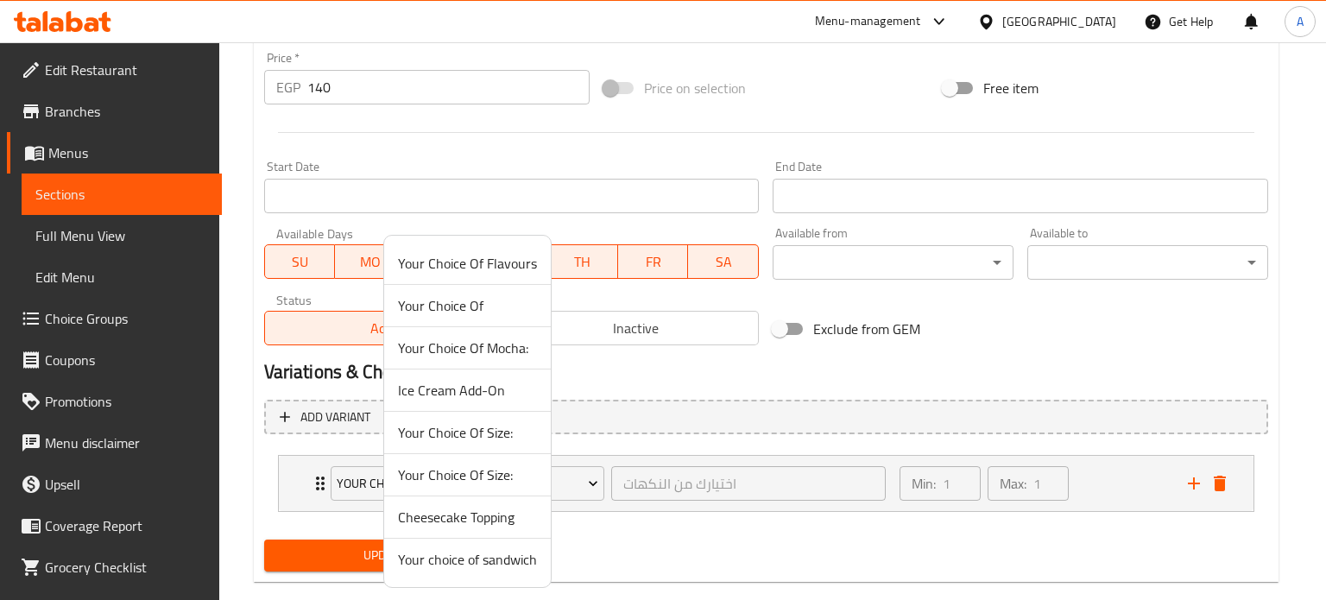
click at [457, 559] on span "Your choice of sandwich" at bounding box center [467, 559] width 139 height 21
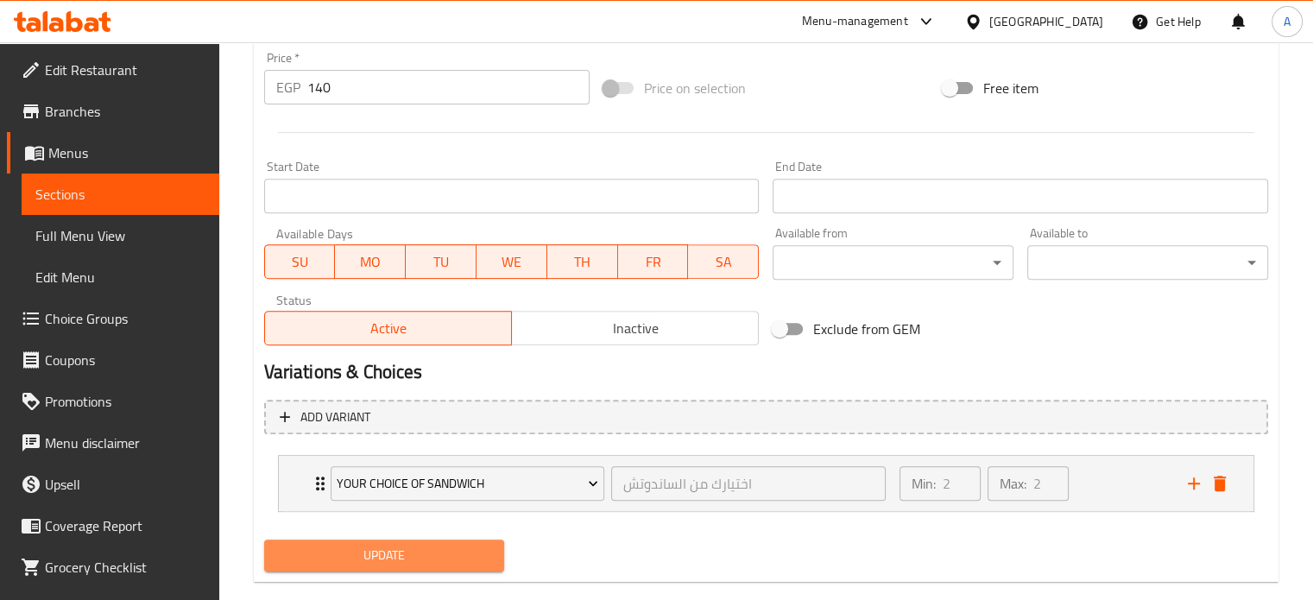
click at [427, 559] on span "Update" at bounding box center [384, 556] width 213 height 22
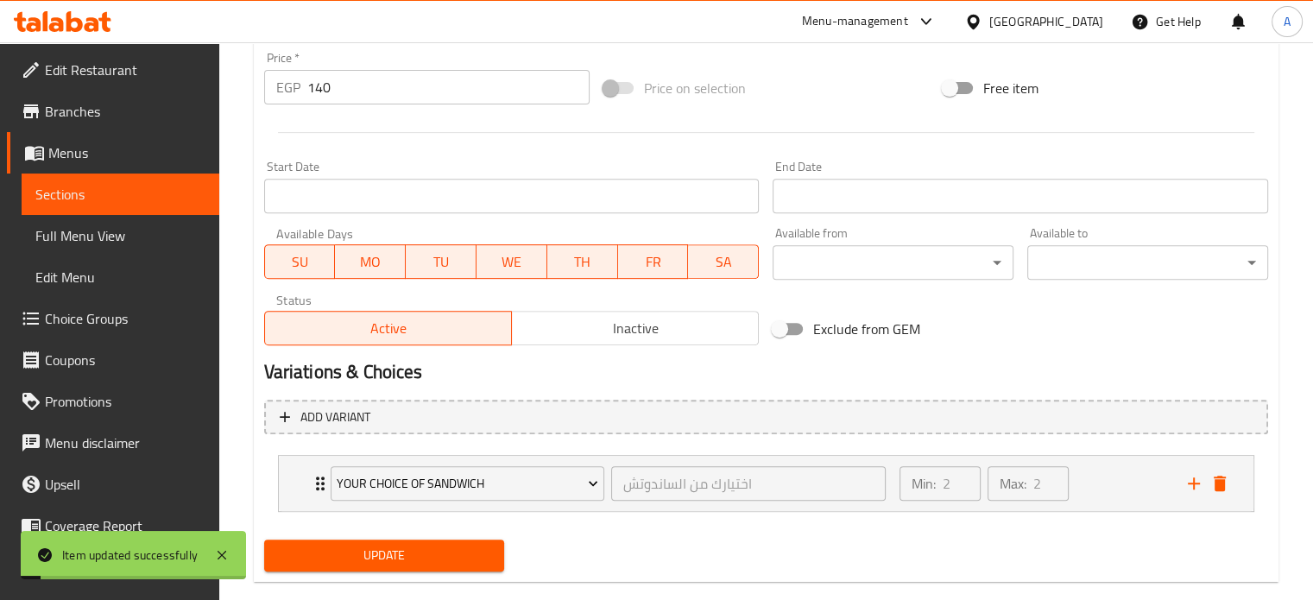
scroll to position [0, 0]
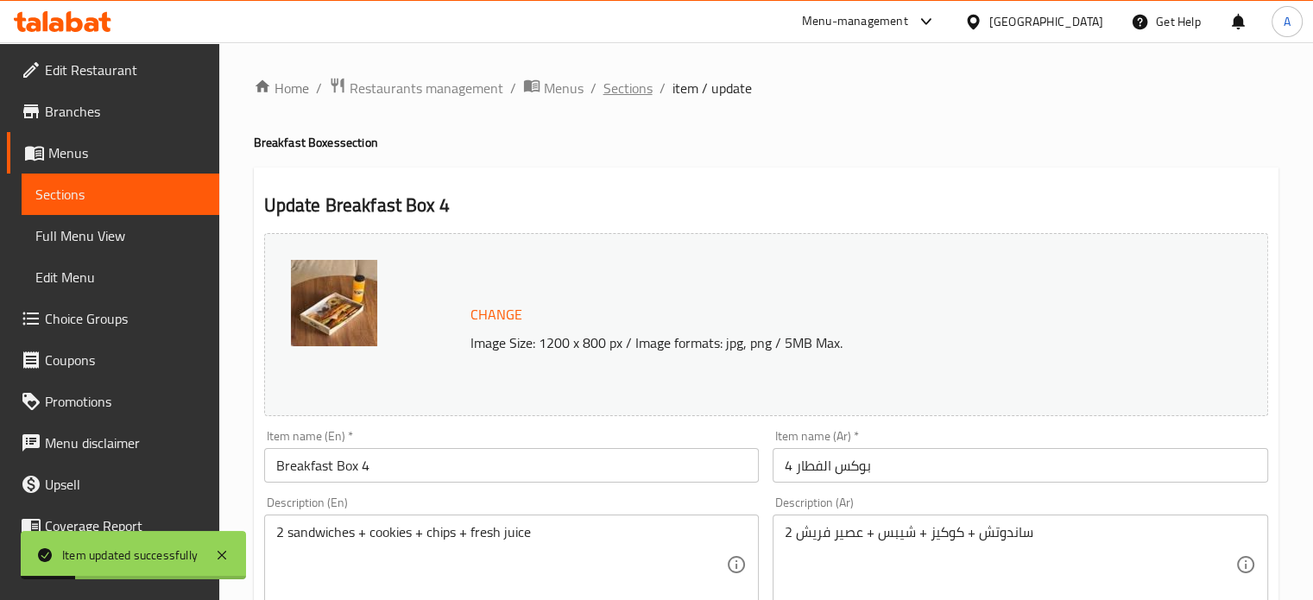
click at [625, 98] on span "Sections" at bounding box center [628, 88] width 49 height 21
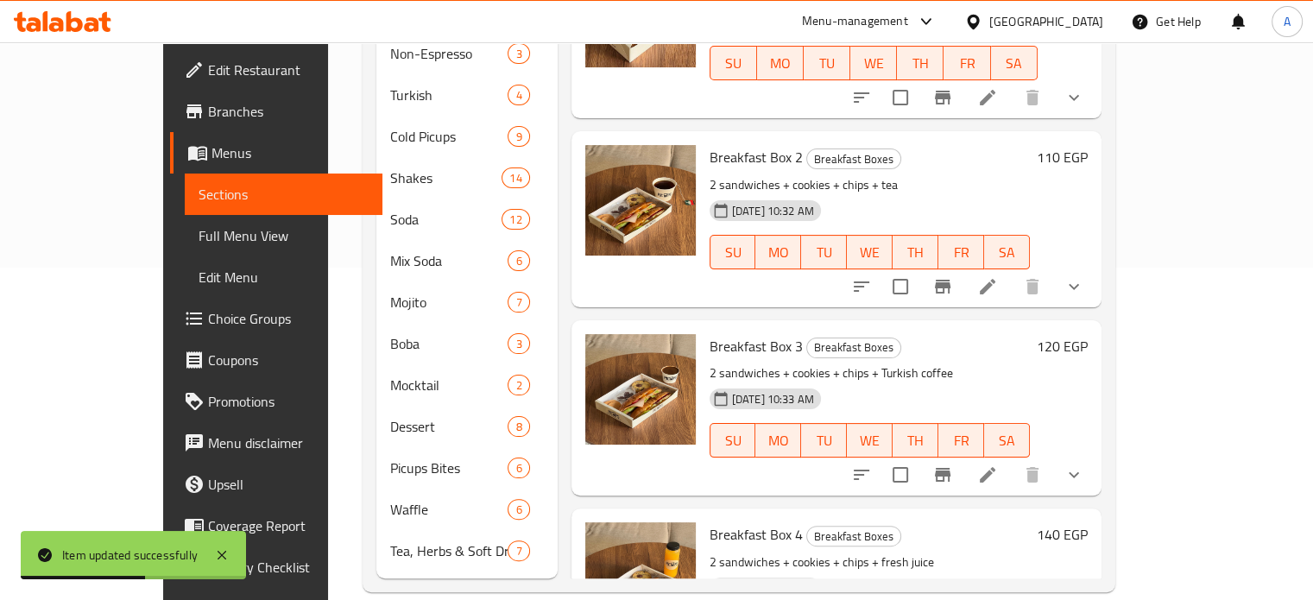
scroll to position [294, 0]
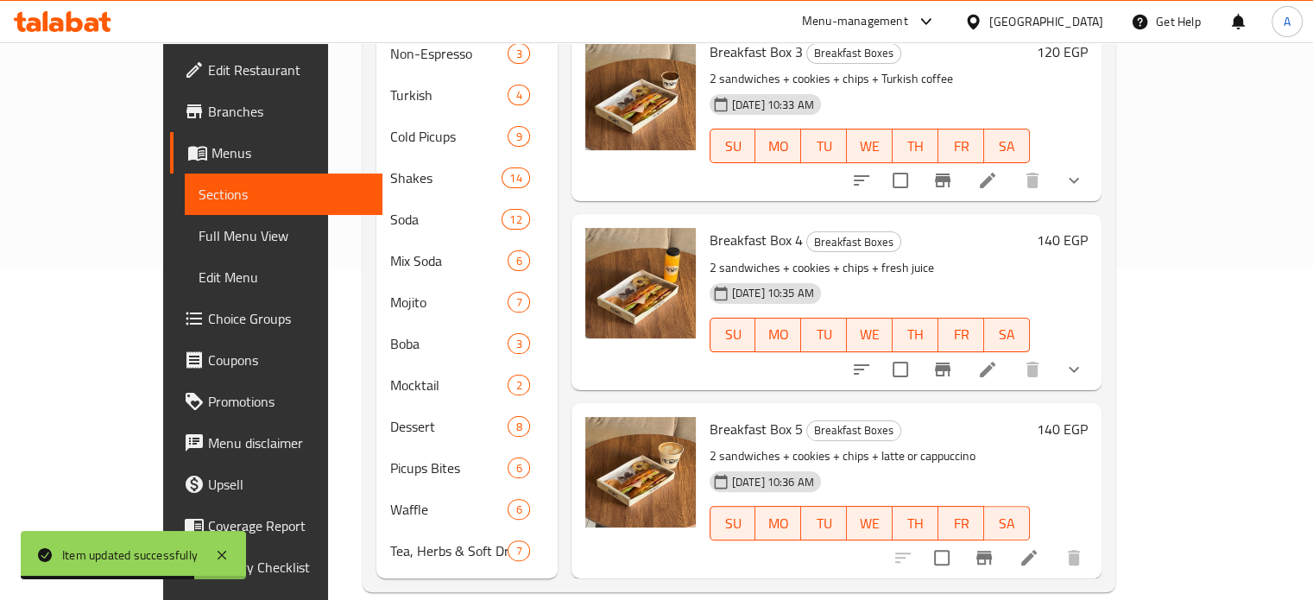
click at [1040, 547] on icon at bounding box center [1029, 557] width 21 height 21
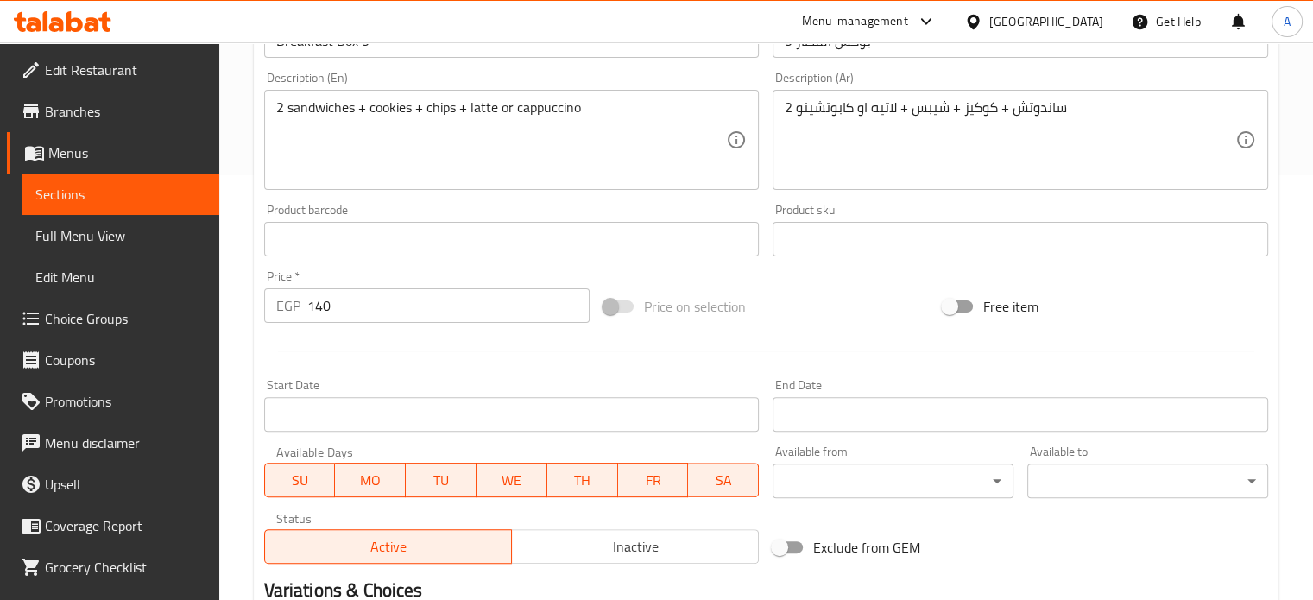
scroll to position [643, 0]
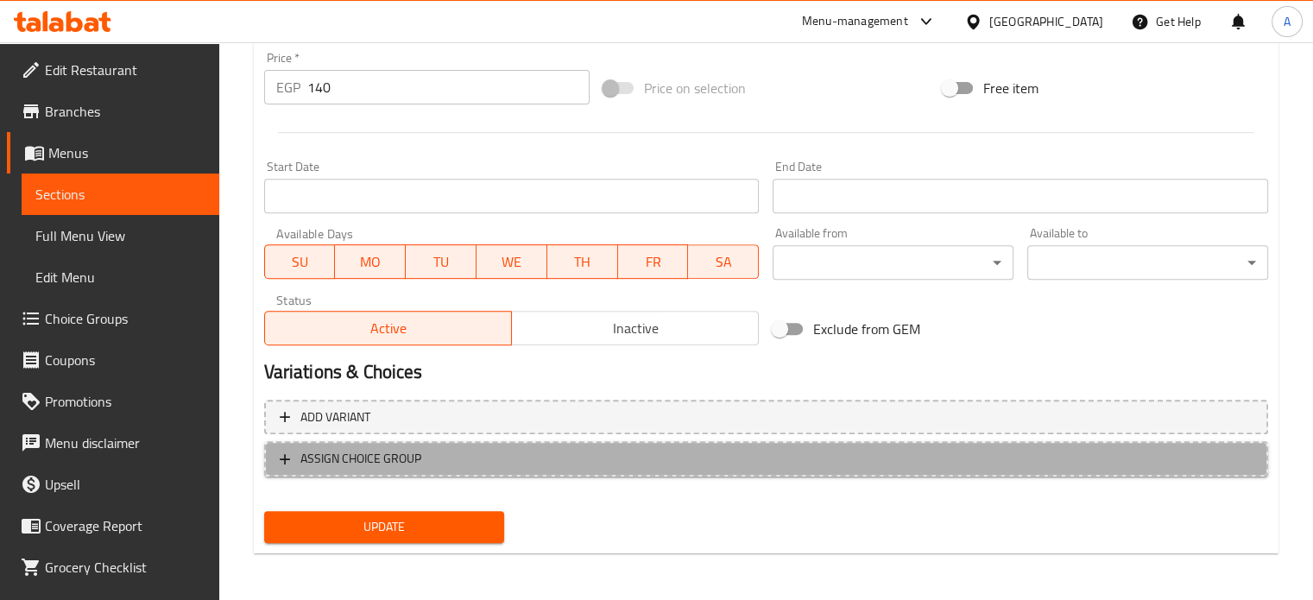
click at [724, 464] on span "ASSIGN CHOICE GROUP" at bounding box center [766, 459] width 973 height 22
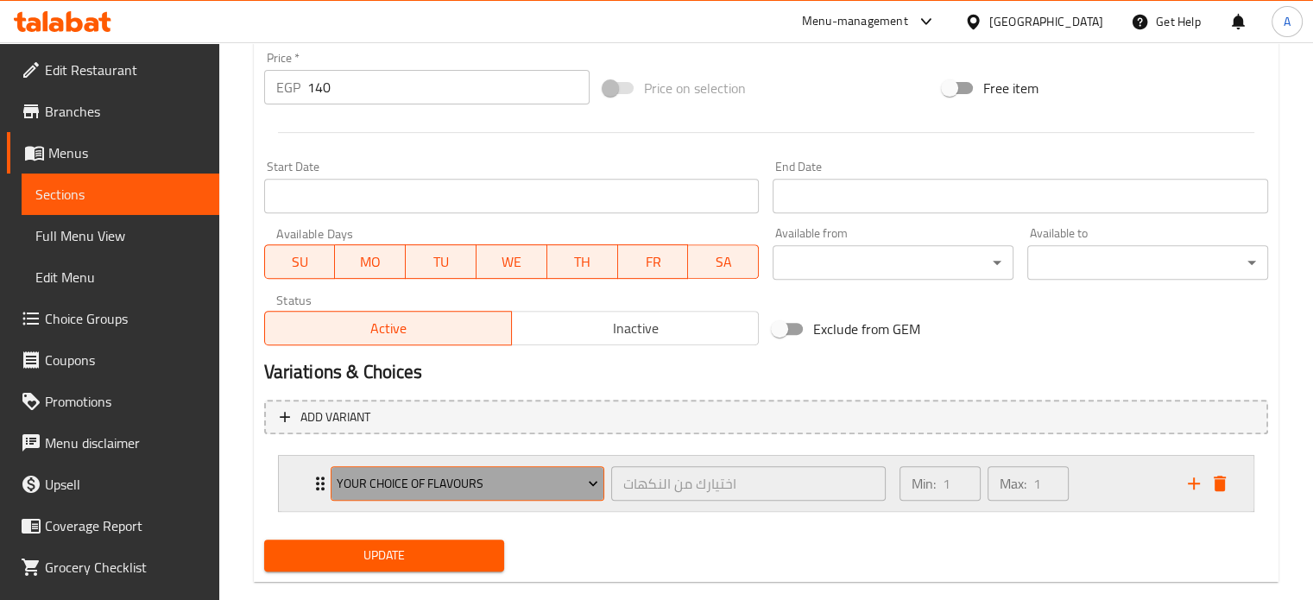
click at [541, 481] on span "Your Choice Of Flavours" at bounding box center [468, 484] width 262 height 22
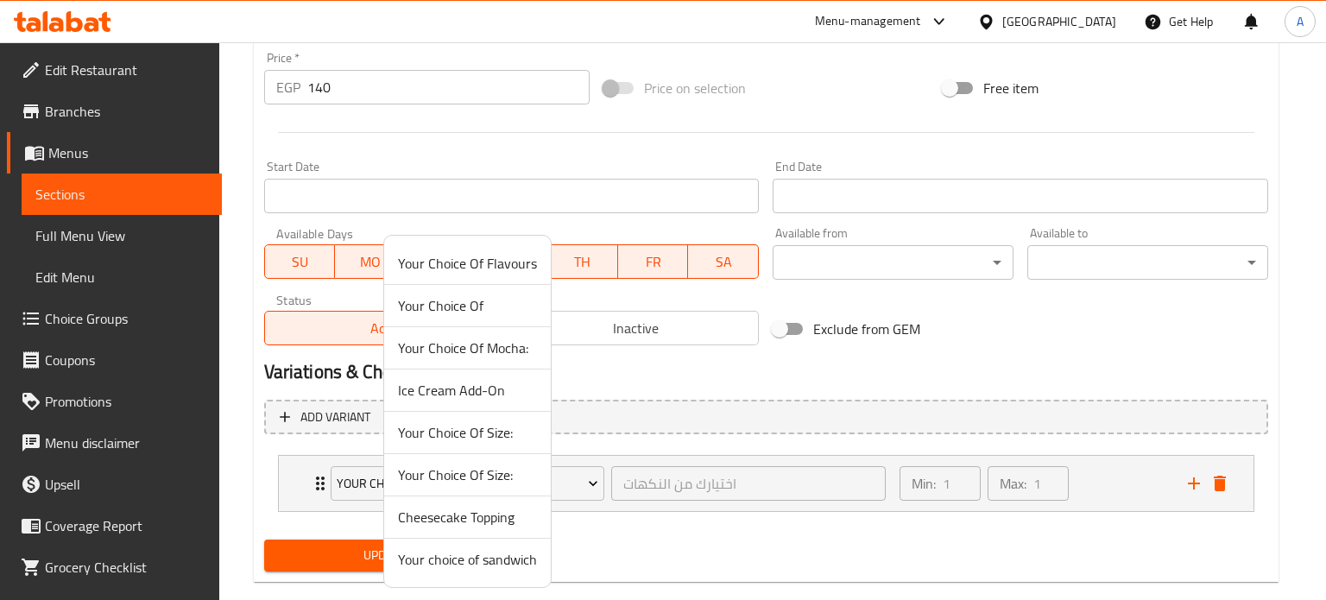
click at [475, 569] on span "Your choice of sandwich" at bounding box center [467, 559] width 139 height 21
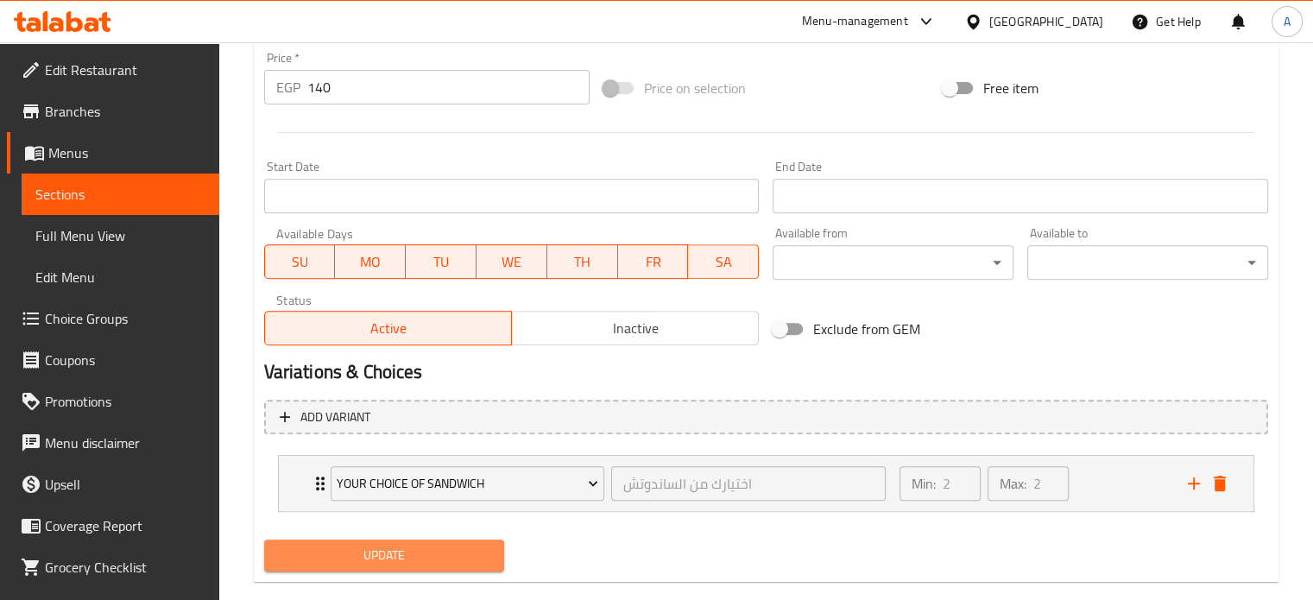
click at [425, 542] on button "Update" at bounding box center [384, 556] width 241 height 32
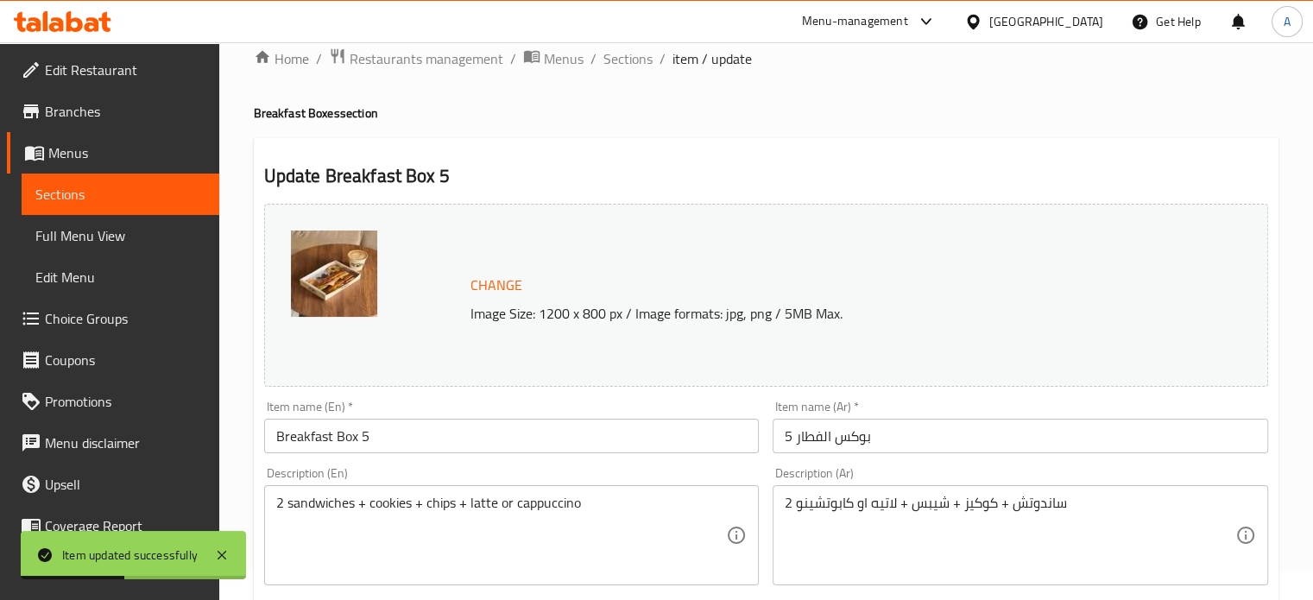
scroll to position [0, 0]
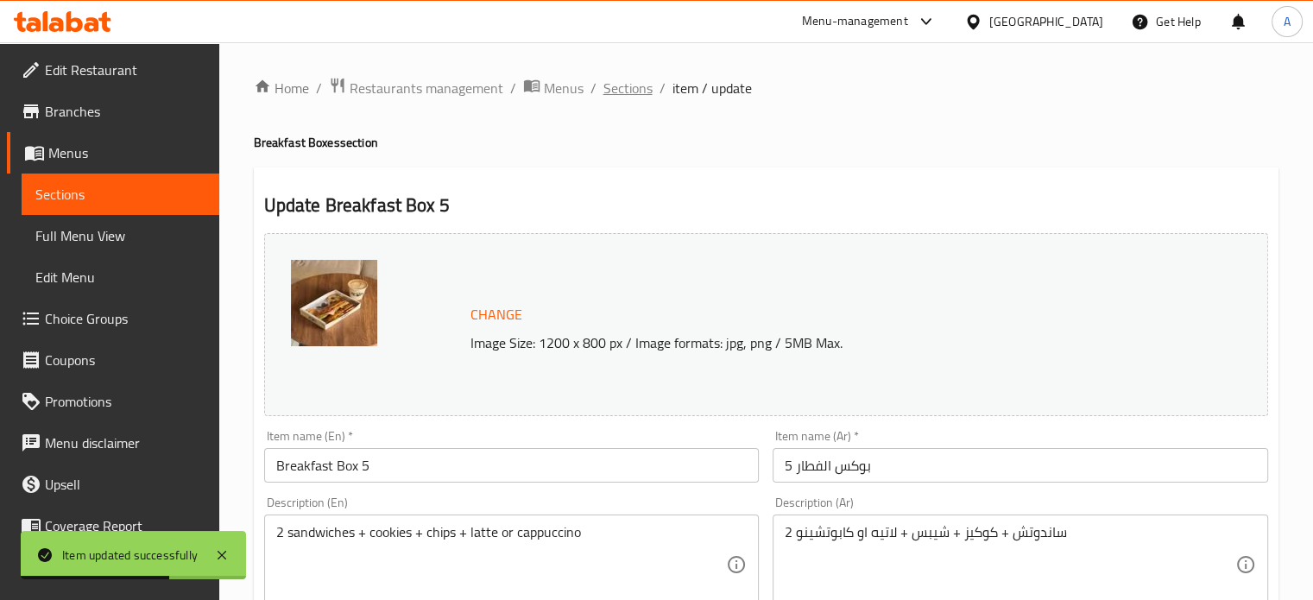
click at [610, 92] on span "Sections" at bounding box center [628, 88] width 49 height 21
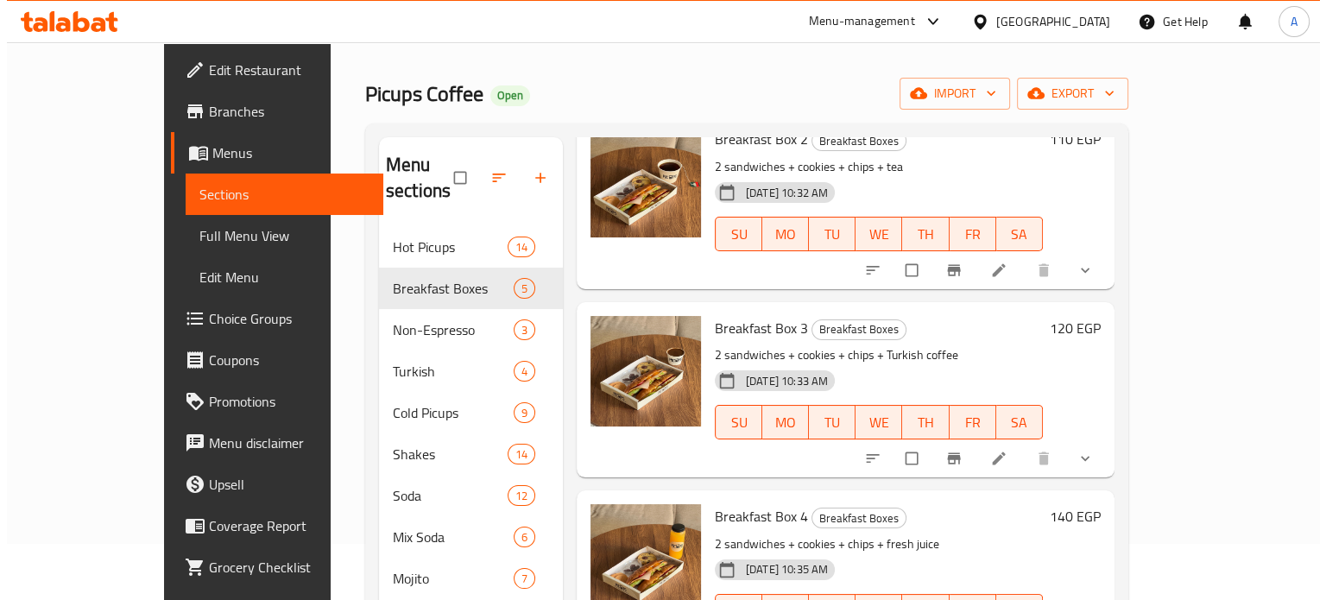
scroll to position [15, 0]
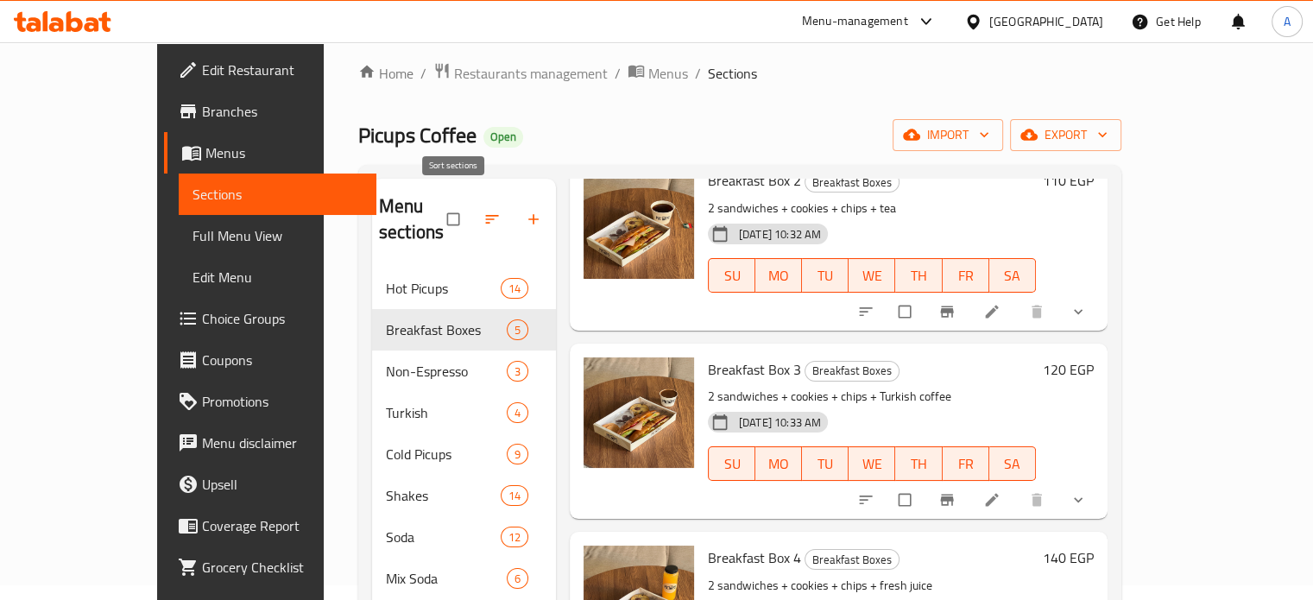
click at [473, 220] on button "button" at bounding box center [493, 219] width 41 height 38
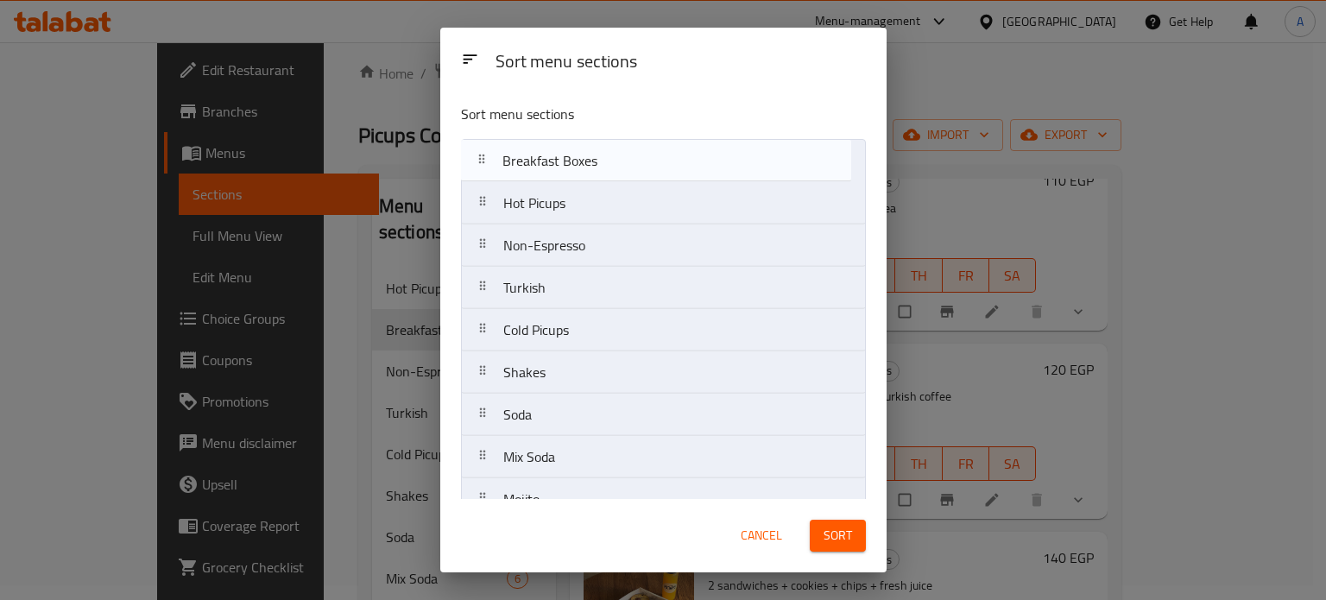
drag, startPoint x: 572, startPoint y: 216, endPoint x: 572, endPoint y: 168, distance: 48.4
click at [572, 168] on nav "Hot Picups Breakfast Boxes Non-Espresso Turkish Cold Picups Shakes Soda Mix Sod…" at bounding box center [663, 457] width 405 height 636
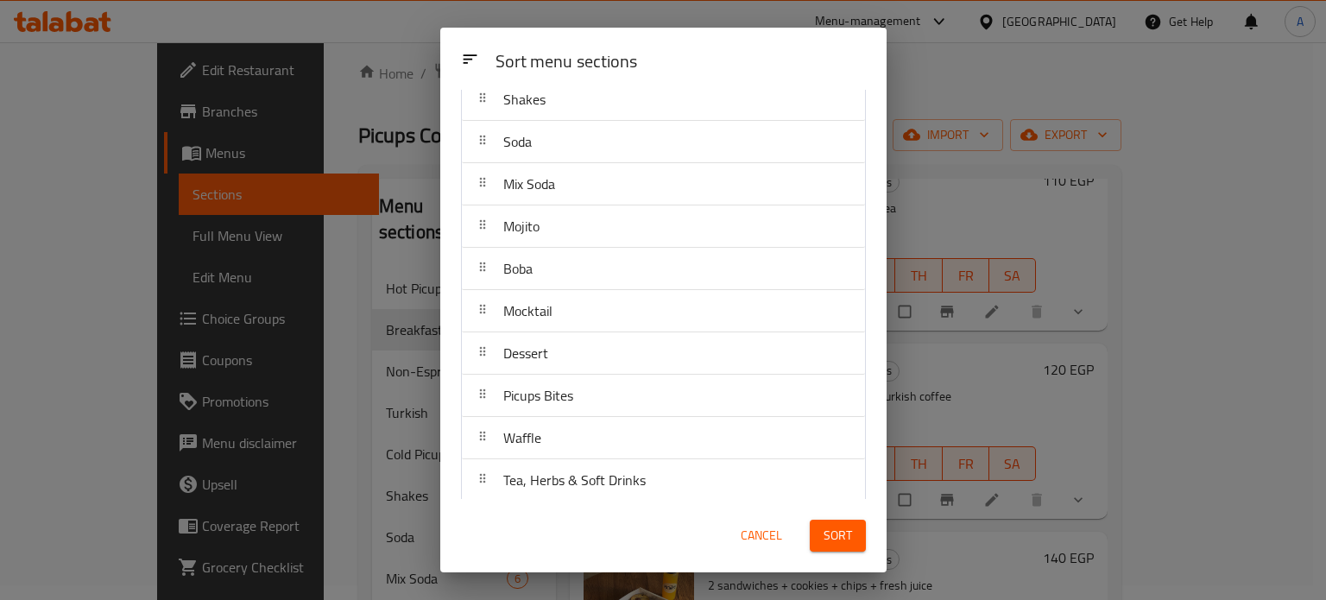
scroll to position [280, 0]
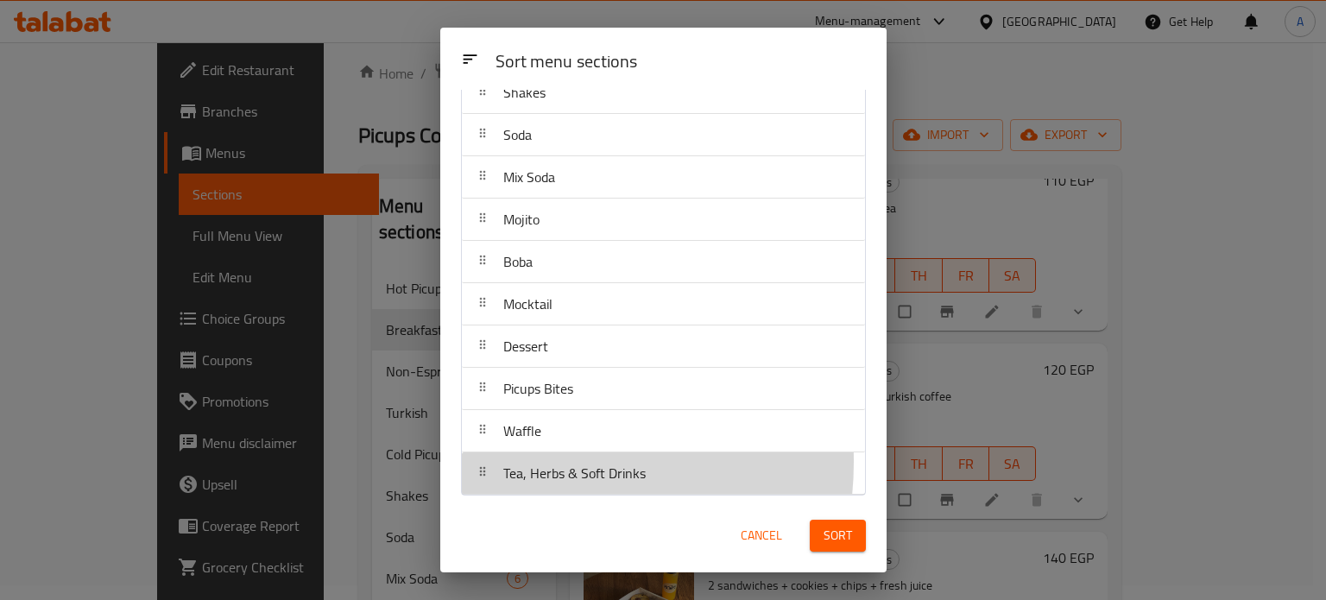
click at [523, 460] on span "Tea, Herbs & Soft Drinks" at bounding box center [574, 473] width 142 height 26
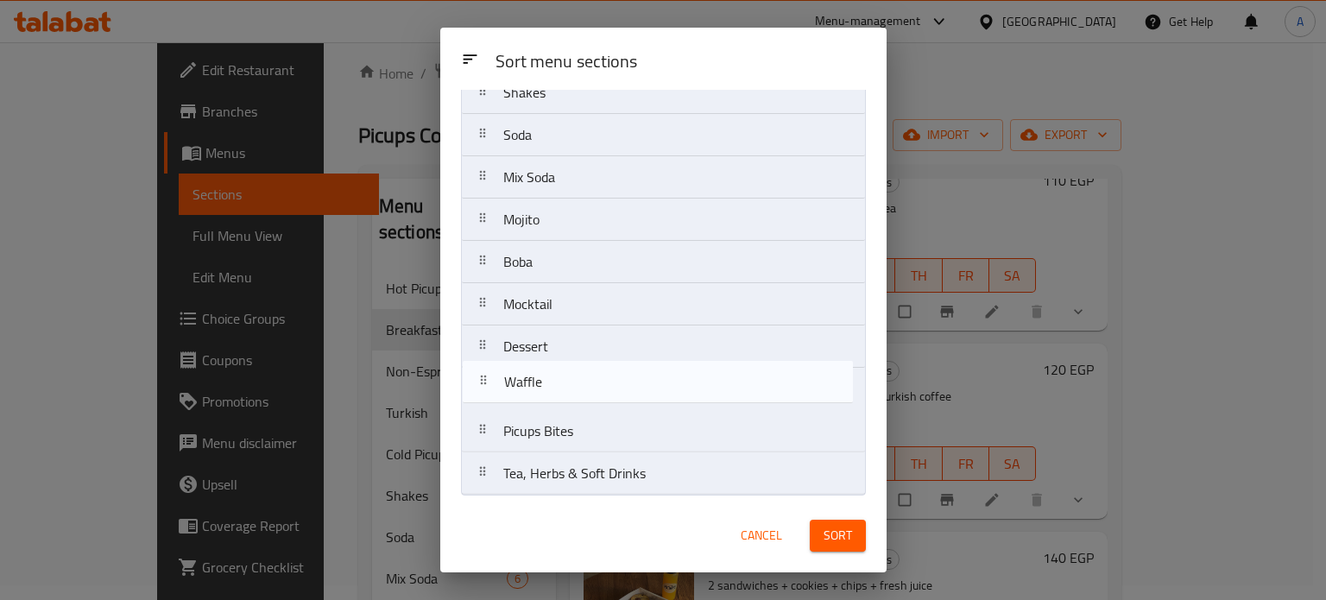
drag, startPoint x: 523, startPoint y: 436, endPoint x: 525, endPoint y: 385, distance: 51.0
click at [525, 385] on nav "Breakfast Boxes Hot Picups Non-Espresso Turkish Cold Picups Shakes Soda Mix Sod…" at bounding box center [663, 177] width 405 height 636
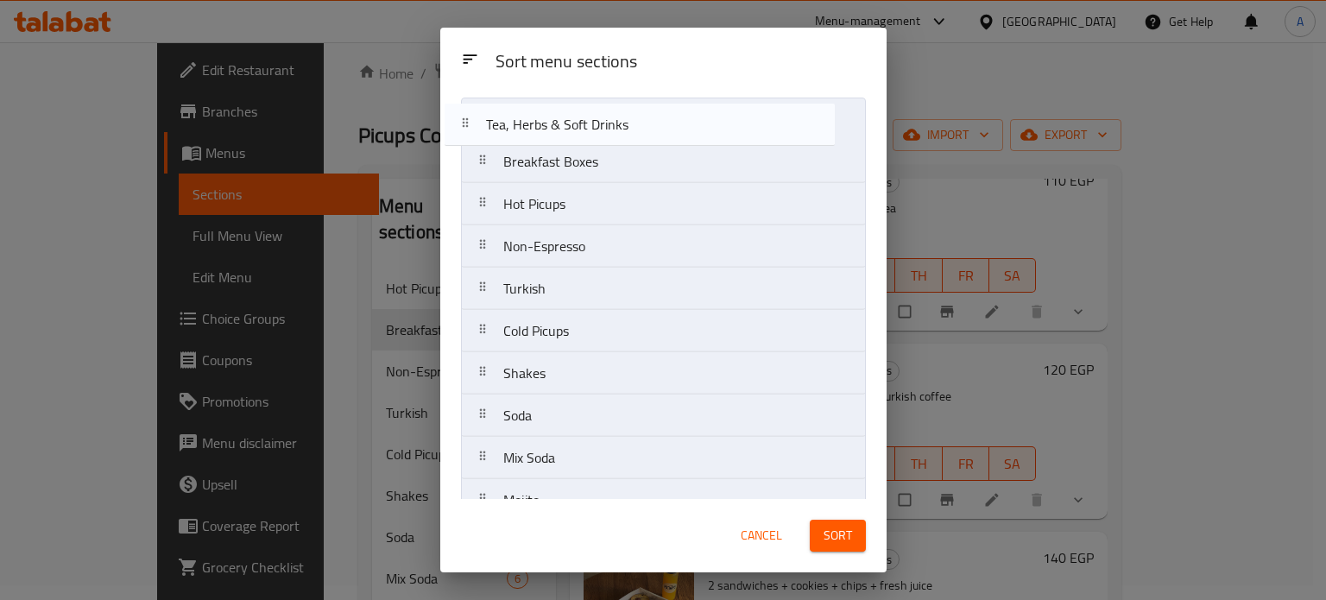
scroll to position [0, 0]
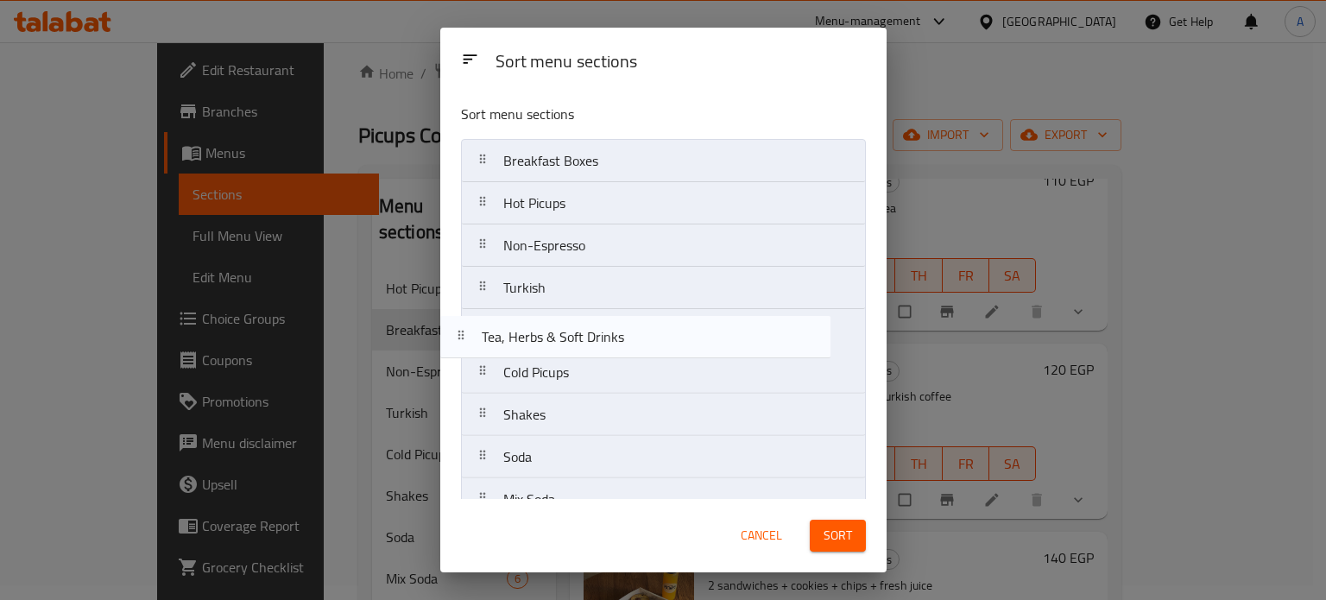
drag, startPoint x: 603, startPoint y: 466, endPoint x: 584, endPoint y: 244, distance: 222.7
click at [584, 244] on nav "Breakfast Boxes Hot Picups Non-Espresso Turkish Cold Picups Shakes Soda Mix Sod…" at bounding box center [663, 457] width 405 height 636
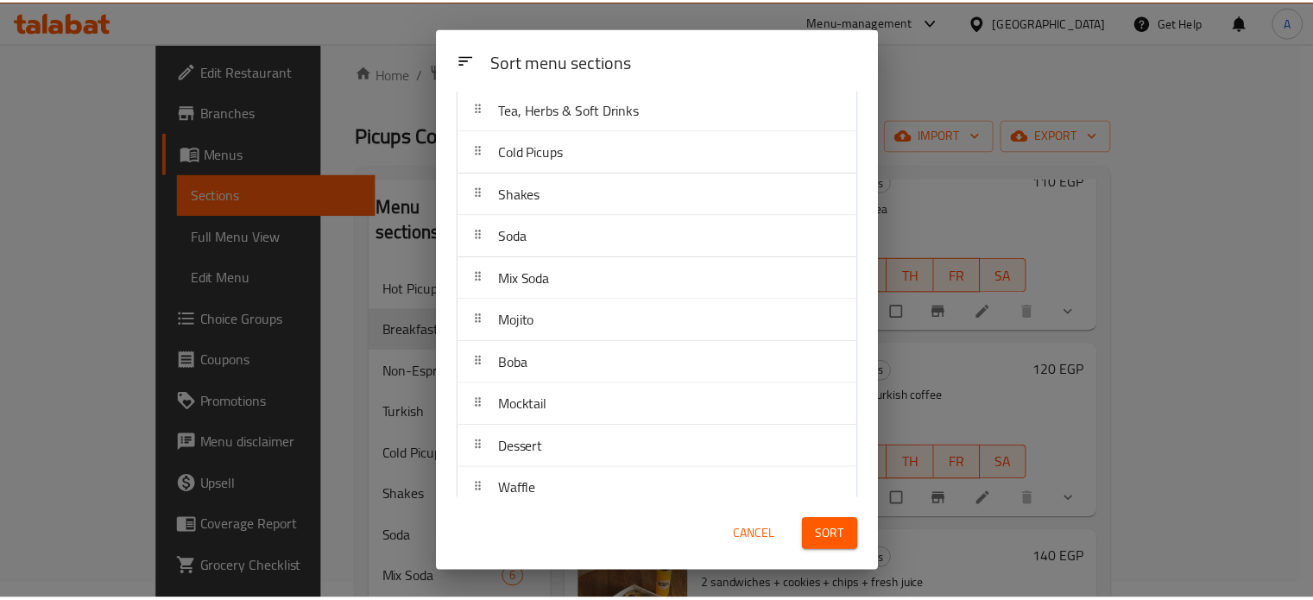
scroll to position [280, 0]
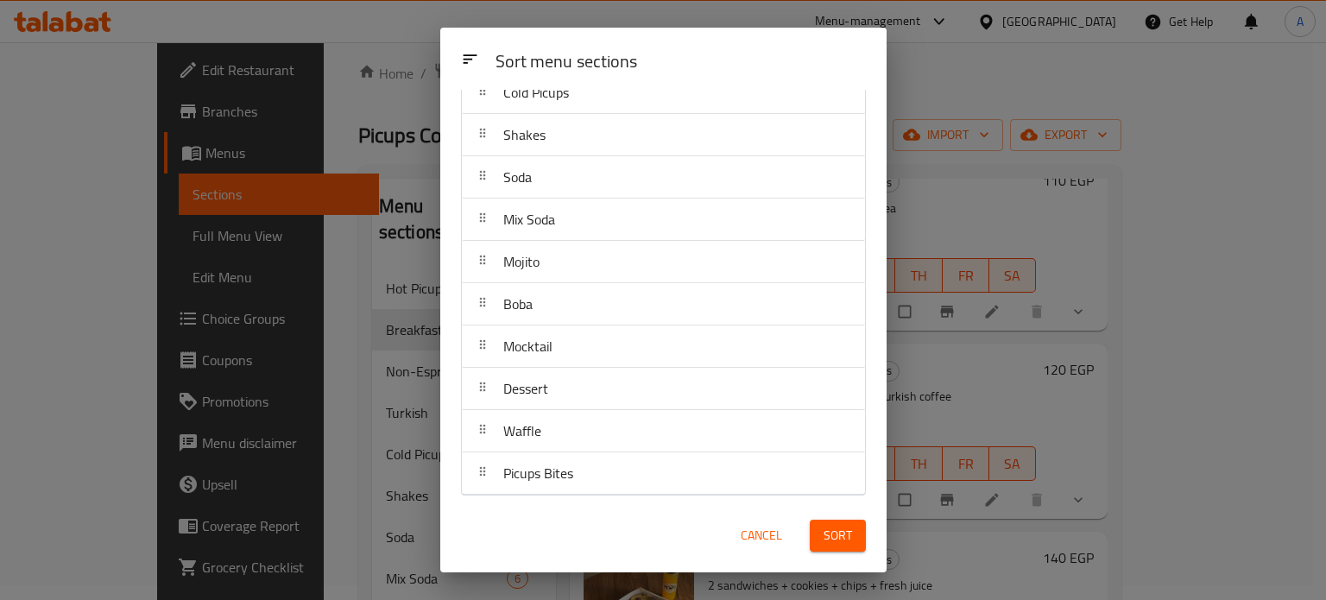
click at [840, 539] on span "Sort" at bounding box center [838, 536] width 28 height 22
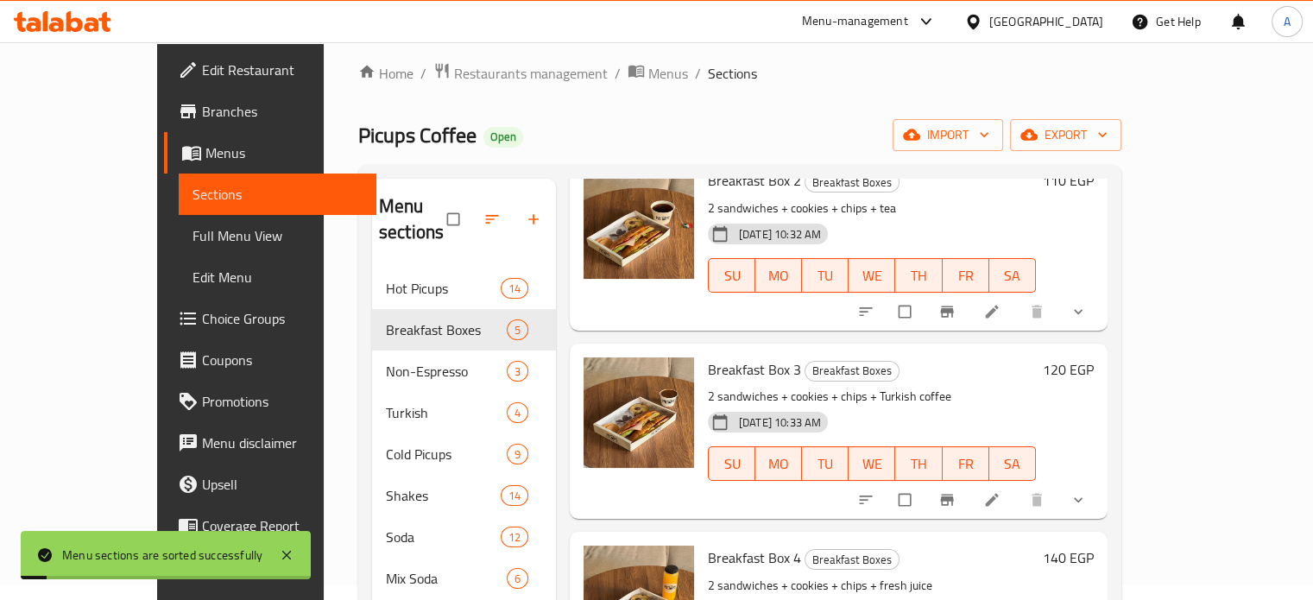
click at [926, 119] on div "Picups Coffee Open import export" at bounding box center [739, 135] width 763 height 32
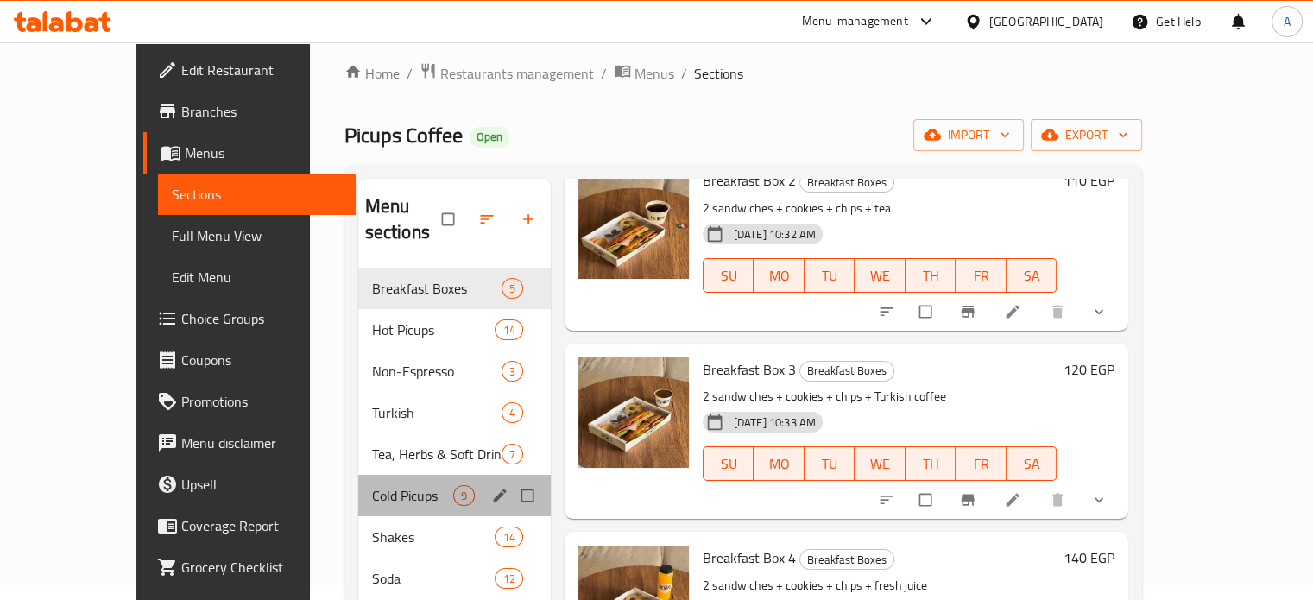
click at [358, 482] on div "Cold Picups 9" at bounding box center [454, 495] width 193 height 41
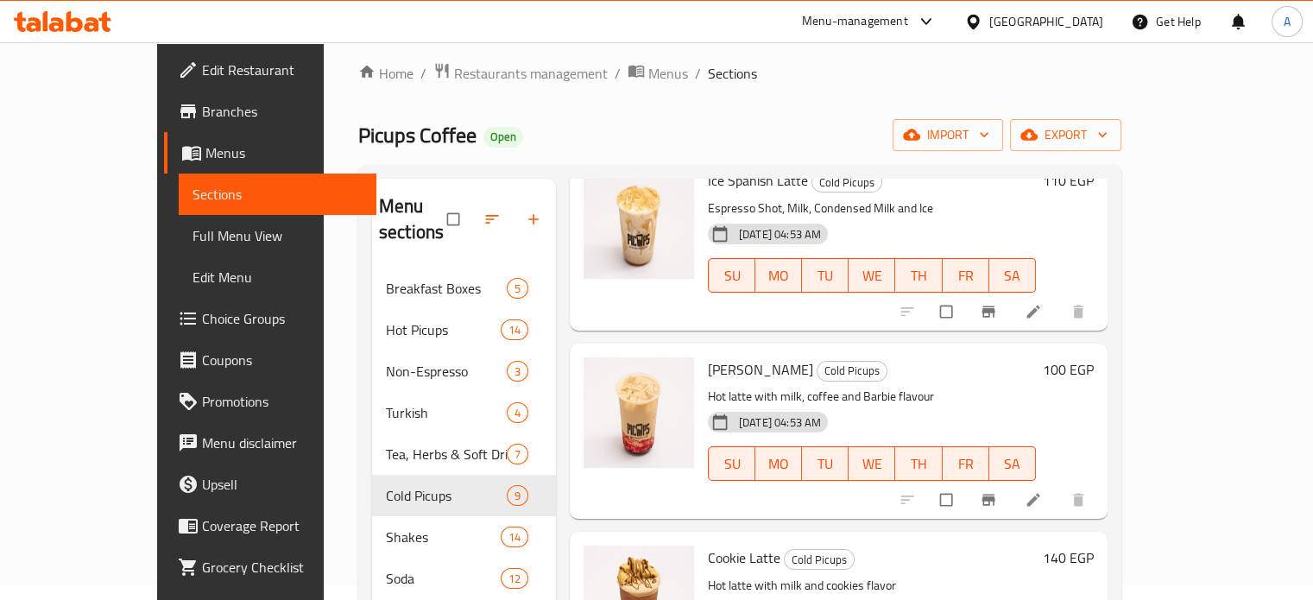
click at [202, 320] on span "Choice Groups" at bounding box center [282, 318] width 161 height 21
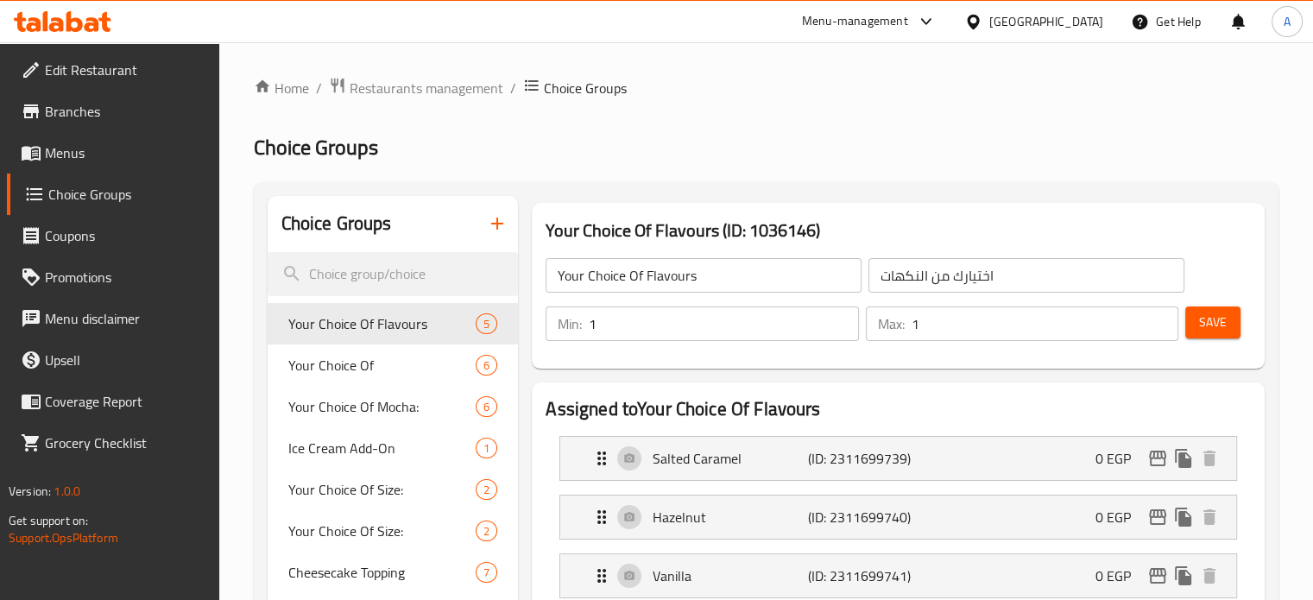
scroll to position [525, 0]
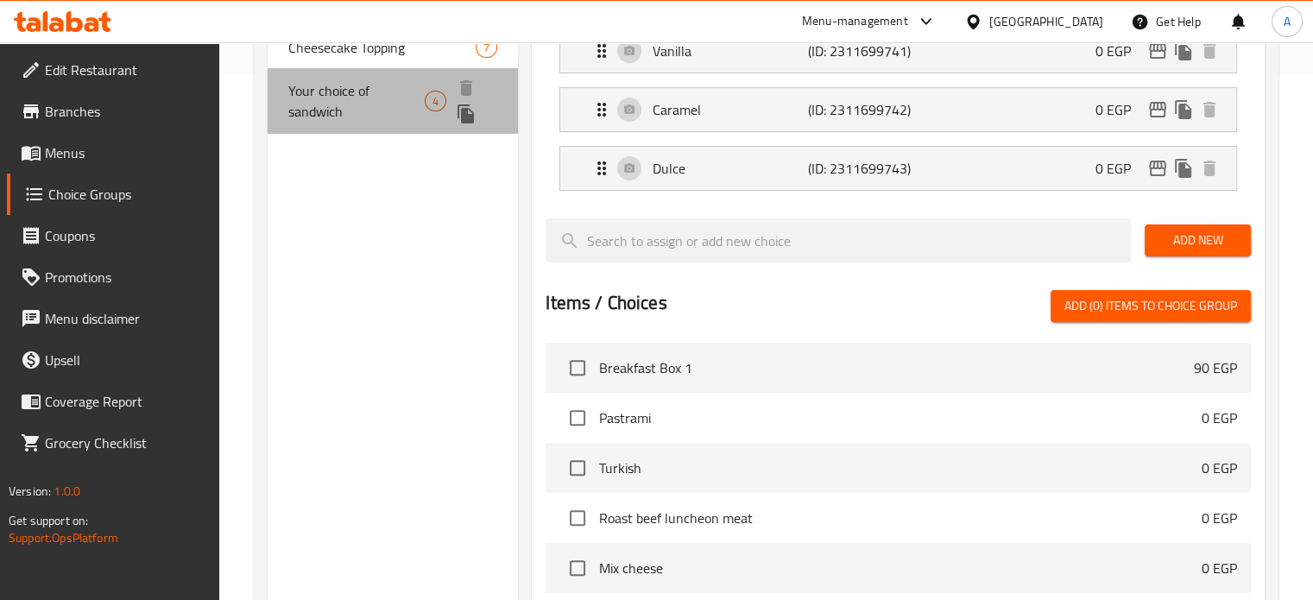
click at [372, 71] on div "Your choice of sandwich 4" at bounding box center [393, 101] width 251 height 66
type input "Your choice of sandwich"
type input "اختيارك من الساندوتش"
type input "2"
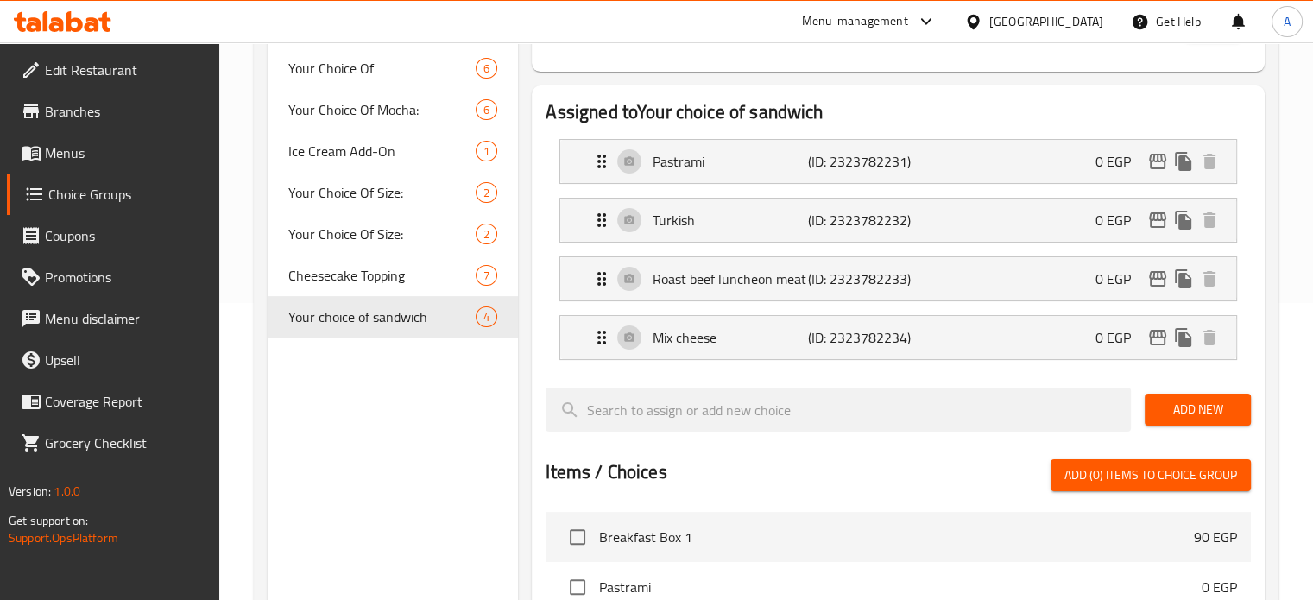
scroll to position [250, 0]
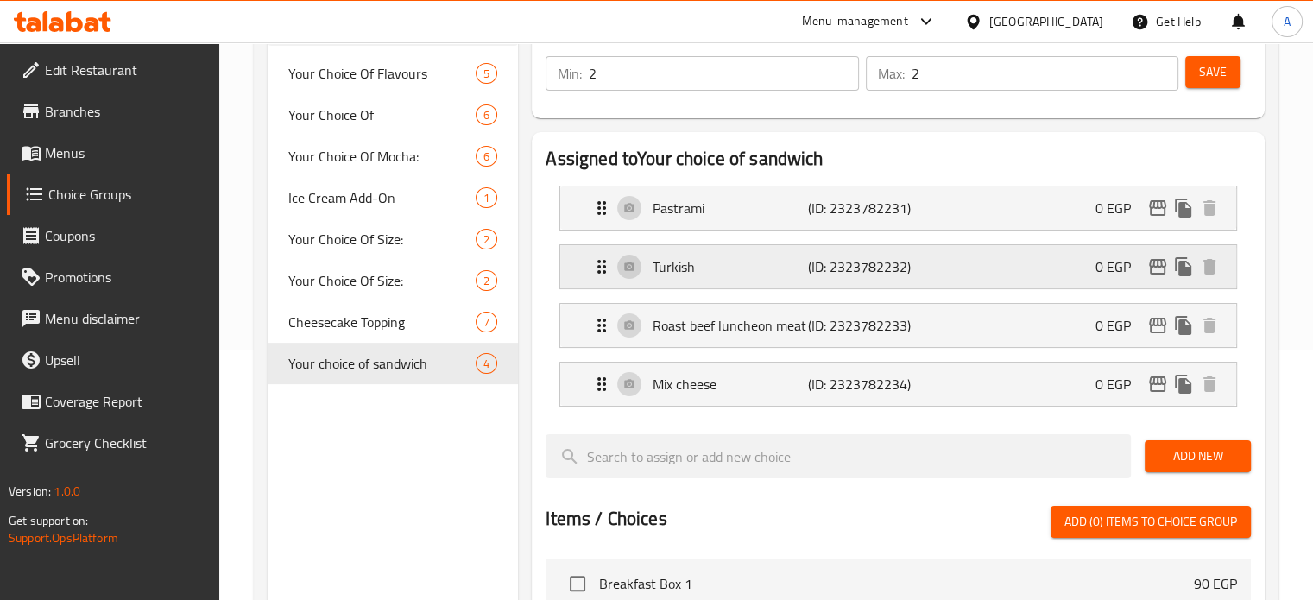
click at [1060, 263] on div "Turkish (ID: 2323782232) 0 EGP" at bounding box center [903, 266] width 624 height 43
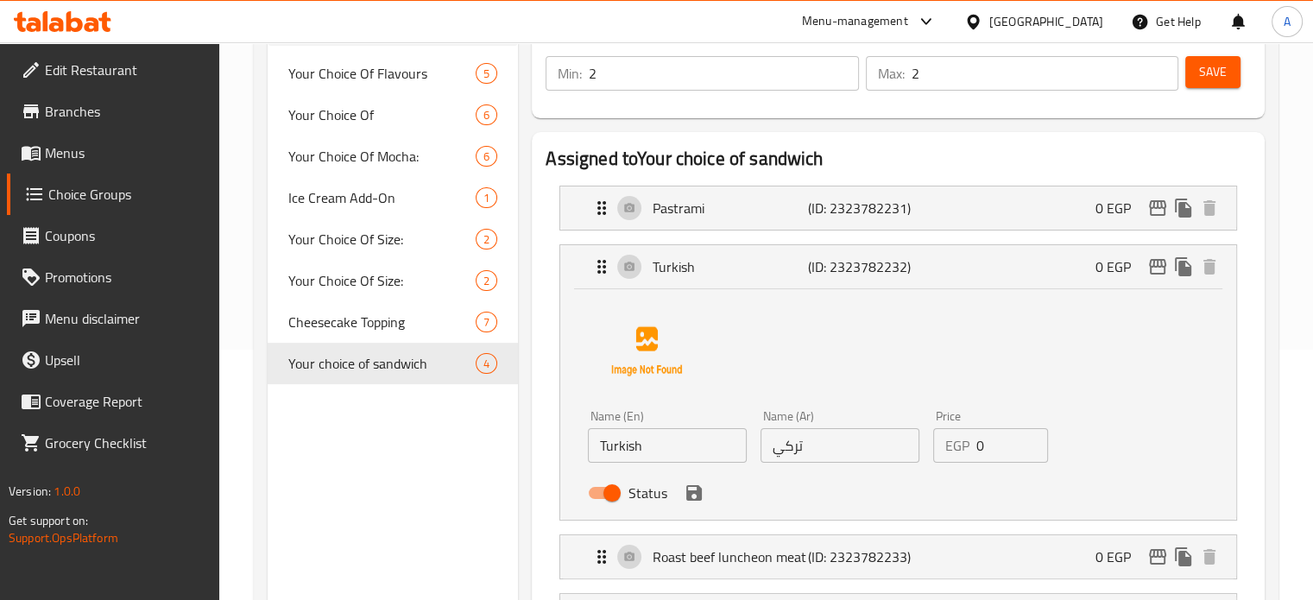
click at [818, 445] on input "تركي" at bounding box center [840, 445] width 159 height 35
type input "تركي مدخن"
click at [660, 444] on input "Turkish" at bounding box center [667, 445] width 159 height 35
click at [670, 454] on input "Turkish" at bounding box center [667, 445] width 159 height 35
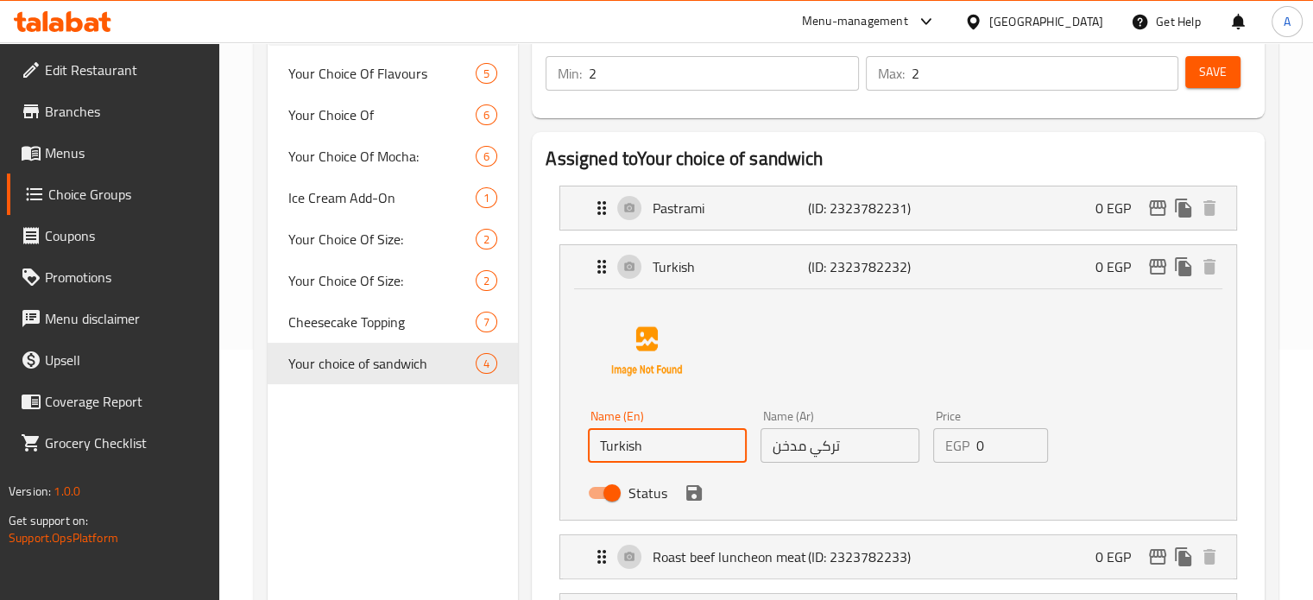
click at [670, 454] on input "Turkish" at bounding box center [667, 445] width 159 height 35
paste input "smoked turkey"
click at [1181, 383] on div "Name (En) smoked turkey Name (En) Name (Ar) تركي مدخن Name (Ar) Price EGP 0 Pri…" at bounding box center [898, 401] width 621 height 217
click at [580, 375] on div "Name (En) smoked turkey Name (En) Name (Ar) تركي مدخن Name (Ar) Price EGP 0 Pri…" at bounding box center [898, 404] width 676 height 231
click at [857, 386] on div "Name (En) smoked turkey Name (En) Name (Ar) تركي مدخن Name (Ar) Price EGP 0 Pri…" at bounding box center [898, 401] width 621 height 217
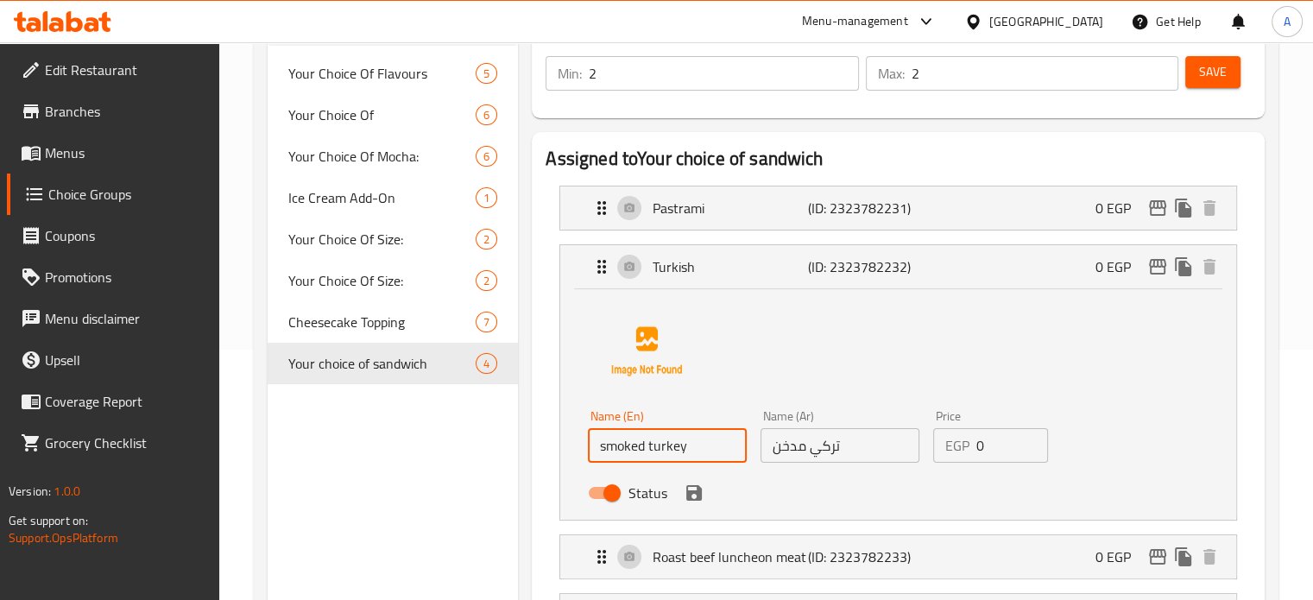
click at [888, 507] on div "Status" at bounding box center [839, 493] width 517 height 47
click at [849, 496] on div "Status" at bounding box center [839, 493] width 517 height 47
click at [744, 458] on input "smoked turkey" at bounding box center [667, 445] width 159 height 35
type input "smoked turkey"
click at [884, 486] on div "Status" at bounding box center [839, 493] width 517 height 47
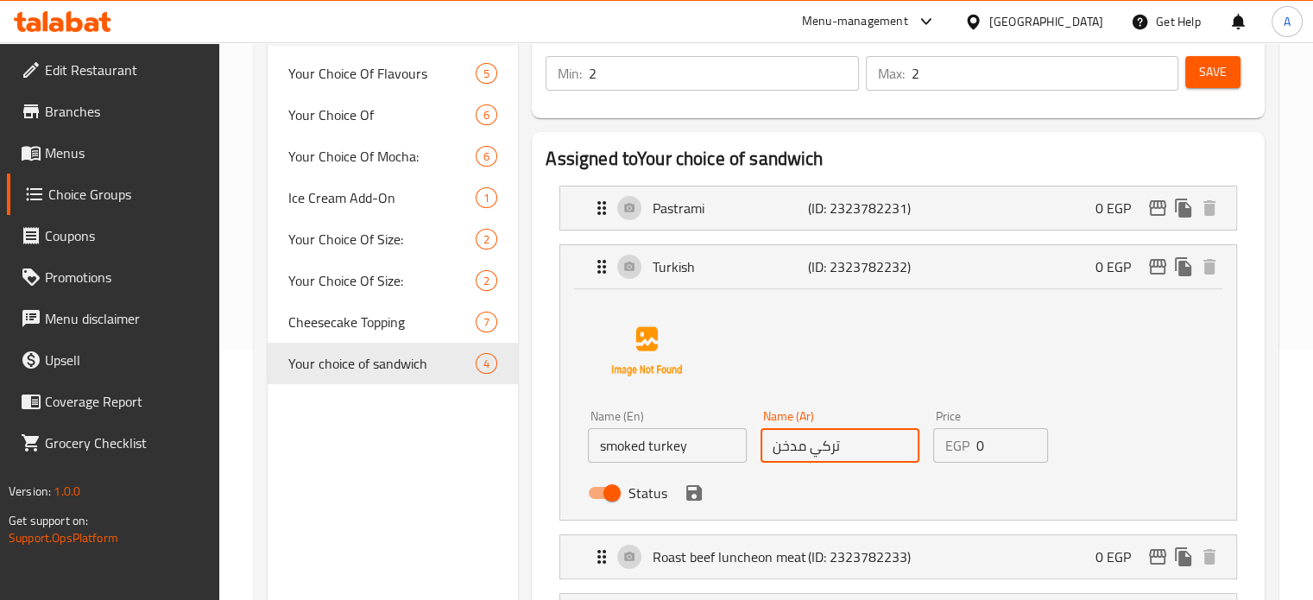
click at [873, 458] on input "تركي مدخن" at bounding box center [840, 445] width 159 height 35
click at [692, 493] on icon "save" at bounding box center [694, 493] width 21 height 21
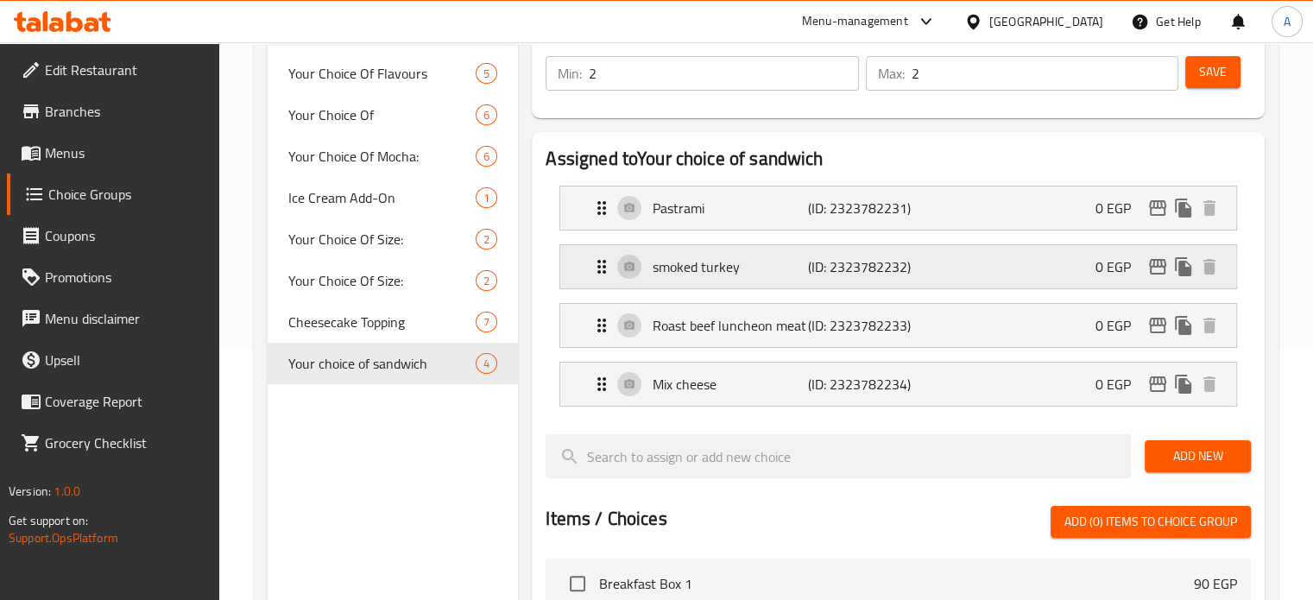
click at [768, 262] on p "smoked turkey" at bounding box center [730, 266] width 155 height 21
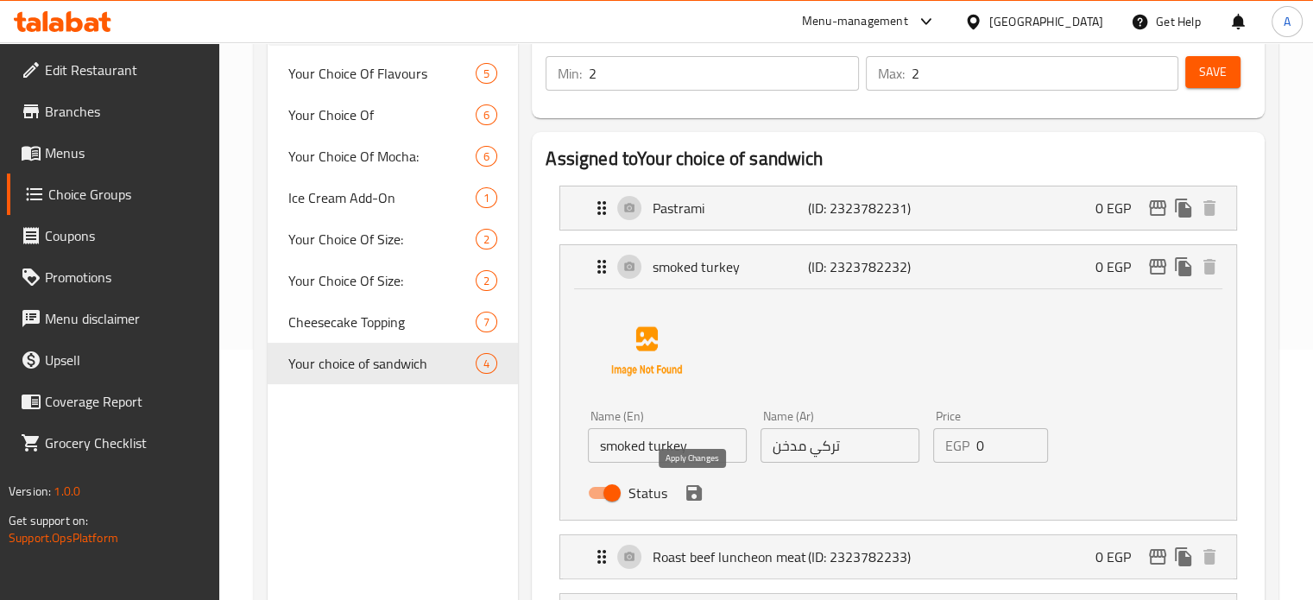
click at [694, 496] on icon "save" at bounding box center [694, 493] width 21 height 21
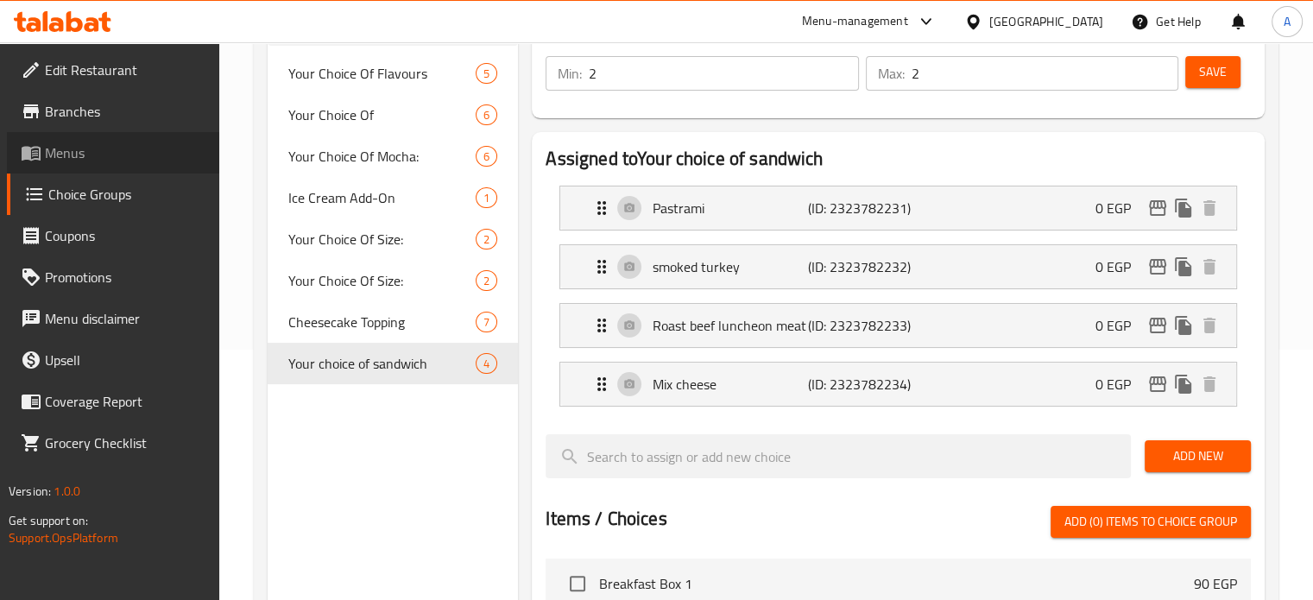
click at [76, 150] on span "Menus" at bounding box center [125, 152] width 161 height 21
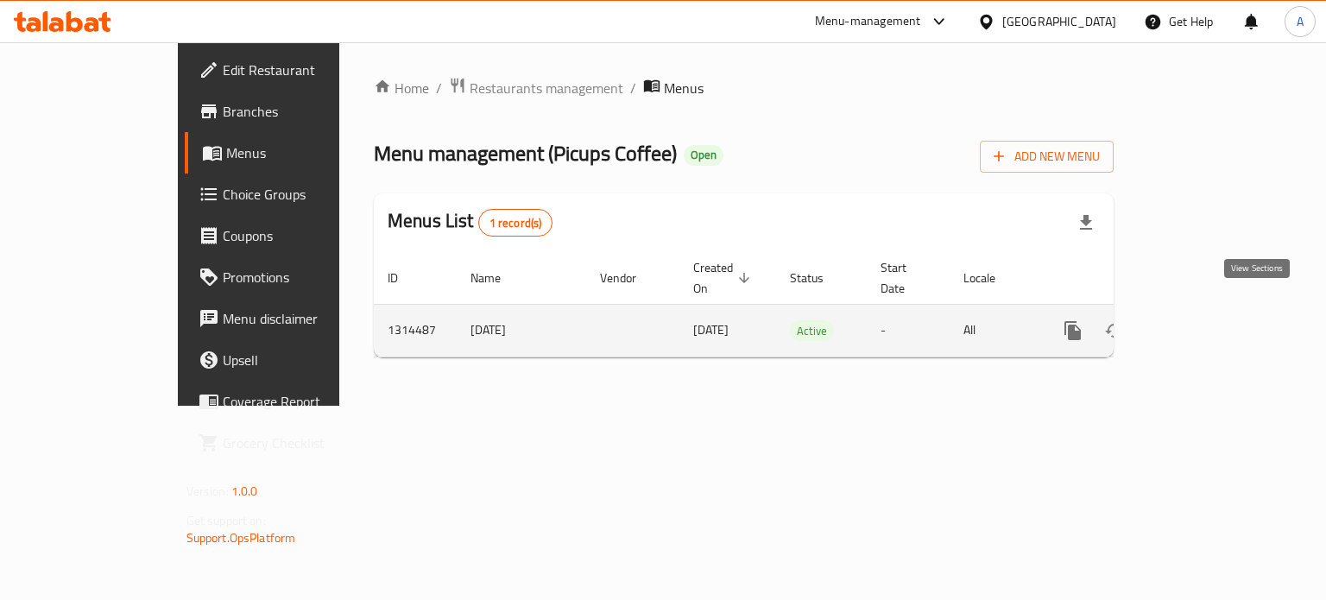
click at [1218, 310] on link "enhanced table" at bounding box center [1197, 330] width 41 height 41
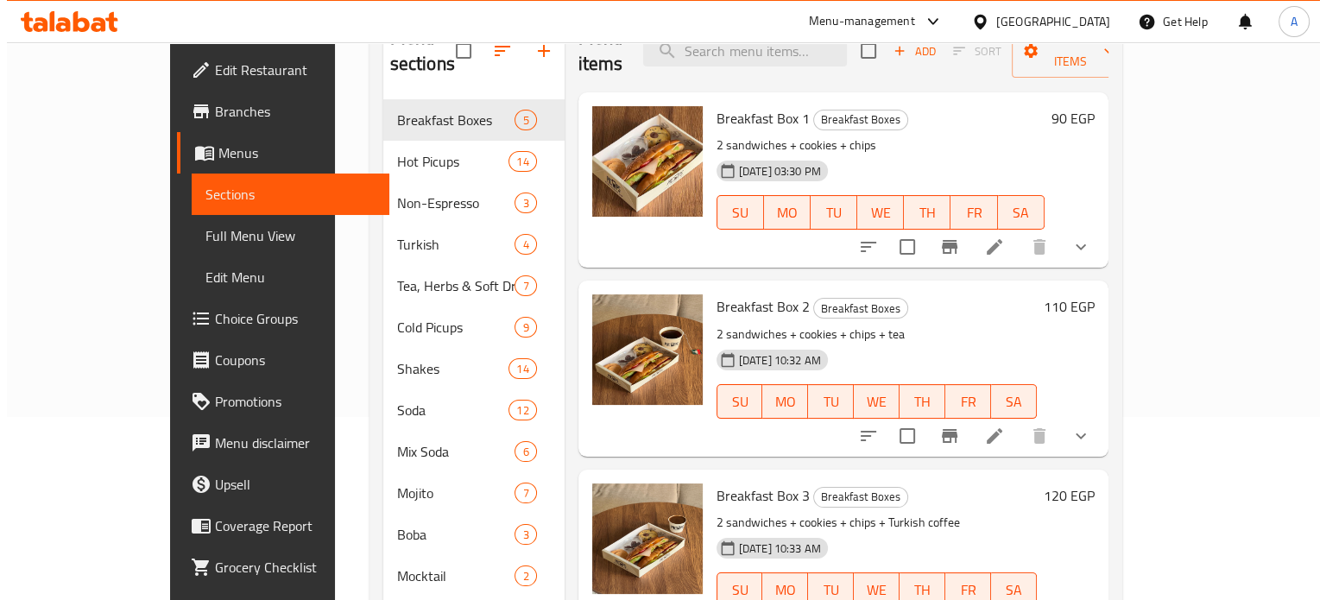
scroll to position [179, 0]
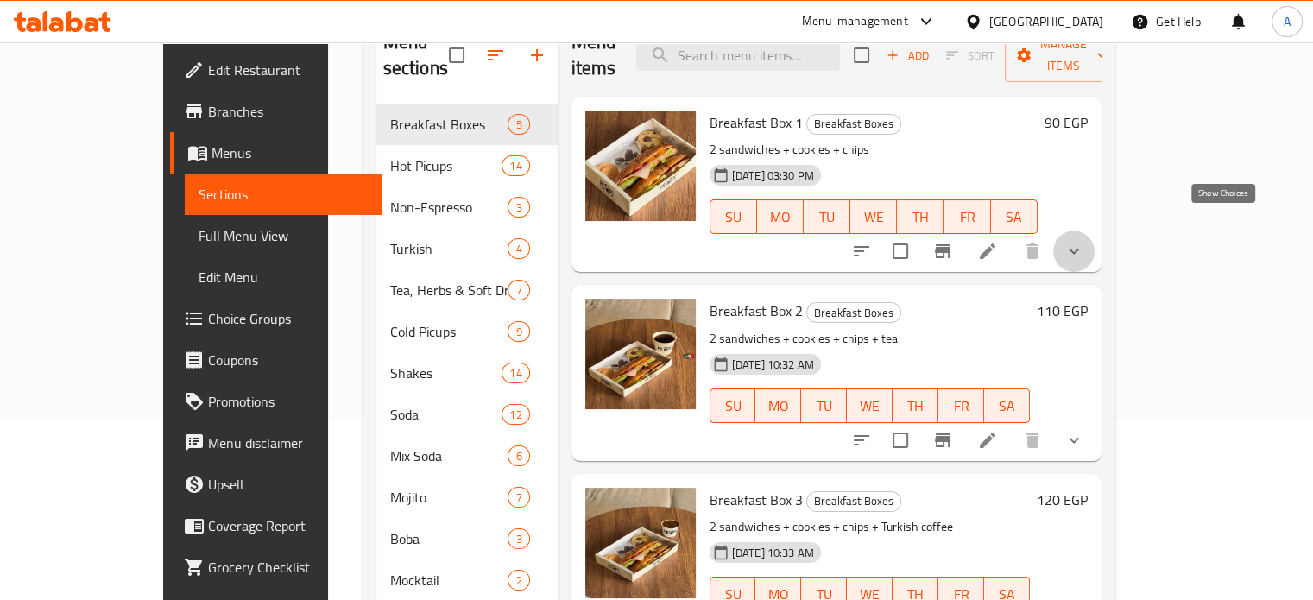
click at [1084, 241] on icon "show more" at bounding box center [1074, 251] width 21 height 21
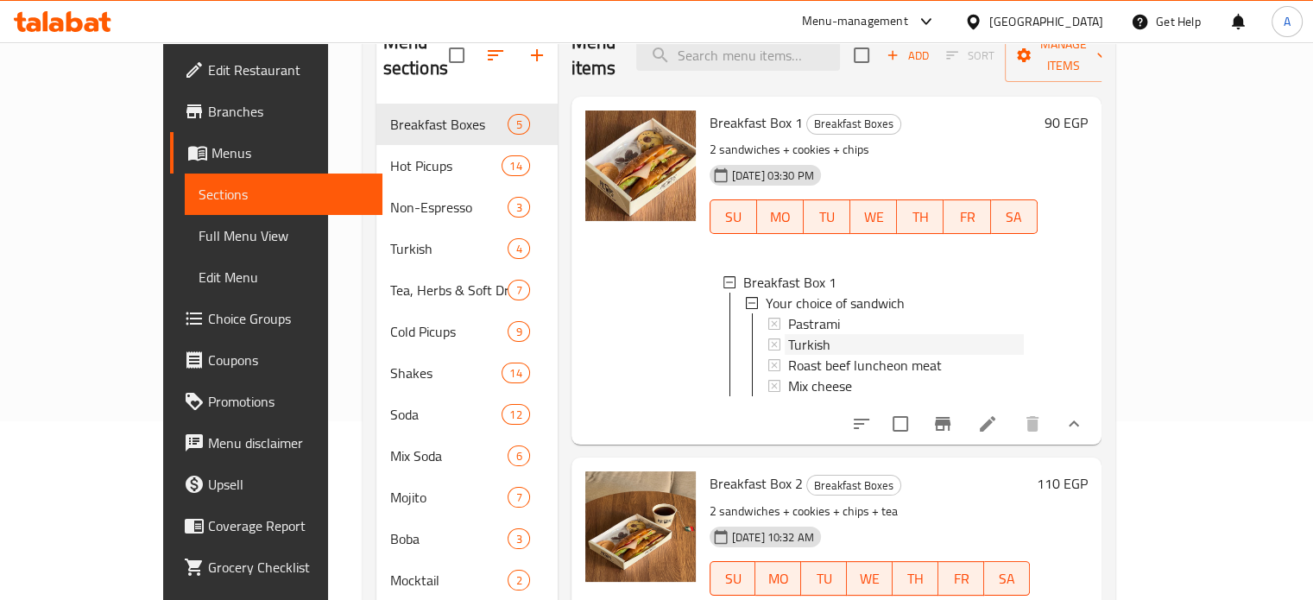
click at [822, 334] on div "Turkish" at bounding box center [906, 344] width 236 height 21
